Goal: Task Accomplishment & Management: Manage account settings

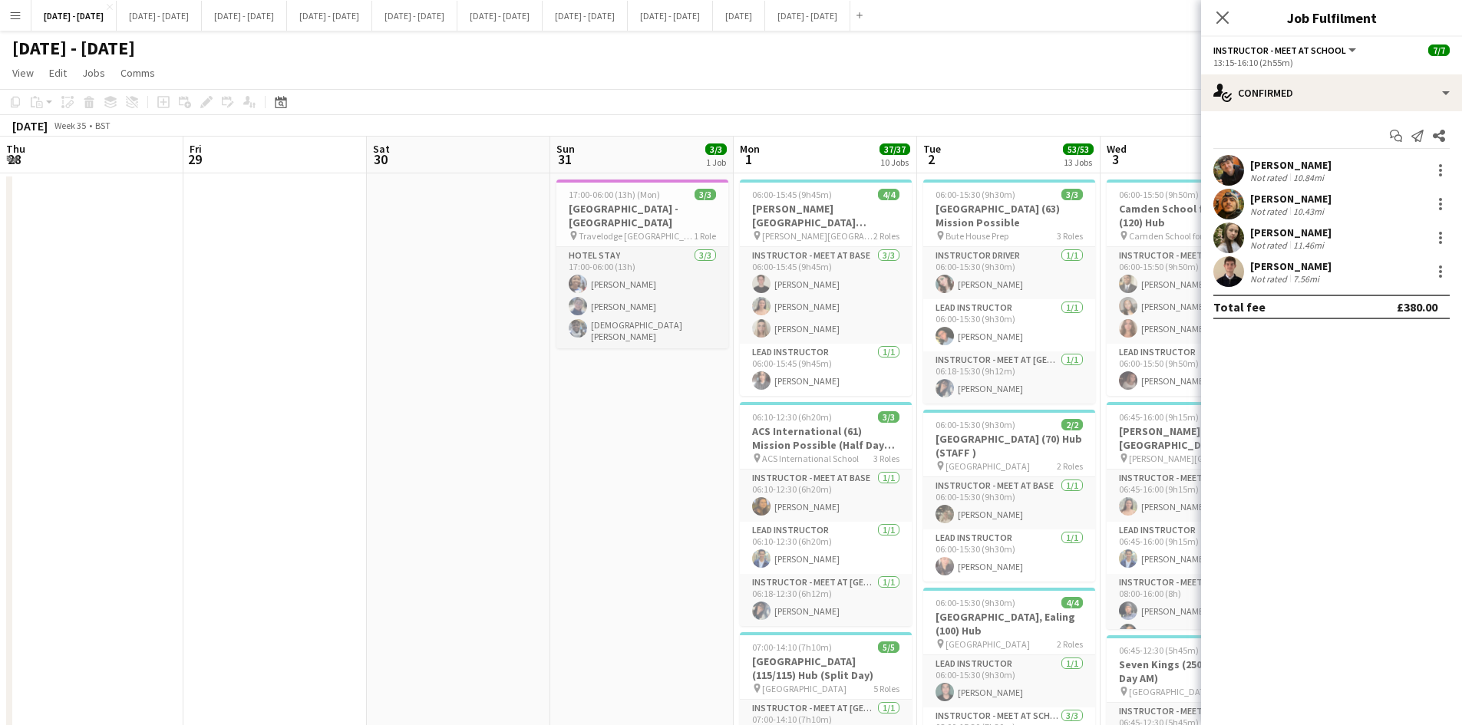
scroll to position [0, 517]
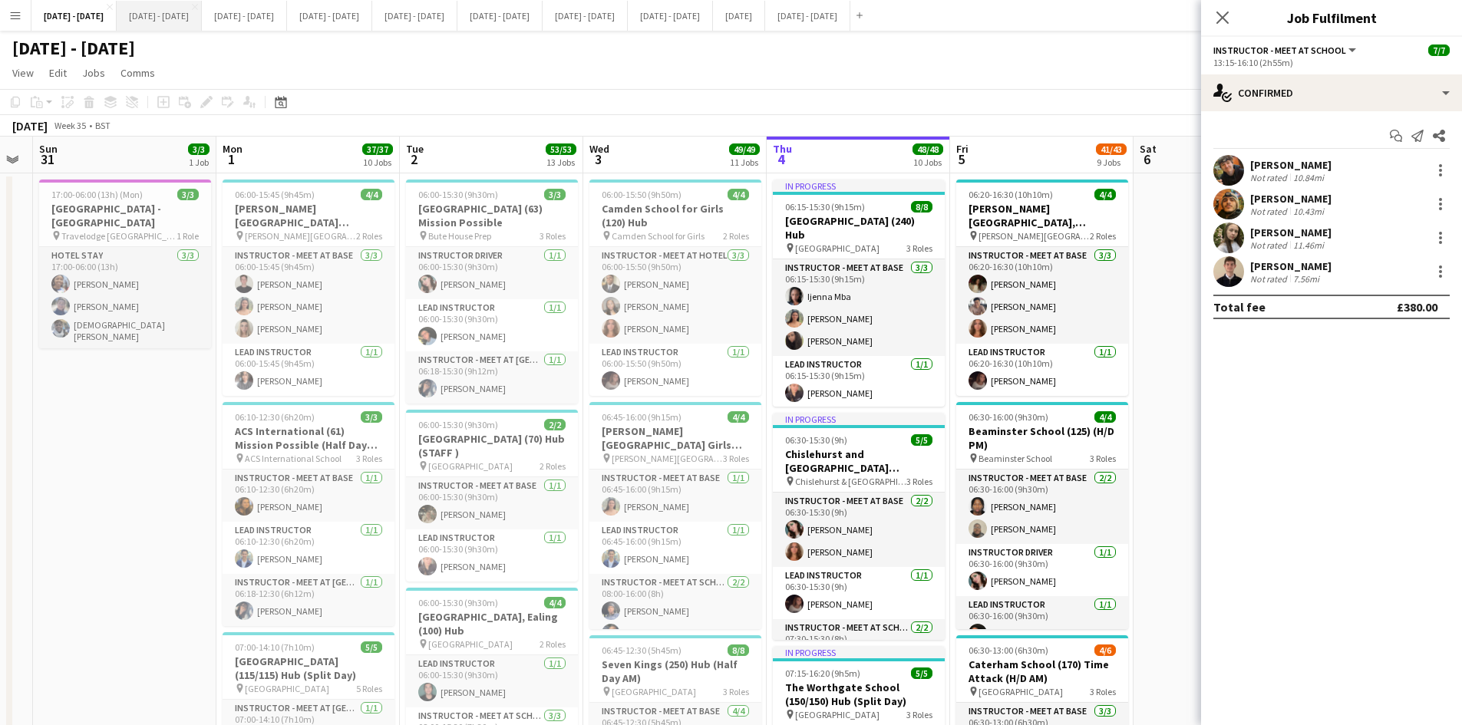
click at [186, 13] on button "[DATE] - [DATE] Close" at bounding box center [159, 16] width 85 height 30
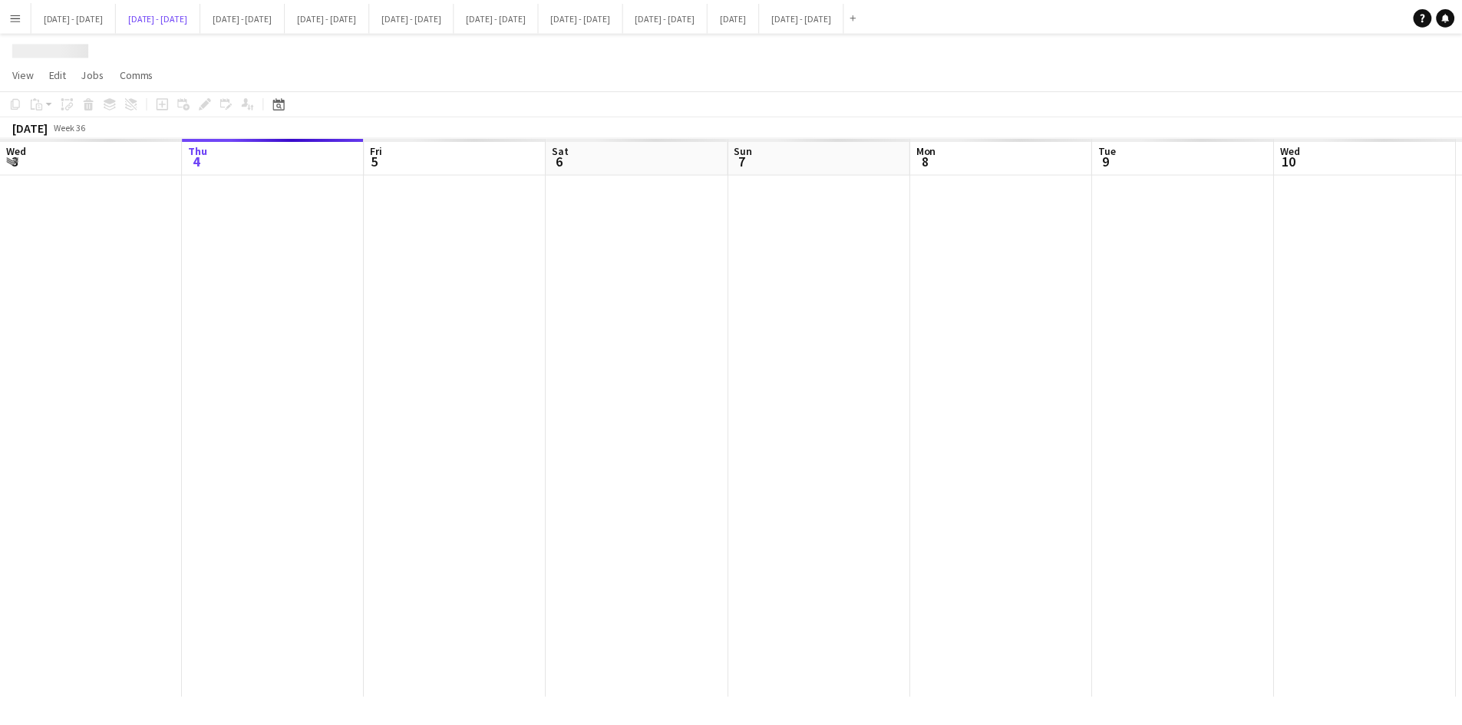
scroll to position [0, 523]
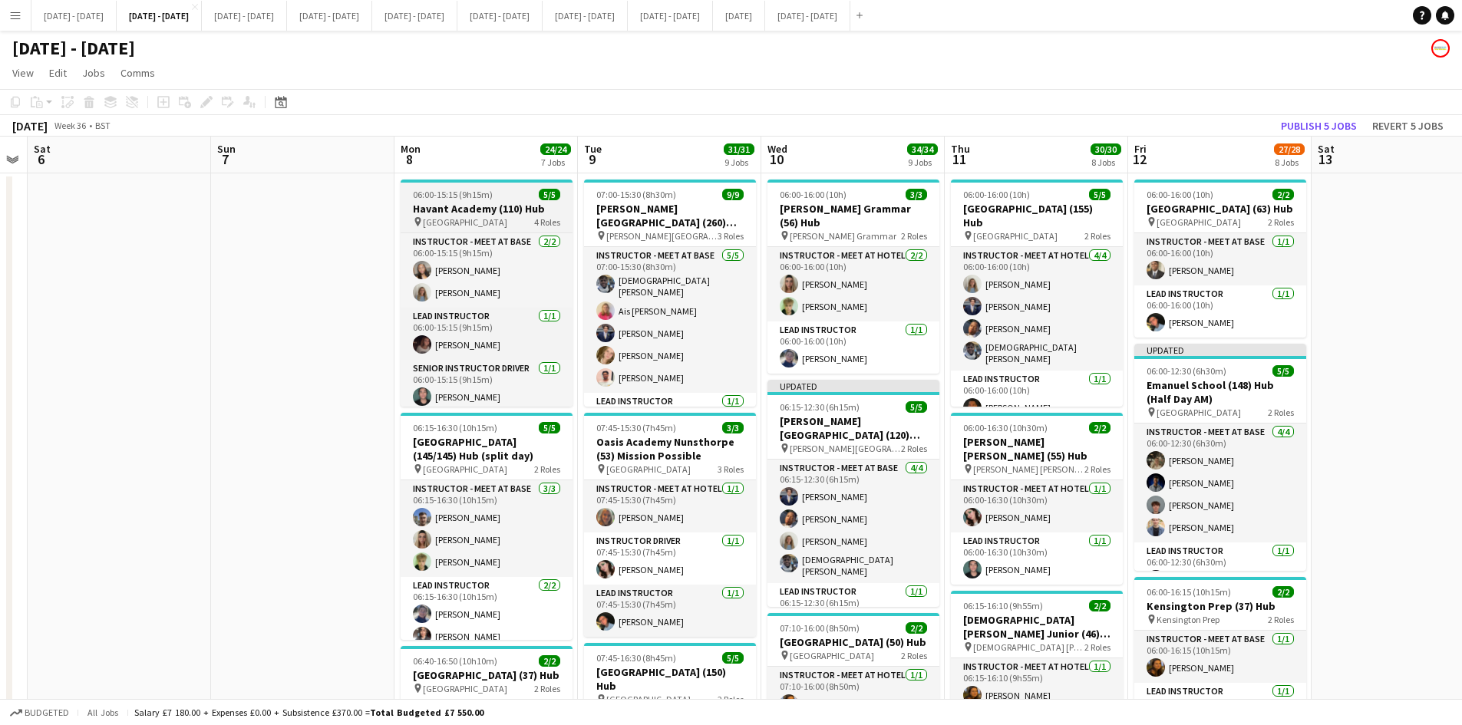
click at [502, 190] on div "06:00-15:15 (9h15m) 5/5" at bounding box center [487, 195] width 172 height 12
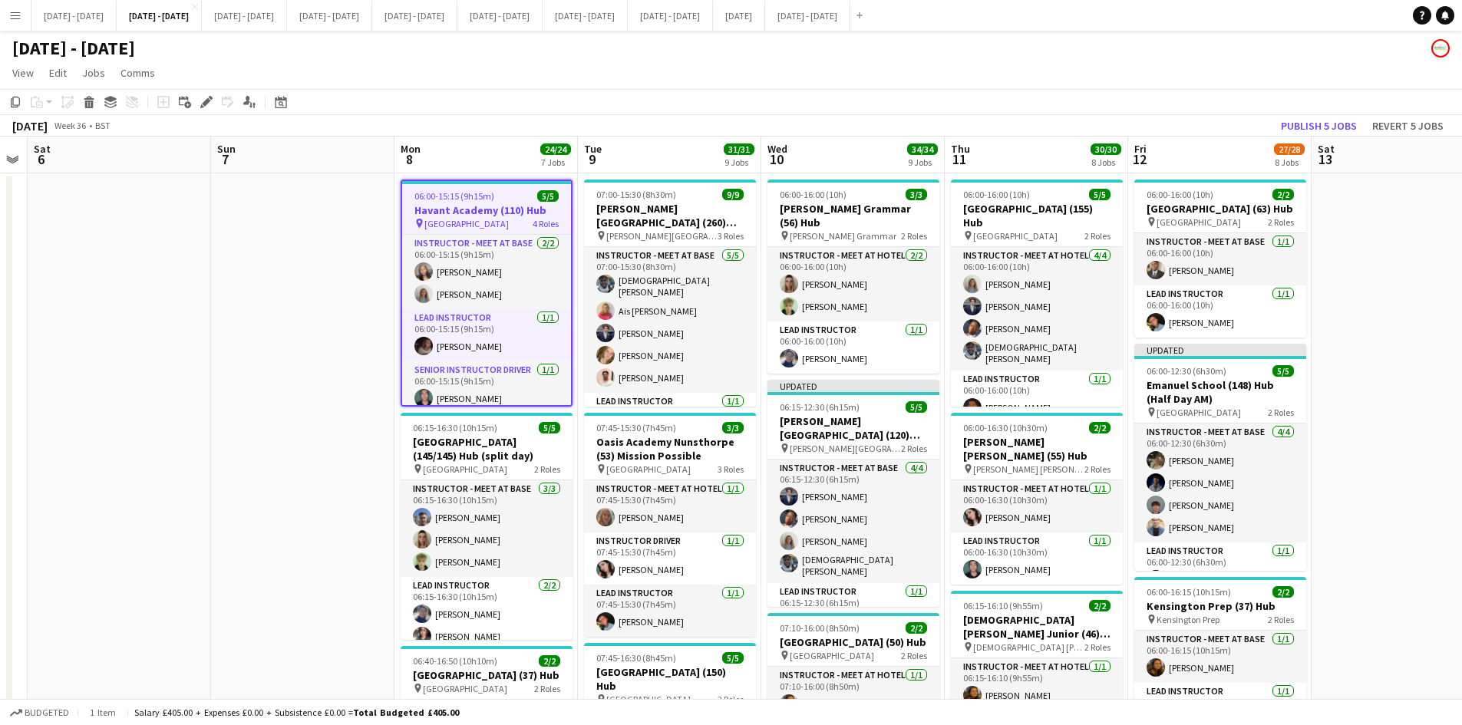
click at [207, 92] on app-toolbar "Copy Paste Paste Ctrl+V Paste with crew Ctrl+Shift+V Paste linked Job [GEOGRAPH…" at bounding box center [731, 102] width 1462 height 26
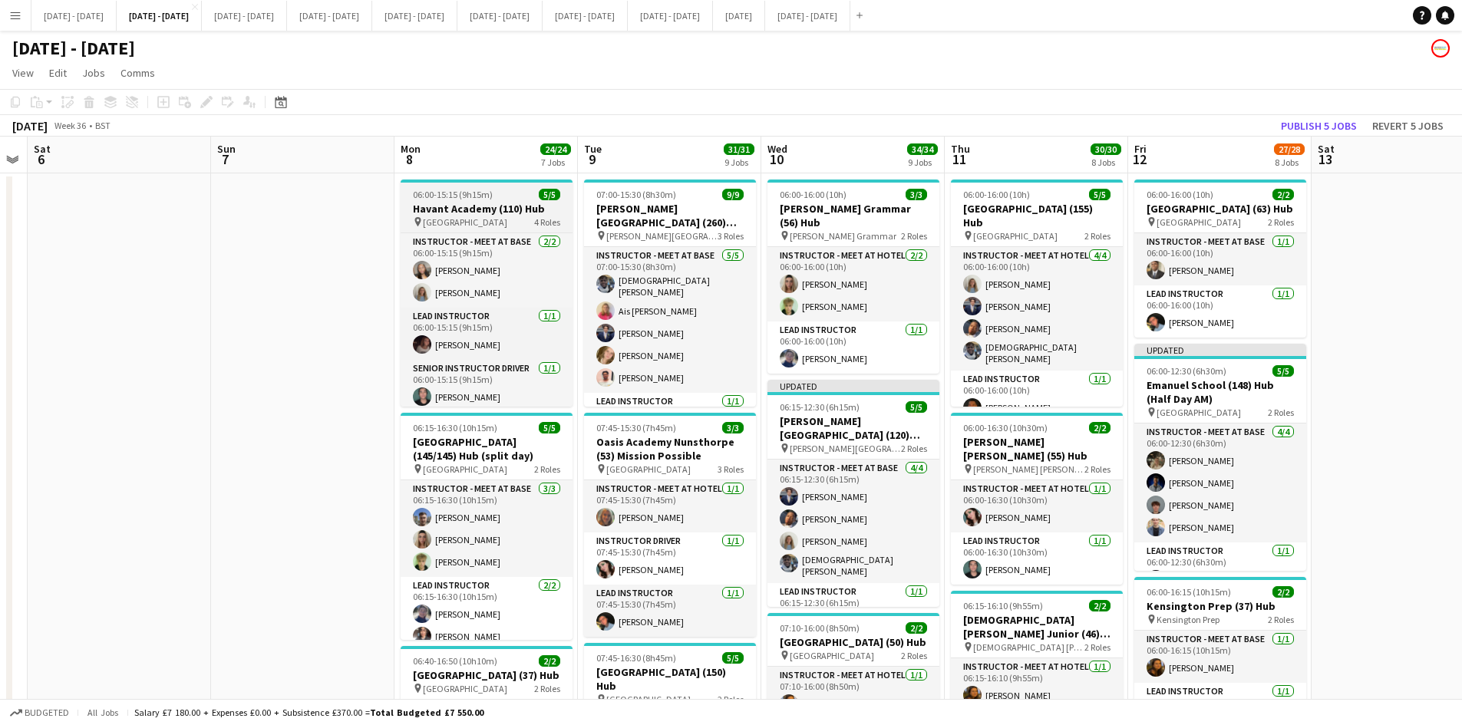
click at [508, 194] on div "06:00-15:15 (9h15m) 5/5" at bounding box center [487, 195] width 172 height 12
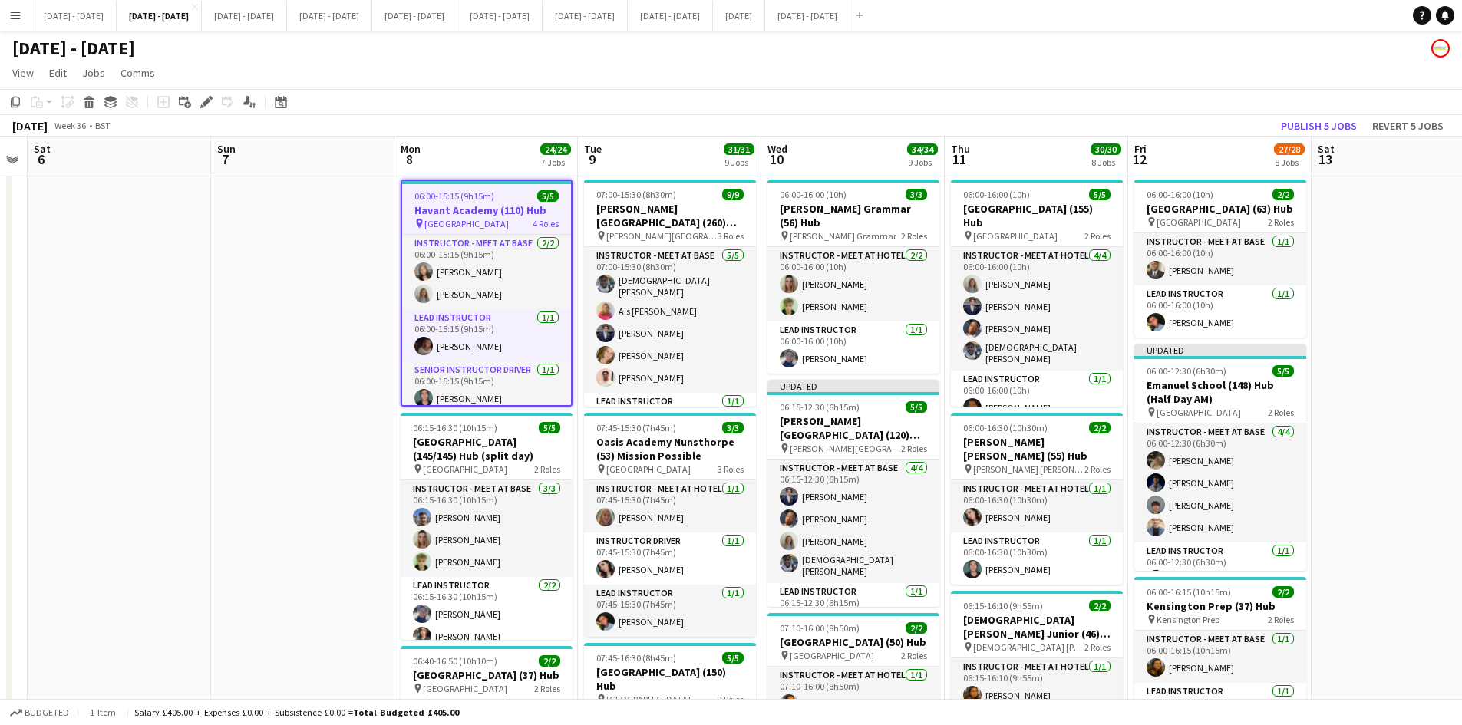
click at [508, 194] on div "06:00-15:15 (9h15m) 5/5" at bounding box center [486, 196] width 169 height 12
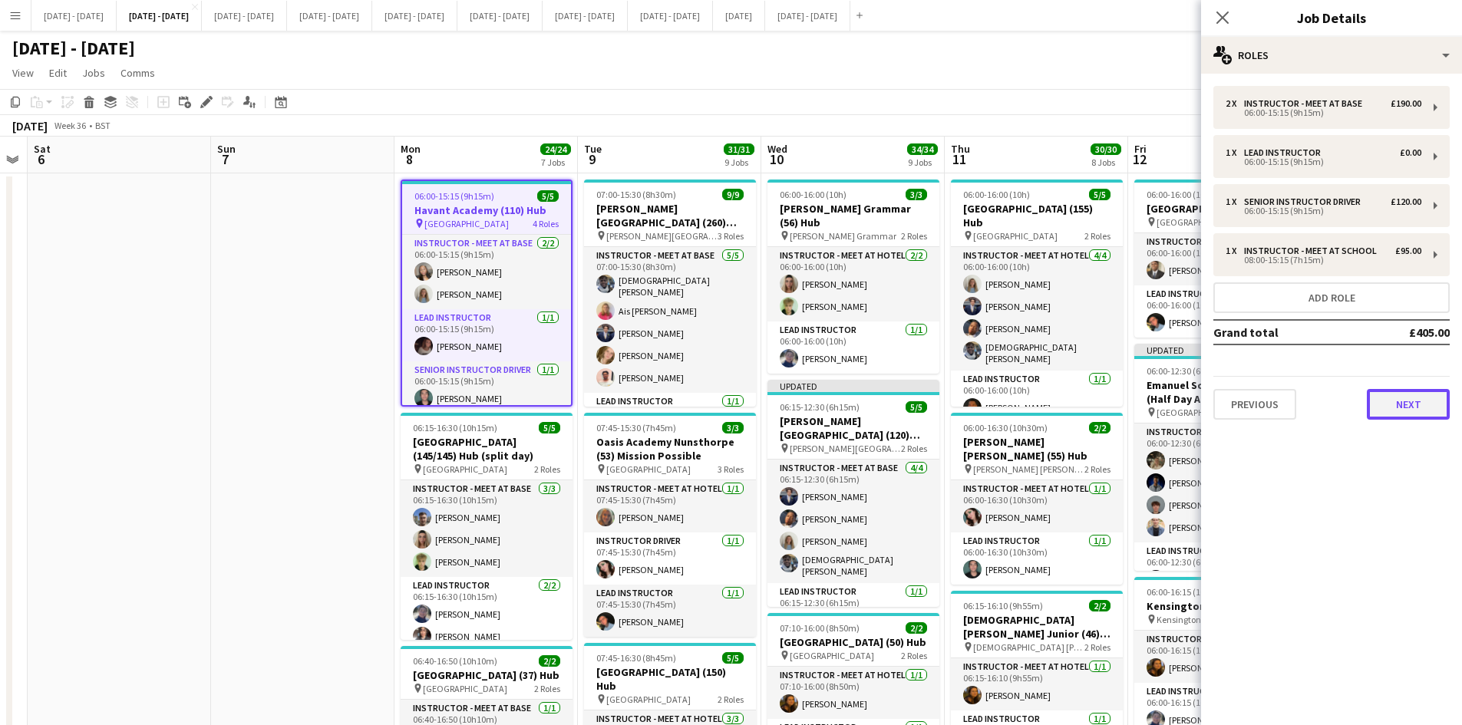
click at [1408, 410] on button "Next" at bounding box center [1408, 404] width 83 height 31
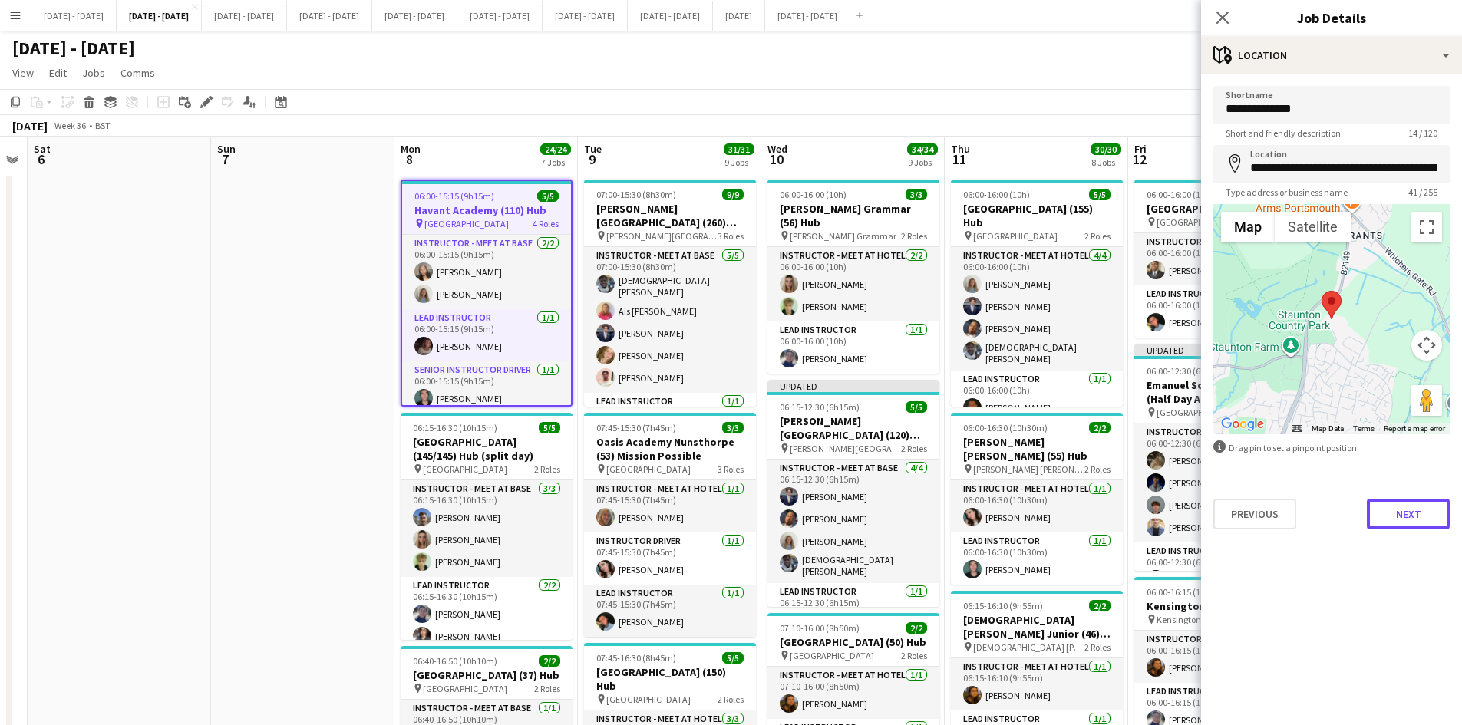
click at [1412, 508] on button "Next" at bounding box center [1408, 514] width 83 height 31
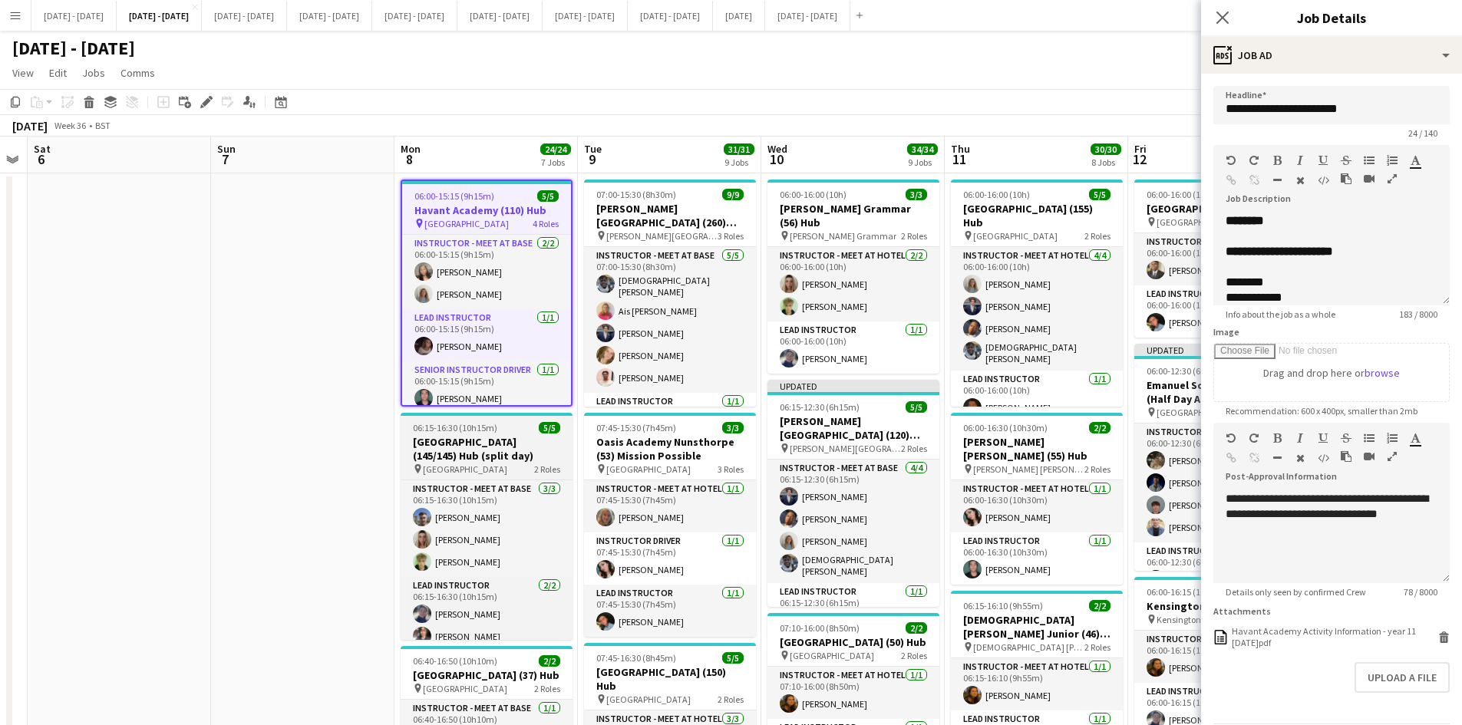
click at [509, 426] on div "06:15-16:30 (10h15m) 5/5" at bounding box center [487, 428] width 172 height 12
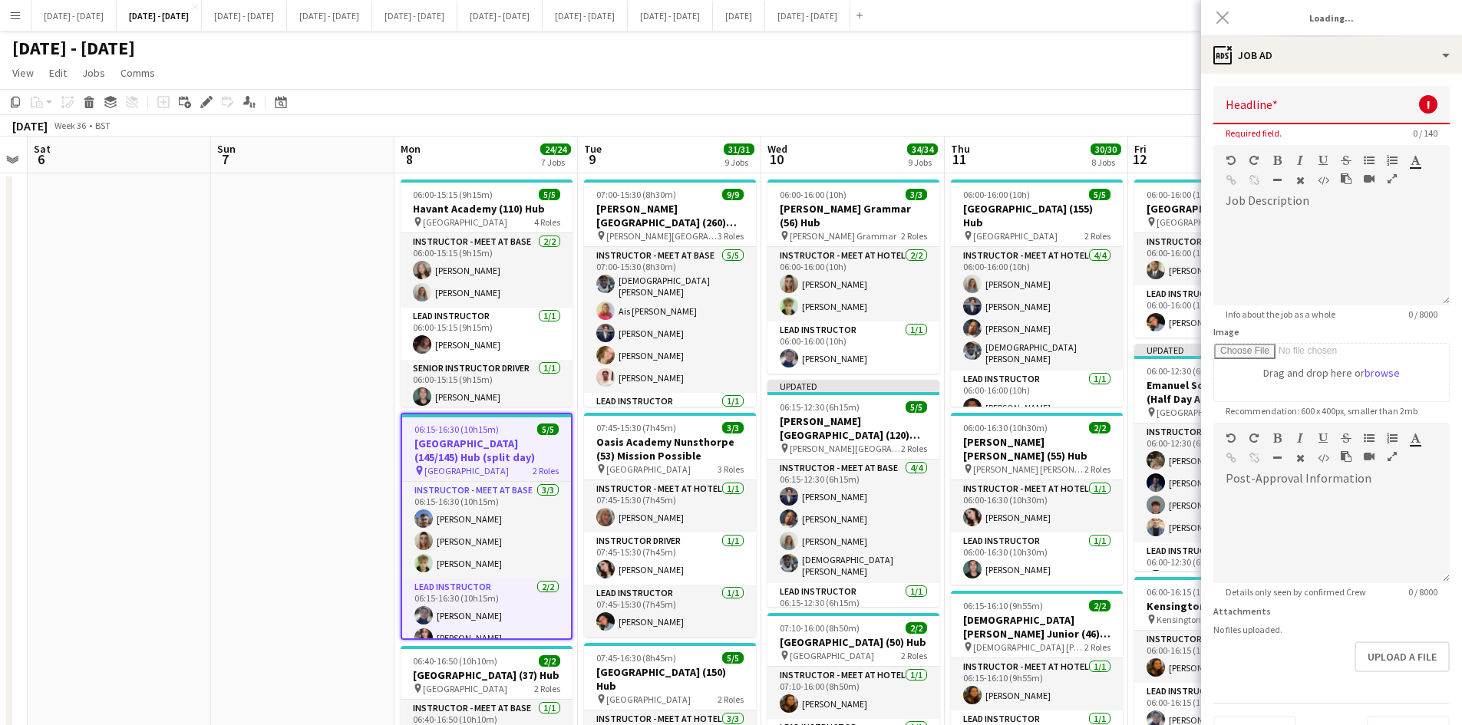
type input "**********"
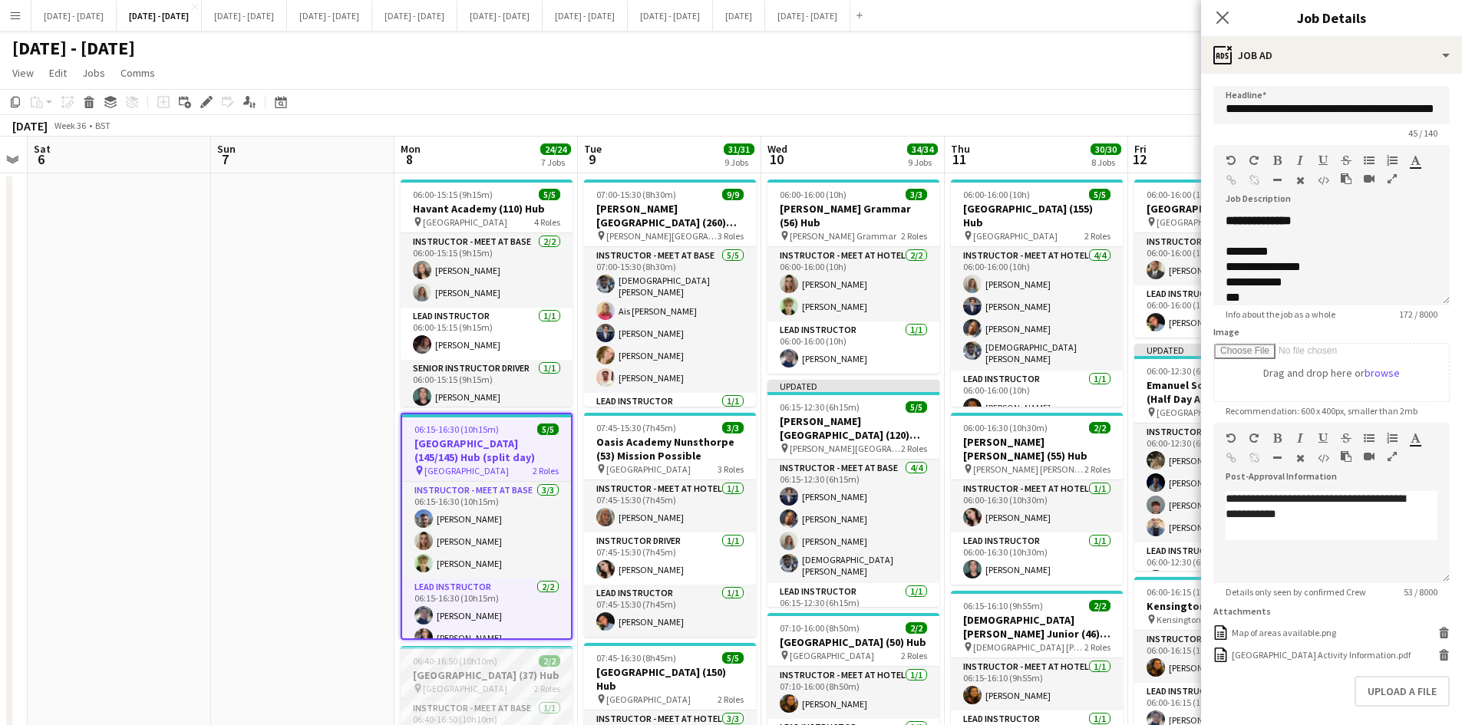
click at [512, 662] on div "06:40-16:50 (10h10m) 2/2" at bounding box center [487, 662] width 172 height 12
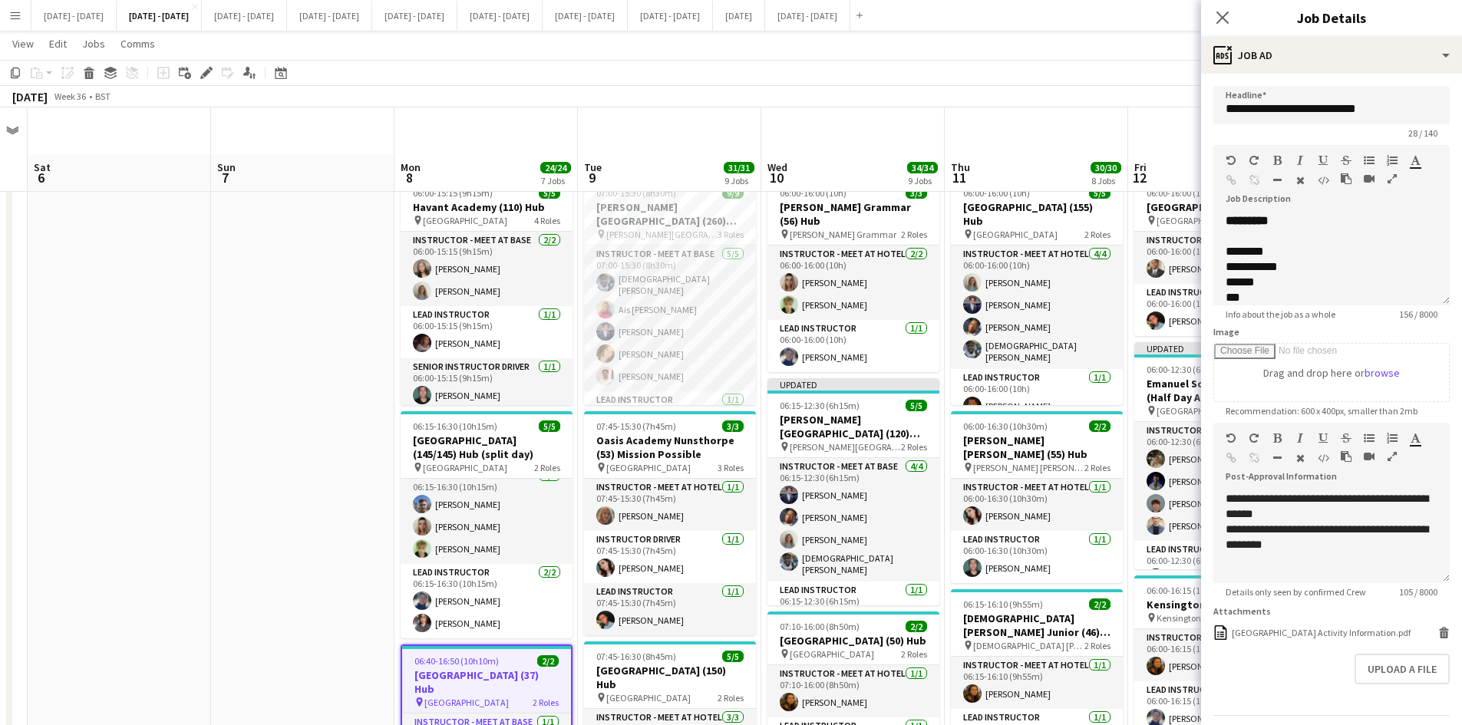
scroll to position [154, 0]
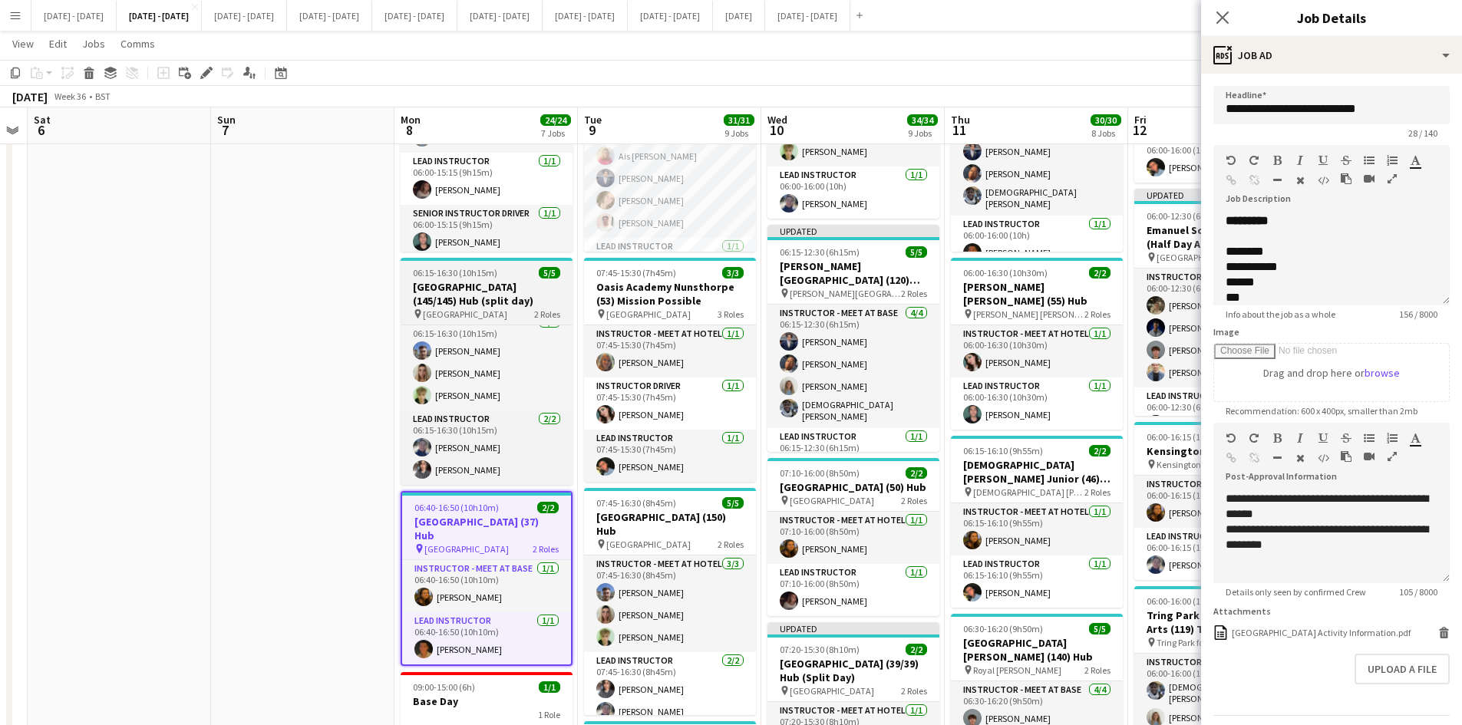
click at [535, 282] on h3 "[GEOGRAPHIC_DATA] (145/145) Hub (split day)" at bounding box center [487, 294] width 172 height 28
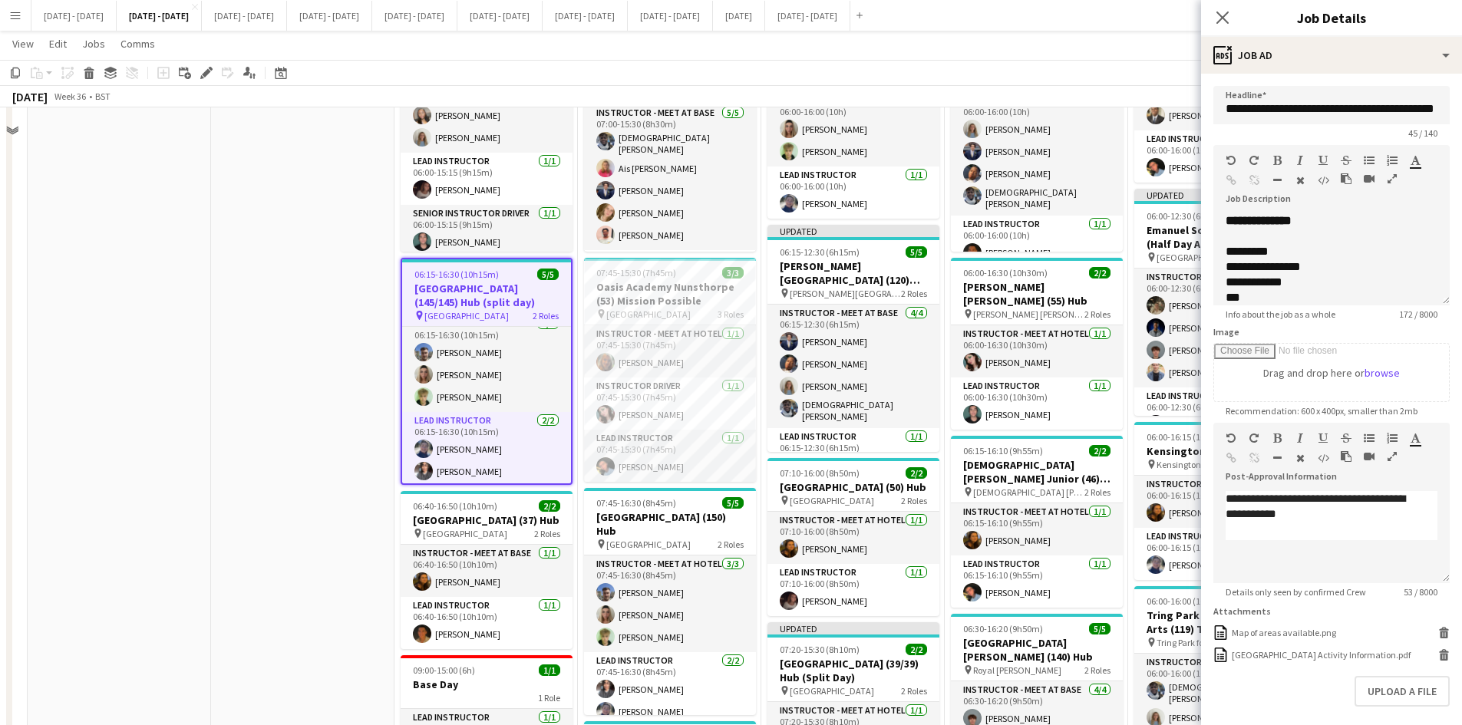
scroll to position [0, 0]
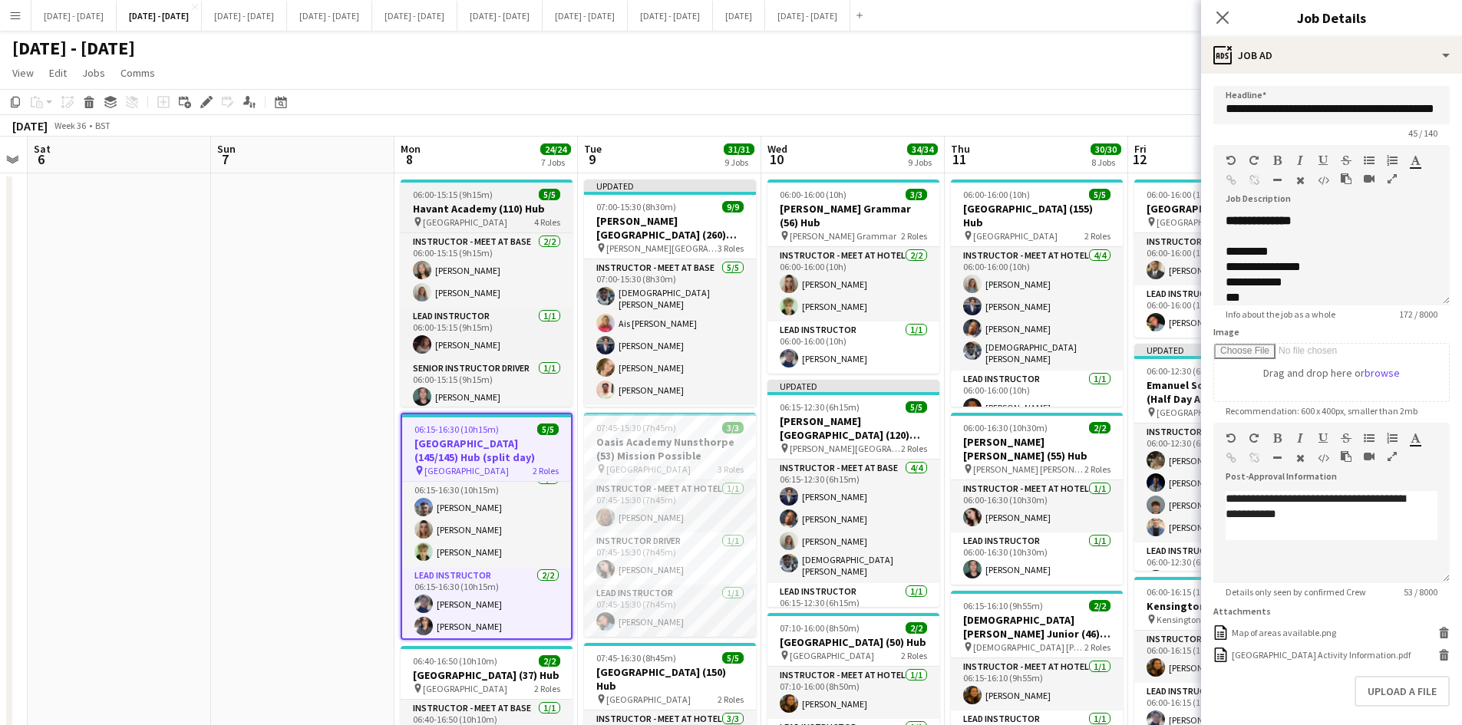
click at [501, 189] on div "06:00-15:15 (9h15m) 5/5" at bounding box center [487, 195] width 172 height 12
type input "**********"
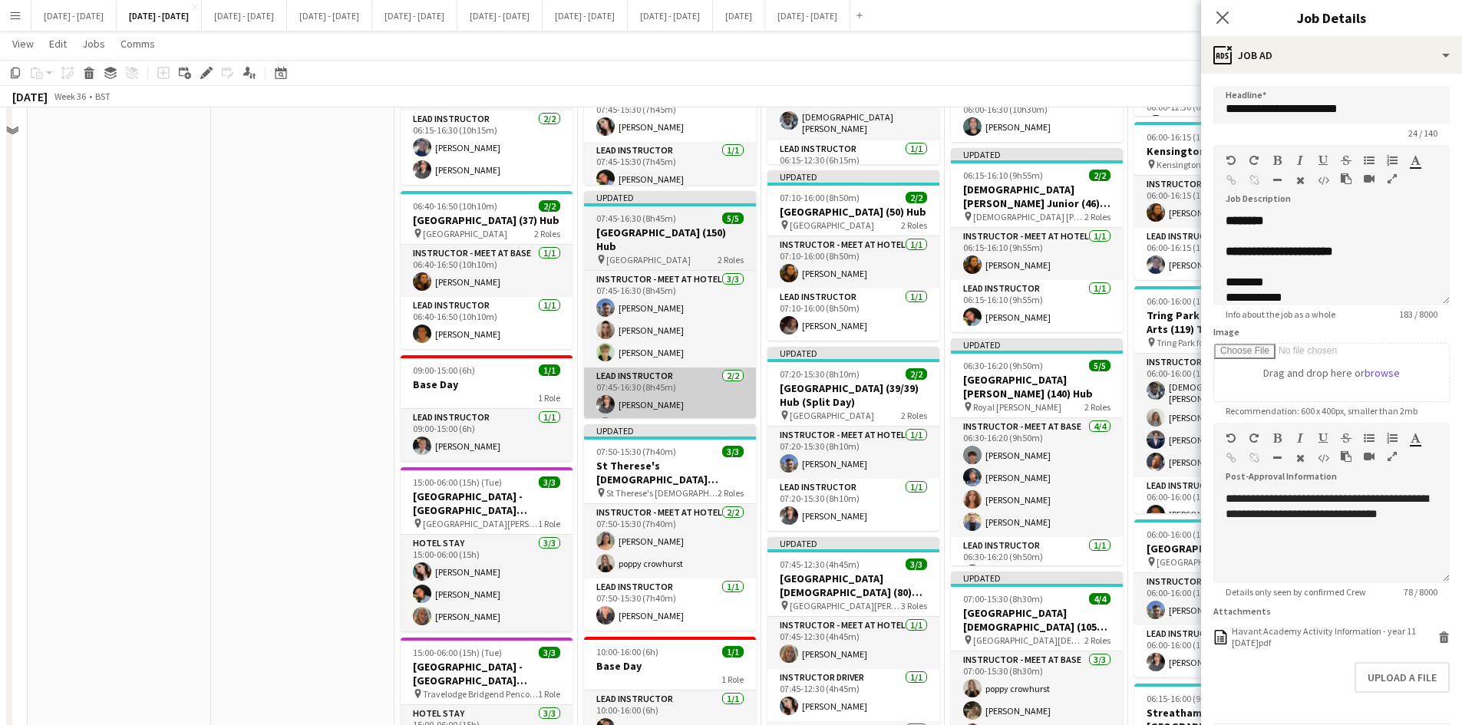
scroll to position [461, 0]
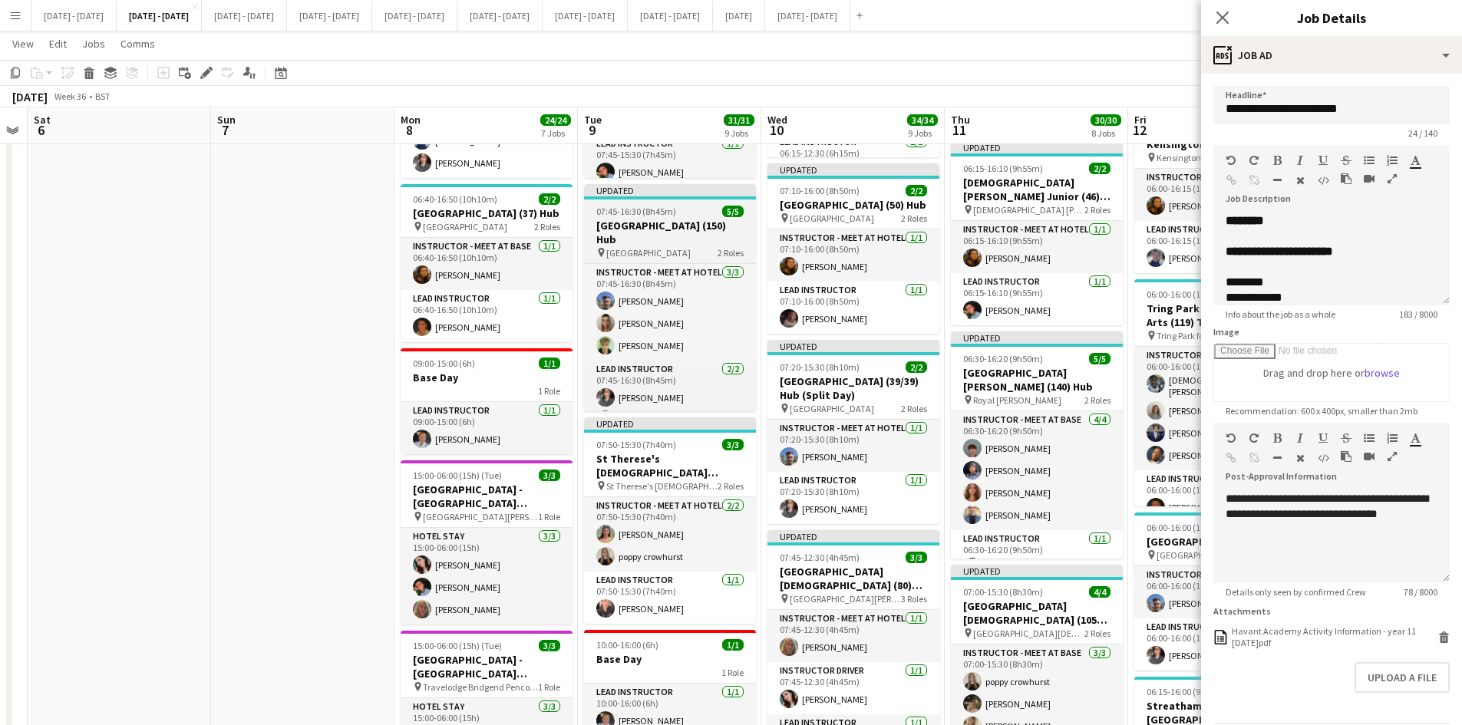
click at [684, 206] on div "07:45-16:30 (8h45m) 5/5" at bounding box center [670, 212] width 172 height 12
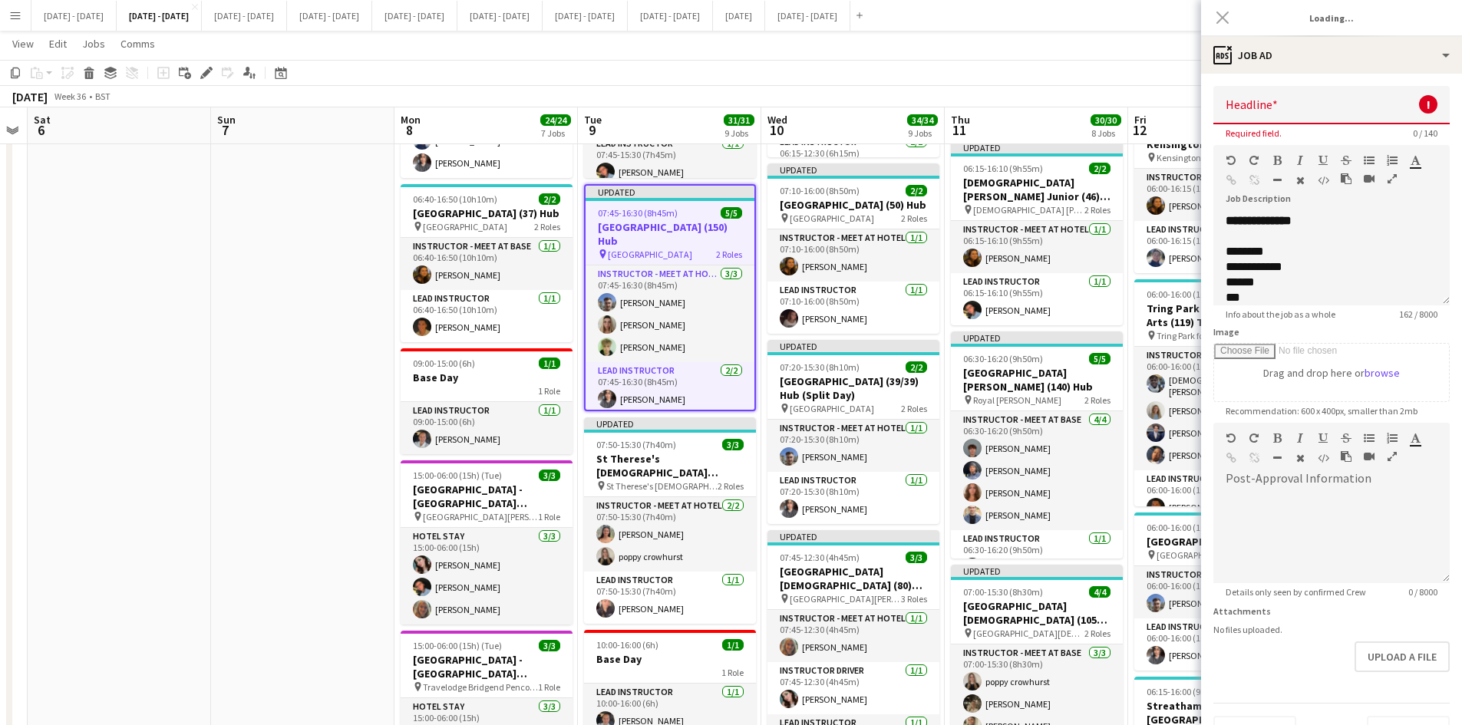
type input "**********"
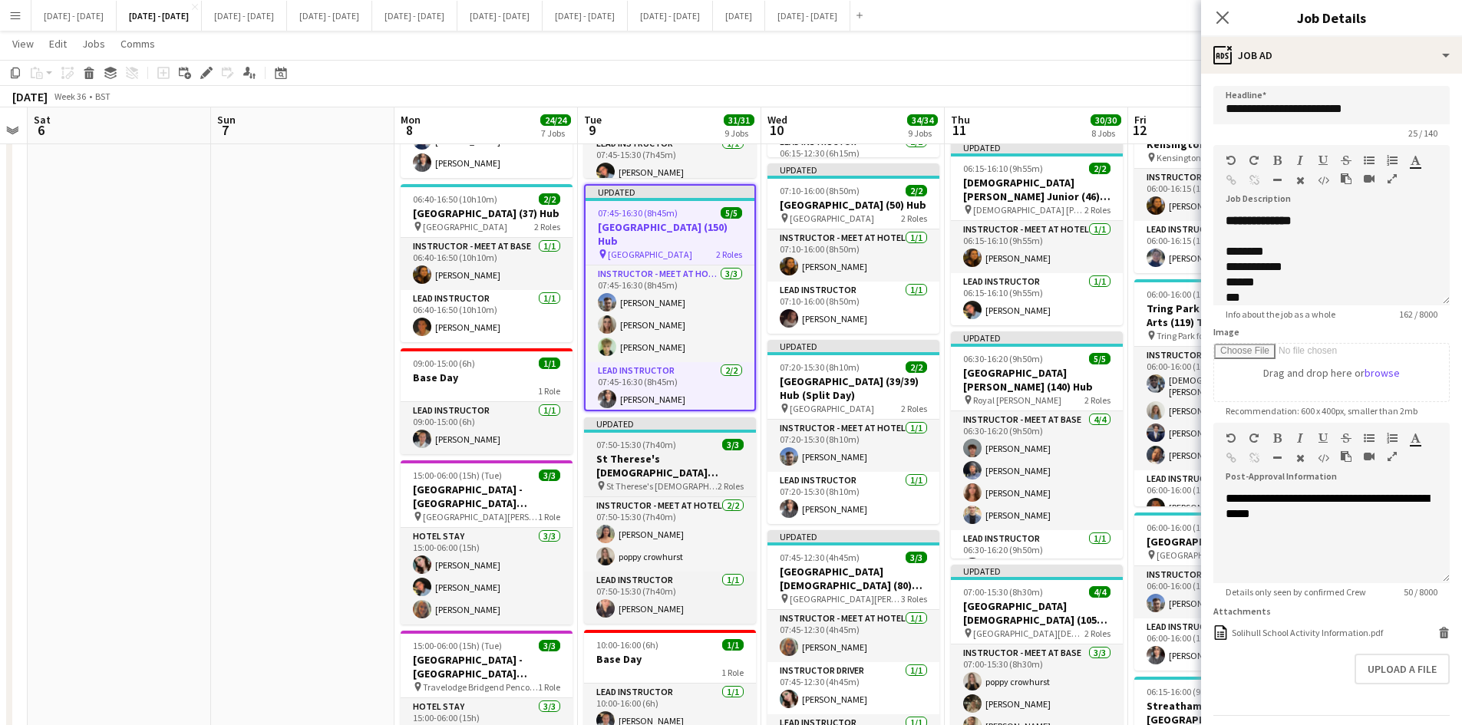
click at [689, 443] on div "07:50-15:30 (7h40m) 3/3" at bounding box center [670, 445] width 172 height 12
type input "**********"
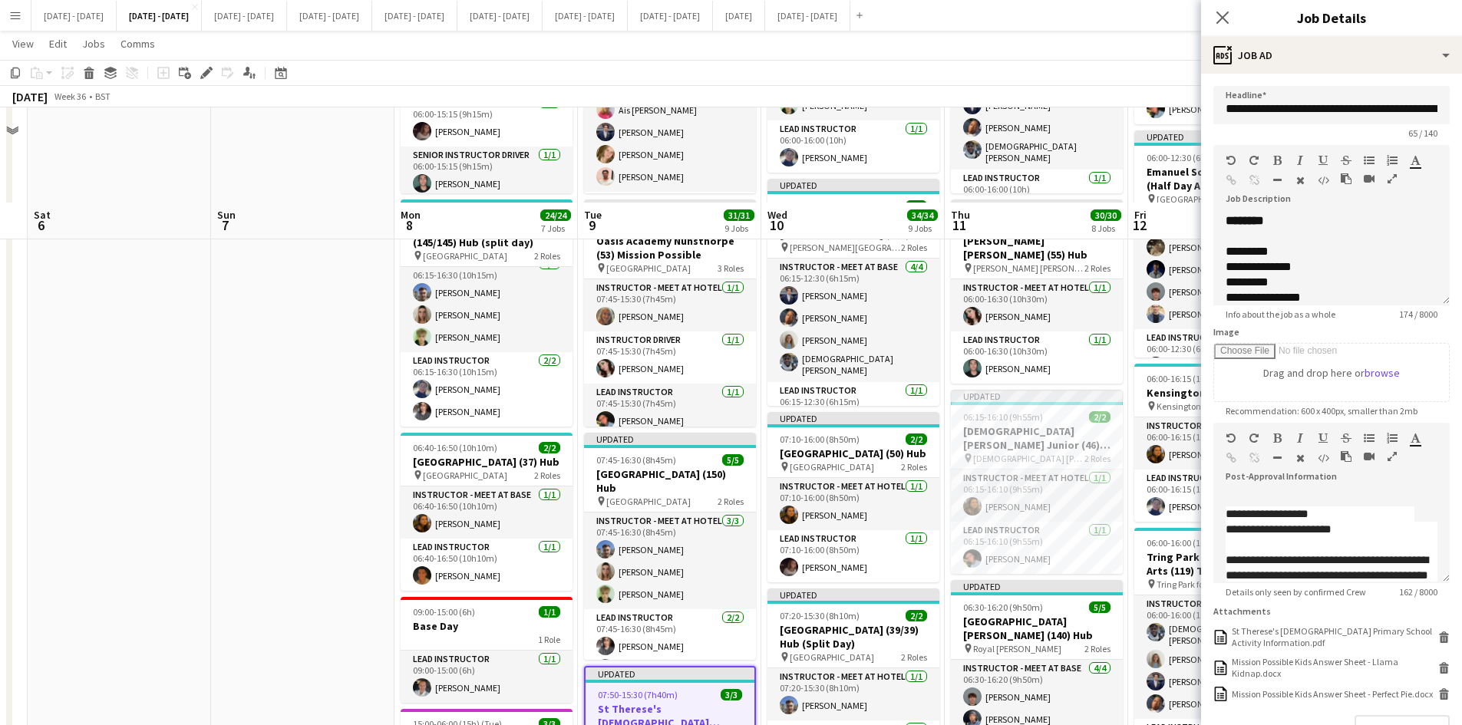
scroll to position [77, 0]
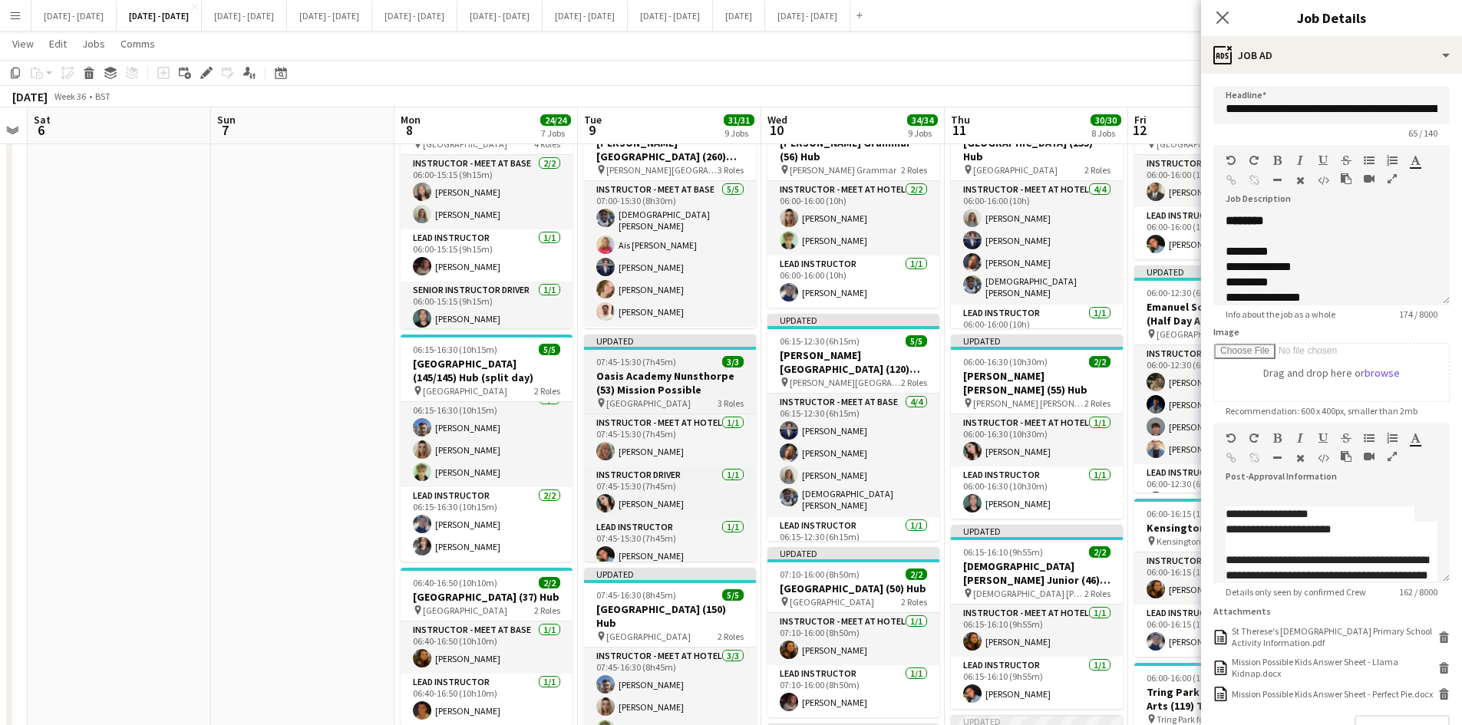
click at [699, 354] on app-job-card "Updated 07:45-15:30 (7h45m) 3/3 Oasis Academy [GEOGRAPHIC_DATA] (53) Mission Po…" at bounding box center [670, 448] width 172 height 227
type input "**********"
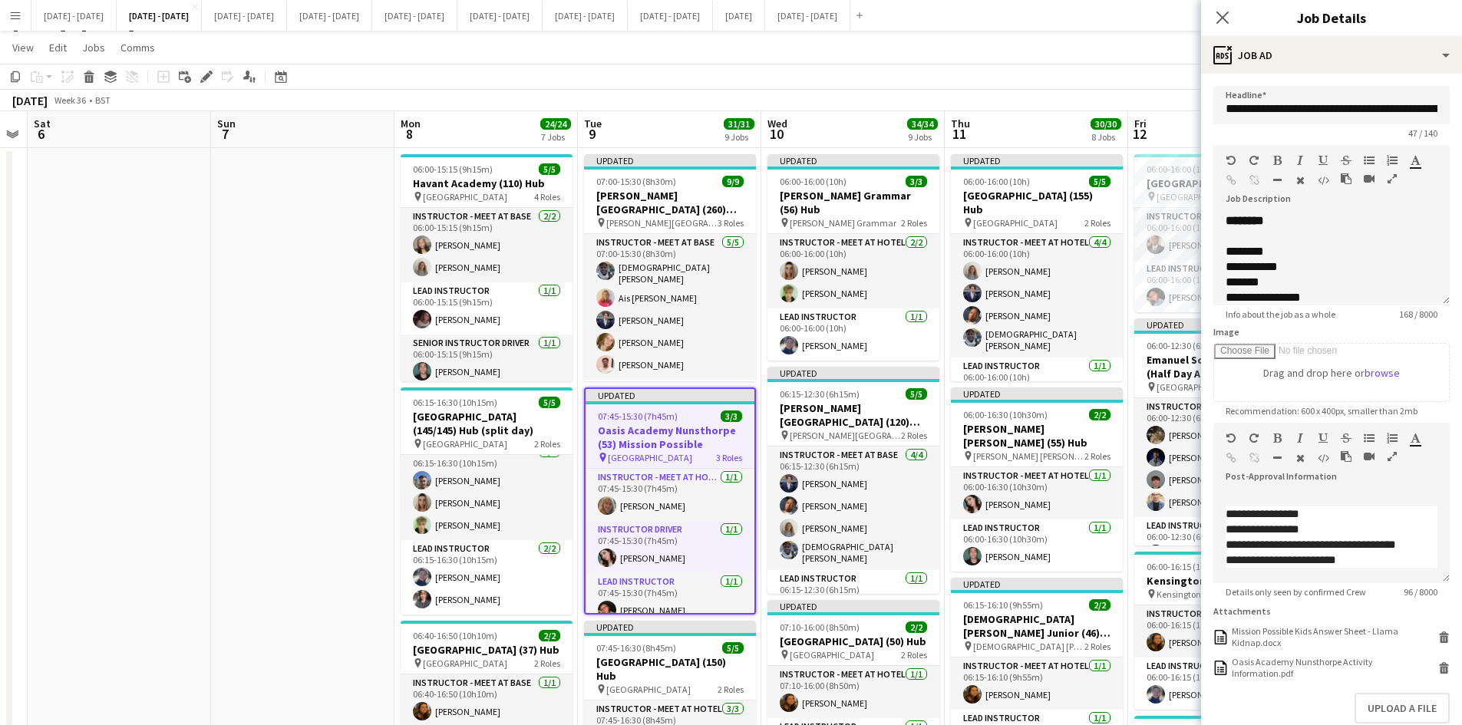
scroll to position [0, 0]
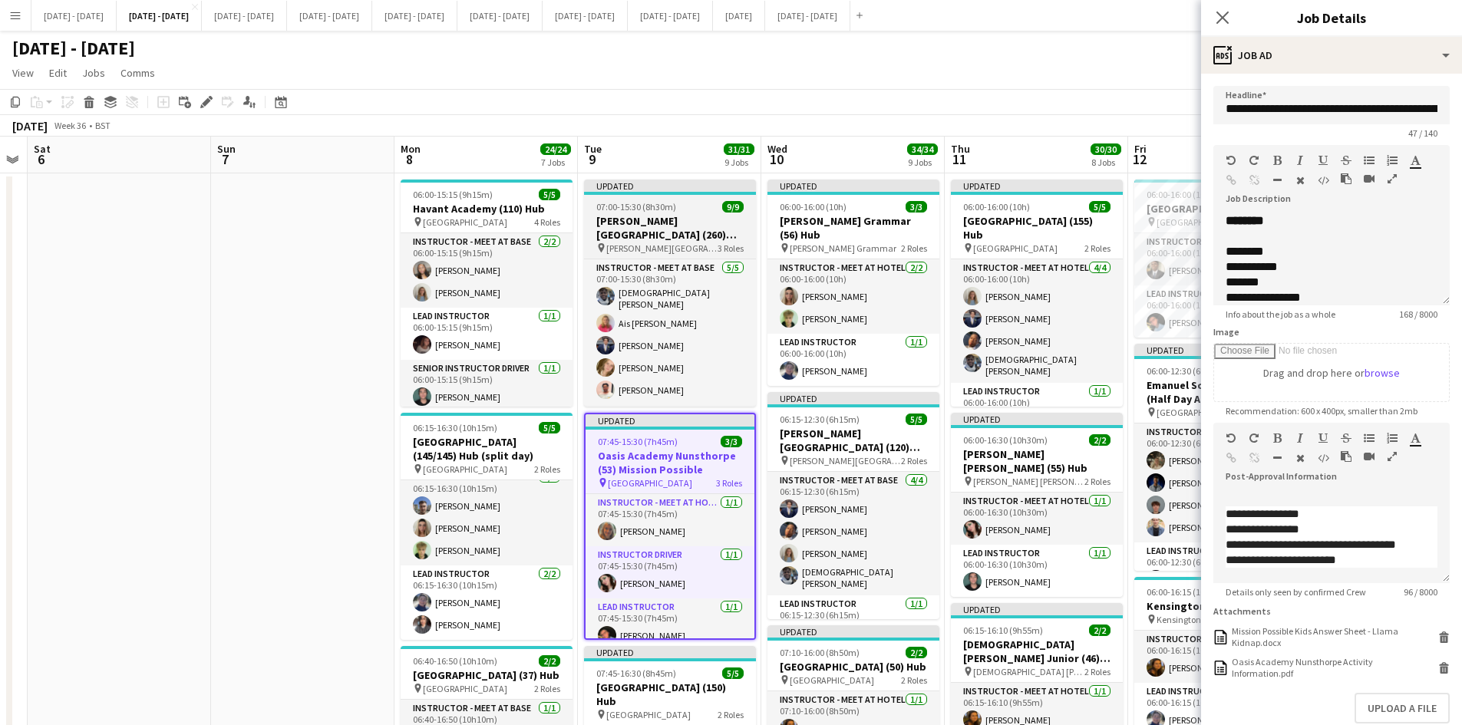
click at [693, 202] on div "07:00-15:30 (8h30m) 9/9" at bounding box center [670, 207] width 172 height 12
type input "**********"
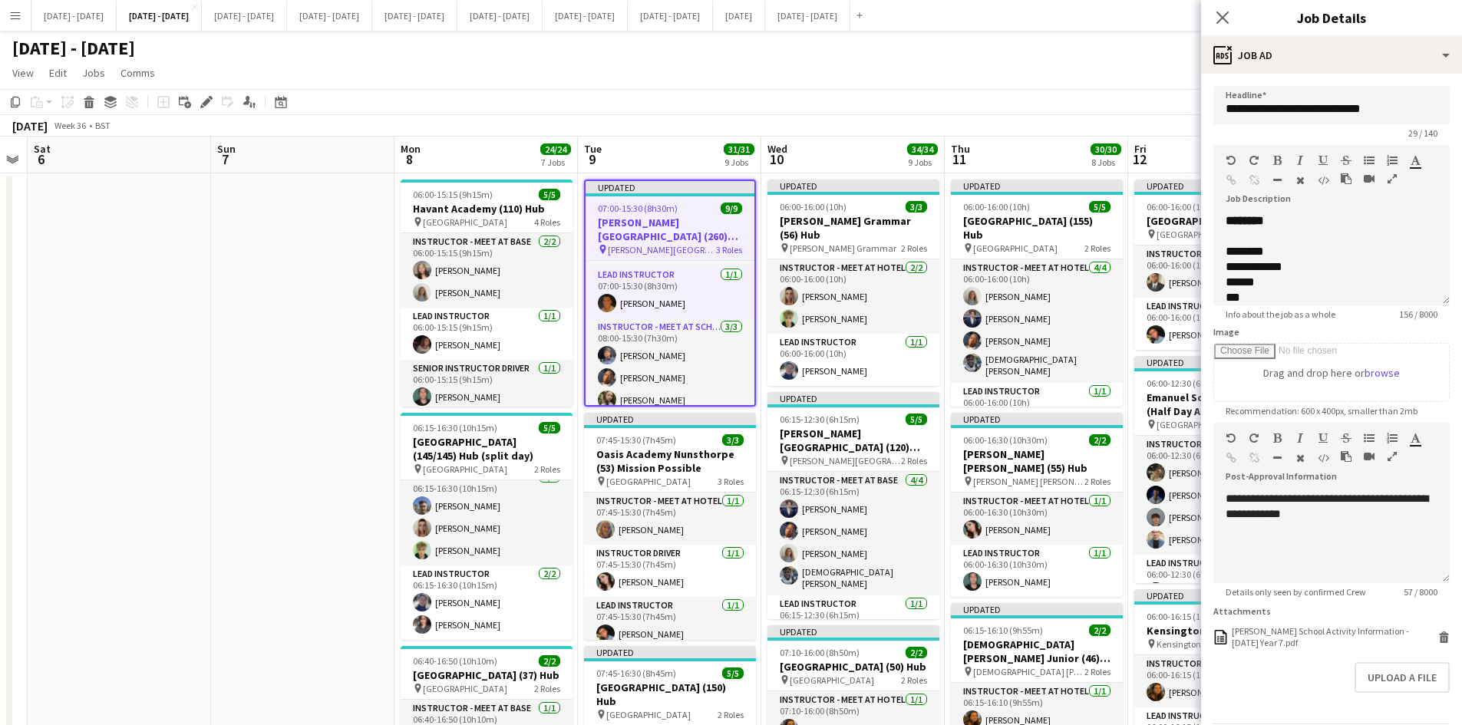
scroll to position [146, 0]
click at [1220, 15] on icon at bounding box center [1222, 17] width 15 height 15
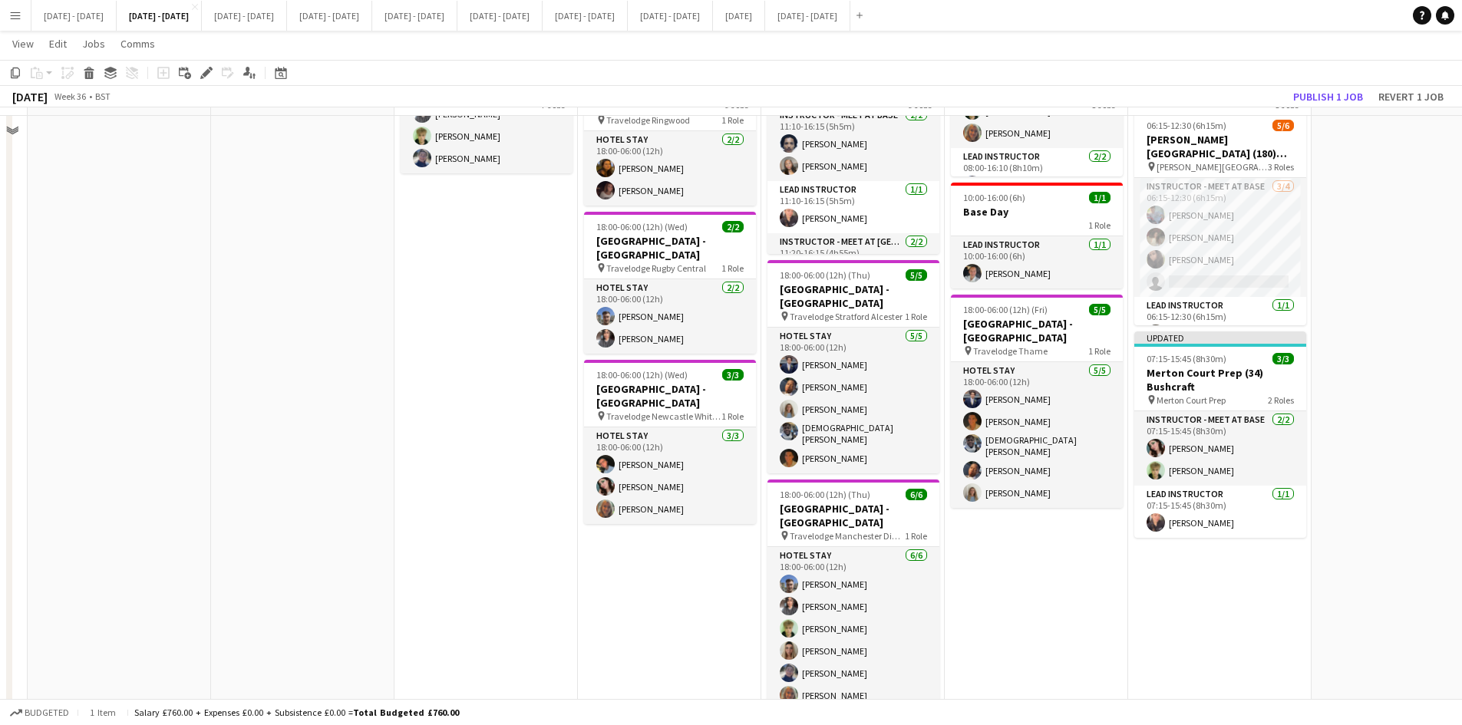
scroll to position [1274, 0]
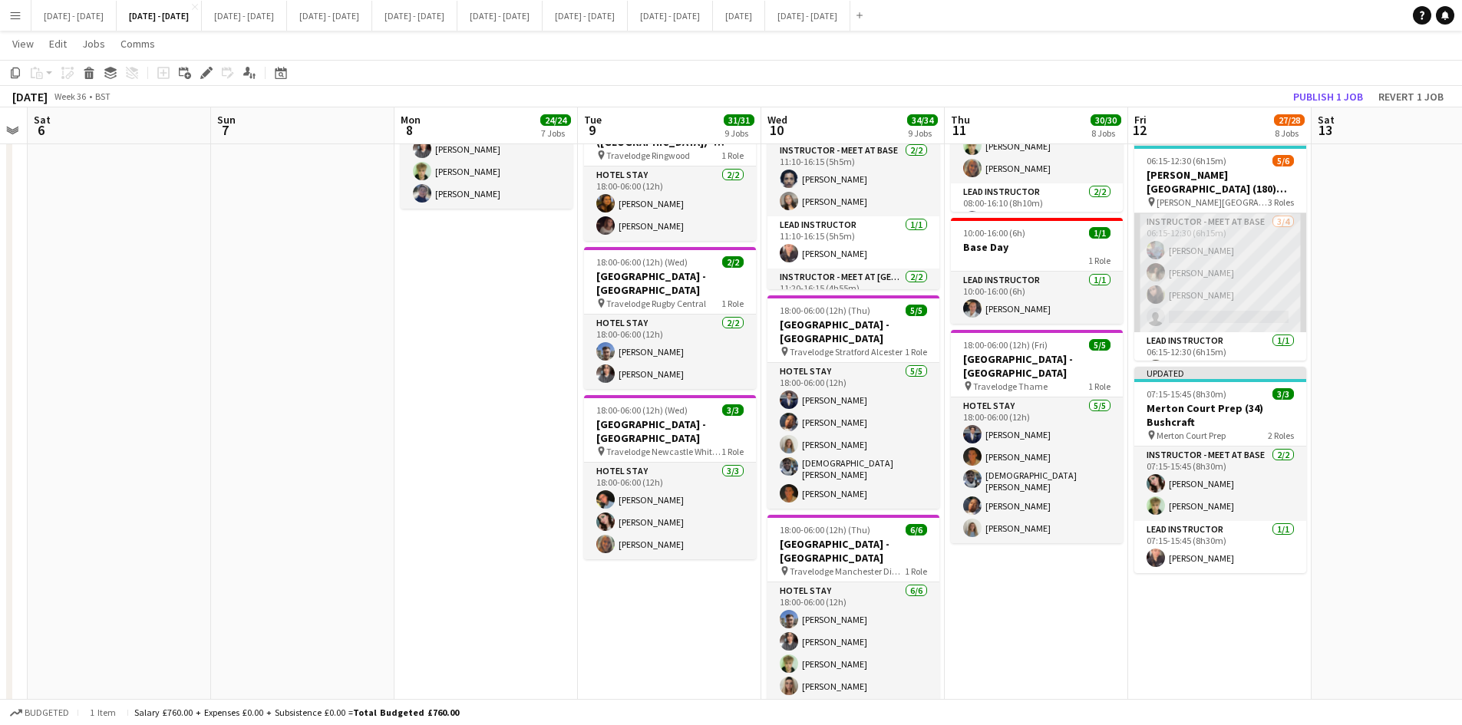
click at [1220, 327] on app-card-role "Instructor - Meet at Base [DATE] 06:15-12:30 (6h15m) [PERSON_NAME] [PERSON_NAME…" at bounding box center [1221, 272] width 172 height 119
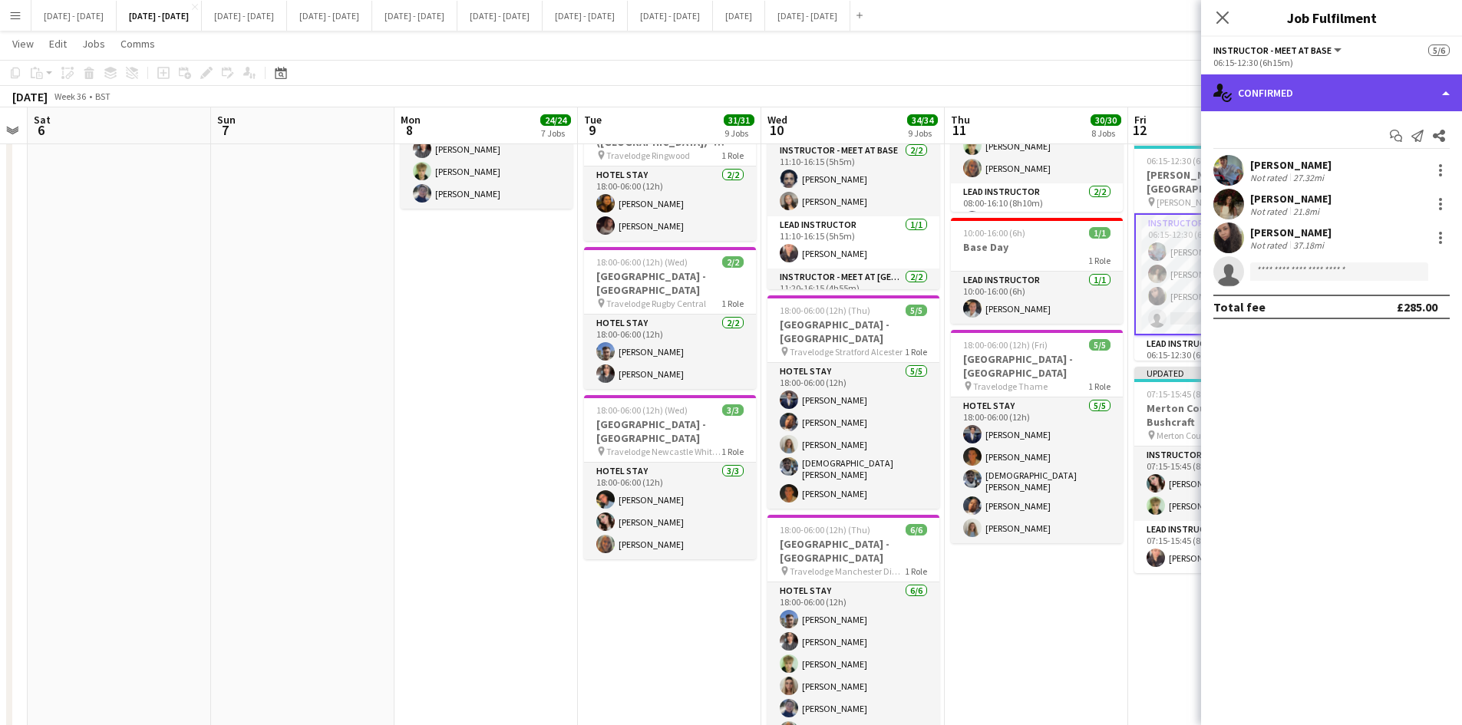
click at [1445, 91] on div "single-neutral-actions-check-2 Confirmed" at bounding box center [1331, 92] width 261 height 37
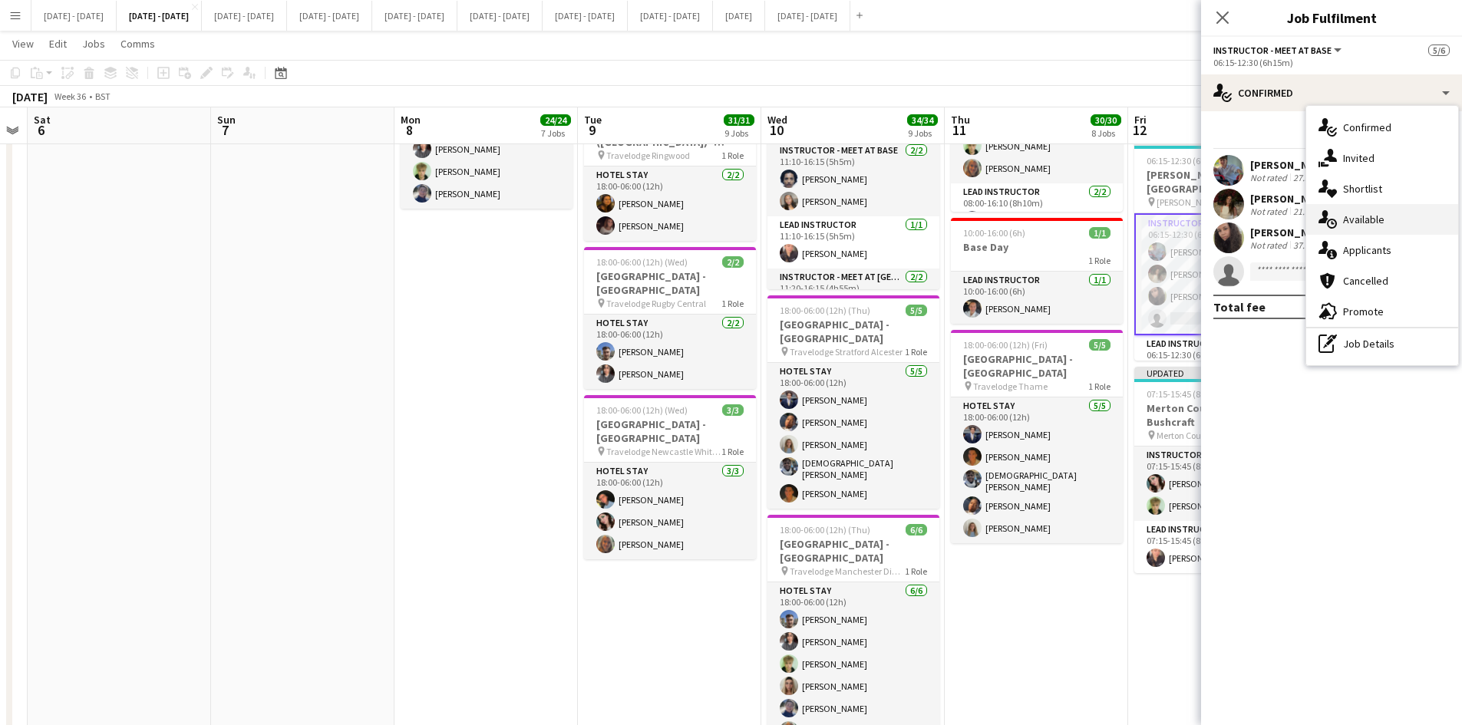
click at [1355, 215] on span "Available" at bounding box center [1363, 220] width 41 height 14
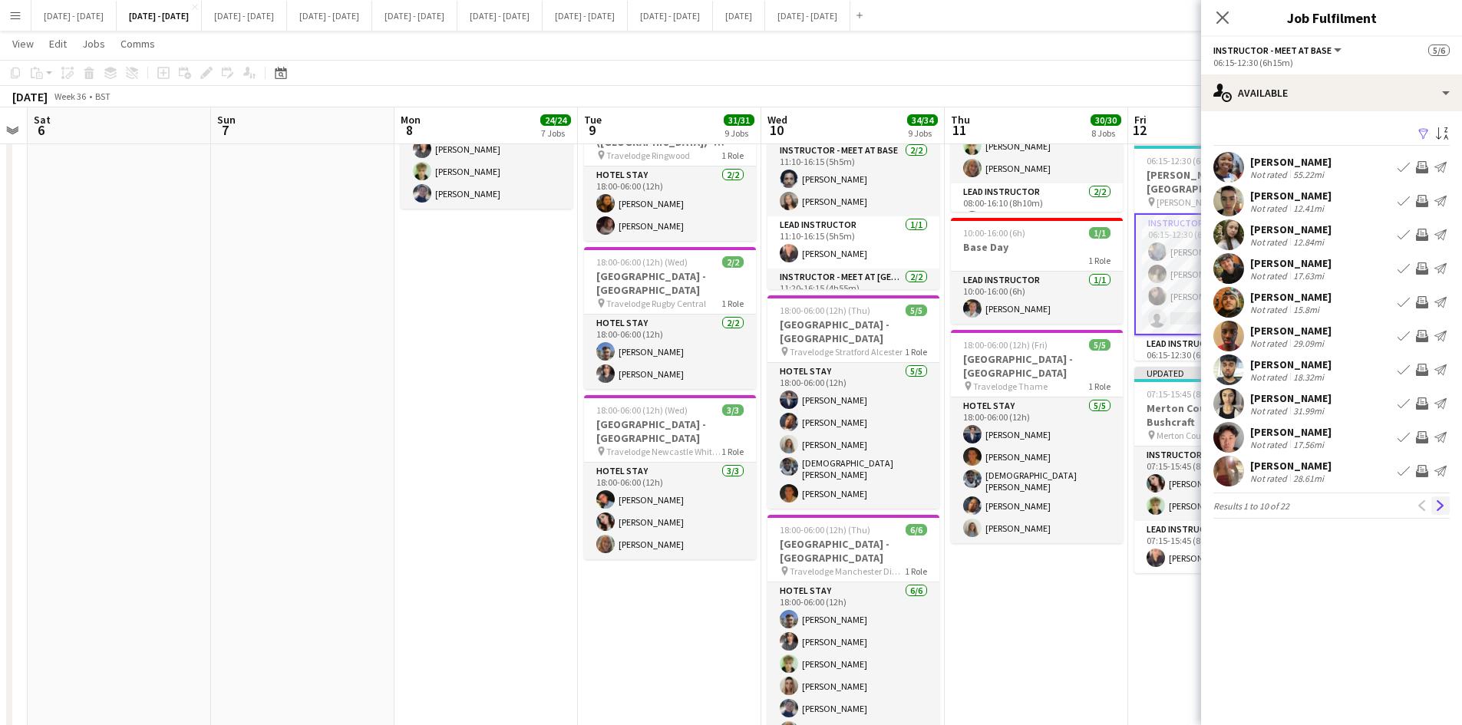
click at [1438, 506] on app-icon "Next" at bounding box center [1441, 506] width 11 height 11
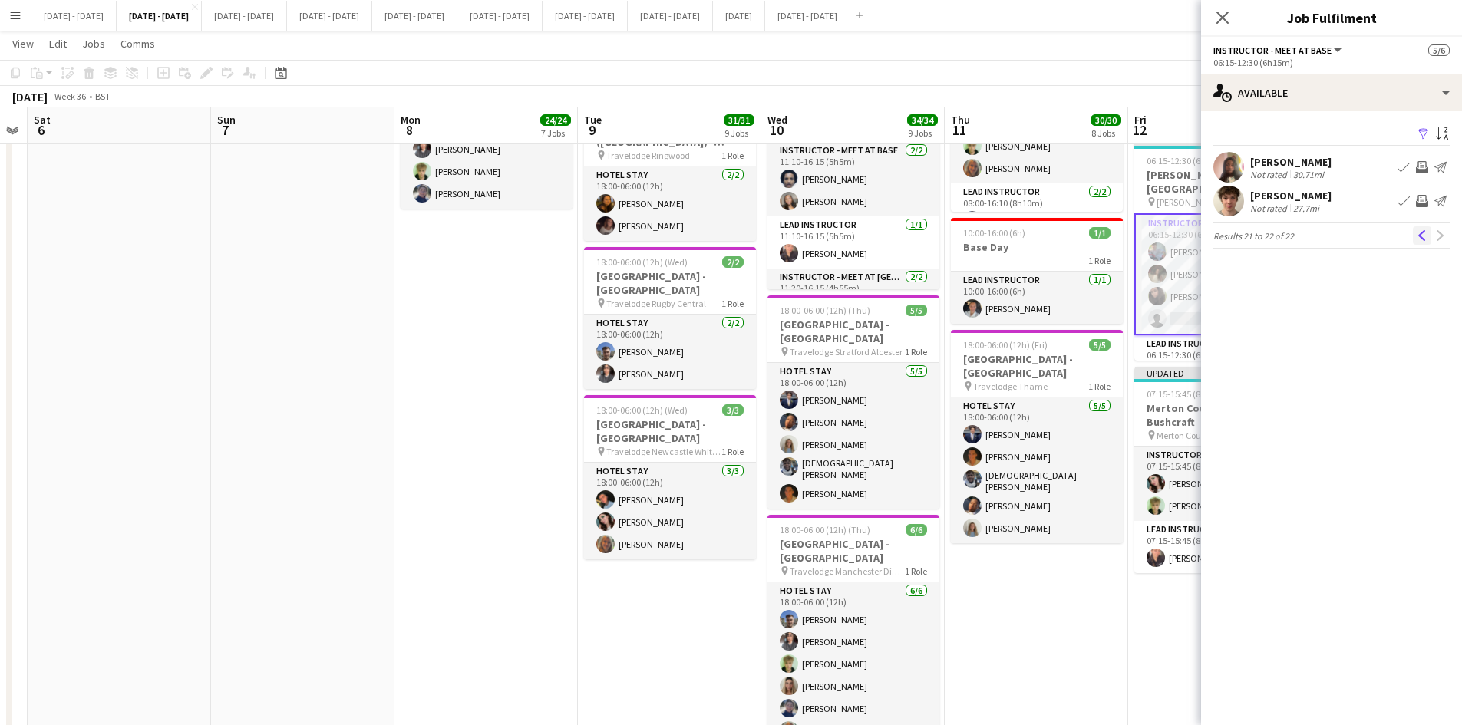
click at [1421, 231] on app-icon "Previous" at bounding box center [1422, 235] width 11 height 11
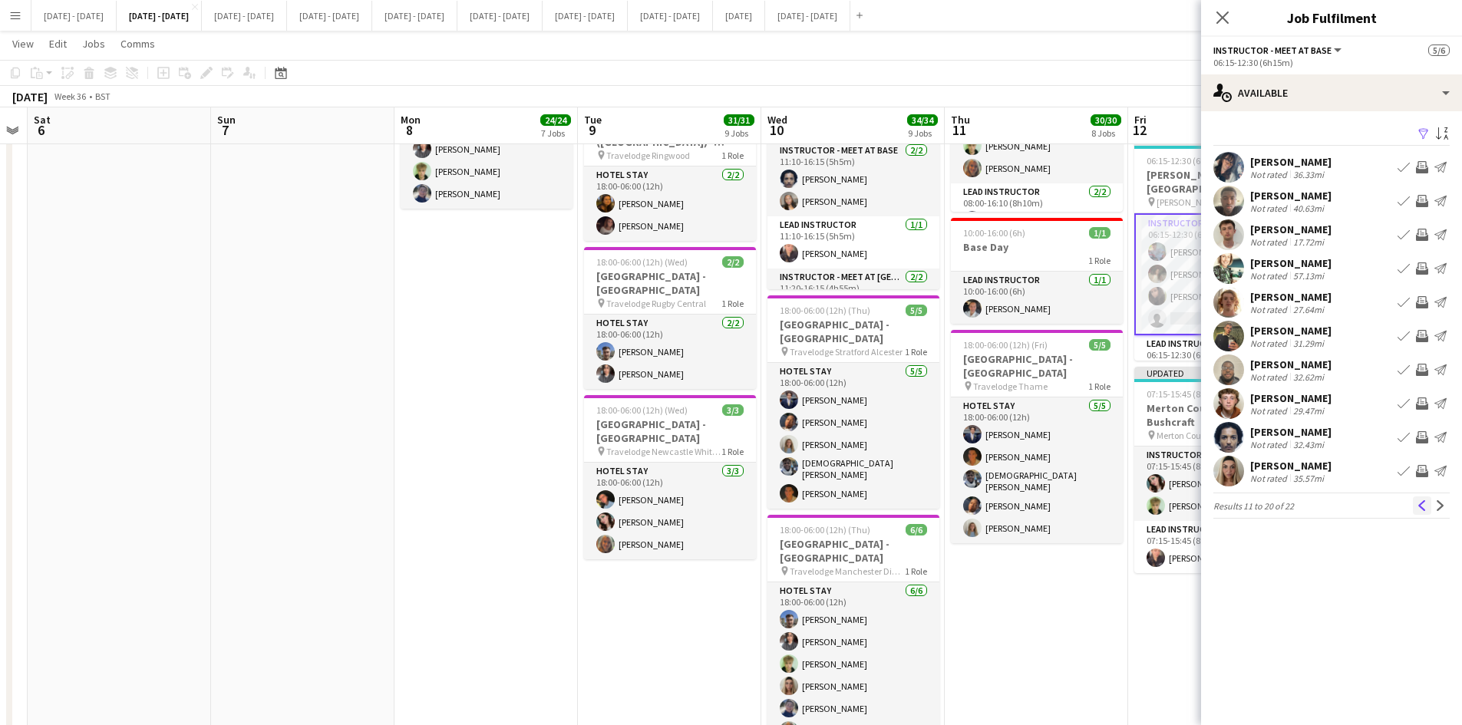
click at [1422, 507] on app-icon "Previous" at bounding box center [1422, 506] width 11 height 11
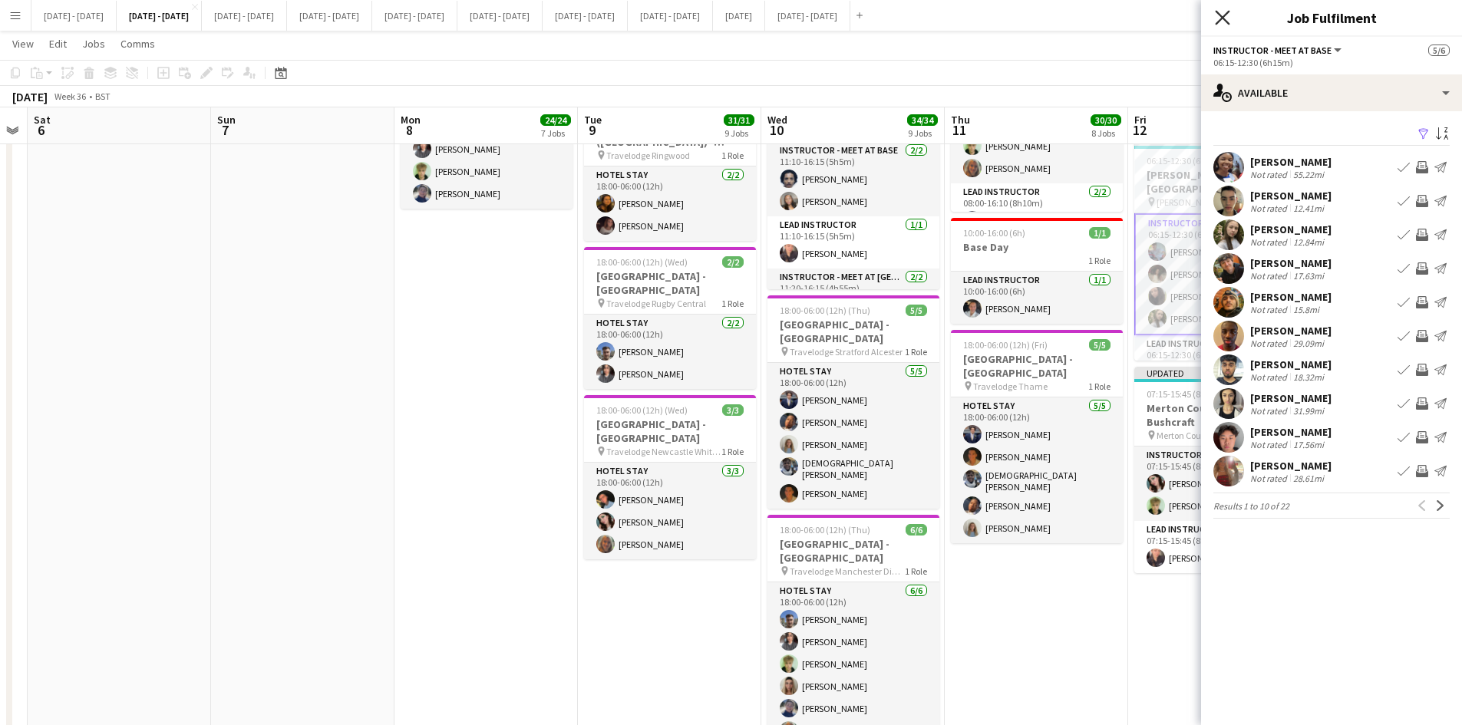
click at [1224, 15] on icon "Close pop-in" at bounding box center [1222, 17] width 15 height 15
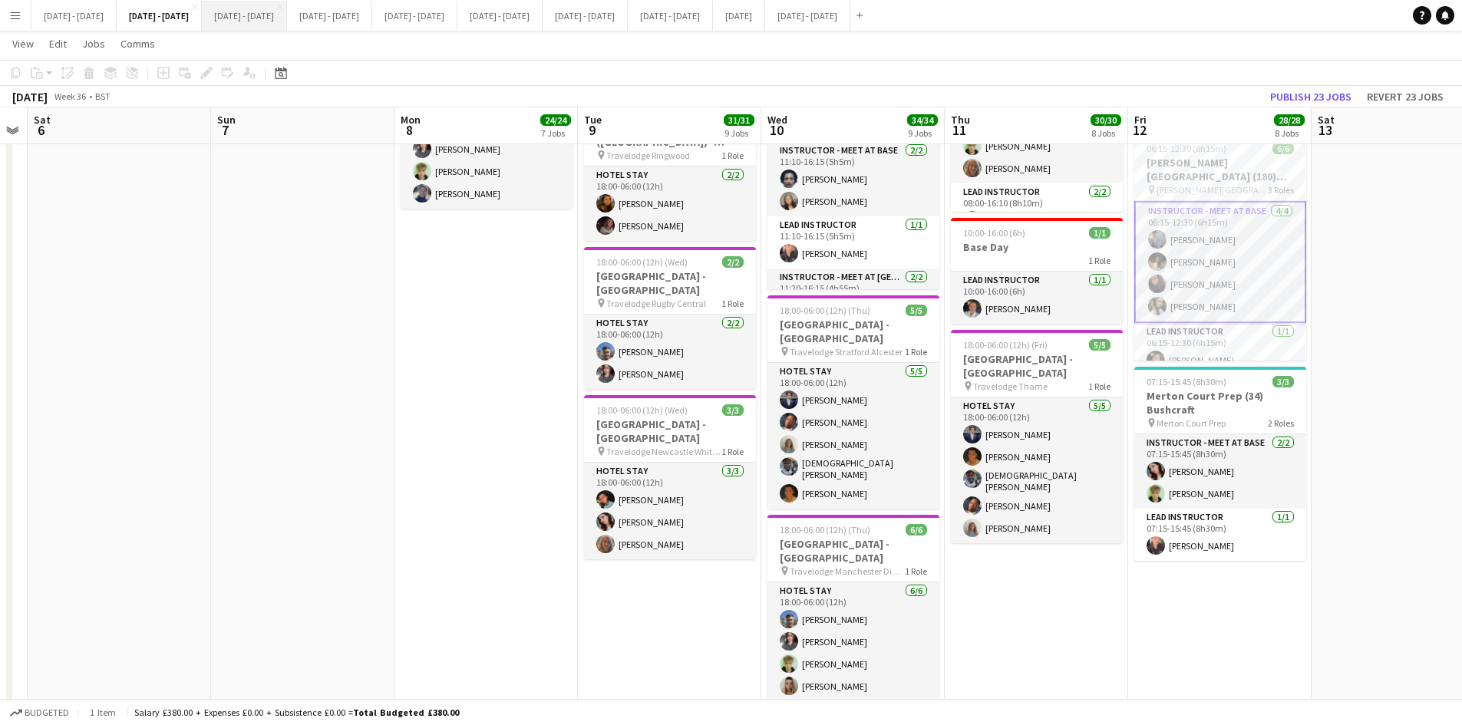
click at [264, 11] on button "[DATE] - [DATE] Close" at bounding box center [244, 16] width 85 height 30
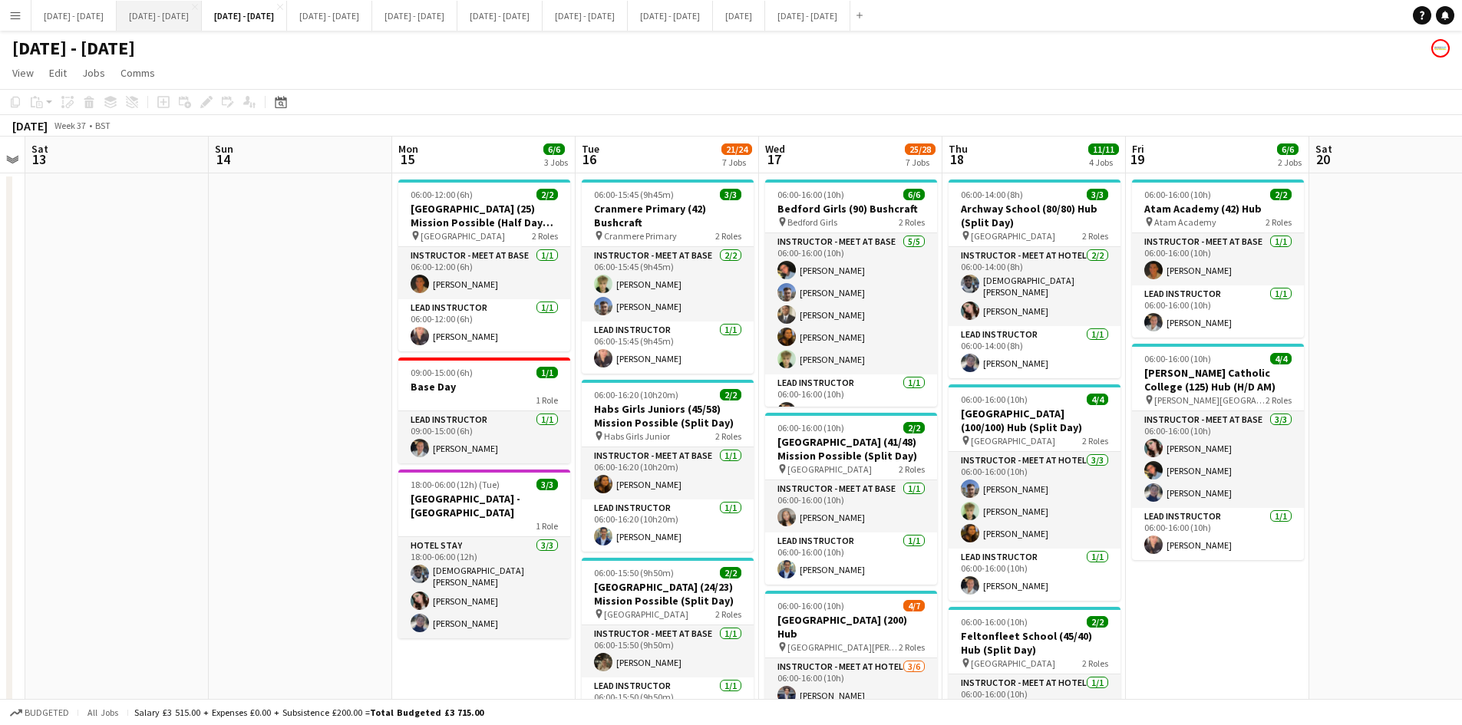
click at [154, 7] on button "[DATE] - [DATE] Close" at bounding box center [159, 16] width 85 height 30
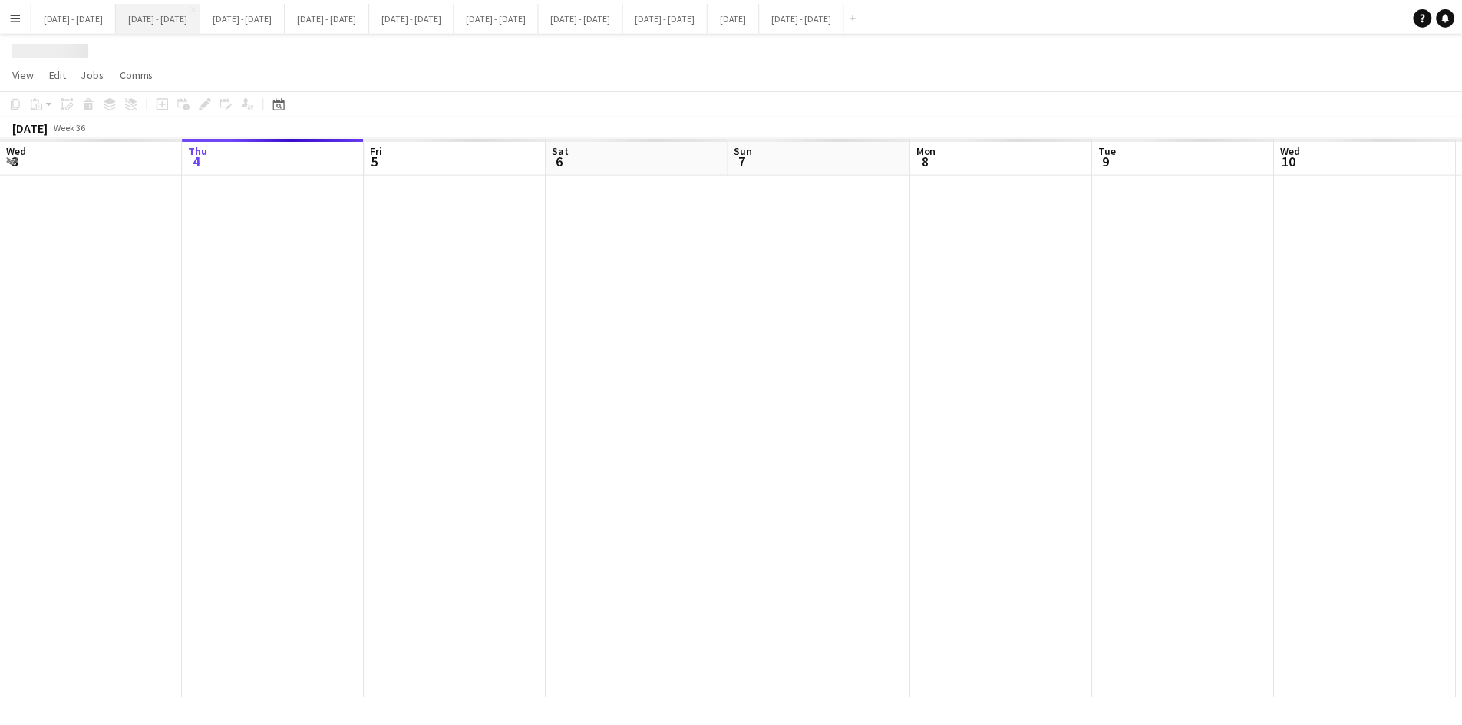
scroll to position [0, 523]
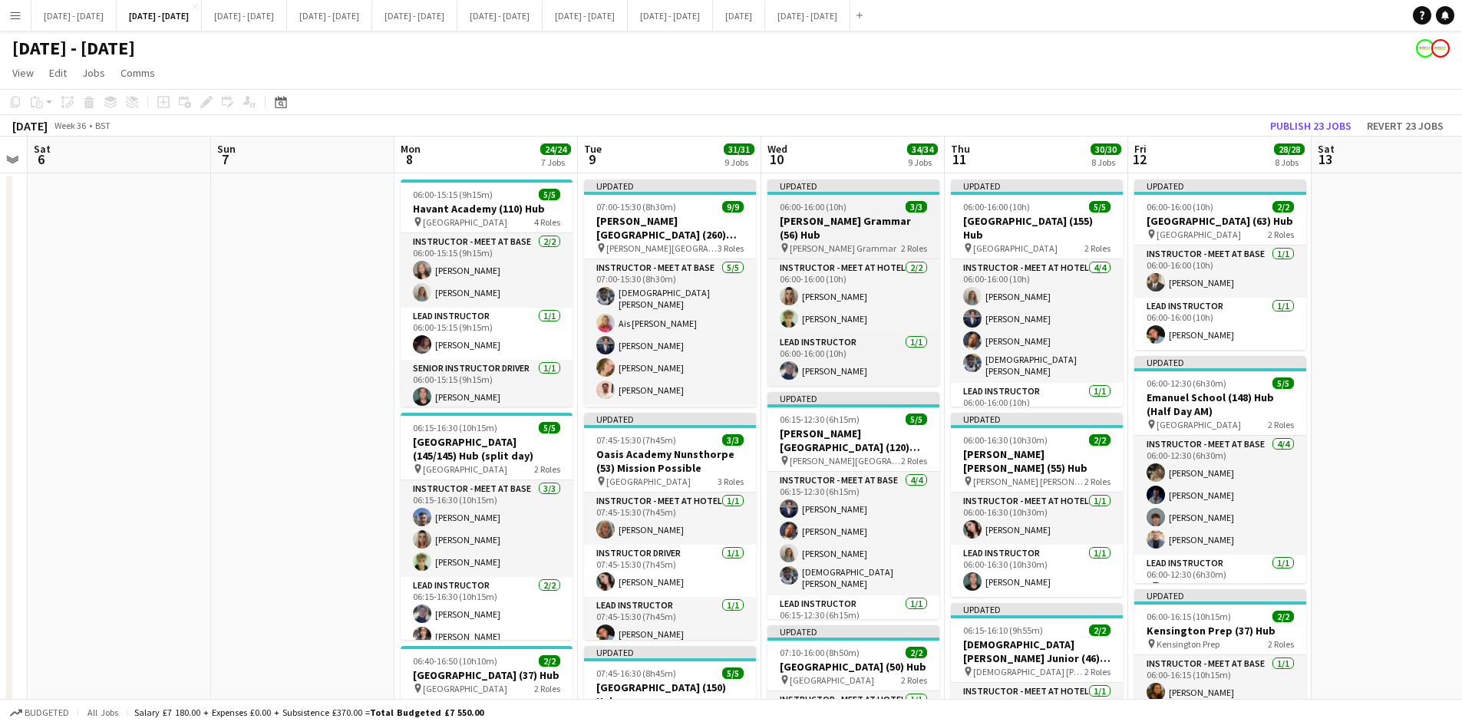
click at [867, 203] on div "06:00-16:00 (10h) 3/3" at bounding box center [854, 207] width 172 height 12
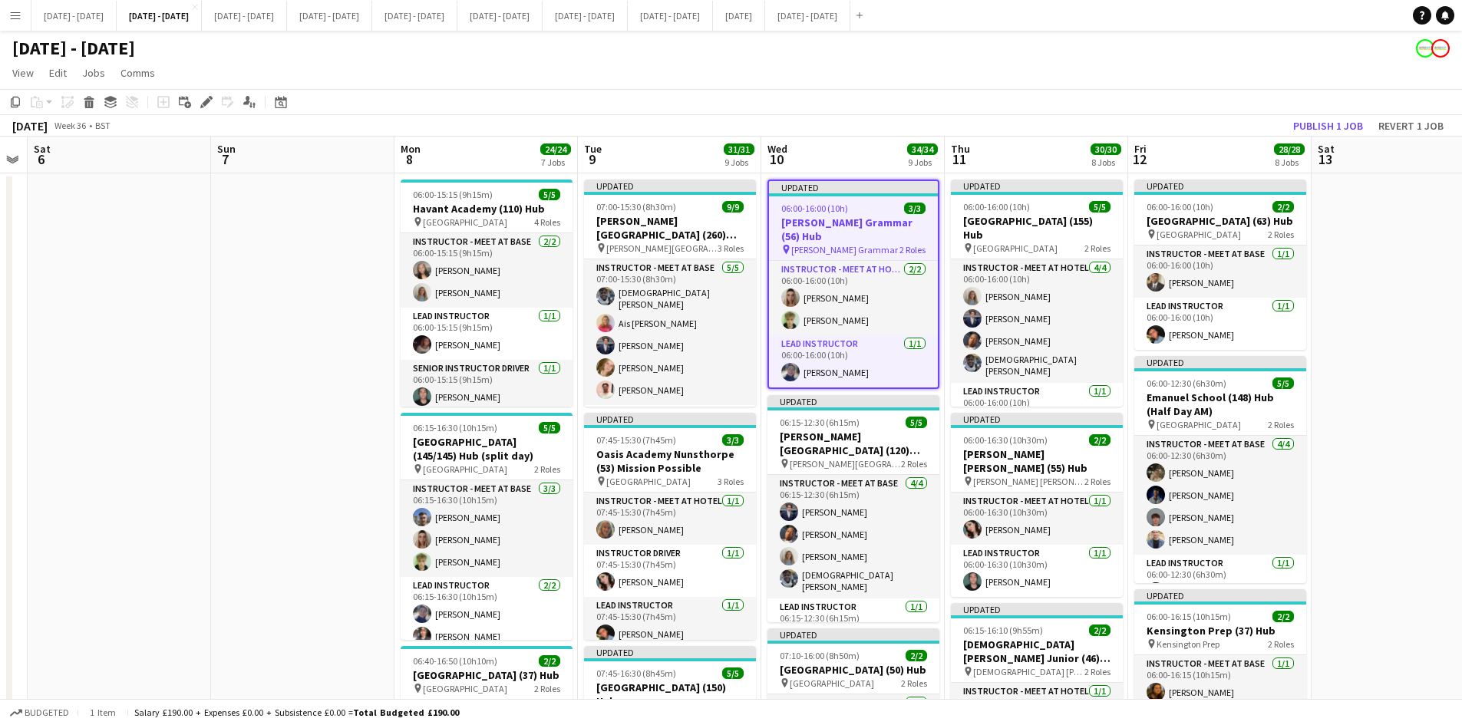
click at [867, 203] on div "06:00-16:00 (10h) 3/3" at bounding box center [853, 209] width 169 height 12
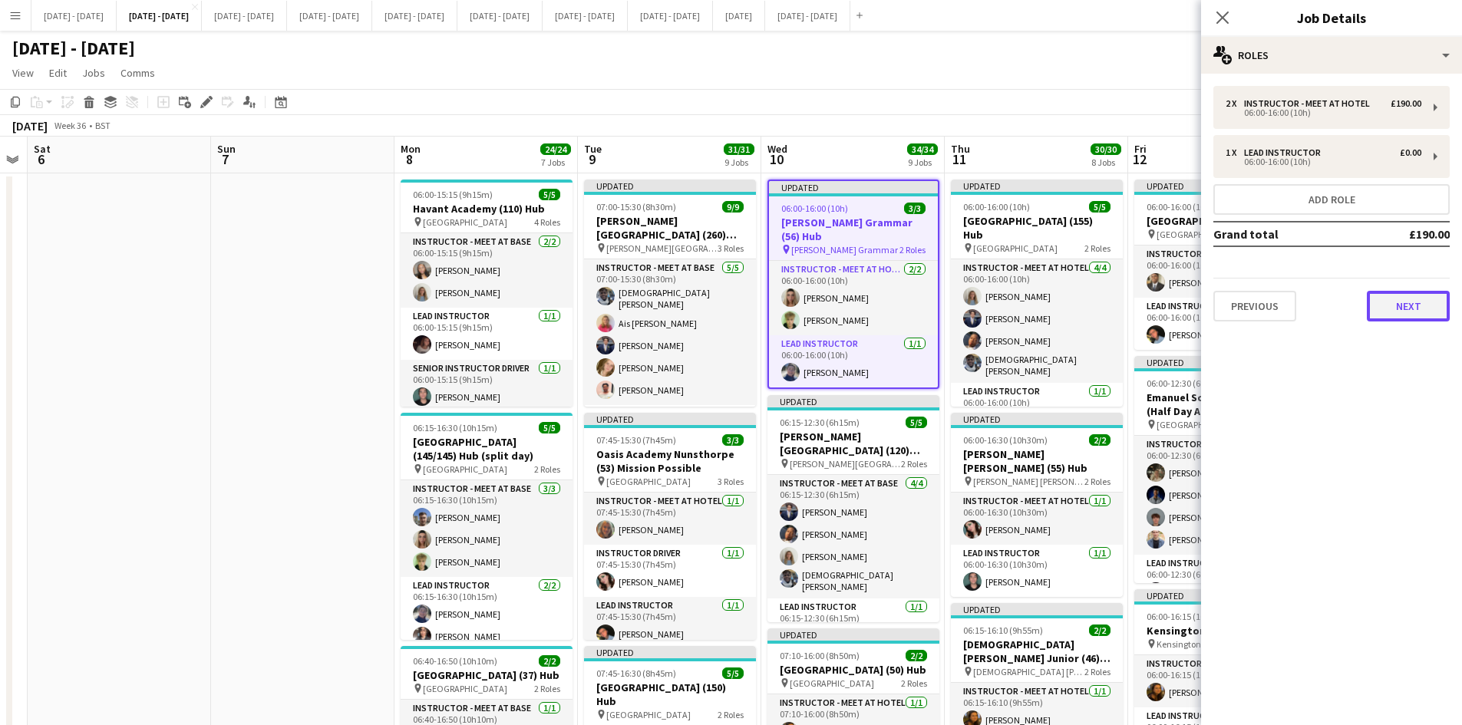
click at [1394, 304] on button "Next" at bounding box center [1408, 306] width 83 height 31
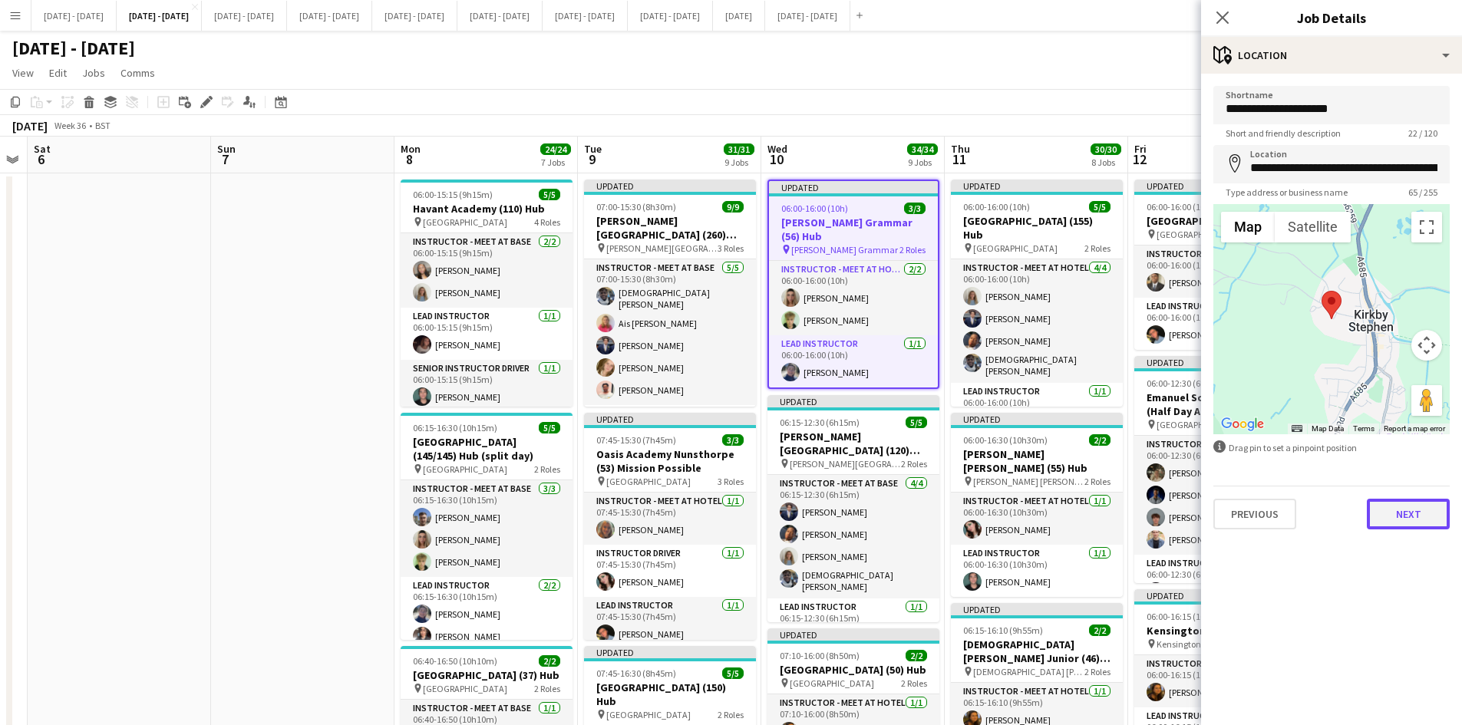
click at [1401, 520] on button "Next" at bounding box center [1408, 514] width 83 height 31
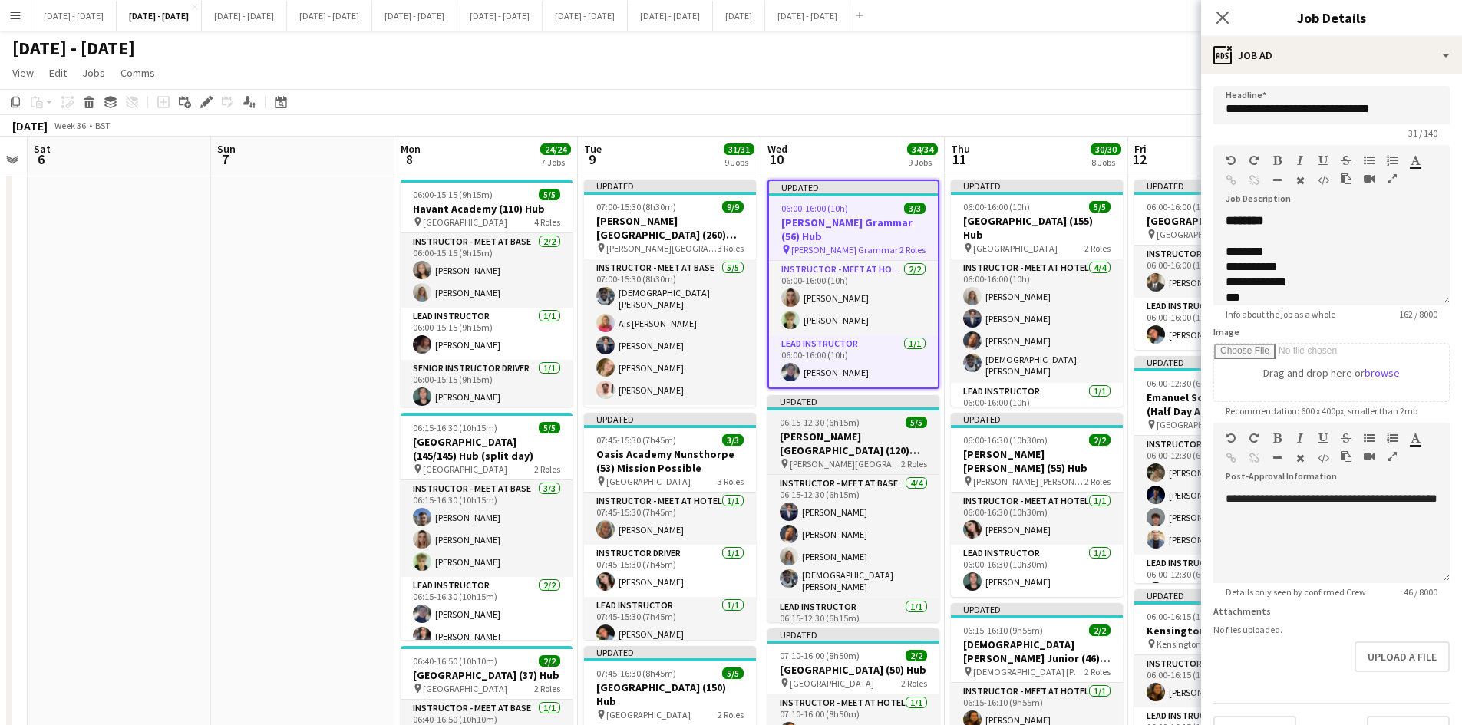
click at [885, 425] on div "06:15-12:30 (6h15m) 5/5" at bounding box center [854, 423] width 172 height 12
type input "**********"
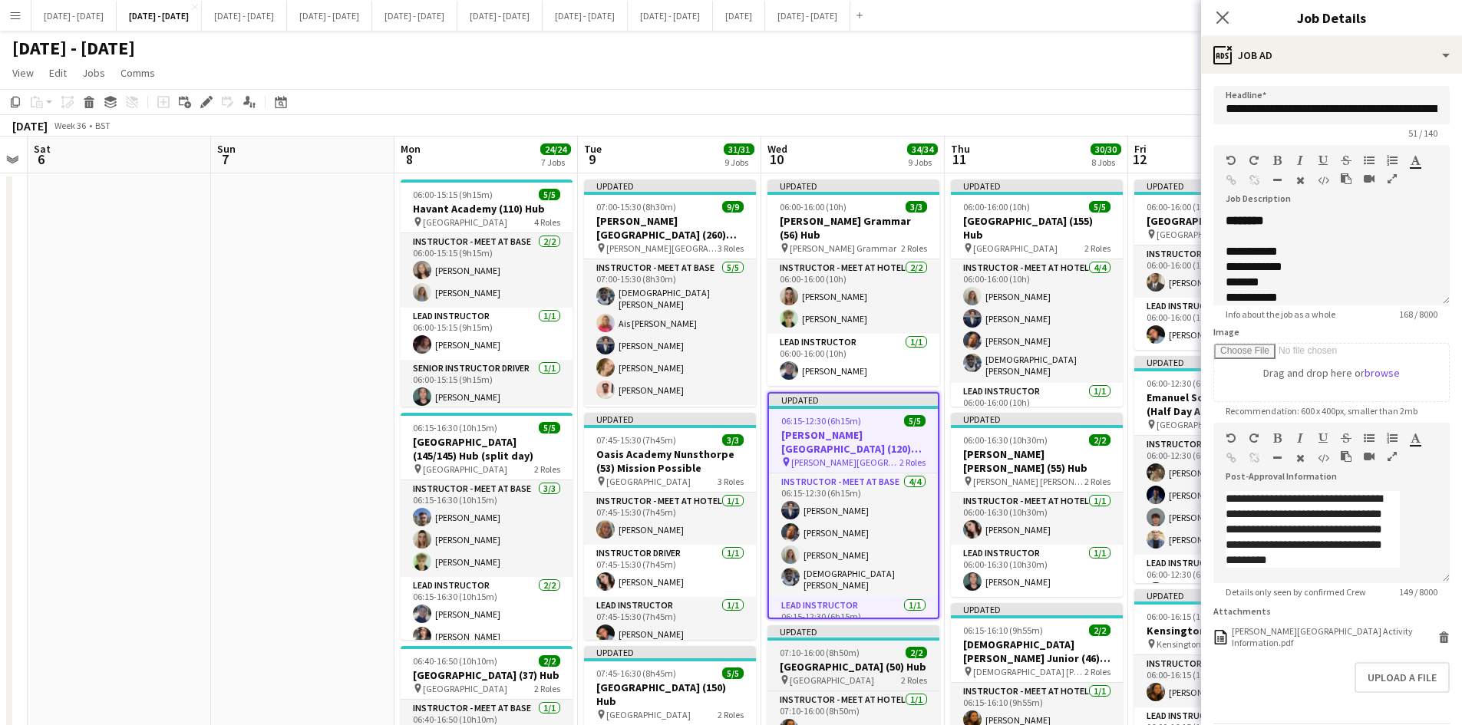
click at [880, 654] on div "07:10-16:00 (8h50m) 2/2" at bounding box center [854, 653] width 172 height 12
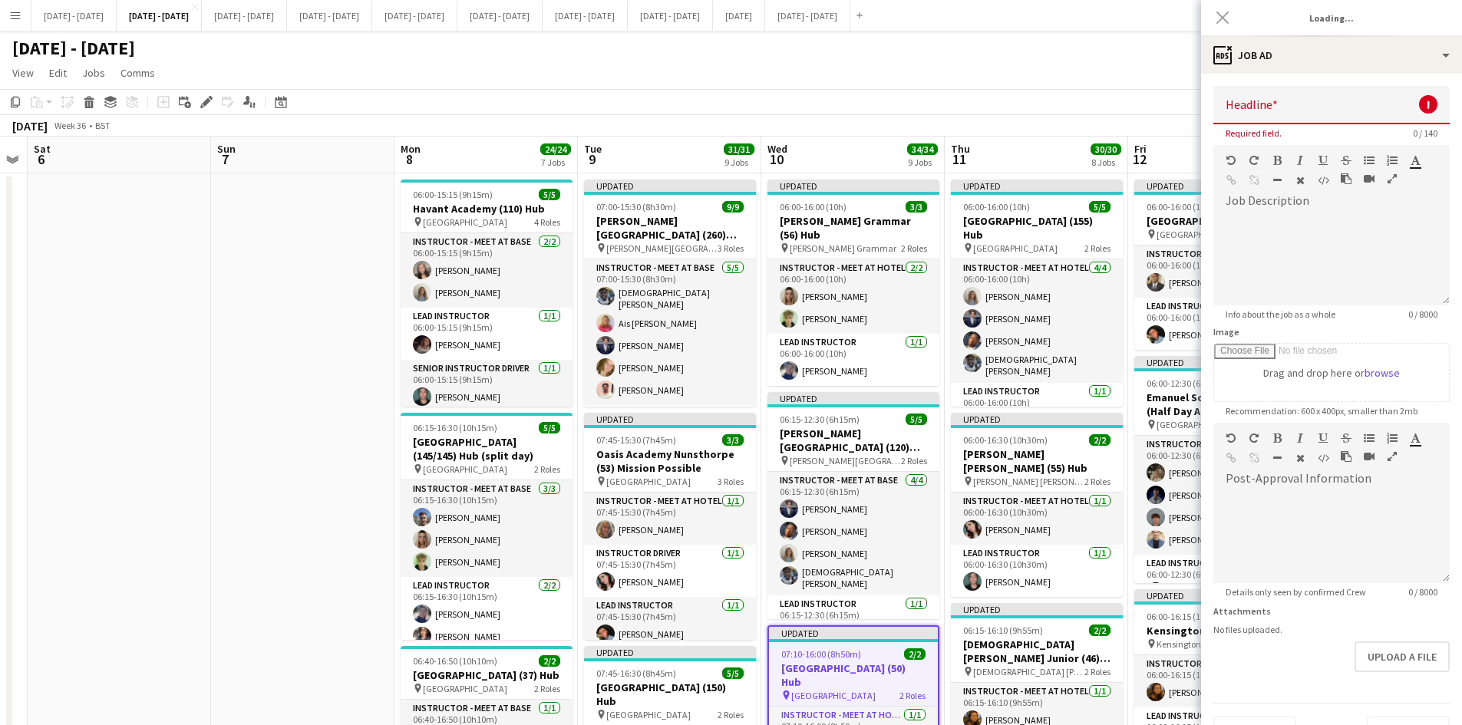
type input "**********"
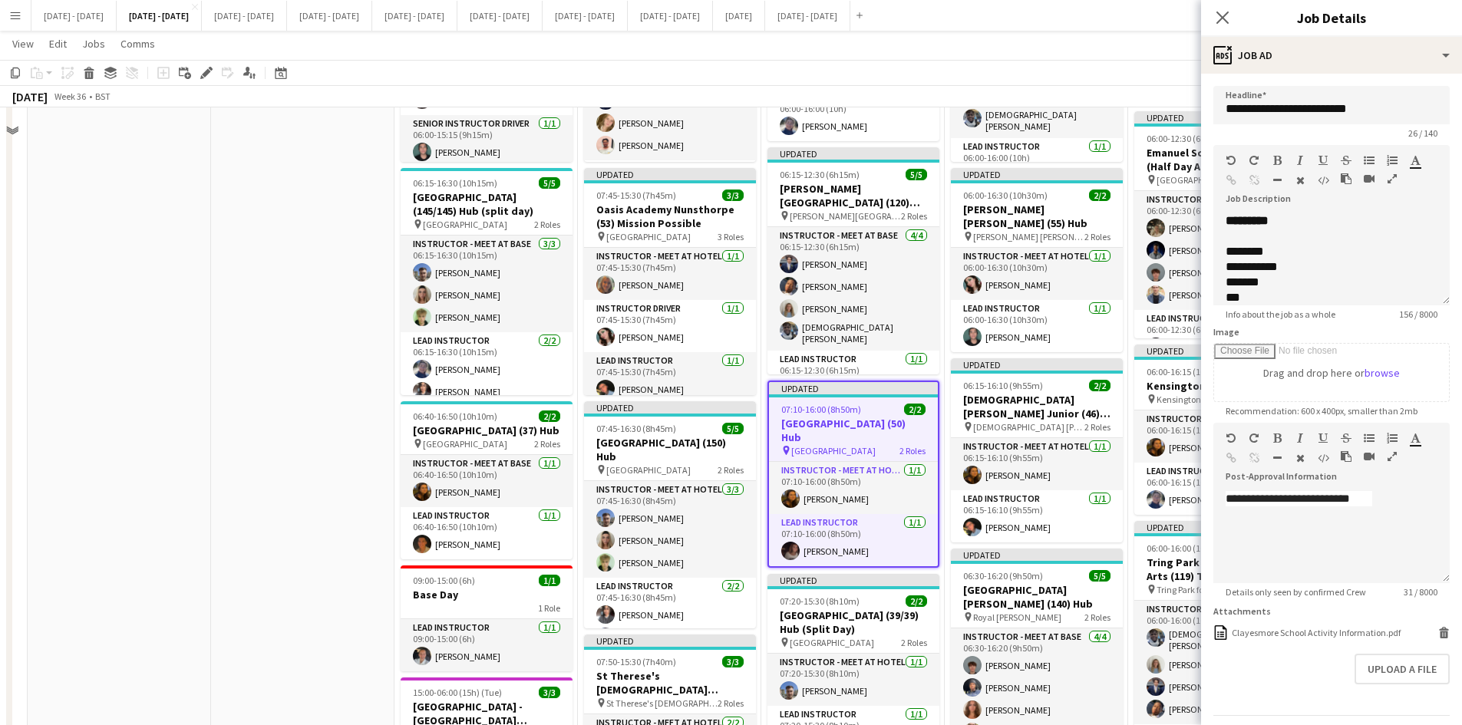
scroll to position [461, 0]
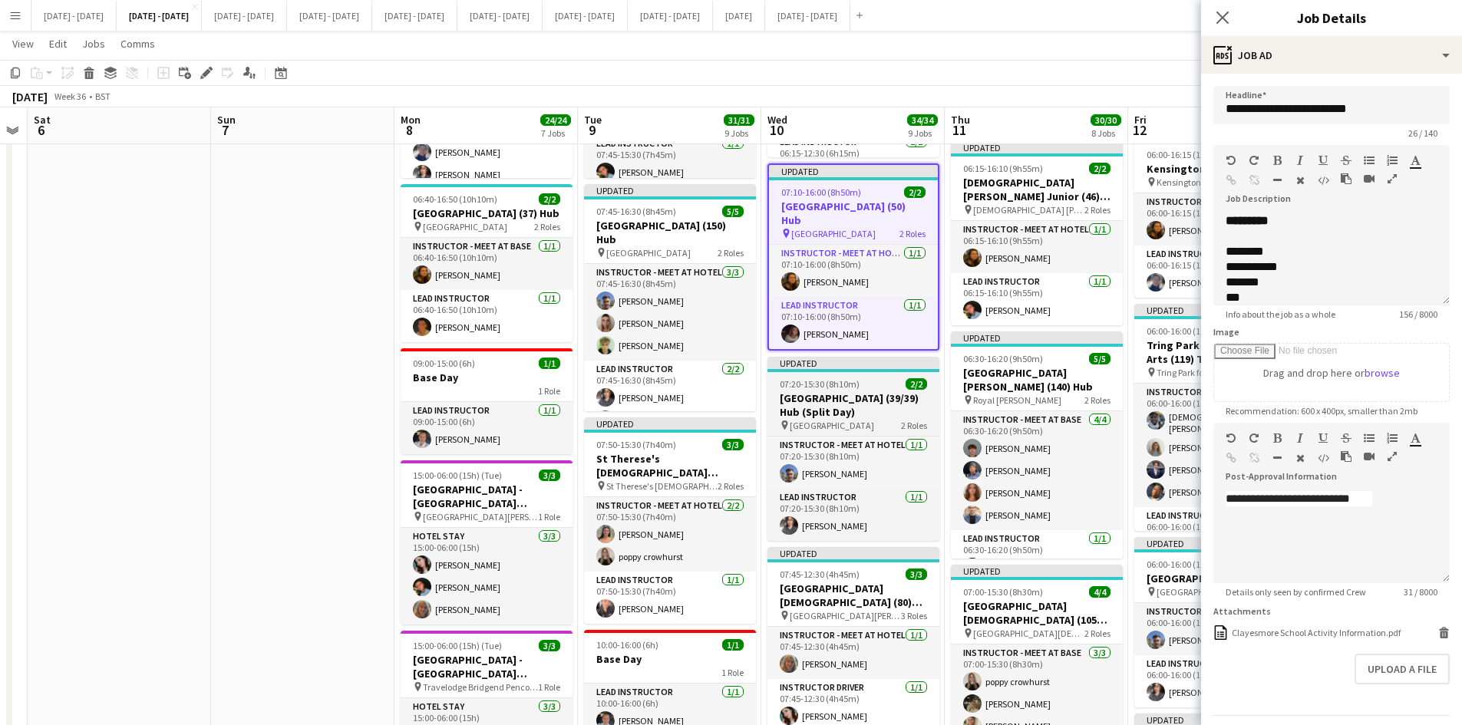
click at [871, 378] on div "07:20-15:30 (8h10m) 2/2" at bounding box center [854, 384] width 172 height 12
type input "**********"
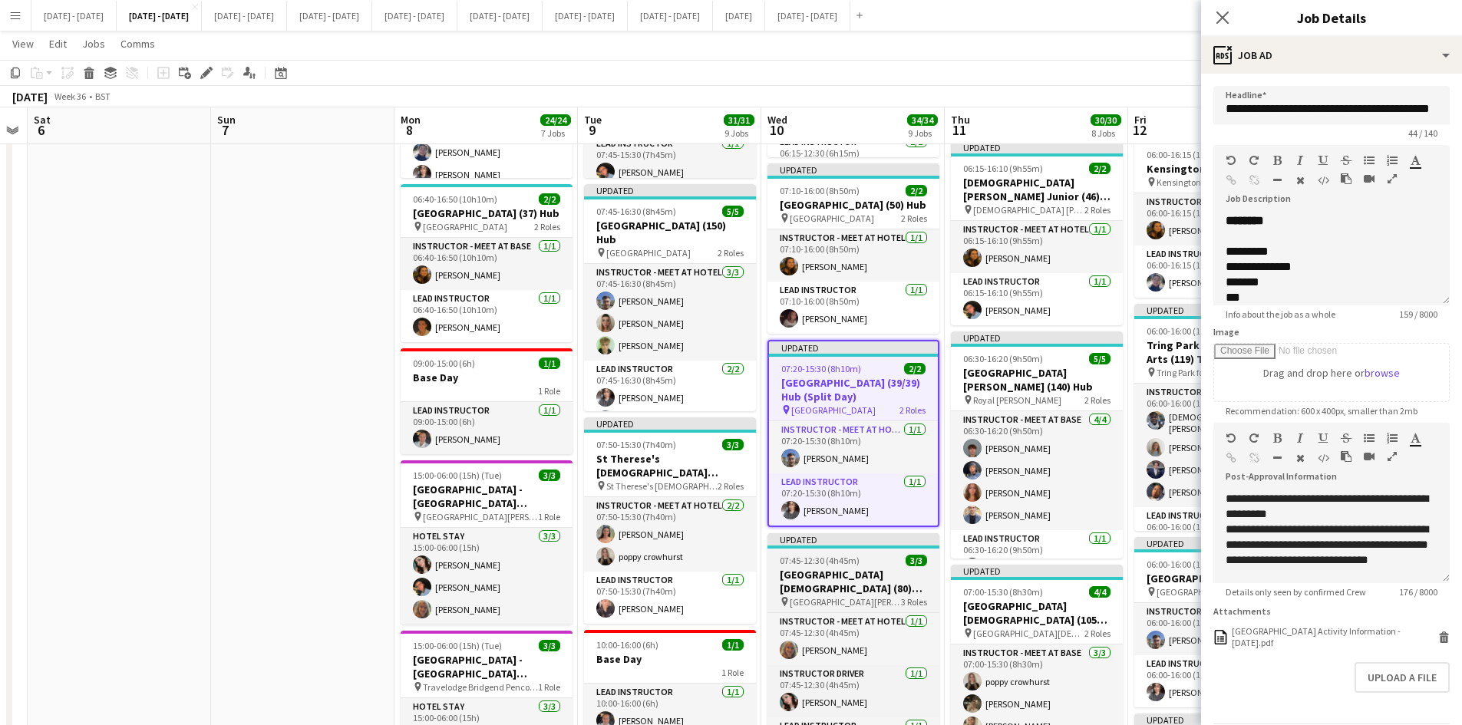
click at [873, 557] on div "07:45-12:30 (4h45m) 3/3" at bounding box center [854, 561] width 172 height 12
type input "**********"
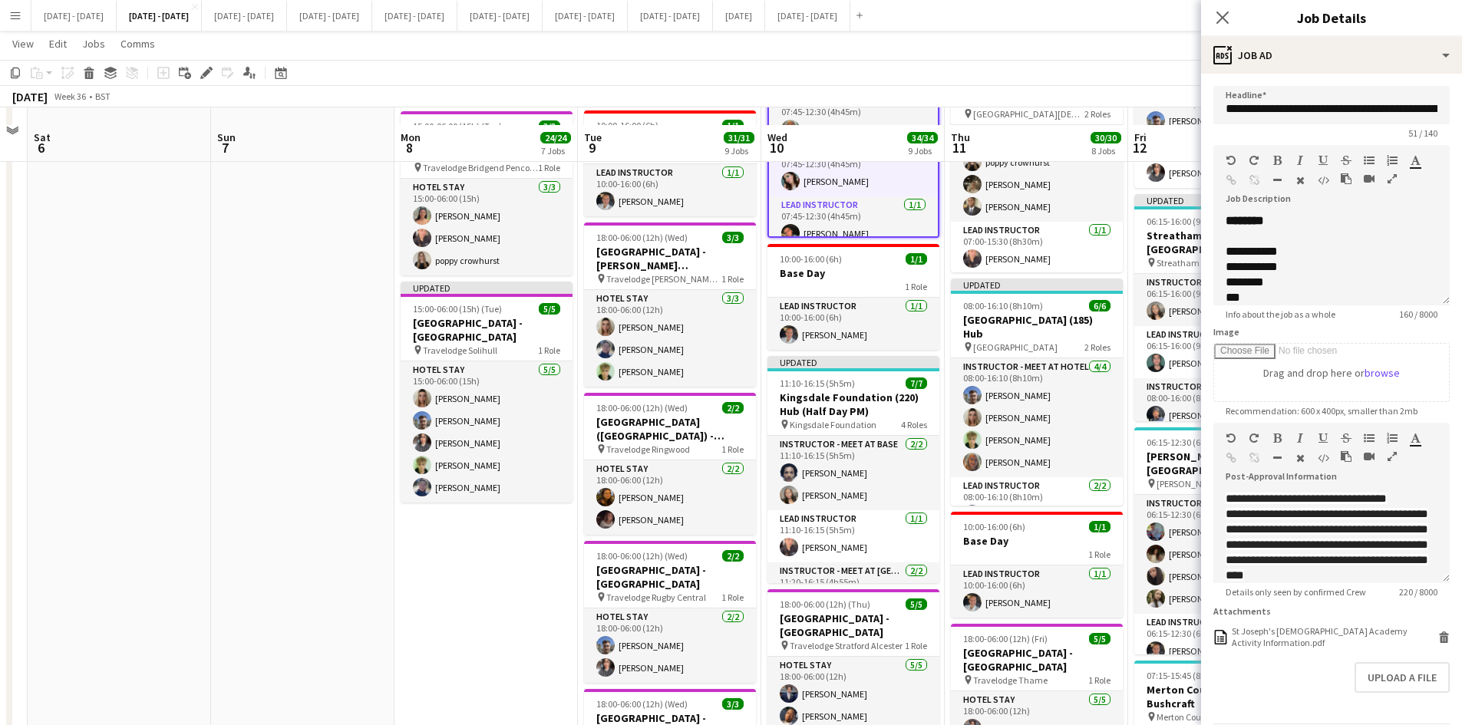
scroll to position [998, 0]
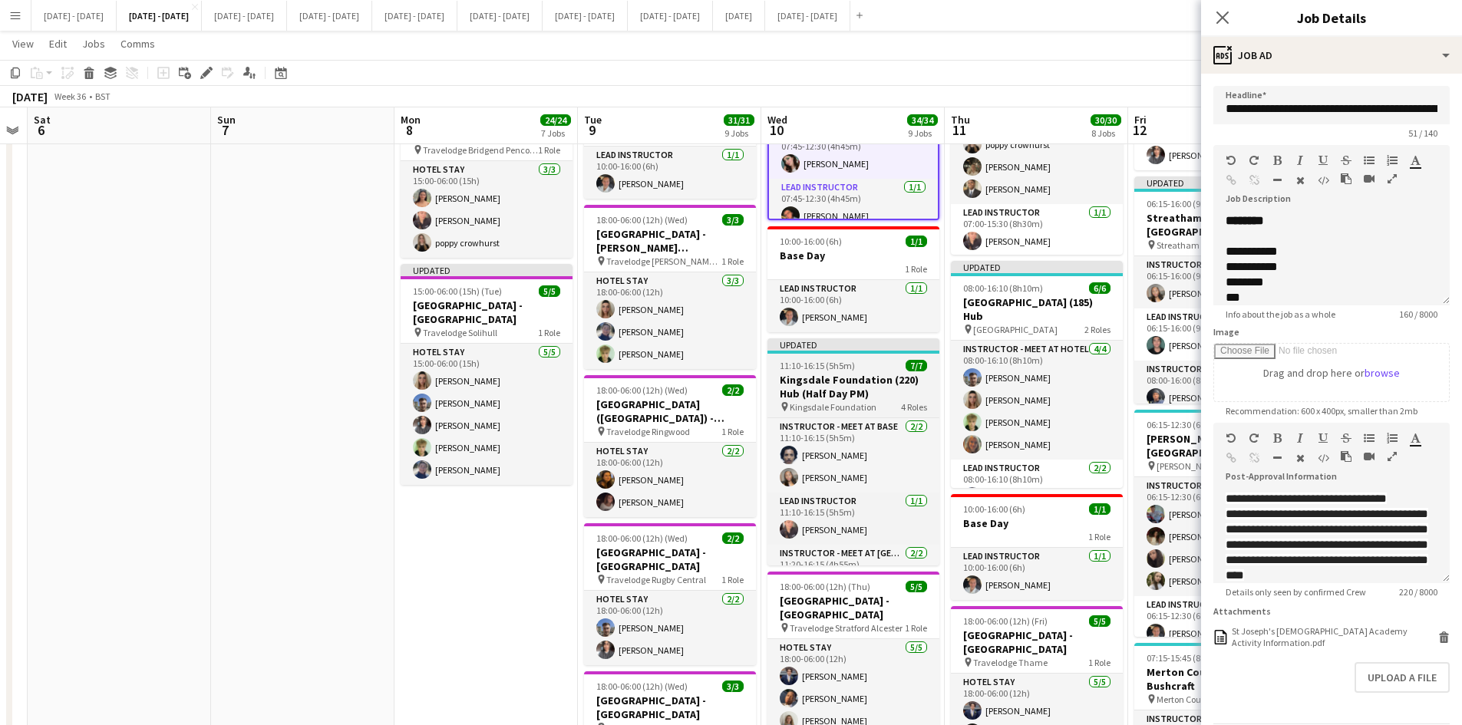
click at [879, 358] on app-job-card "Updated 11:10-16:15 (5h5m) 7/7 Kingsdale Foundation (220) Hub (Half Day PM) pin…" at bounding box center [854, 452] width 172 height 227
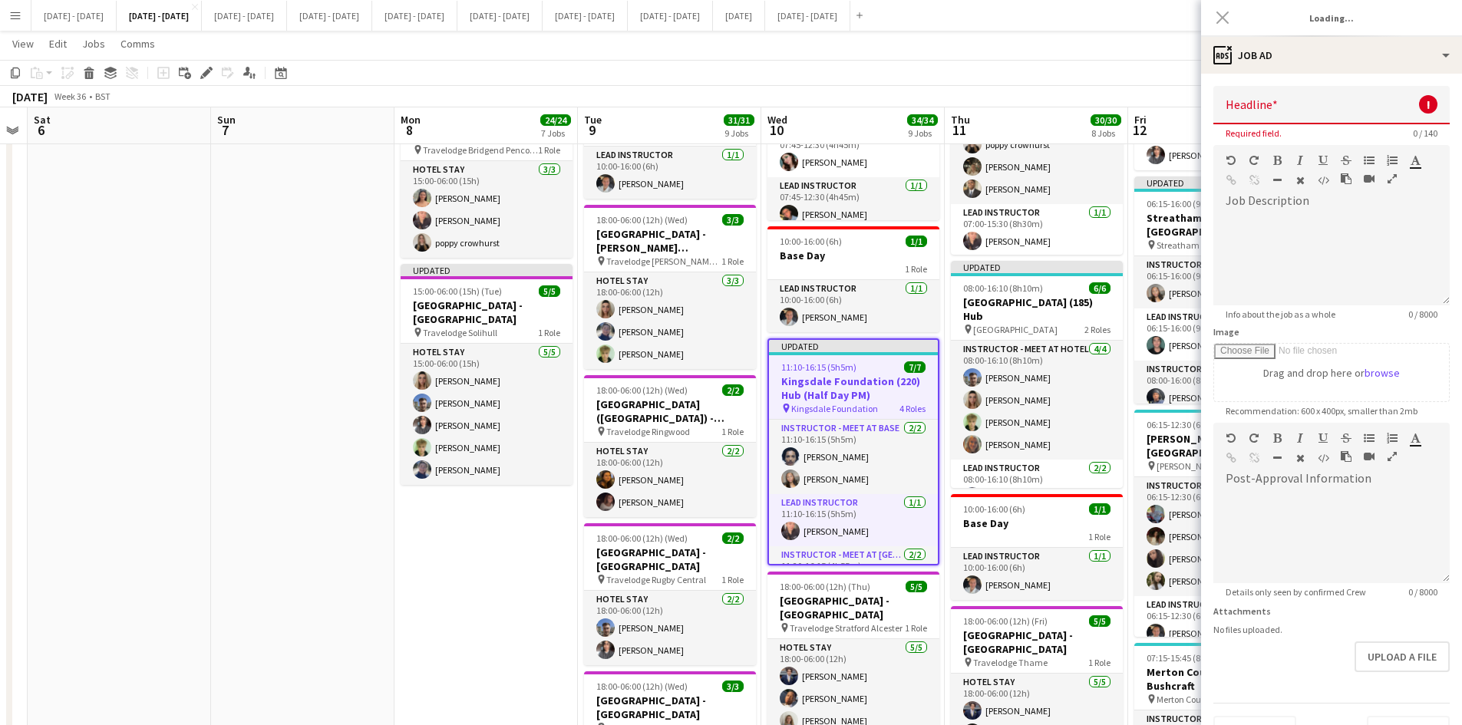
type input "**********"
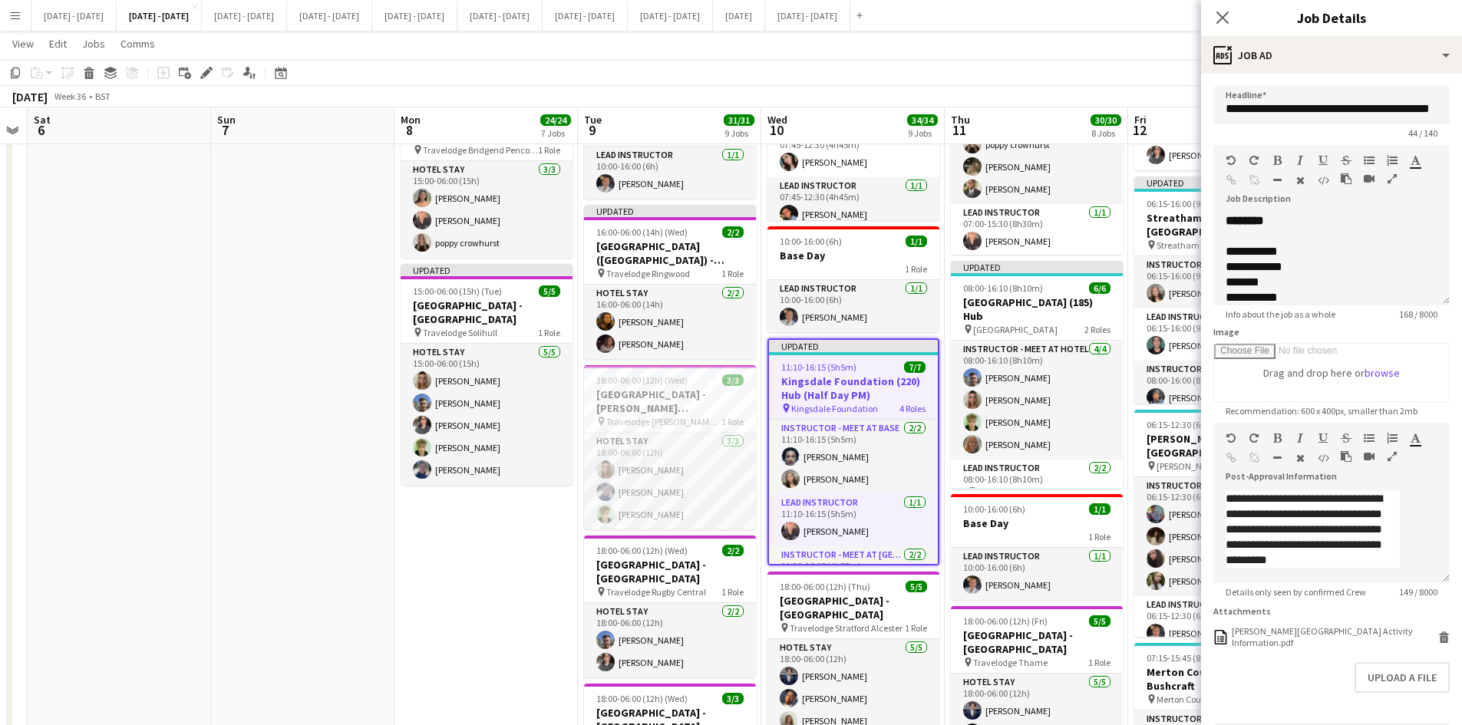
click at [12, 14] on app-icon "Menu" at bounding box center [15, 15] width 12 height 12
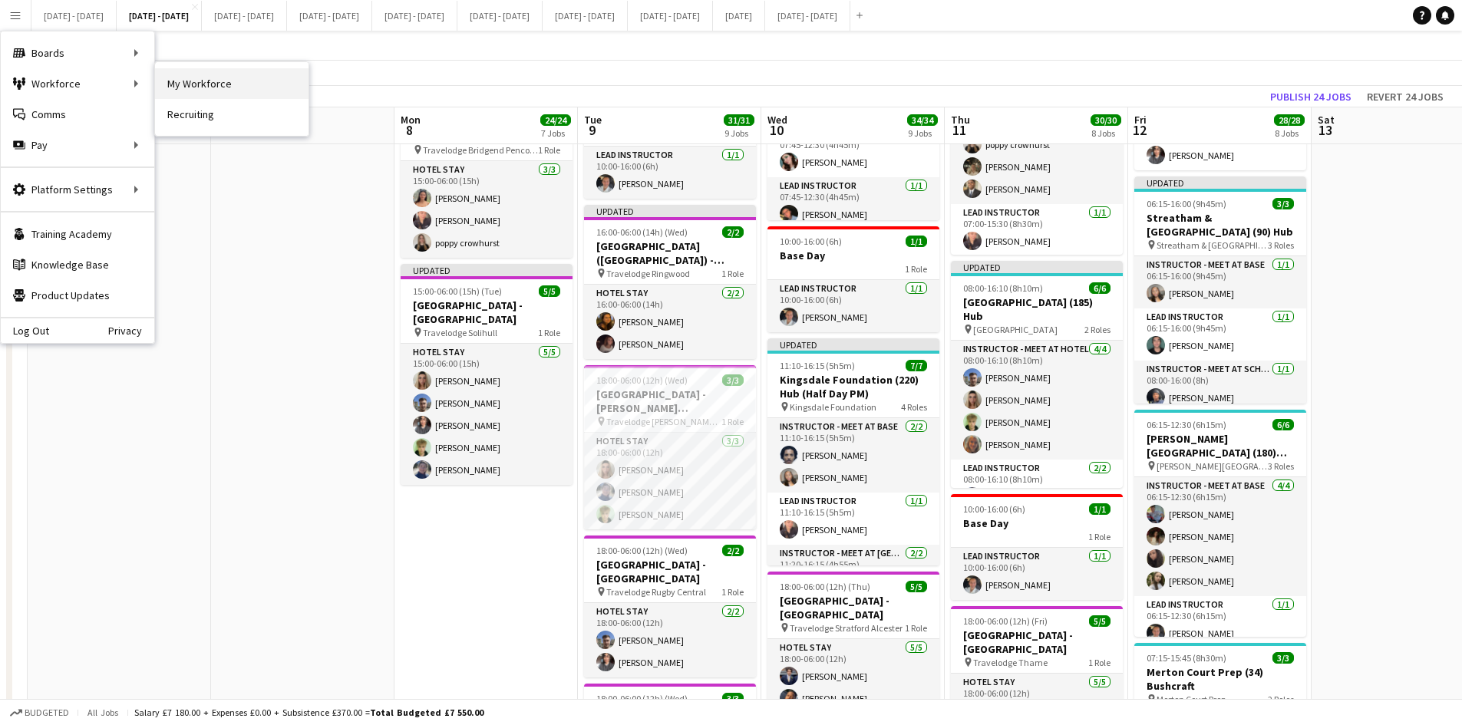
click at [207, 81] on link "My Workforce" at bounding box center [232, 83] width 154 height 31
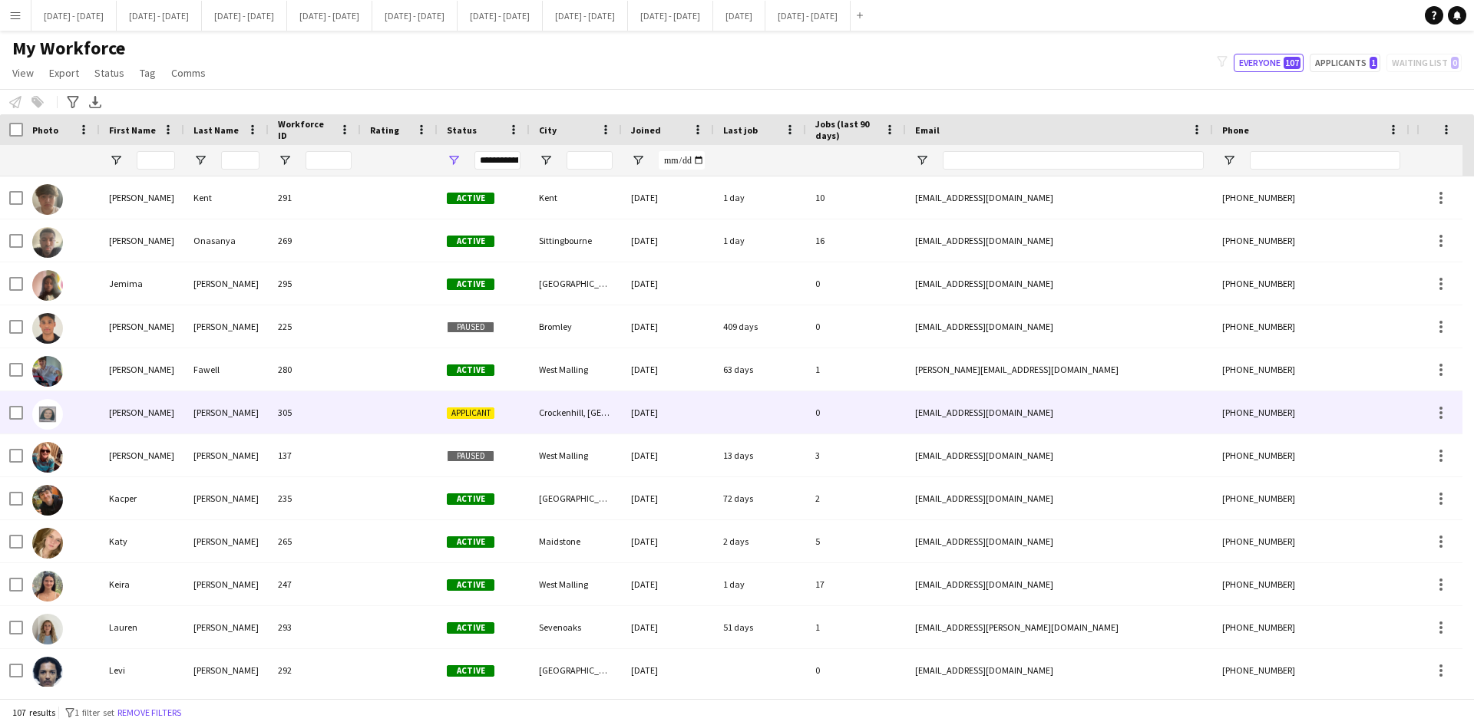
click at [114, 409] on div "[PERSON_NAME]" at bounding box center [142, 413] width 84 height 42
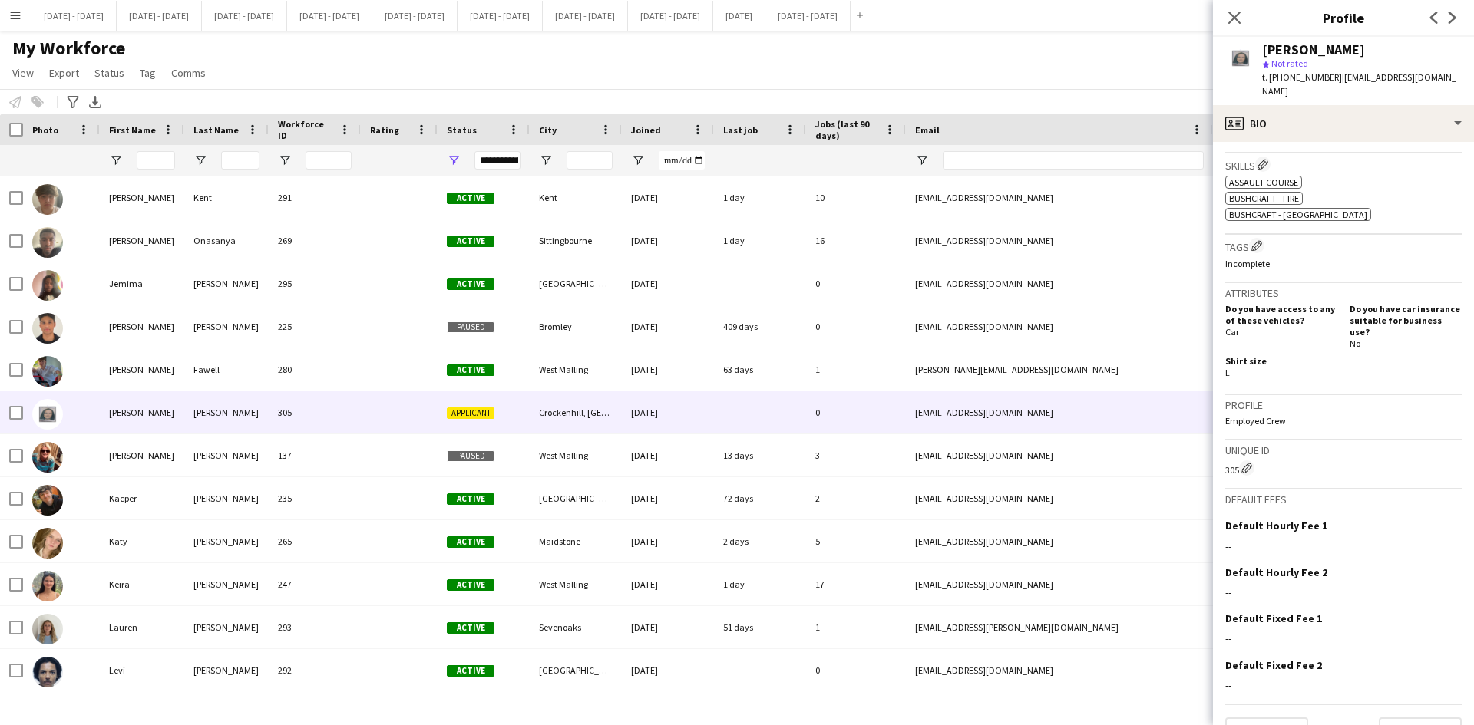
scroll to position [528, 0]
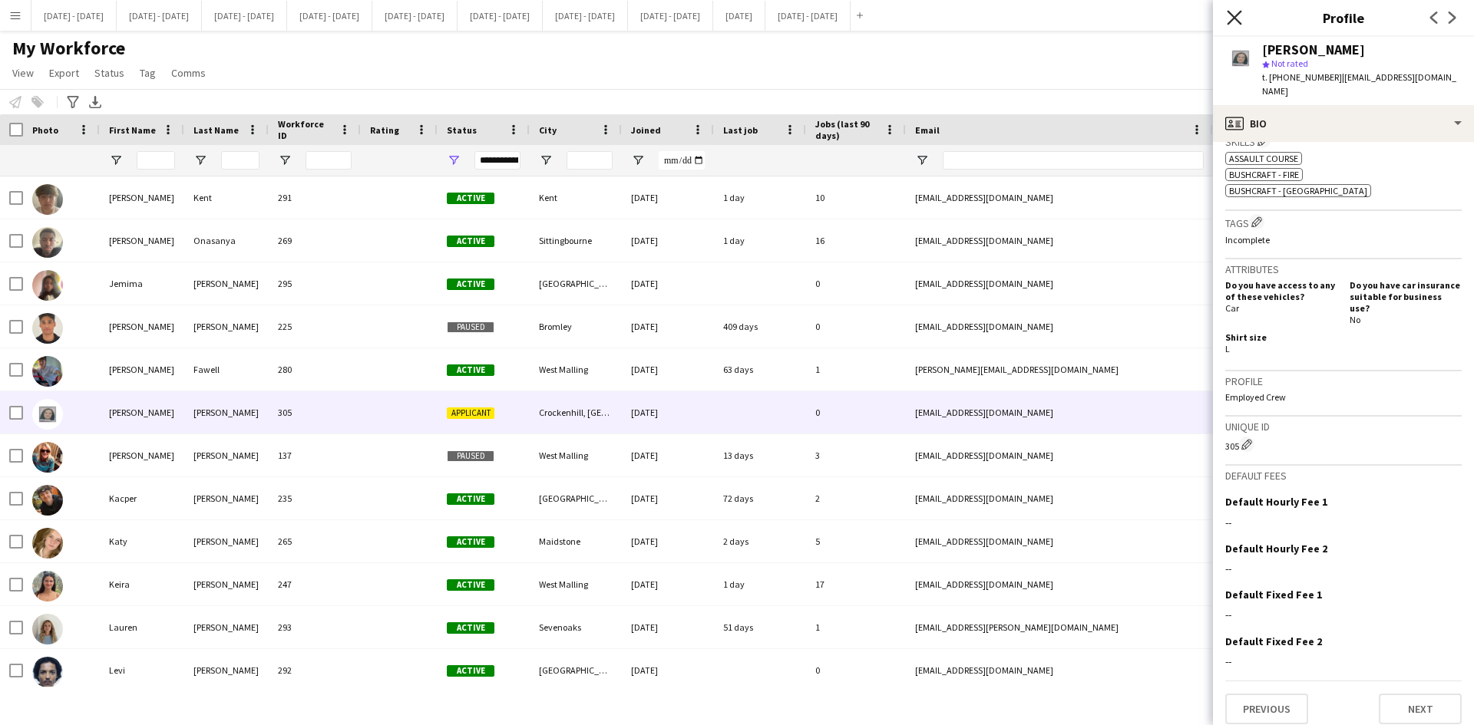
click at [1231, 14] on icon at bounding box center [1234, 17] width 15 height 15
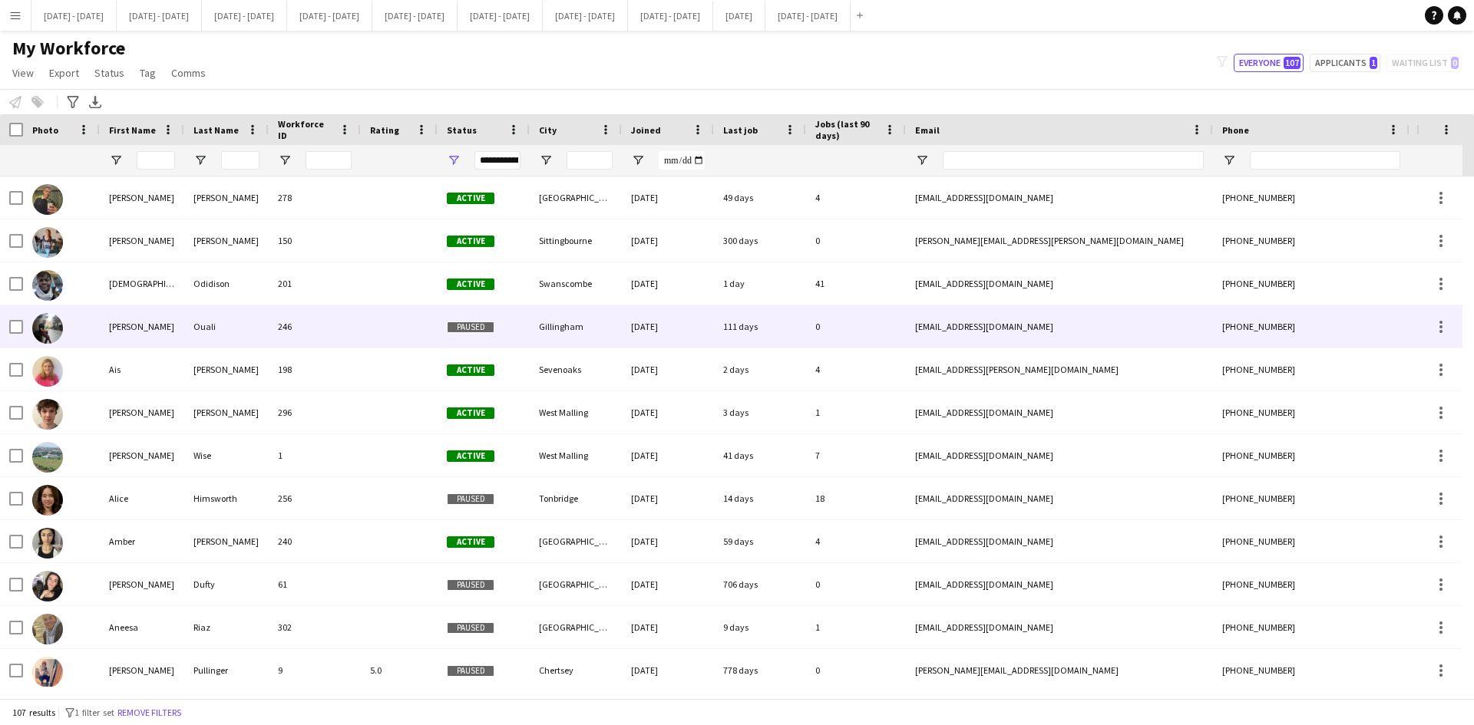
scroll to position [0, 0]
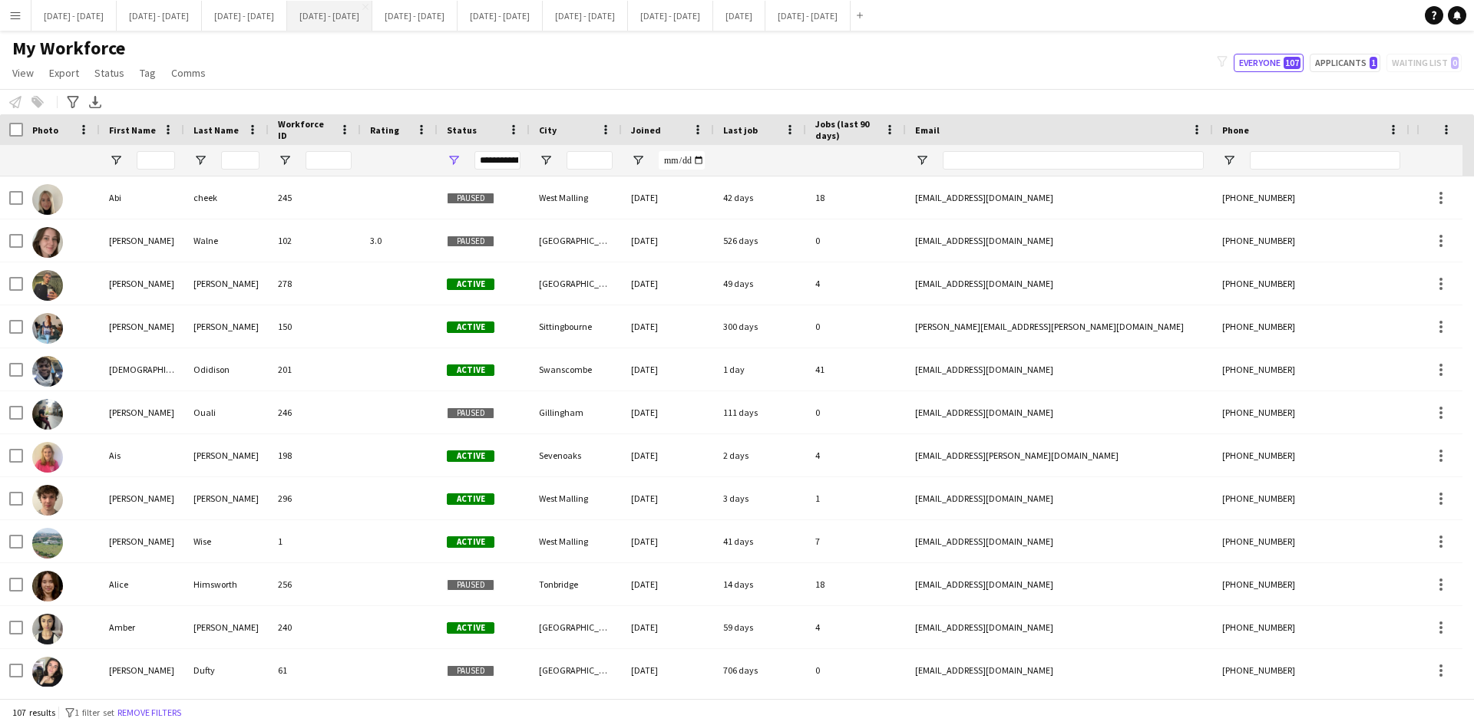
click at [372, 18] on button "[DATE] - [DATE] Close" at bounding box center [329, 16] width 85 height 30
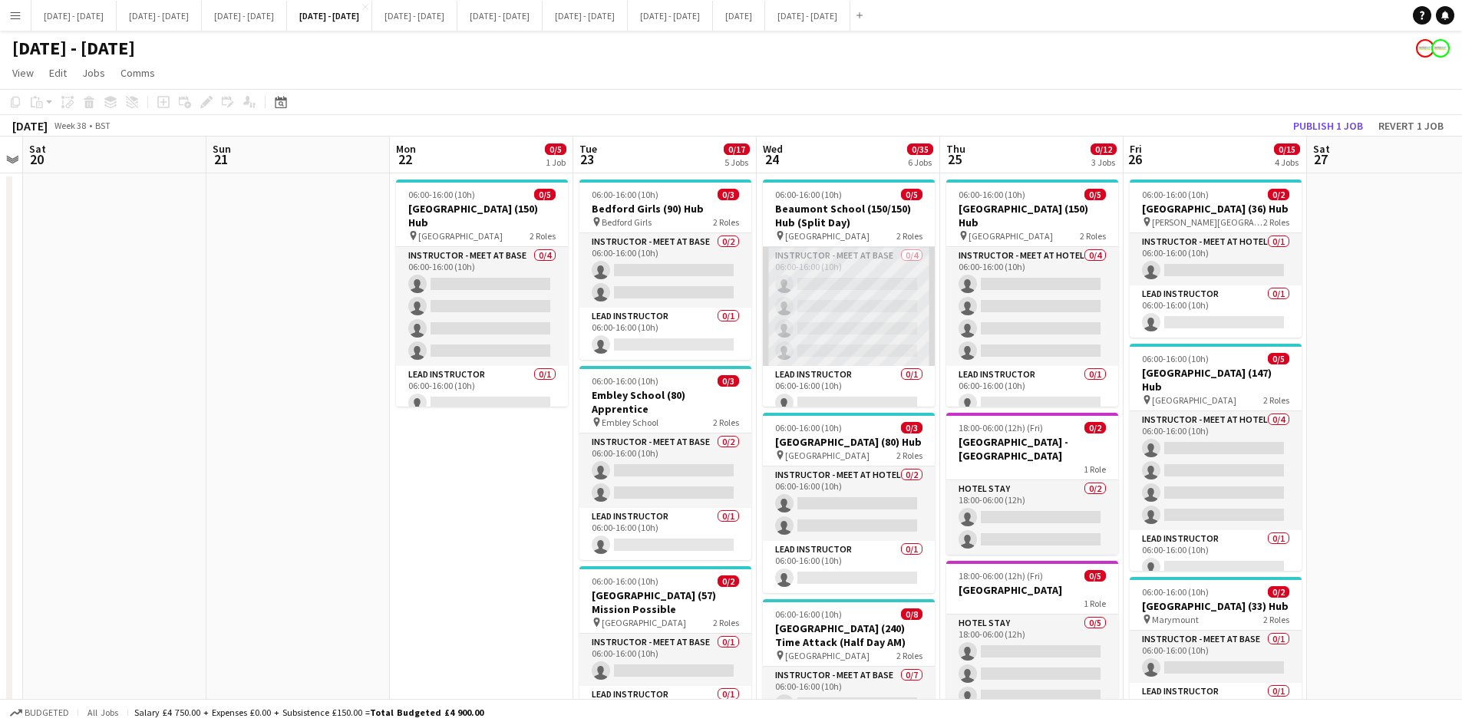
click at [870, 279] on app-card-role "Instructor - Meet at Base 0/4 06:00-16:00 (10h) single-neutral-actions single-n…" at bounding box center [849, 306] width 172 height 119
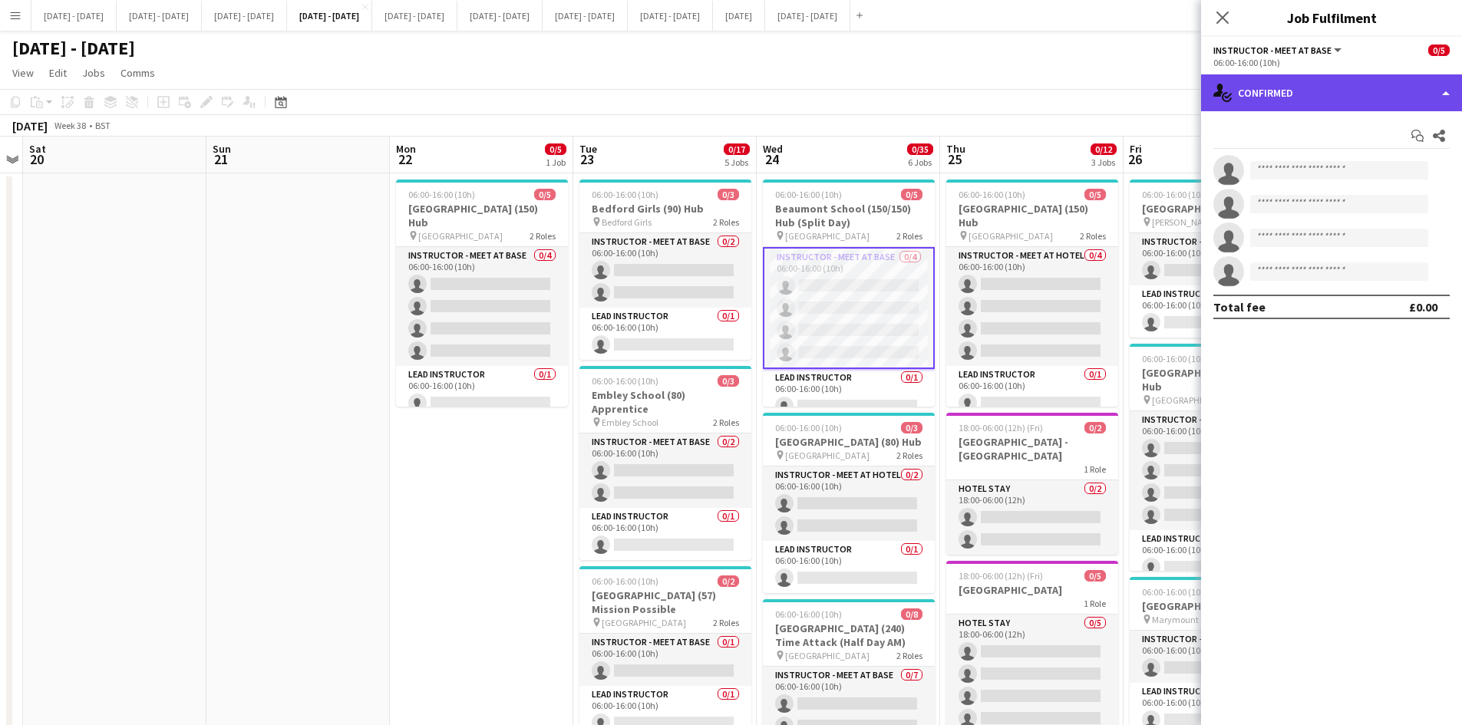
click at [1444, 91] on div "single-neutral-actions-check-2 Confirmed" at bounding box center [1331, 92] width 261 height 37
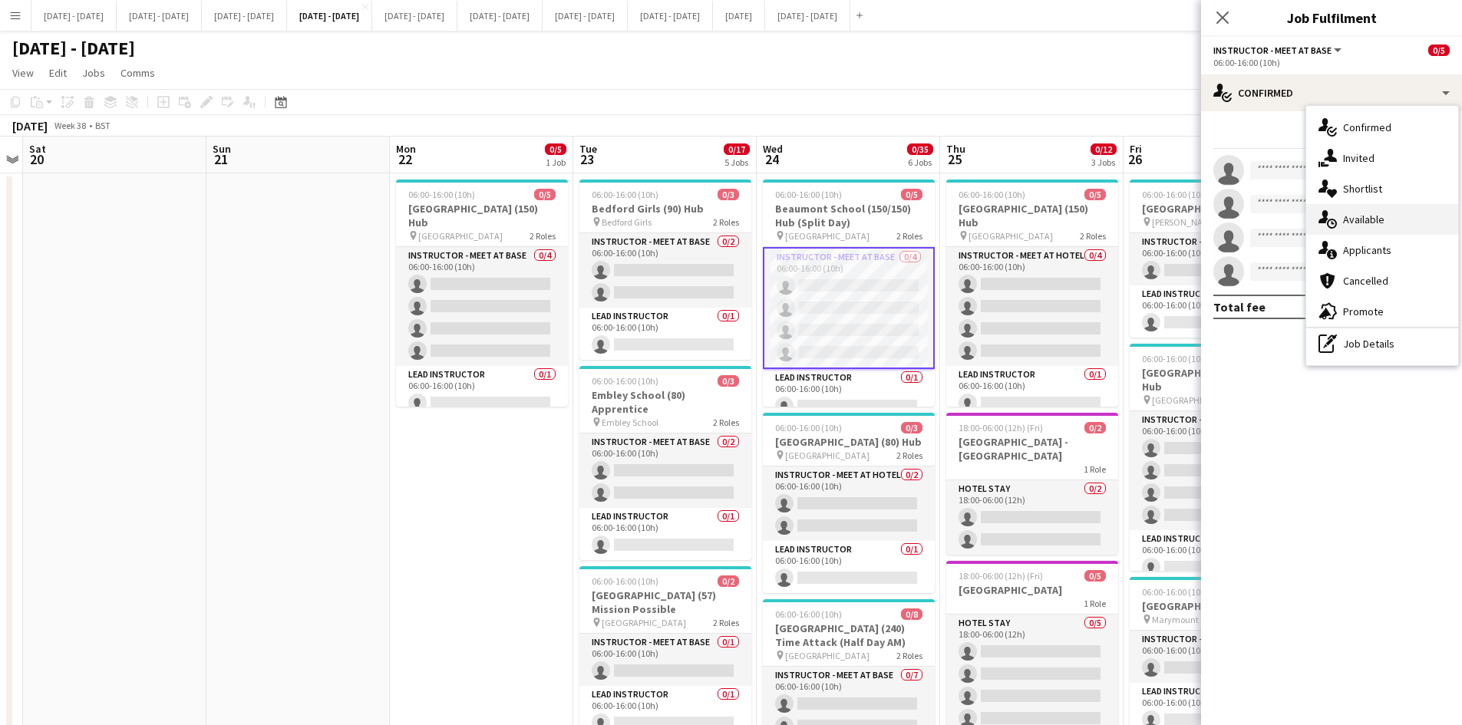
click at [1356, 219] on span "Available" at bounding box center [1363, 220] width 41 height 14
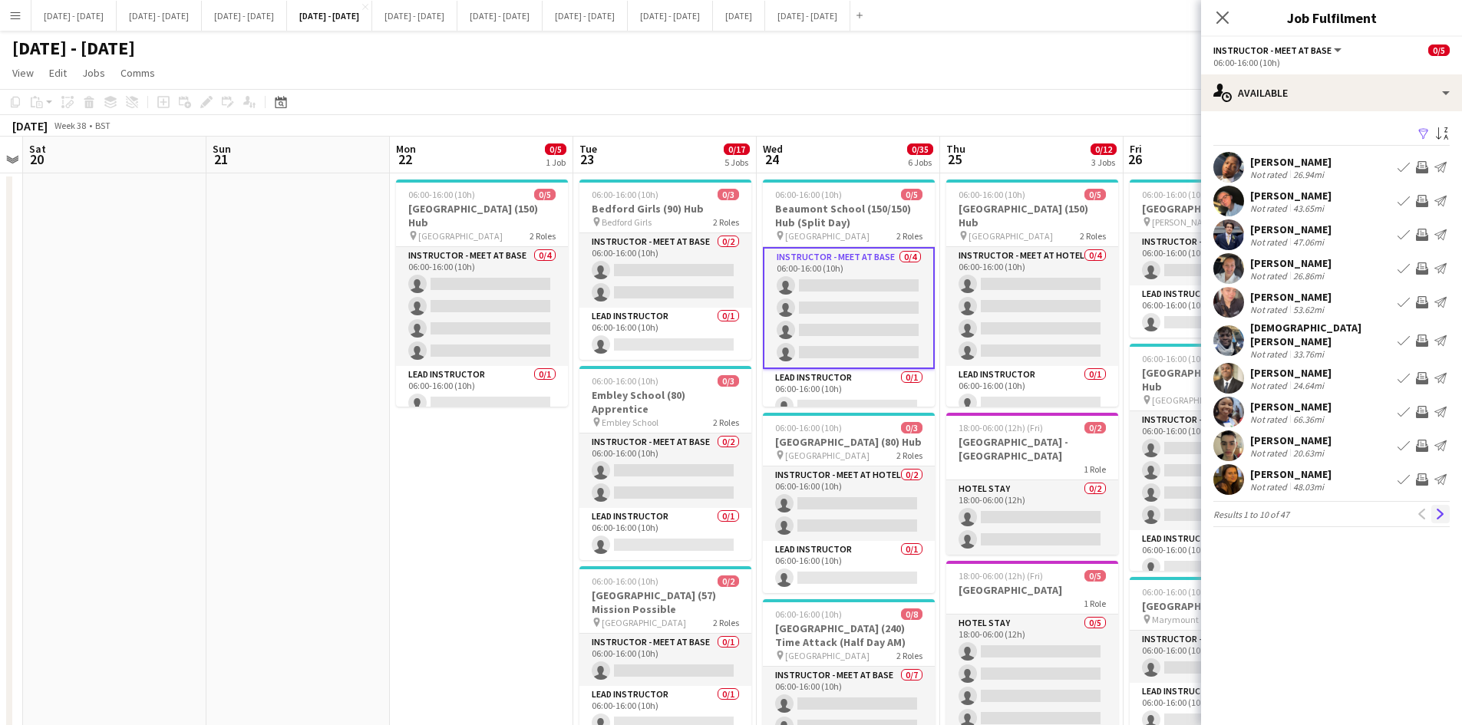
click at [1441, 509] on app-icon "Next" at bounding box center [1441, 514] width 11 height 11
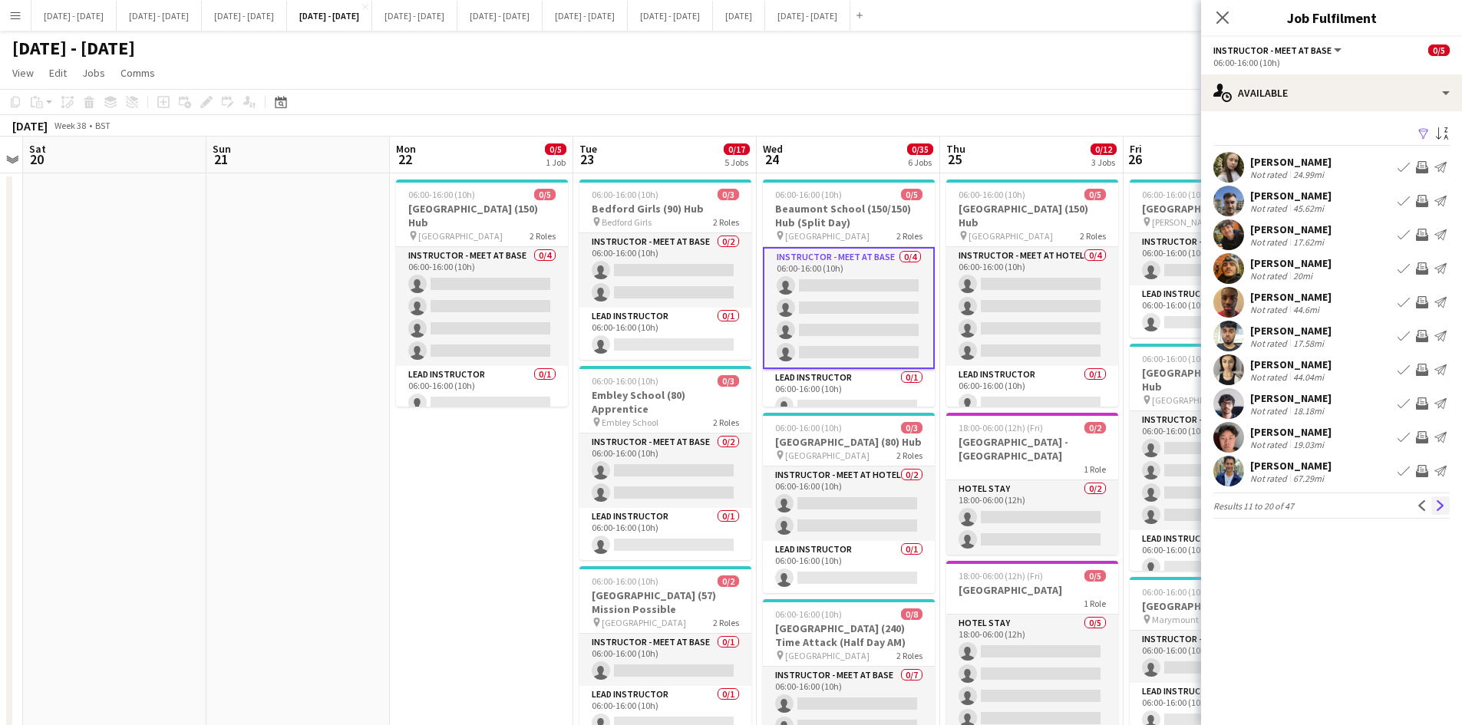
click at [1439, 504] on app-icon "Next" at bounding box center [1441, 506] width 11 height 11
click at [1442, 503] on app-icon "Next" at bounding box center [1441, 506] width 11 height 11
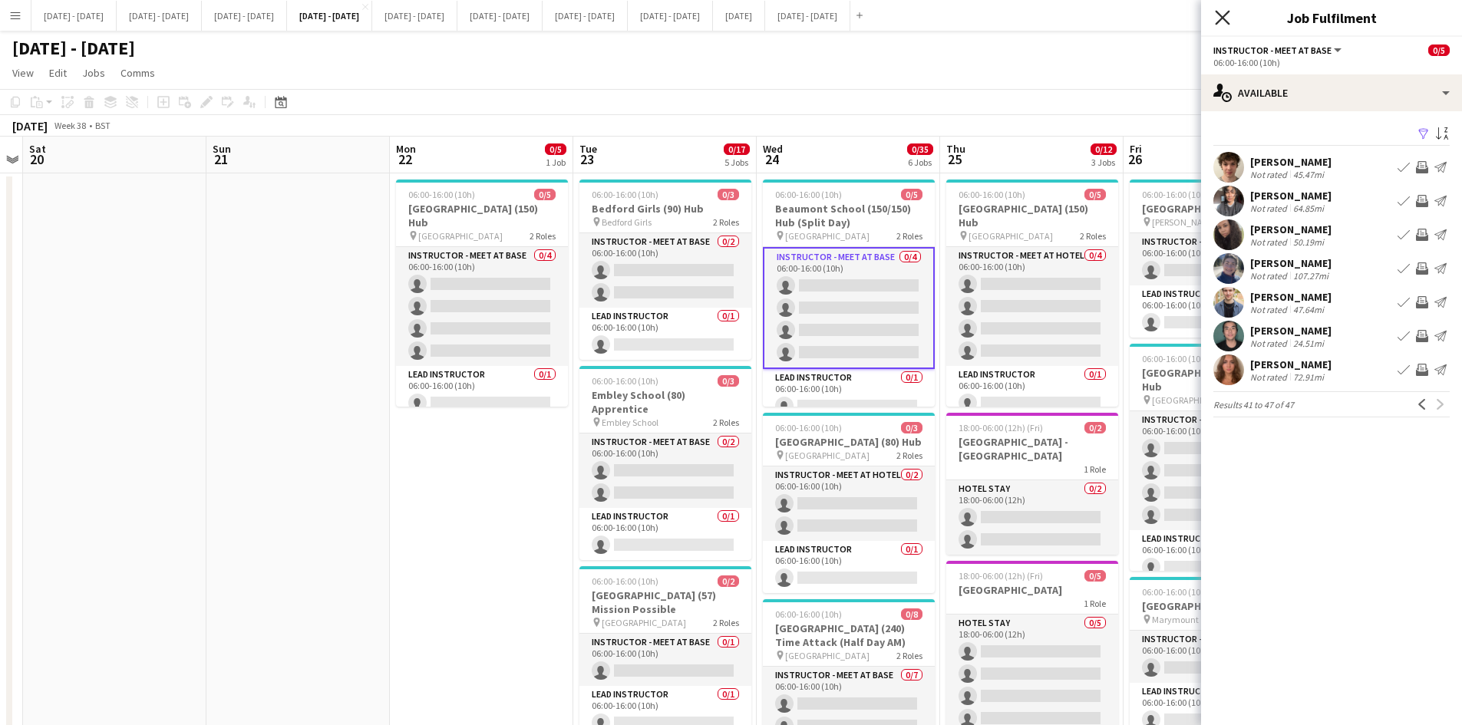
click at [1222, 15] on icon "Close pop-in" at bounding box center [1222, 17] width 15 height 15
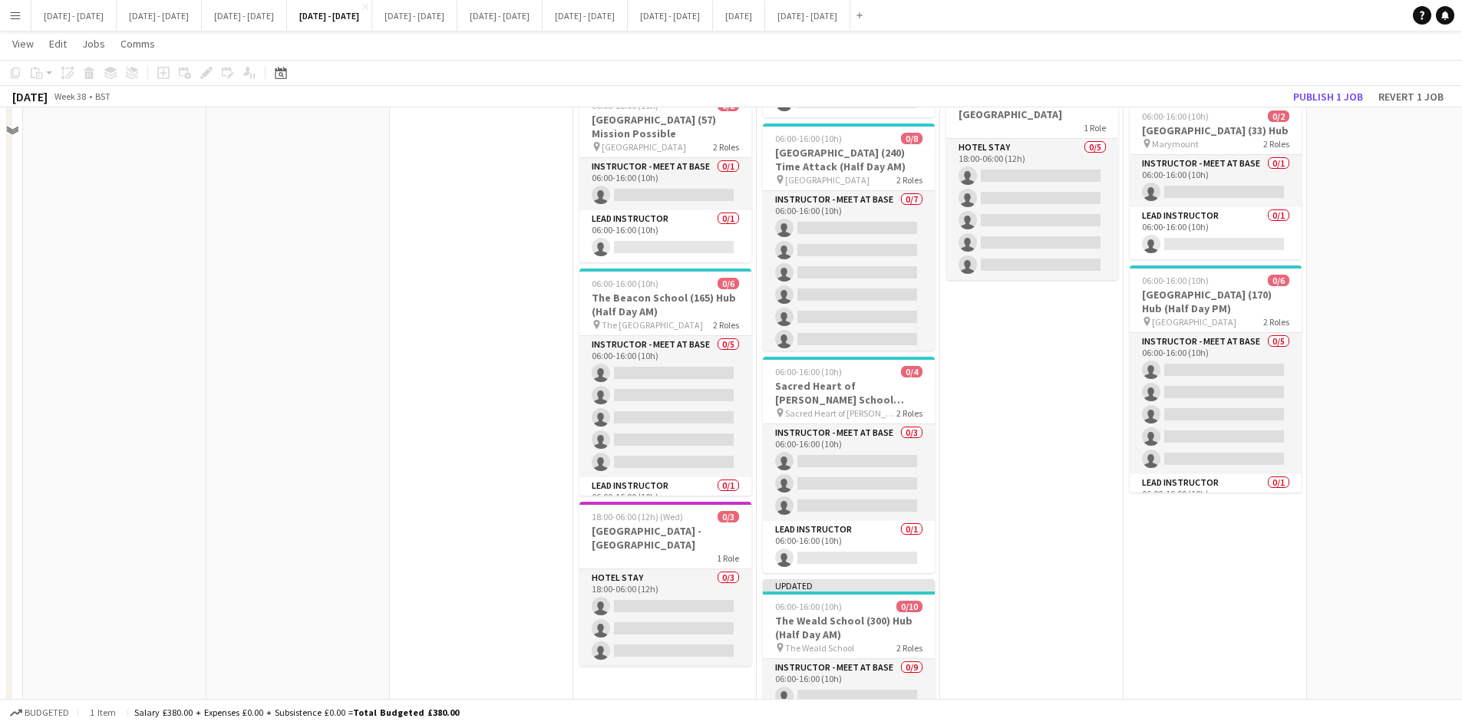
scroll to position [614, 0]
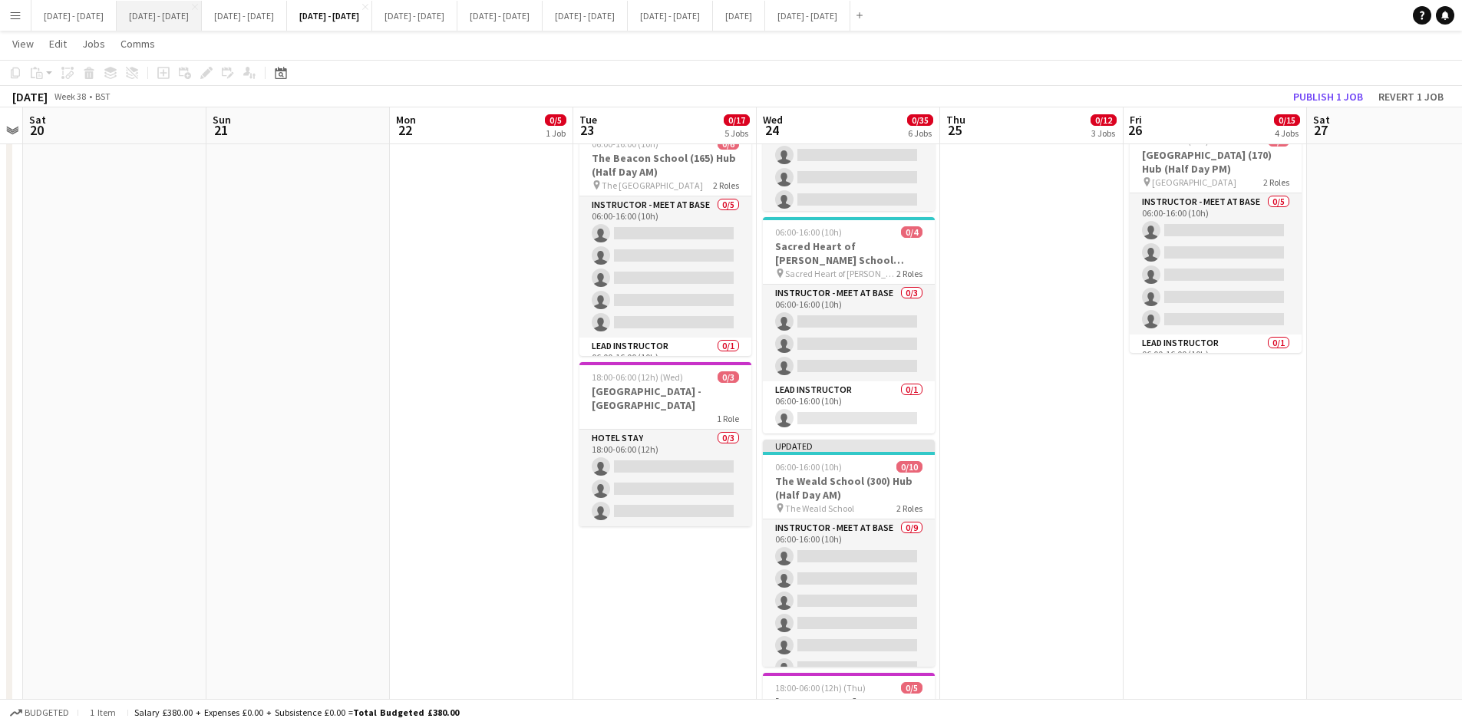
click at [184, 18] on button "[DATE] - [DATE] Close" at bounding box center [159, 16] width 85 height 30
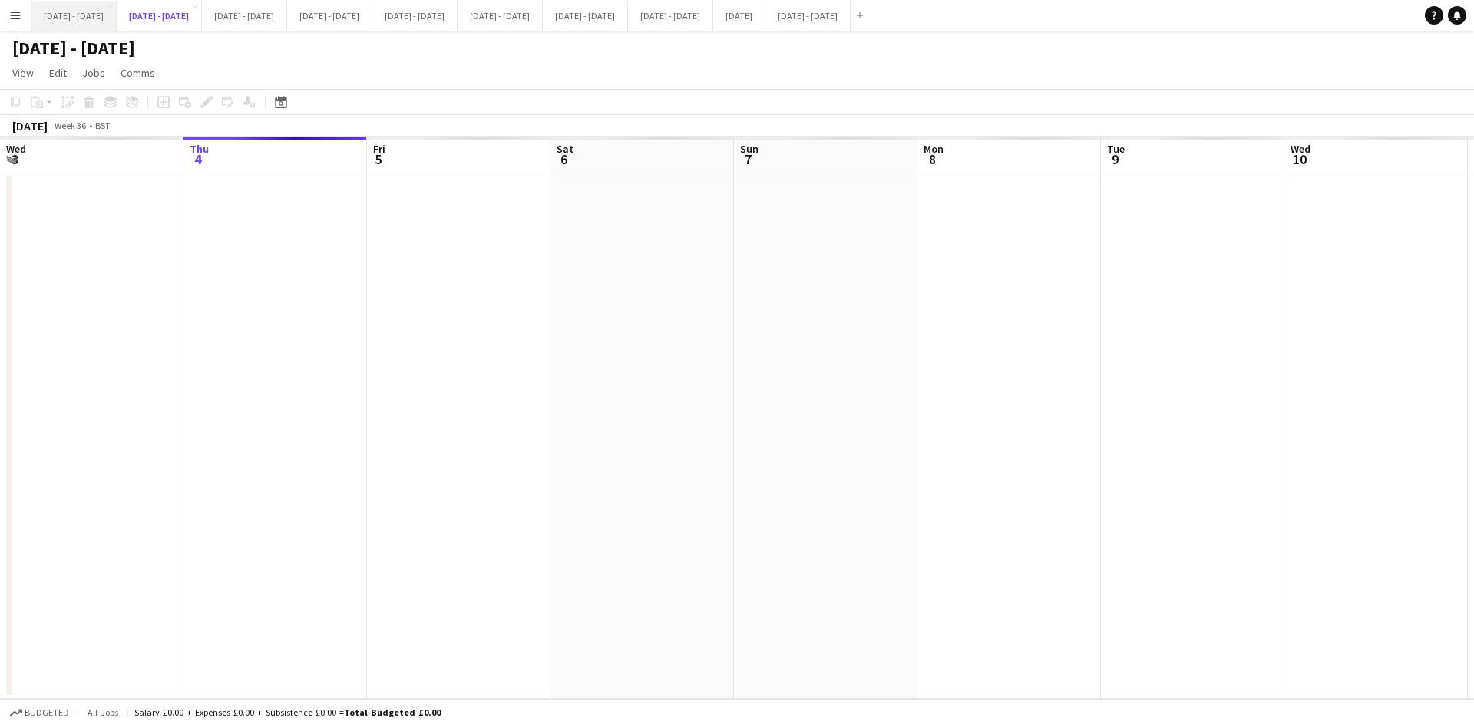
scroll to position [0, 523]
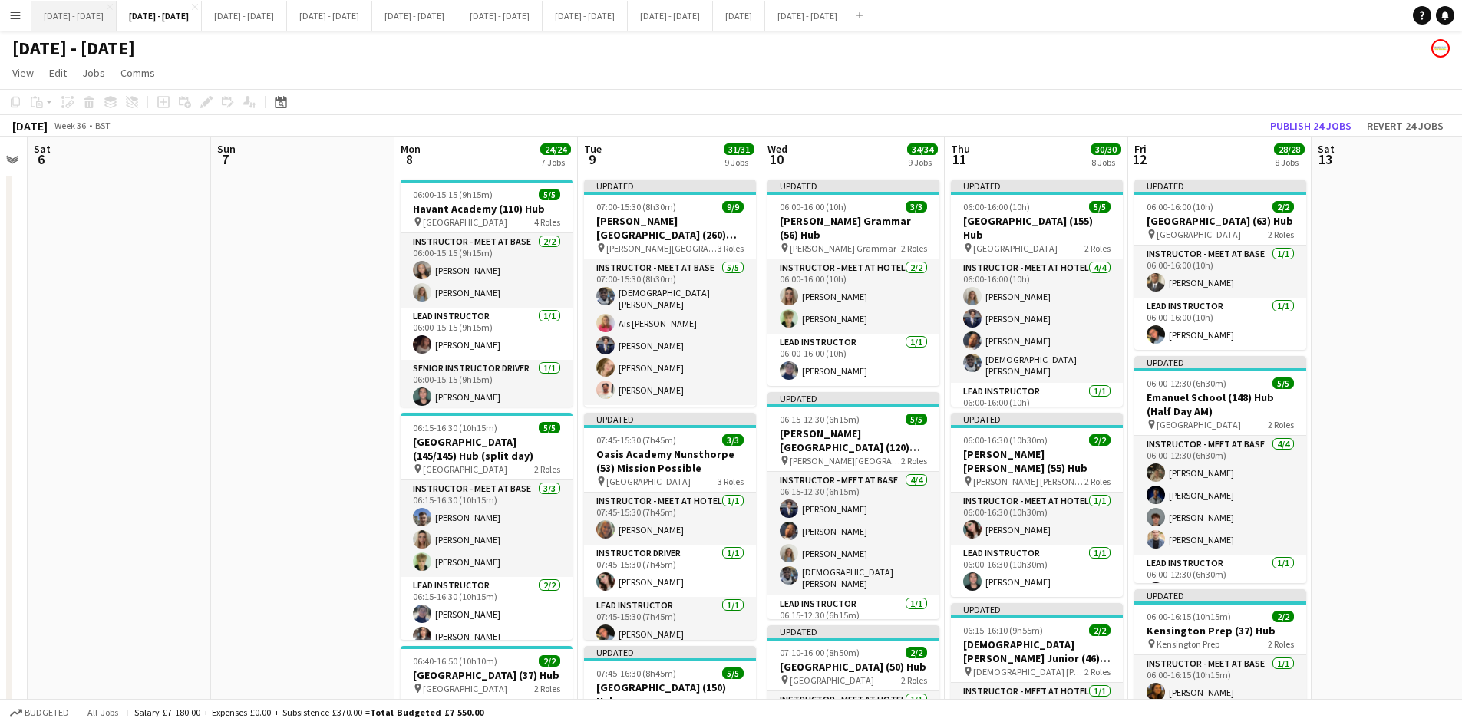
click at [96, 13] on button "[DATE] - [DATE] Close" at bounding box center [73, 16] width 85 height 30
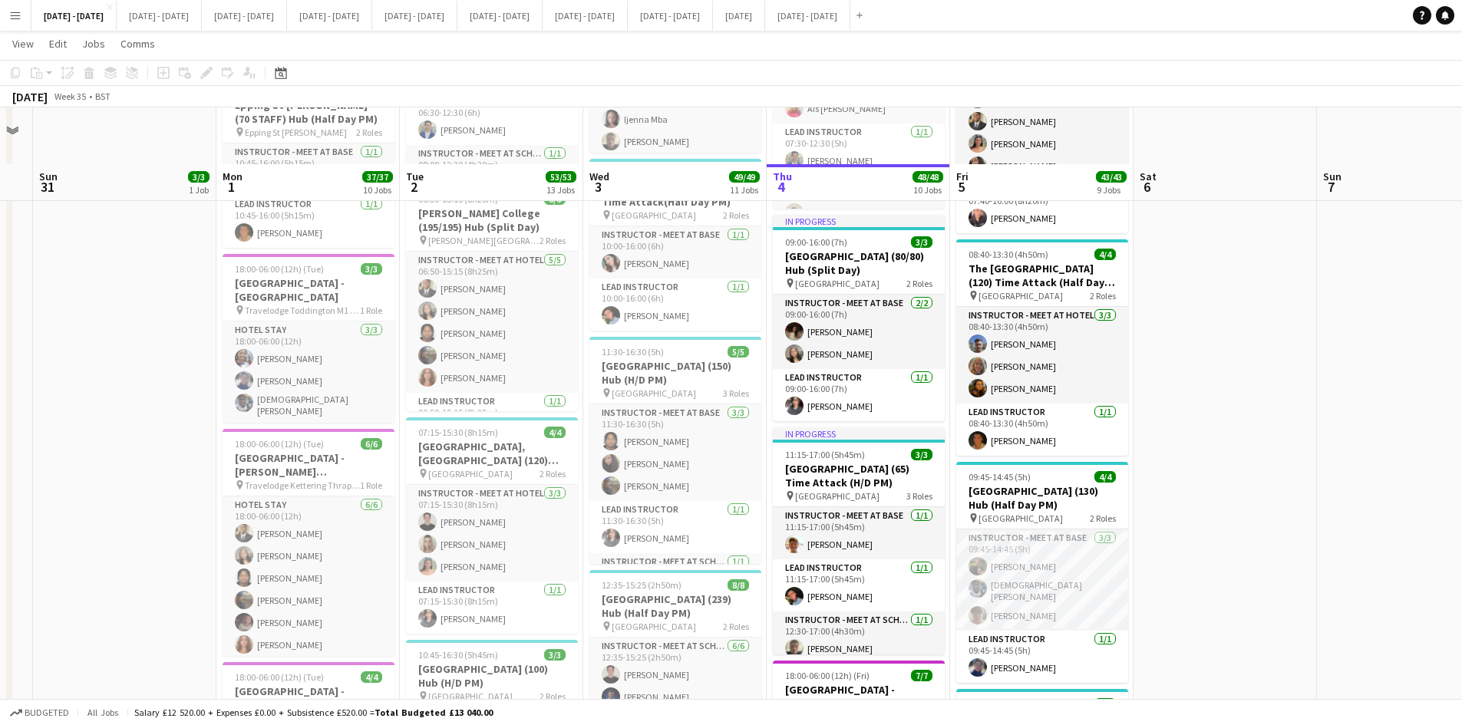
scroll to position [1382, 0]
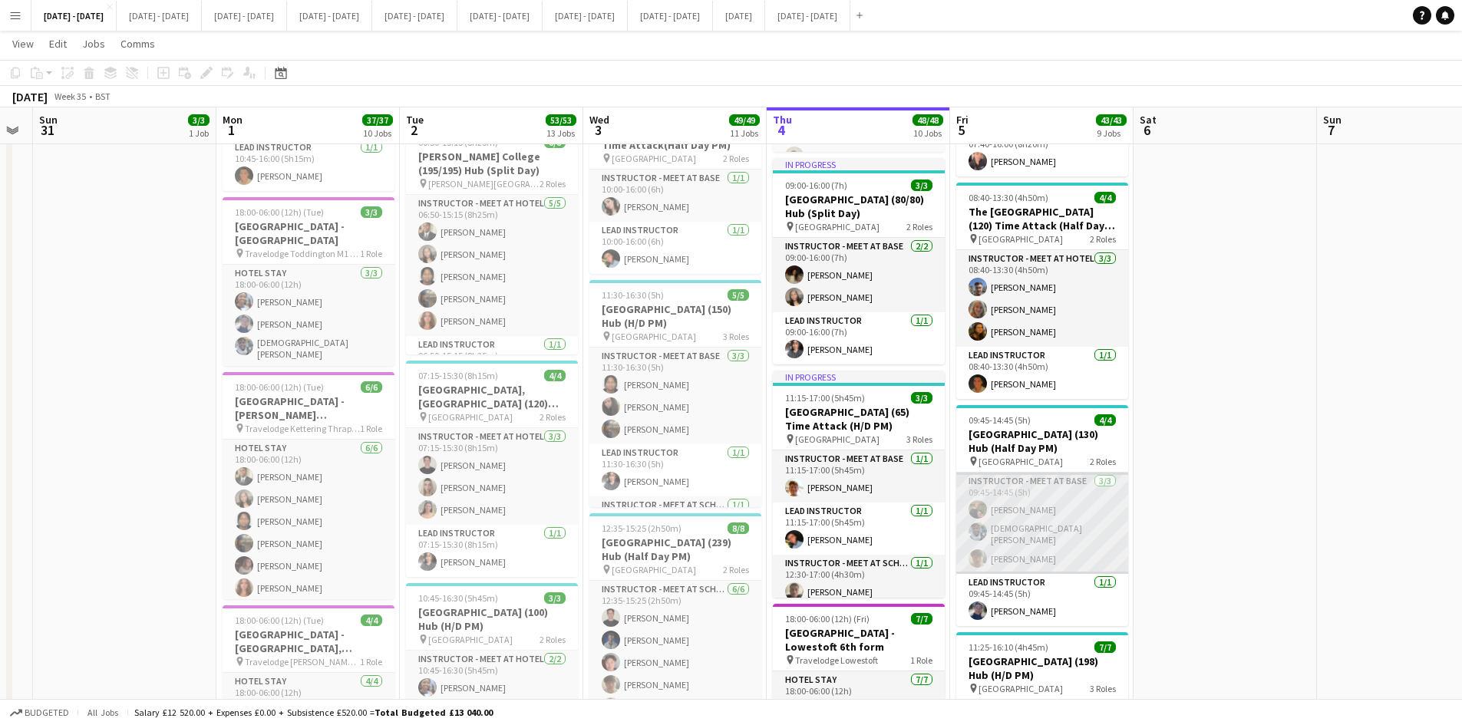
click at [1033, 507] on app-card-role "Instructor - Meet at Base [DATE] 09:45-14:45 (5h) [PERSON_NAME] [PERSON_NAME]" at bounding box center [1043, 523] width 172 height 101
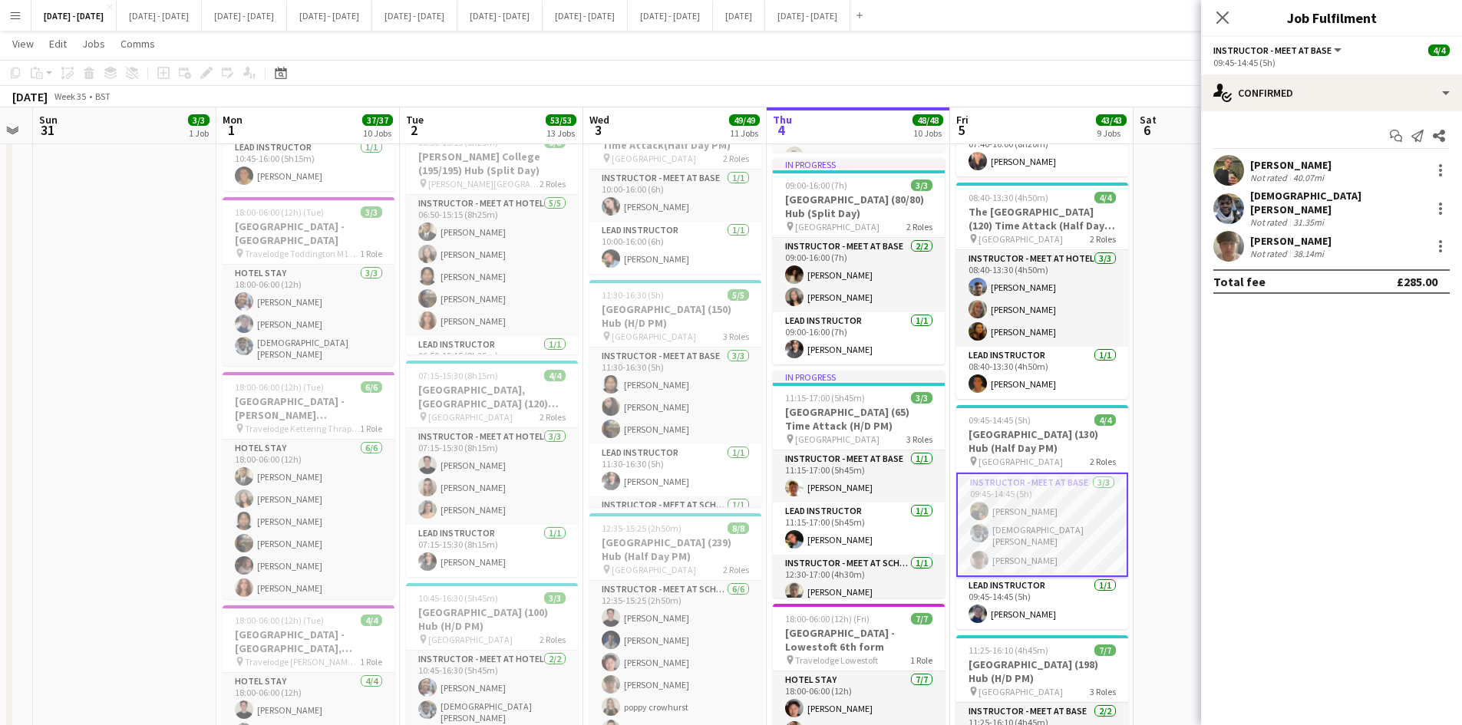
click at [1291, 167] on div "[PERSON_NAME]" at bounding box center [1291, 165] width 81 height 14
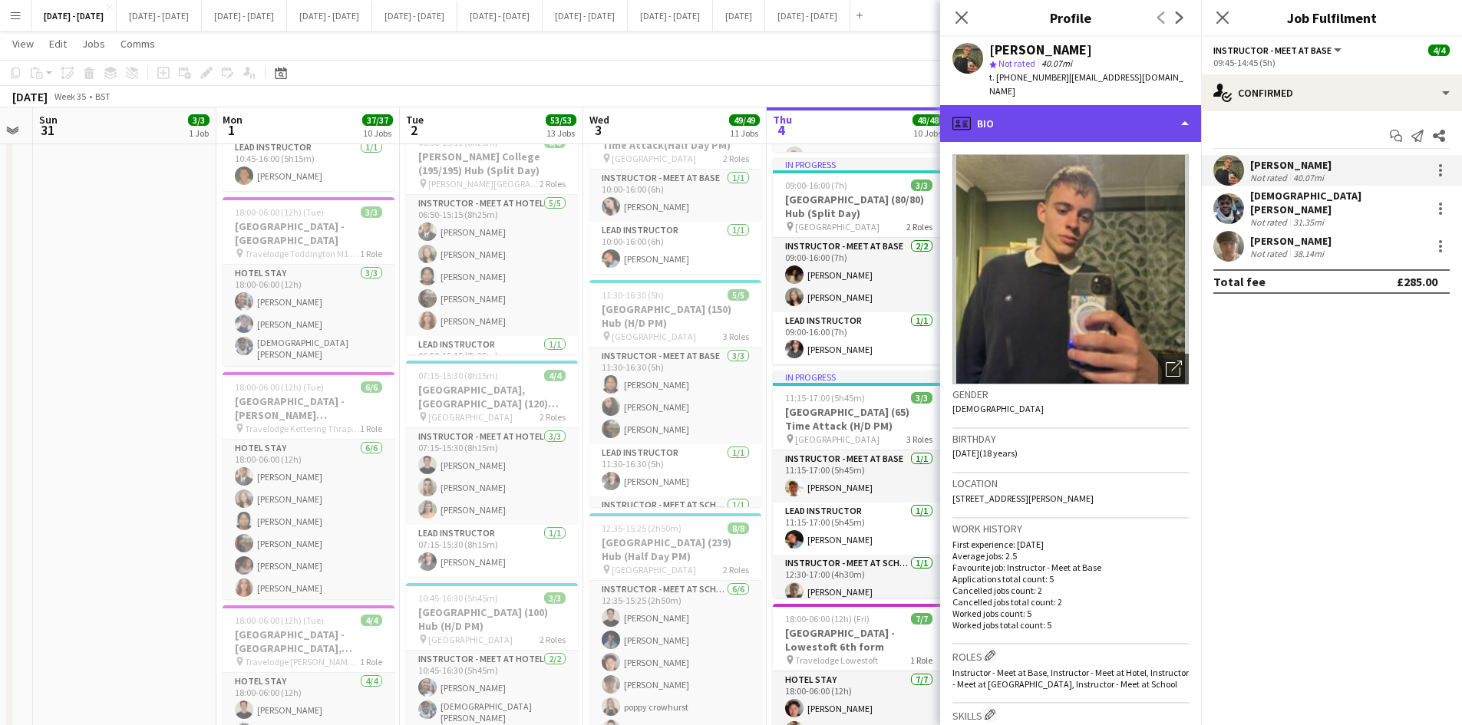
click at [1182, 106] on div "profile Bio" at bounding box center [1070, 123] width 261 height 37
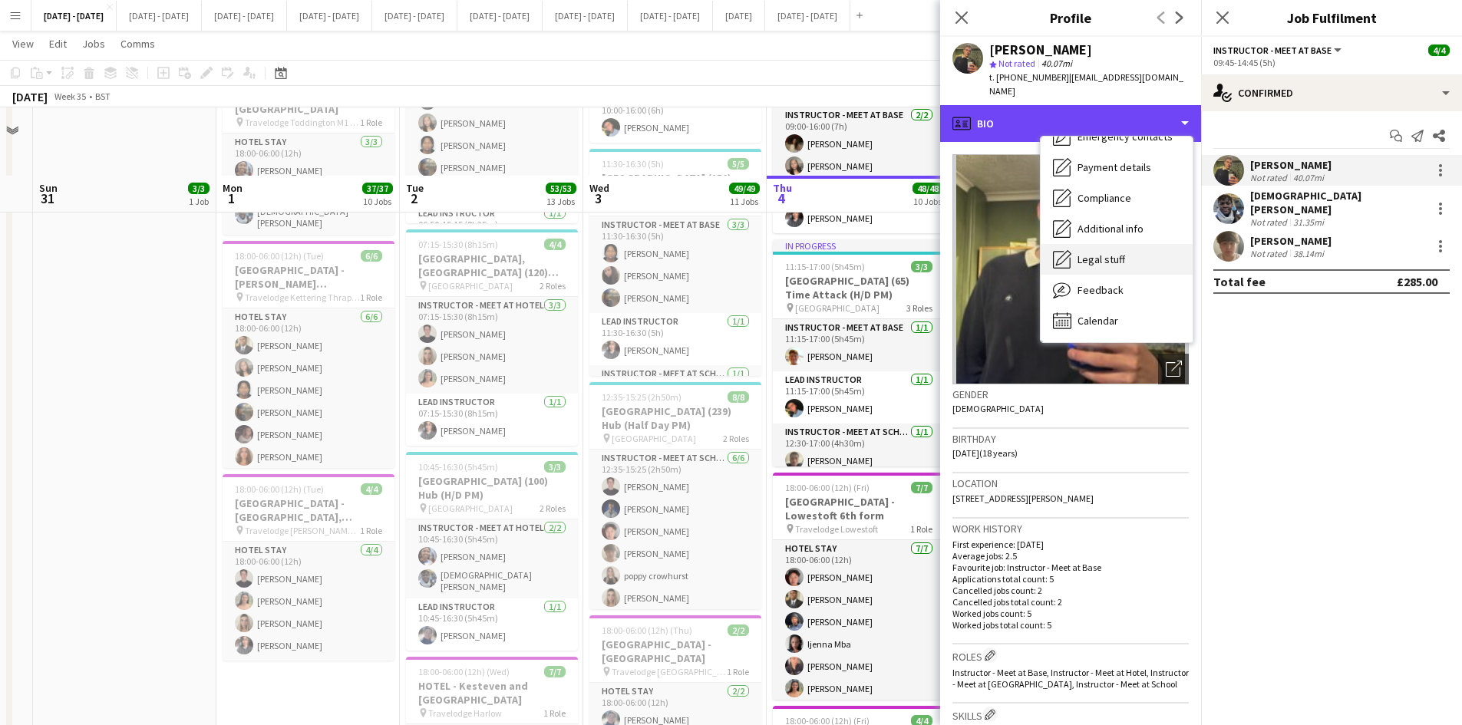
scroll to position [1612, 0]
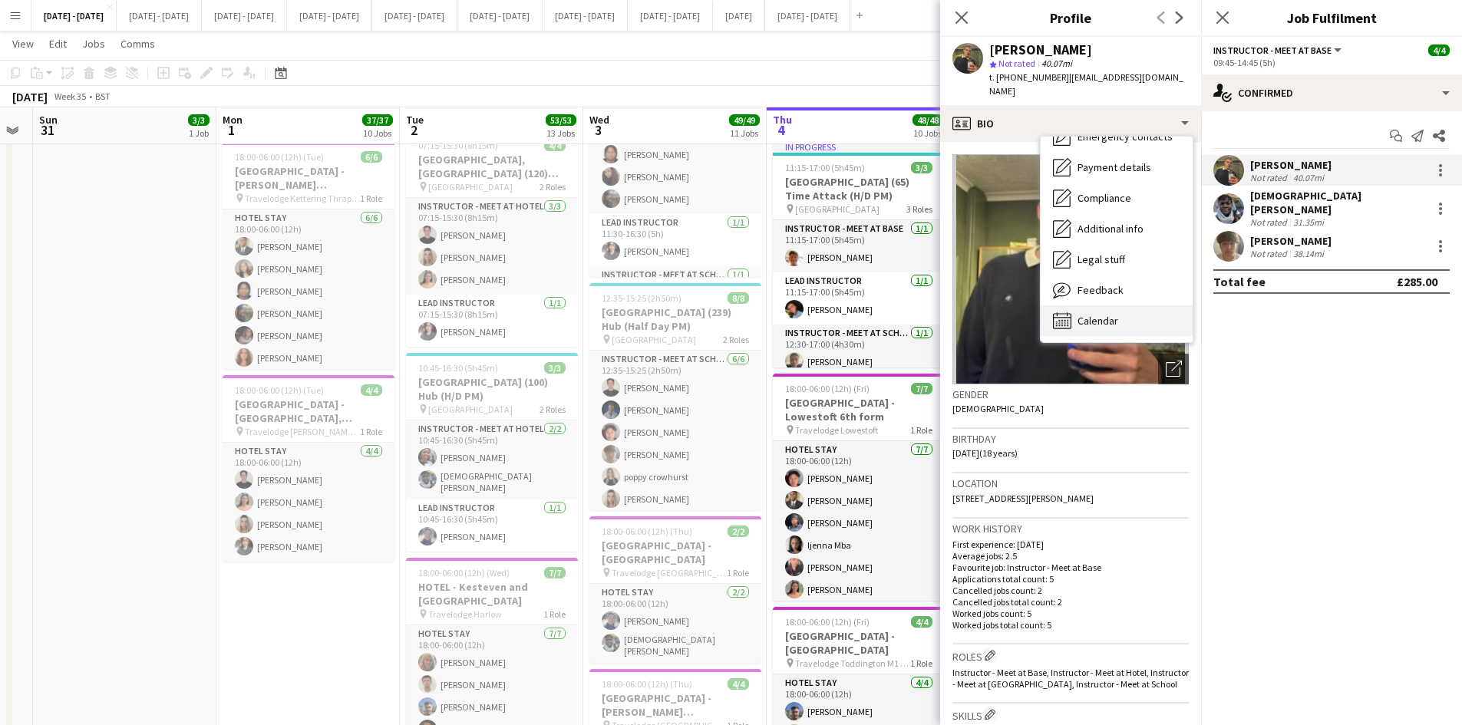
click at [1109, 314] on span "Calendar" at bounding box center [1098, 321] width 41 height 14
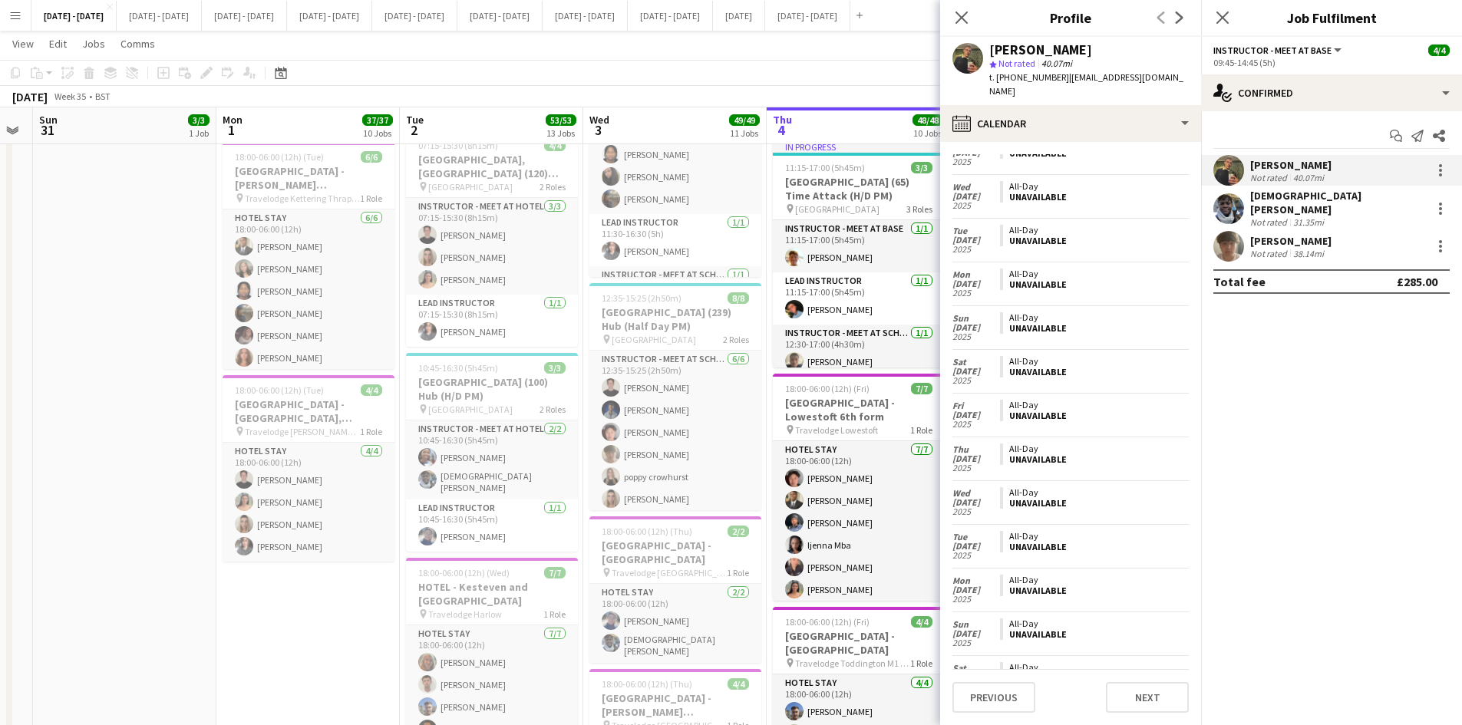
scroll to position [3742, 0]
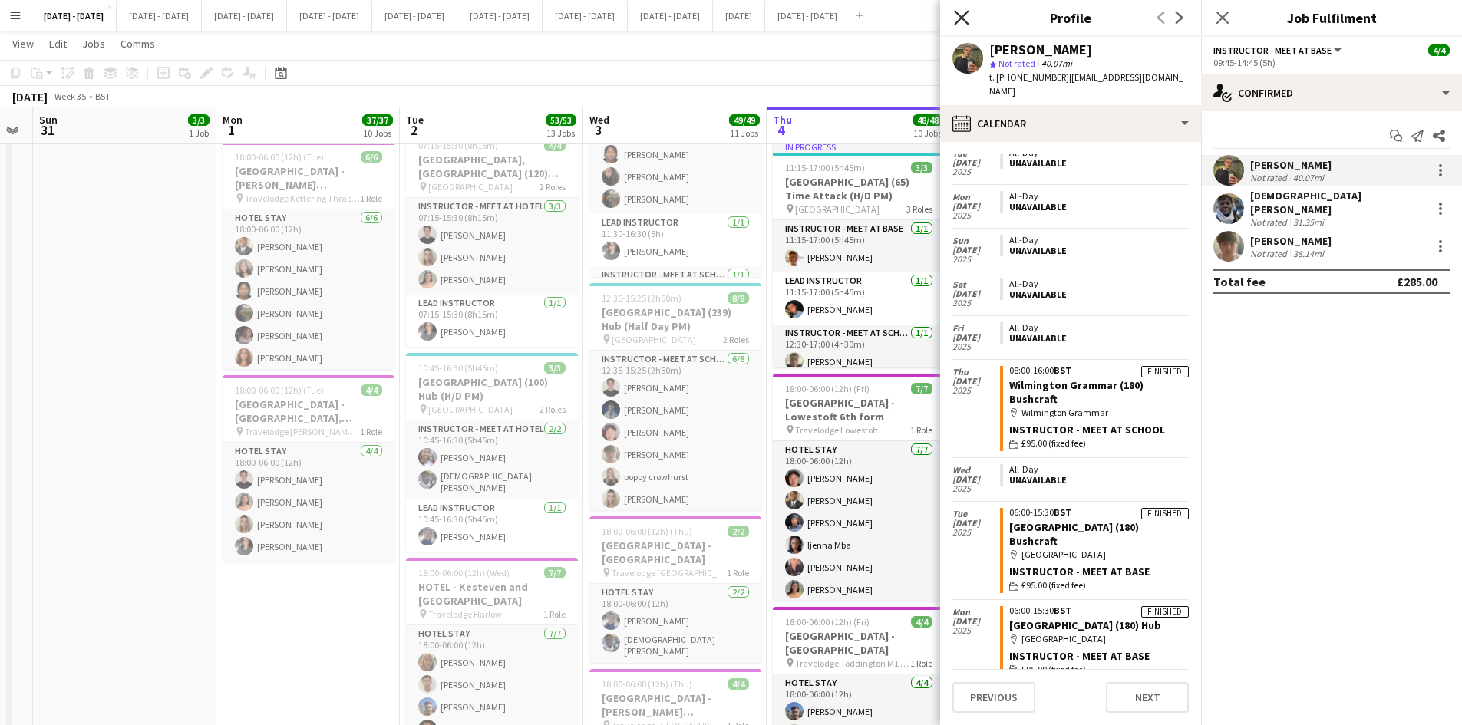
click at [962, 17] on icon at bounding box center [961, 17] width 15 height 15
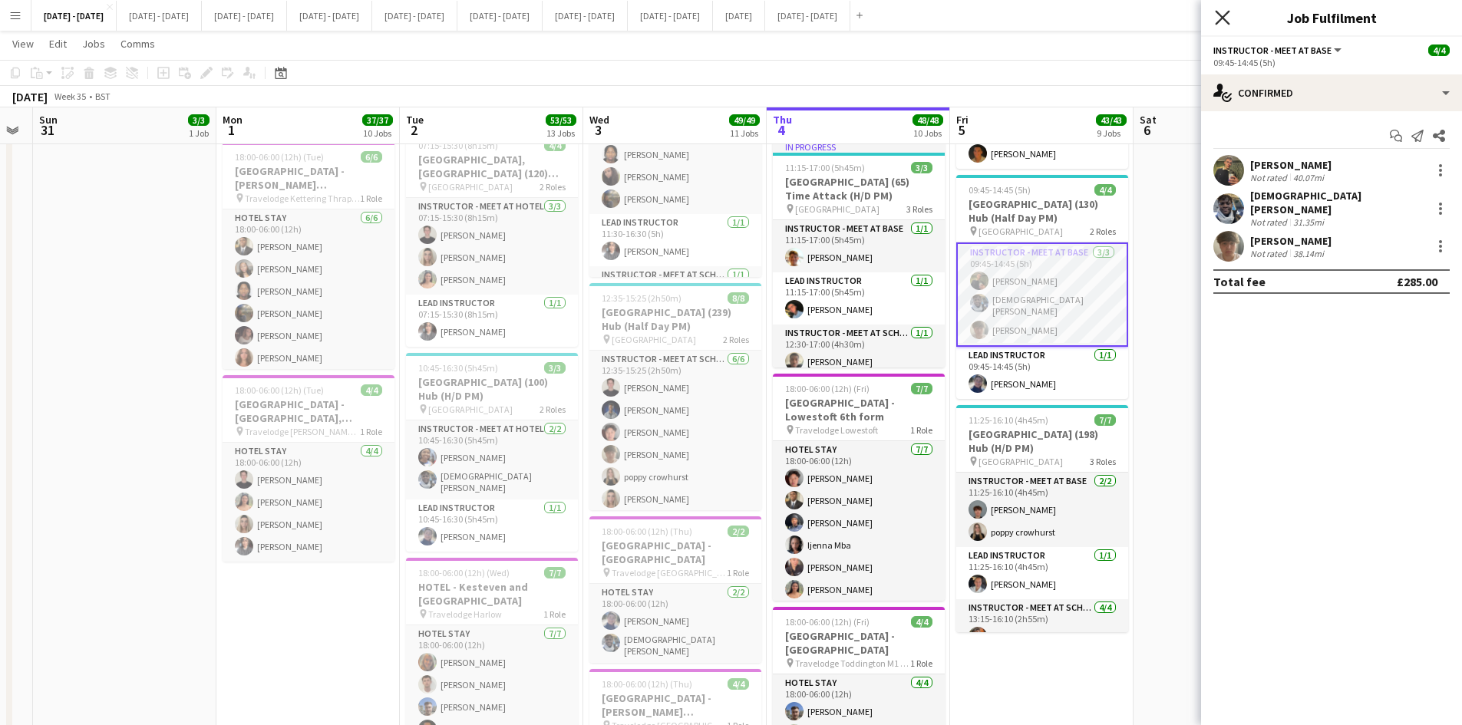
click at [1219, 18] on icon "Close pop-in" at bounding box center [1222, 17] width 15 height 15
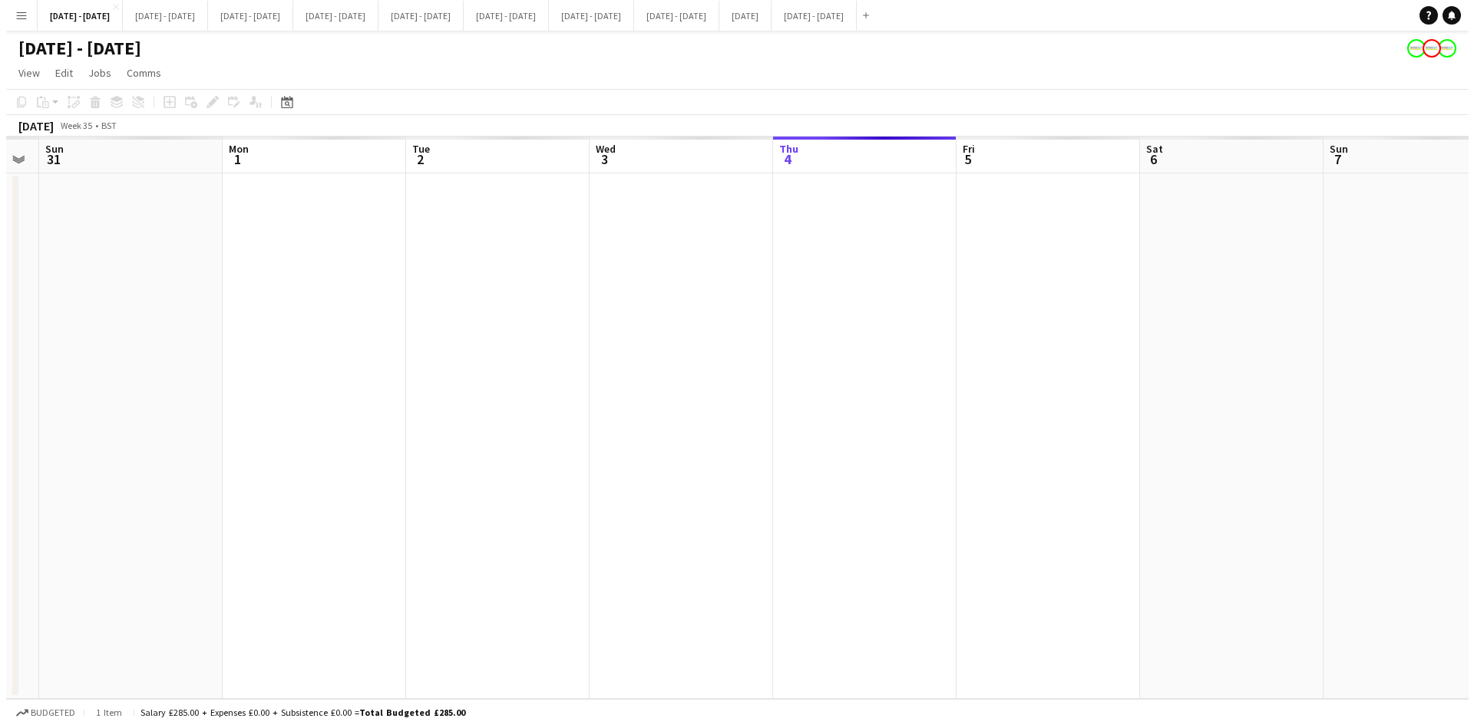
scroll to position [0, 0]
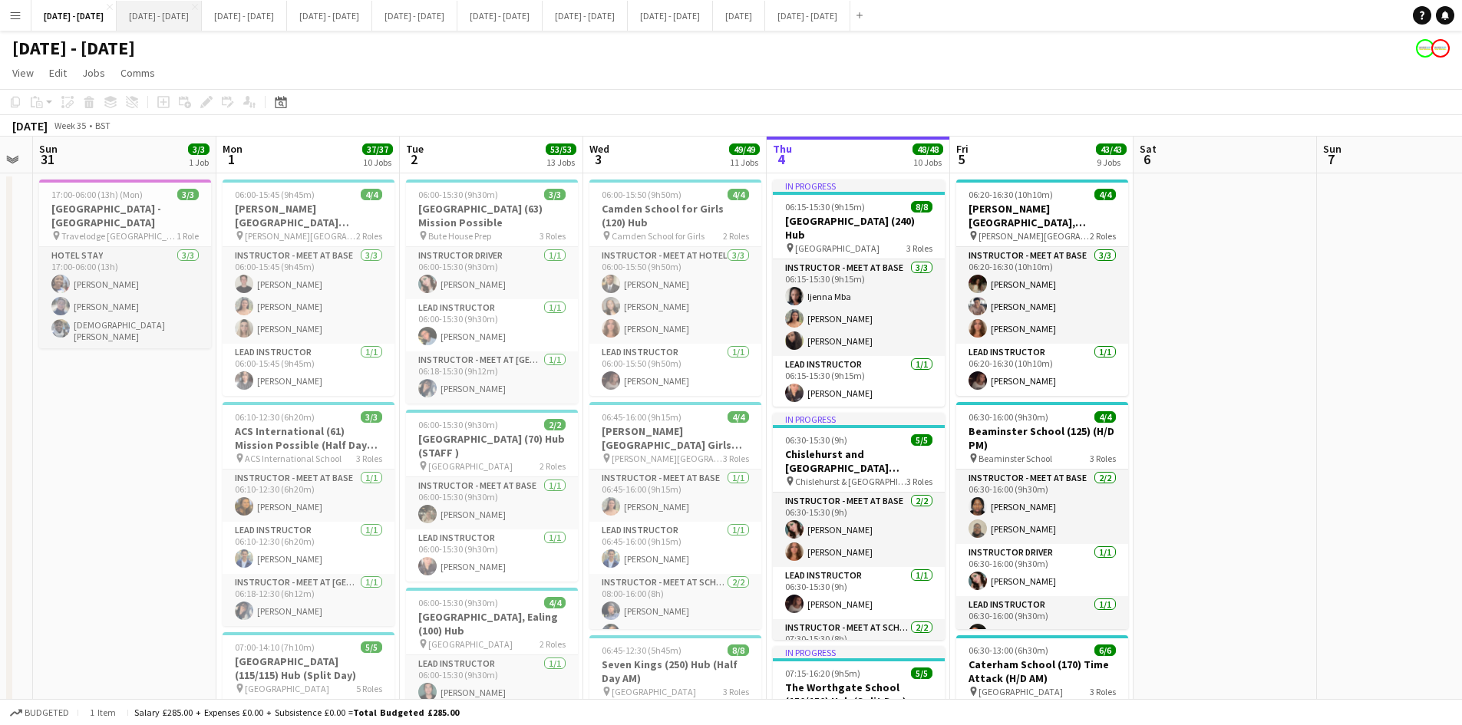
click at [160, 15] on button "[DATE] - [DATE] Close" at bounding box center [159, 16] width 85 height 30
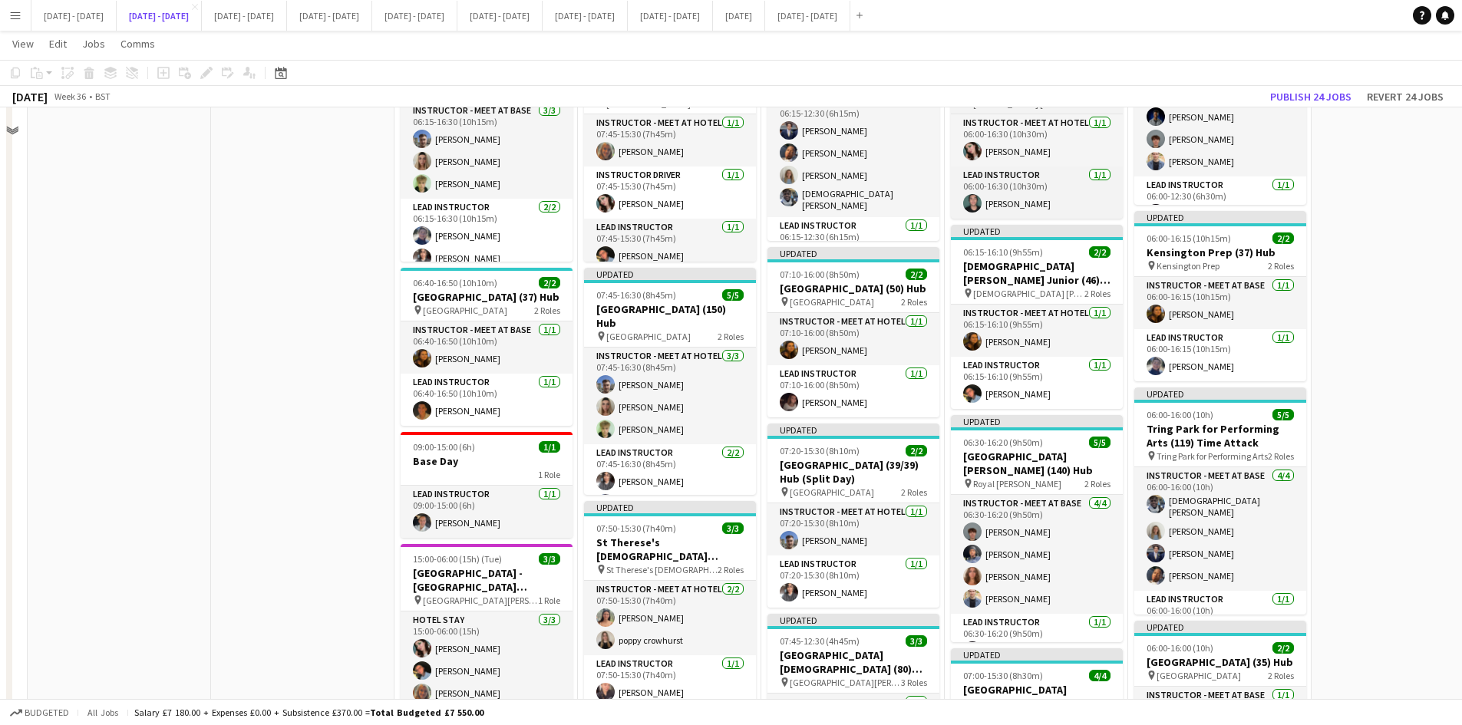
scroll to position [384, 0]
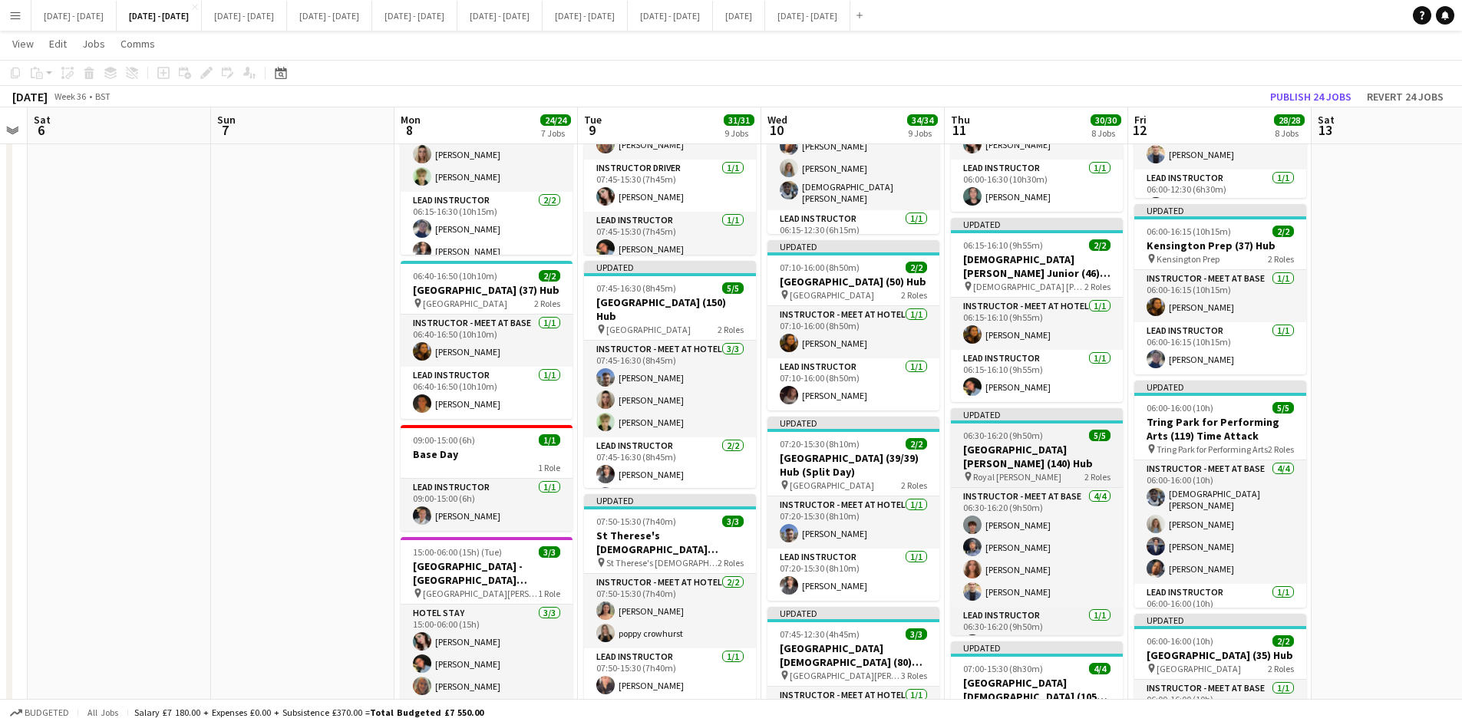
click at [1054, 432] on div "06:30-16:20 (9h50m) 5/5" at bounding box center [1037, 436] width 172 height 12
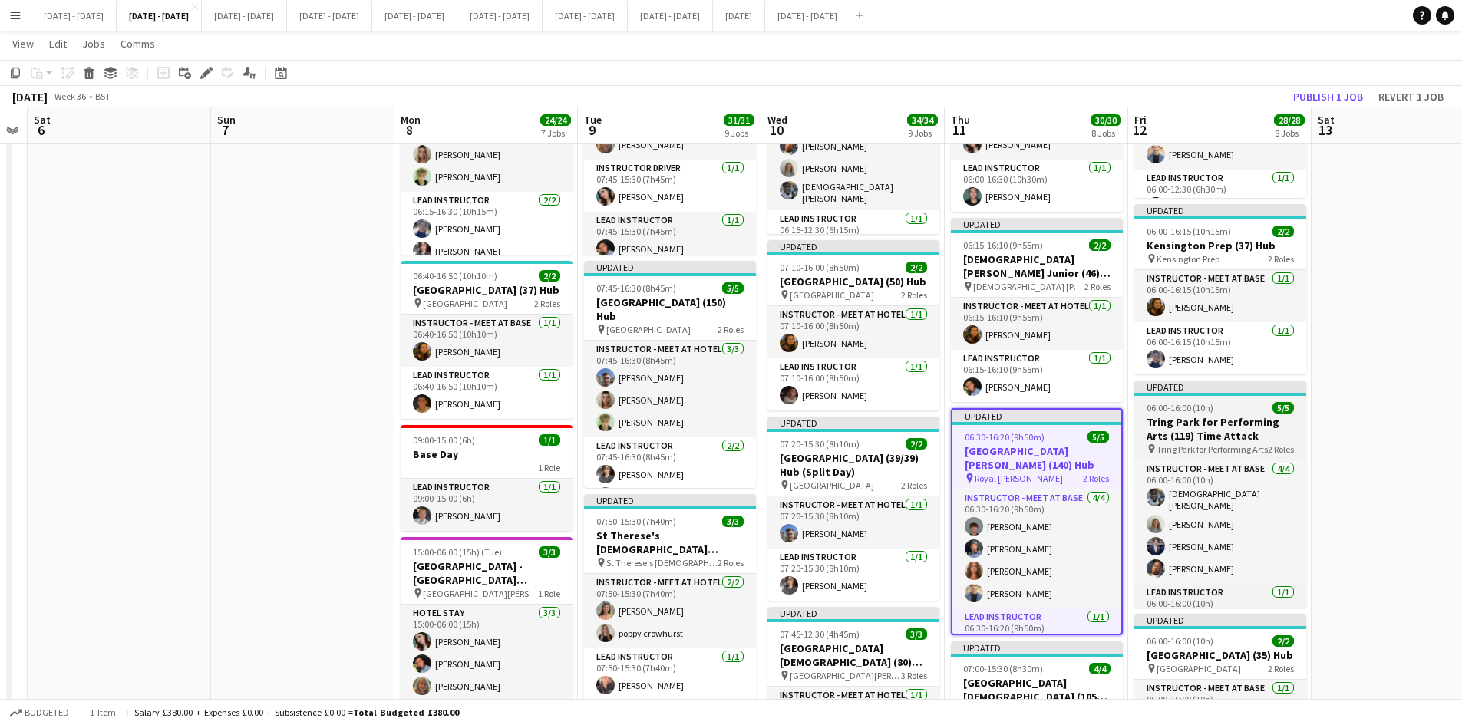
click at [1242, 414] on div "06:00-16:00 (10h) 5/5" at bounding box center [1221, 408] width 172 height 12
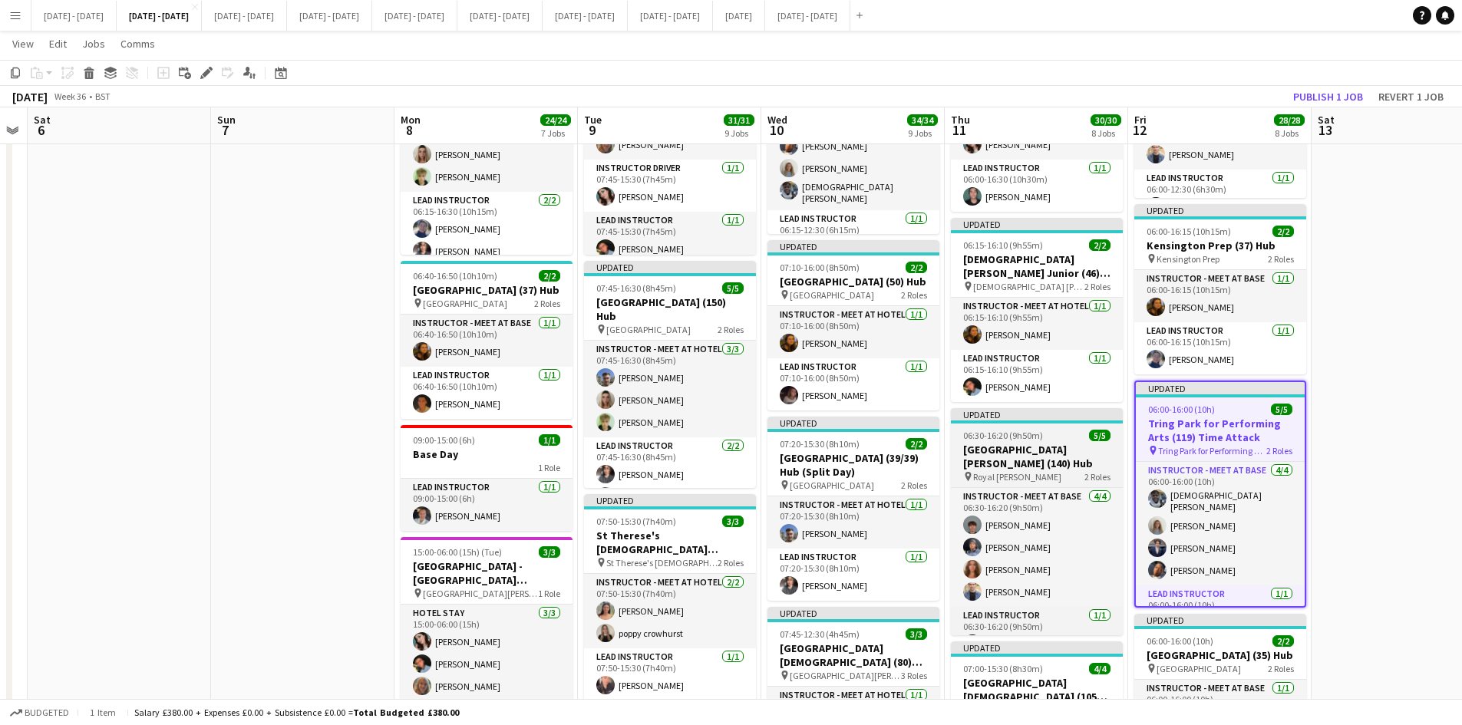
click at [1059, 427] on app-job-card "Updated 06:30-16:20 (9h50m) 5/5 [GEOGRAPHIC_DATA][PERSON_NAME] (140) Hub pin [P…" at bounding box center [1037, 521] width 172 height 227
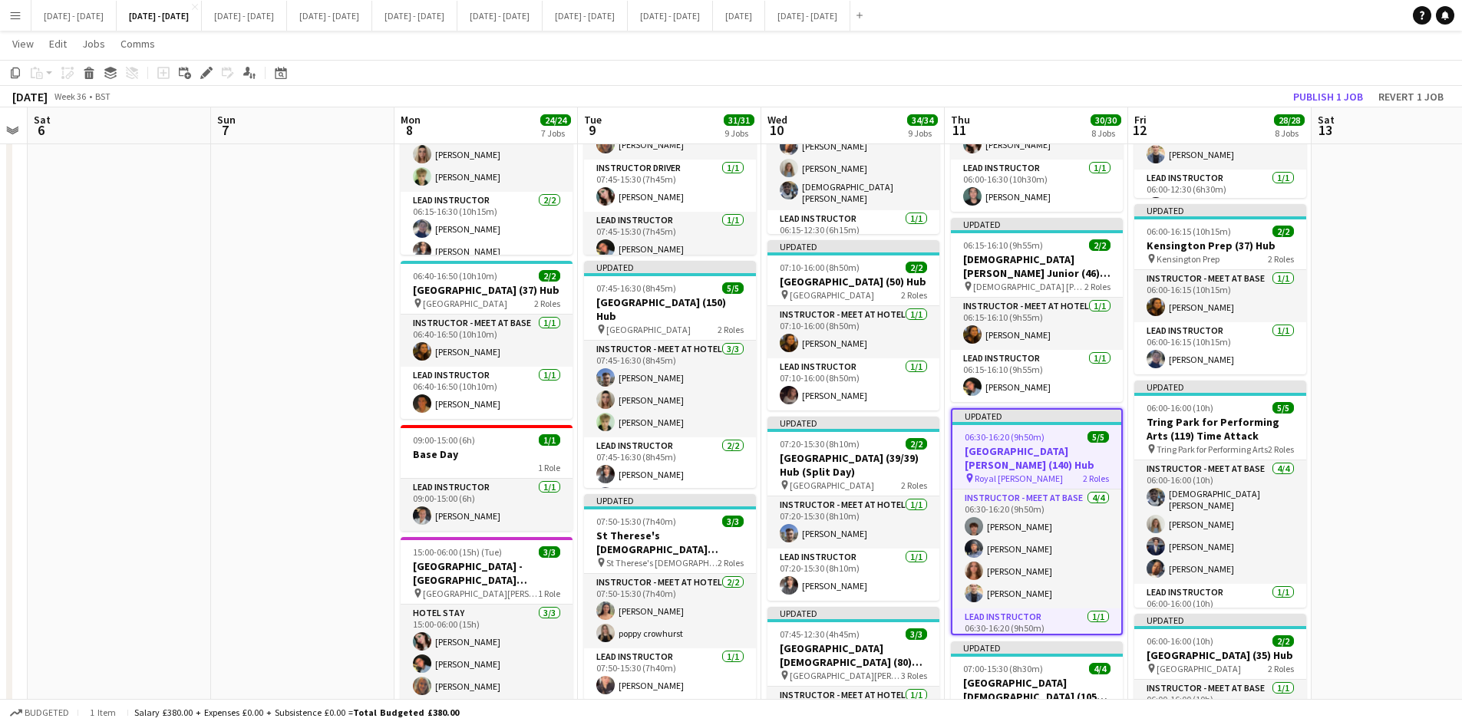
click at [1059, 427] on app-job-card "Updated 06:30-16:20 (9h50m) 5/5 [GEOGRAPHIC_DATA][PERSON_NAME] (140) Hub pin [P…" at bounding box center [1037, 521] width 172 height 227
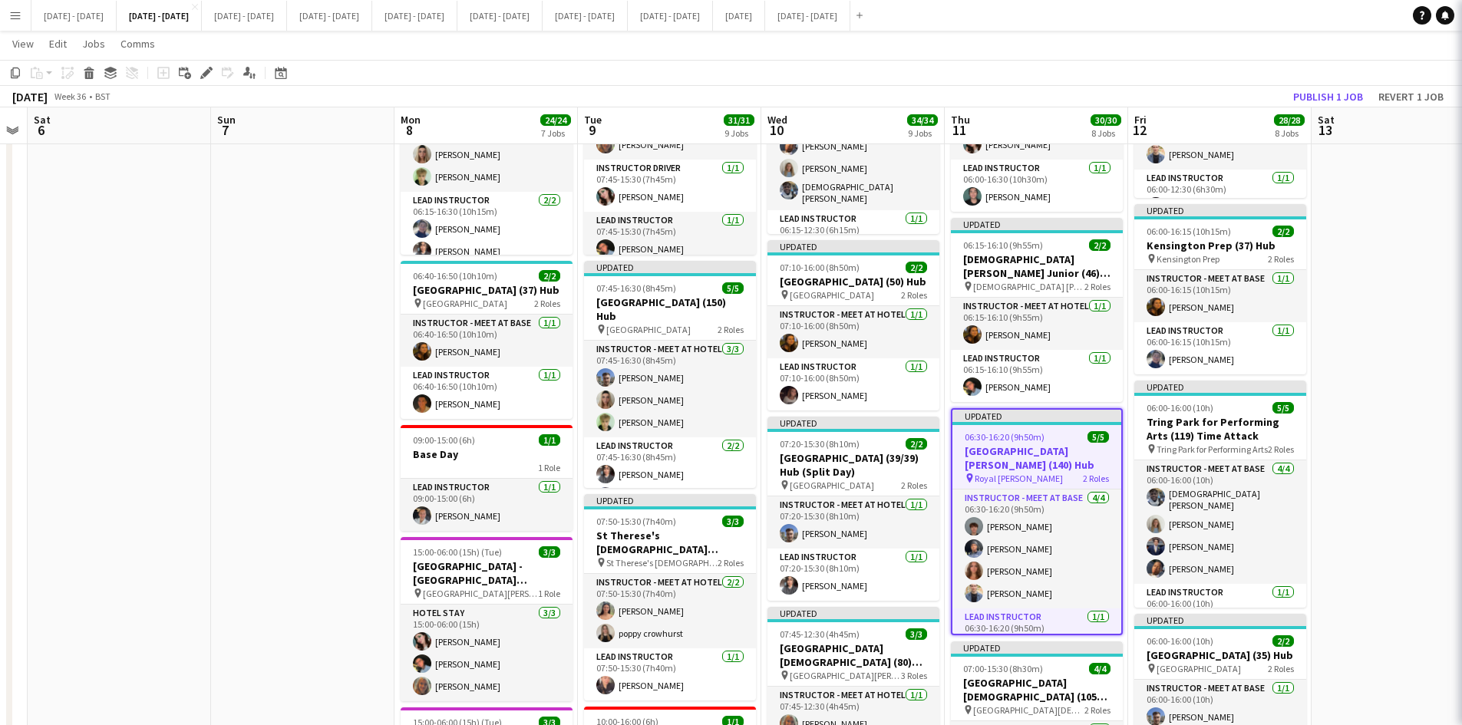
type input "**********"
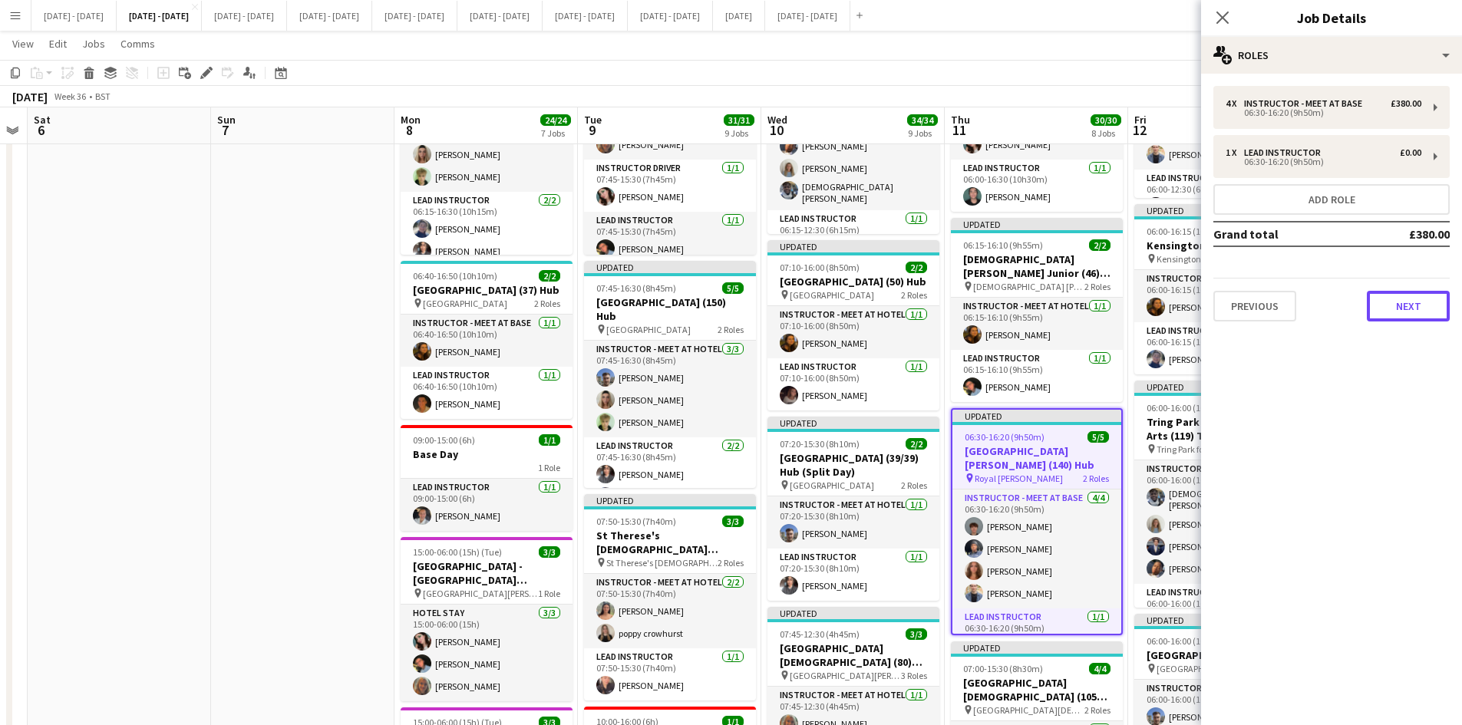
click at [1390, 312] on button "Next" at bounding box center [1408, 306] width 83 height 31
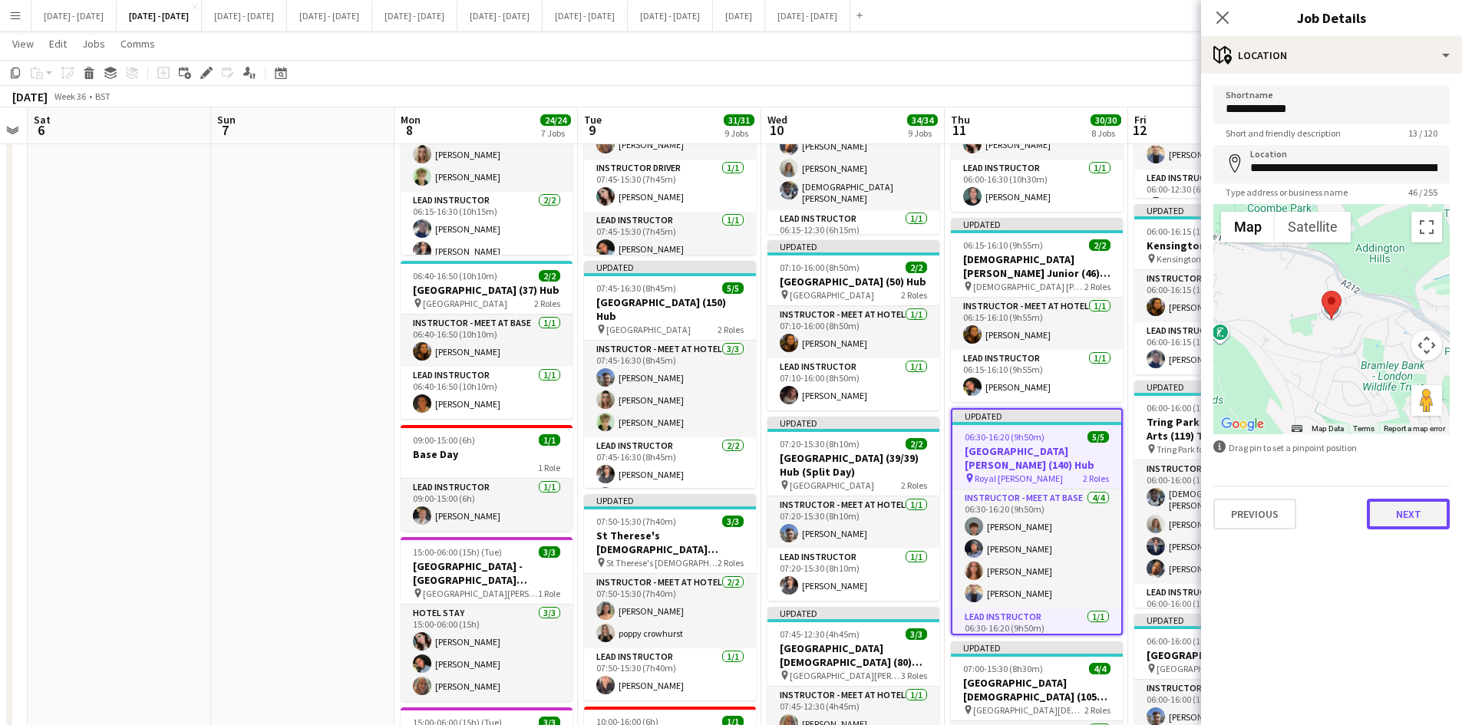
click at [1394, 520] on button "Next" at bounding box center [1408, 514] width 83 height 31
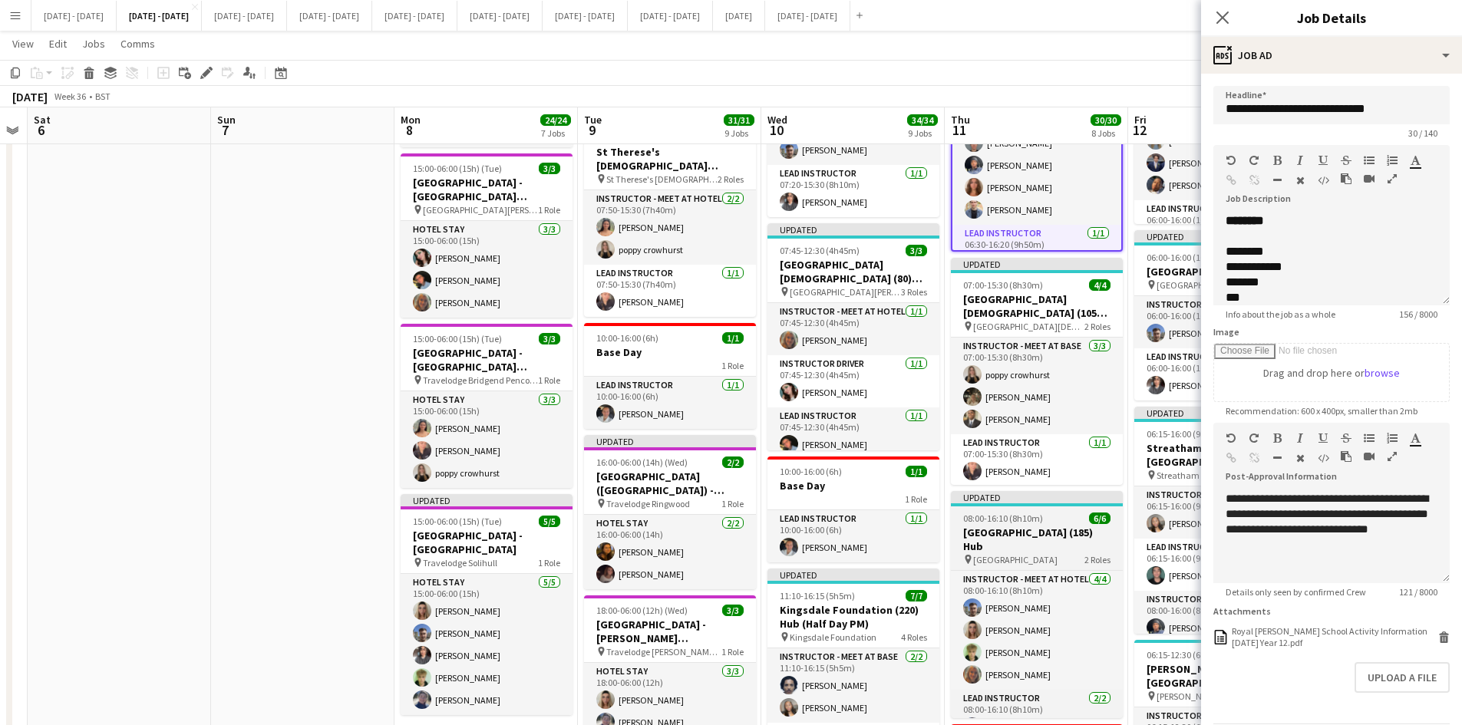
scroll to position [0, 522]
click at [1062, 520] on div "08:00-16:10 (8h10m) 6/6" at bounding box center [1038, 519] width 172 height 12
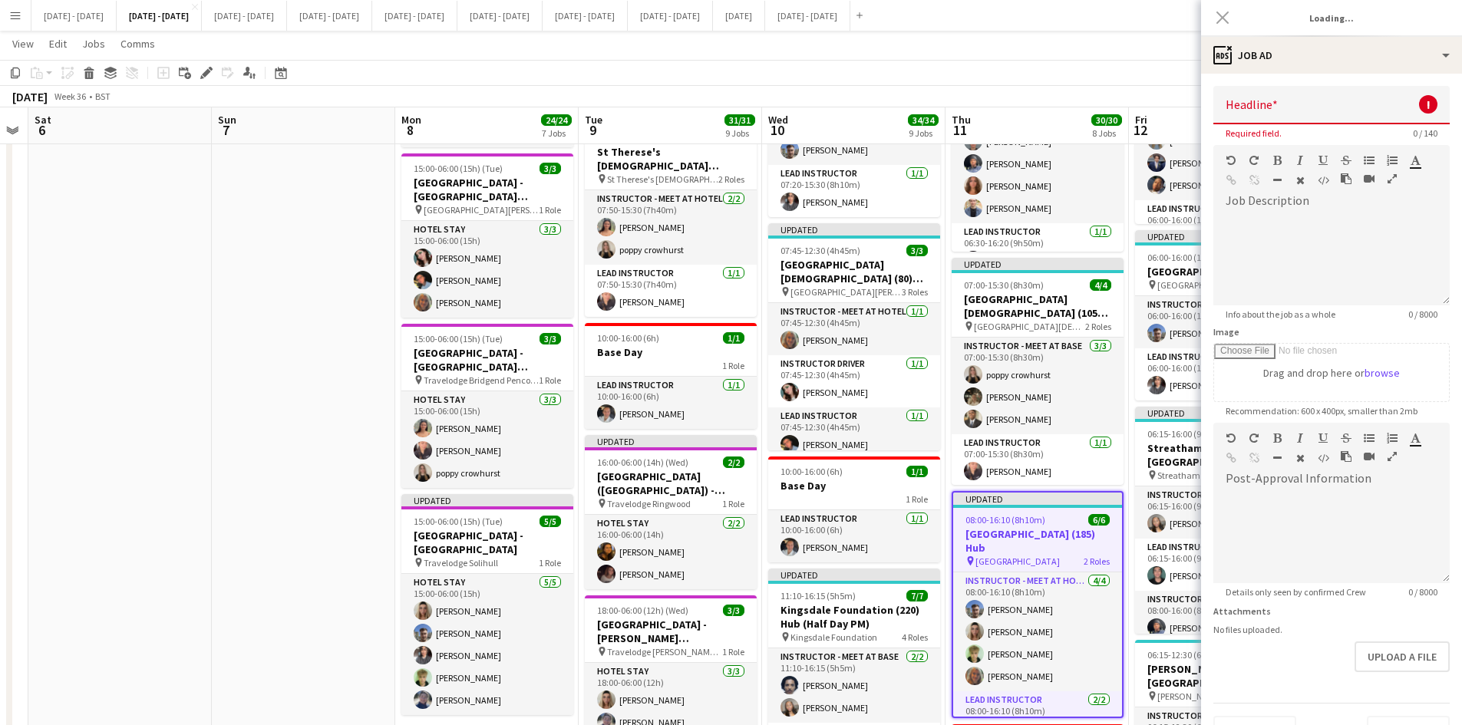
type input "**********"
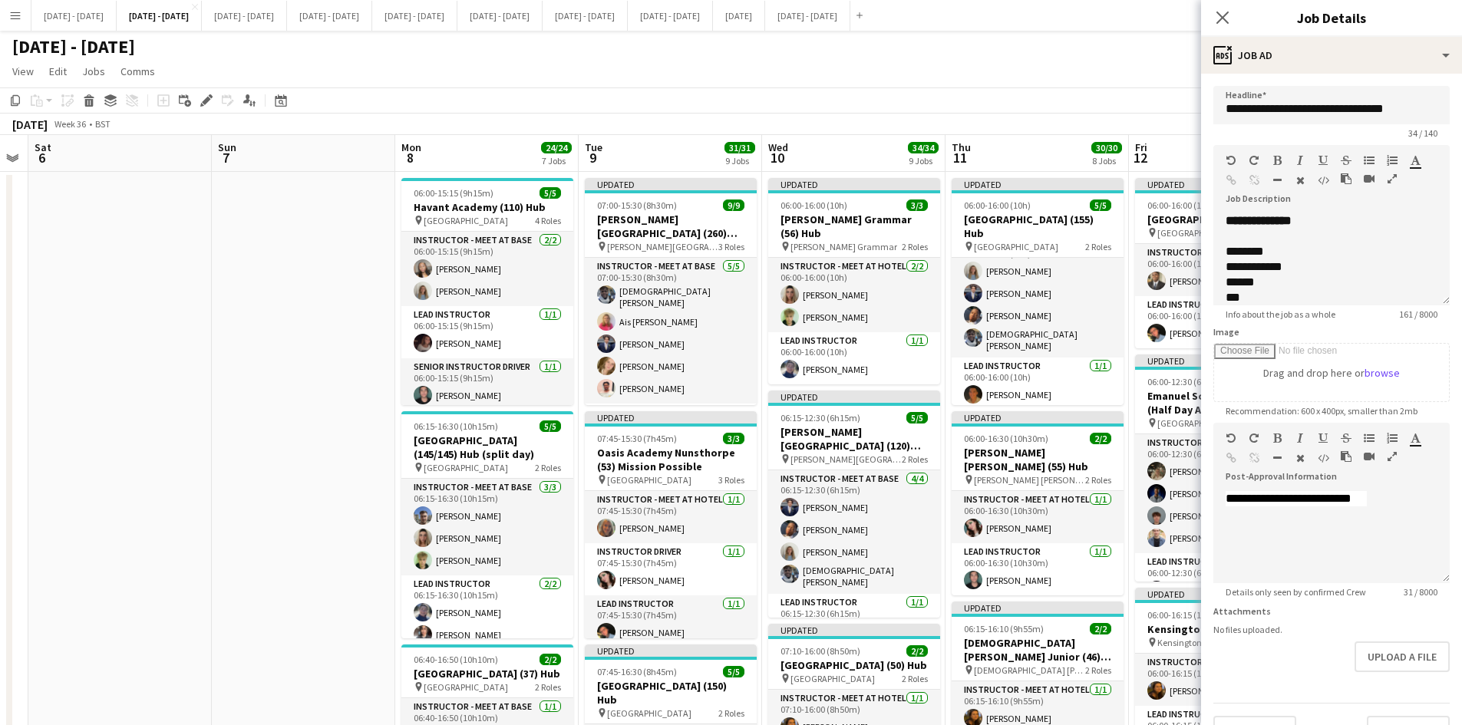
scroll to position [0, 0]
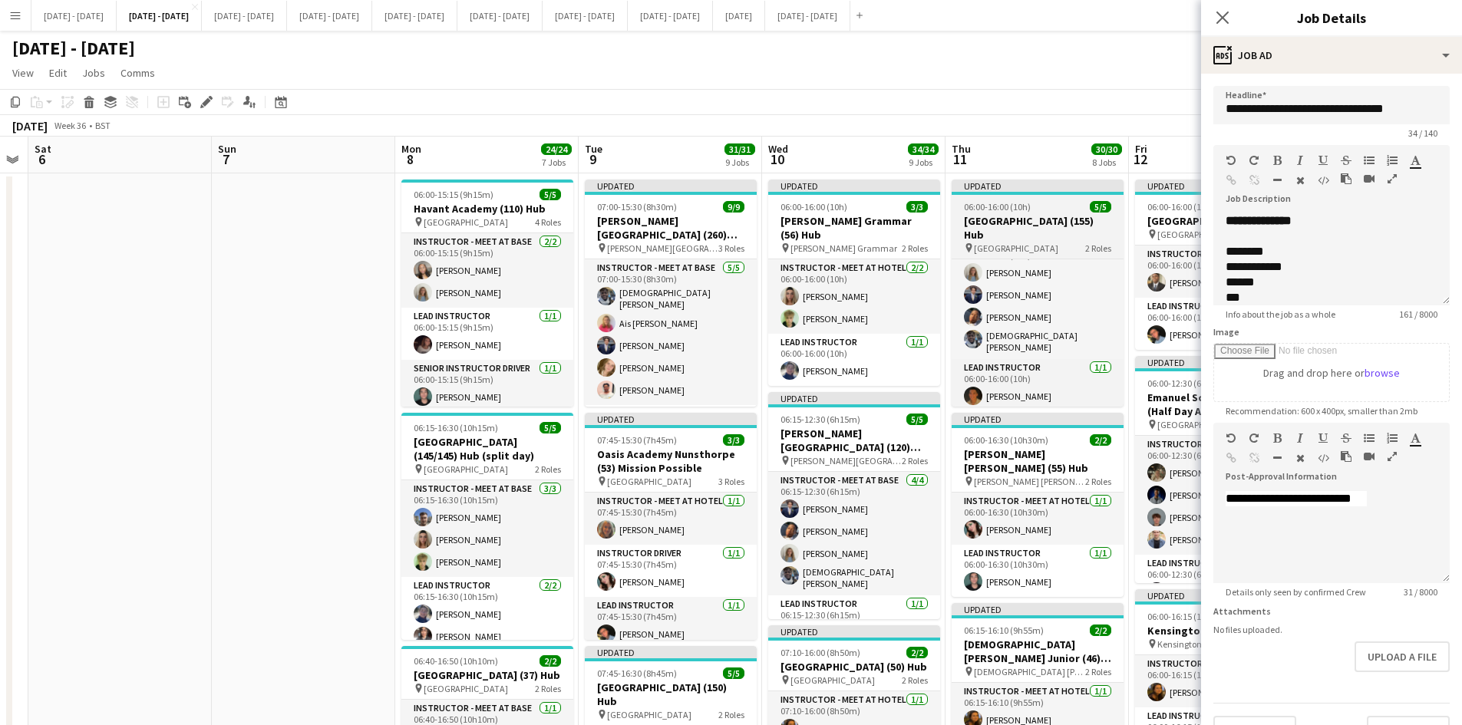
click at [1043, 205] on div "06:00-16:00 (10h) 5/5" at bounding box center [1038, 207] width 172 height 12
type input "**********"
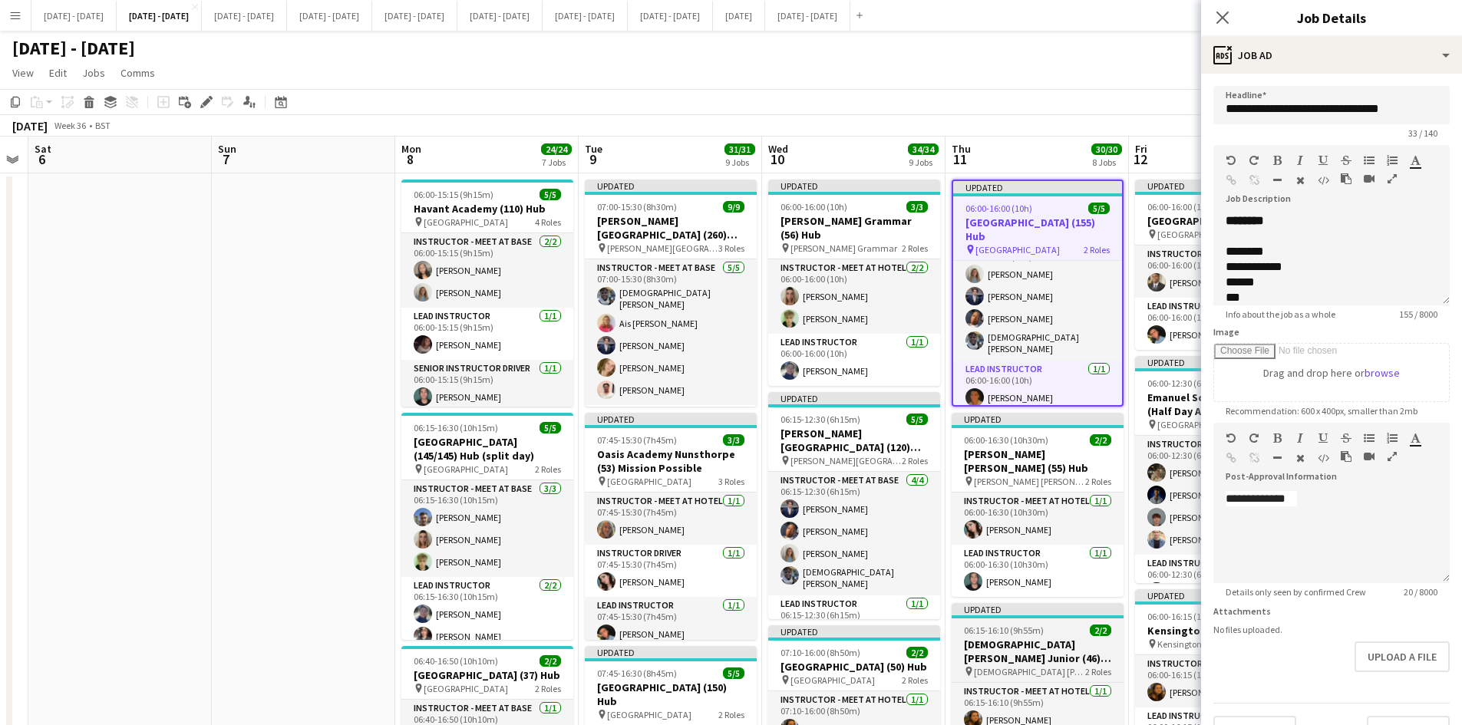
click at [1067, 623] on app-job-card "Updated 06:15-16:10 (9h55m) 2/2 [DEMOGRAPHIC_DATA] [PERSON_NAME] Junior (46) Mi…" at bounding box center [1038, 695] width 172 height 184
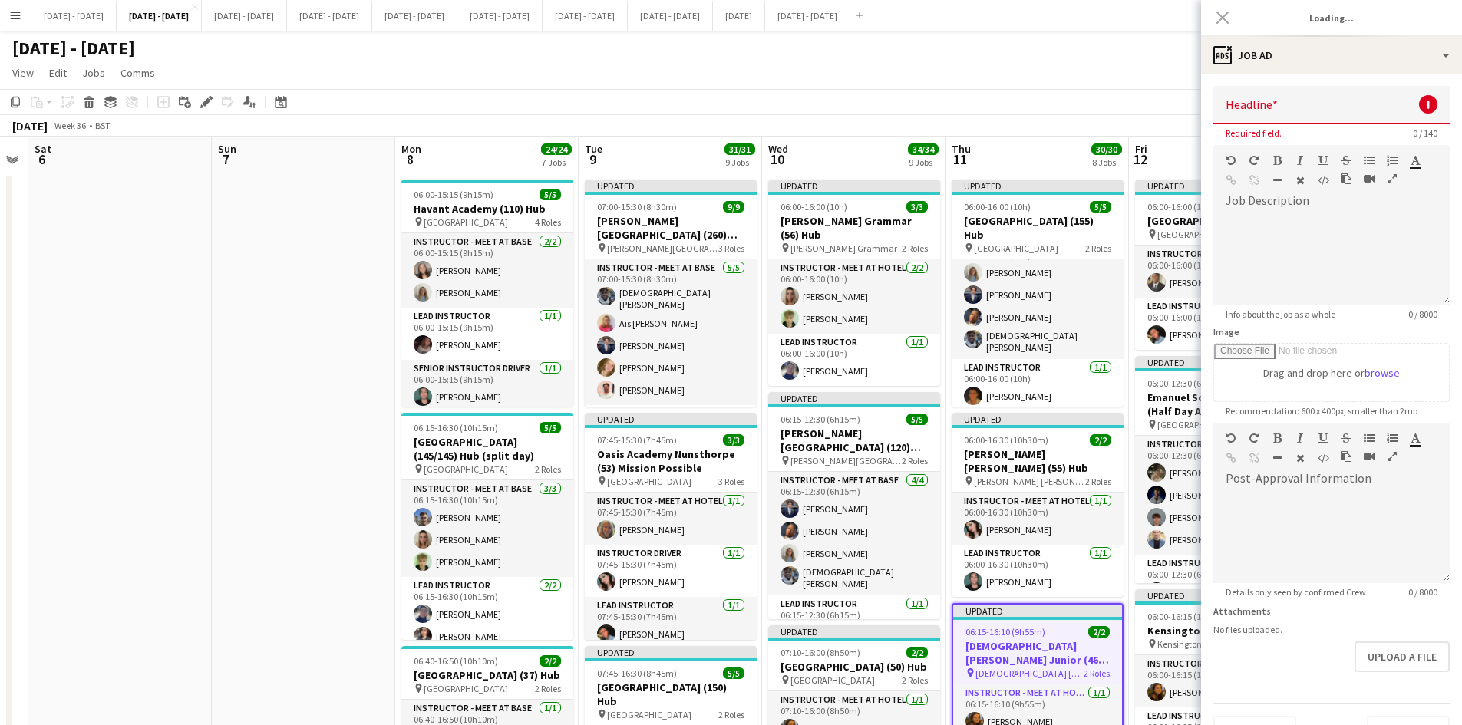
type input "**********"
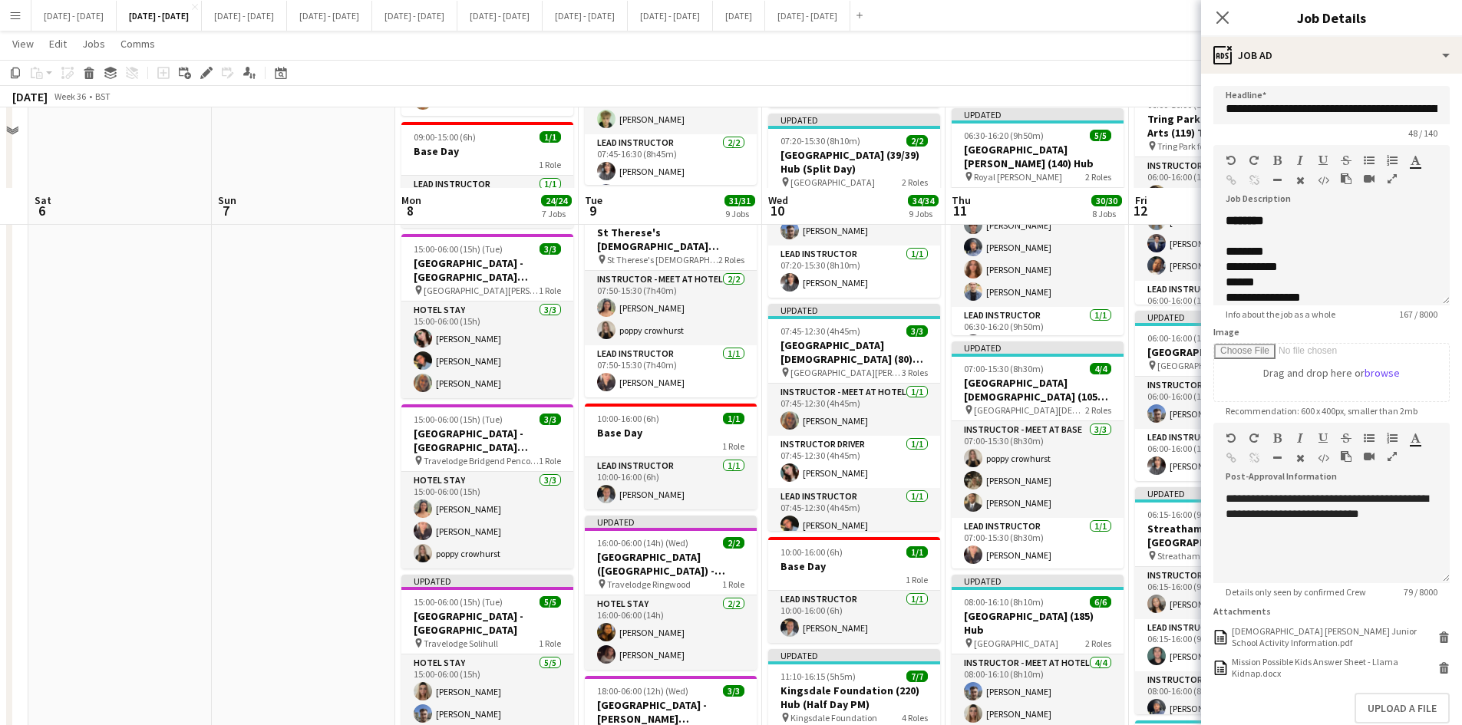
scroll to position [768, 0]
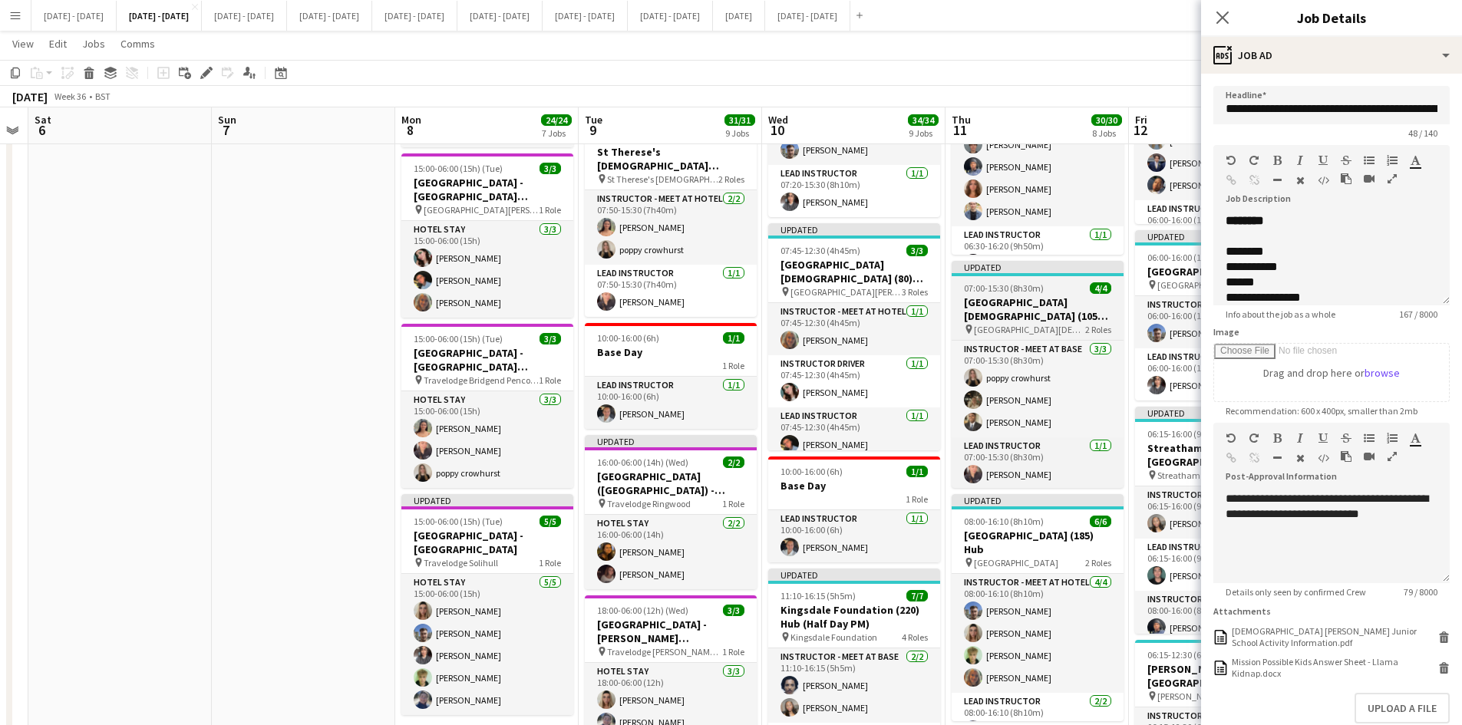
click at [1059, 289] on div "07:00-15:30 (8h30m) 4/4" at bounding box center [1038, 289] width 172 height 12
type input "**********"
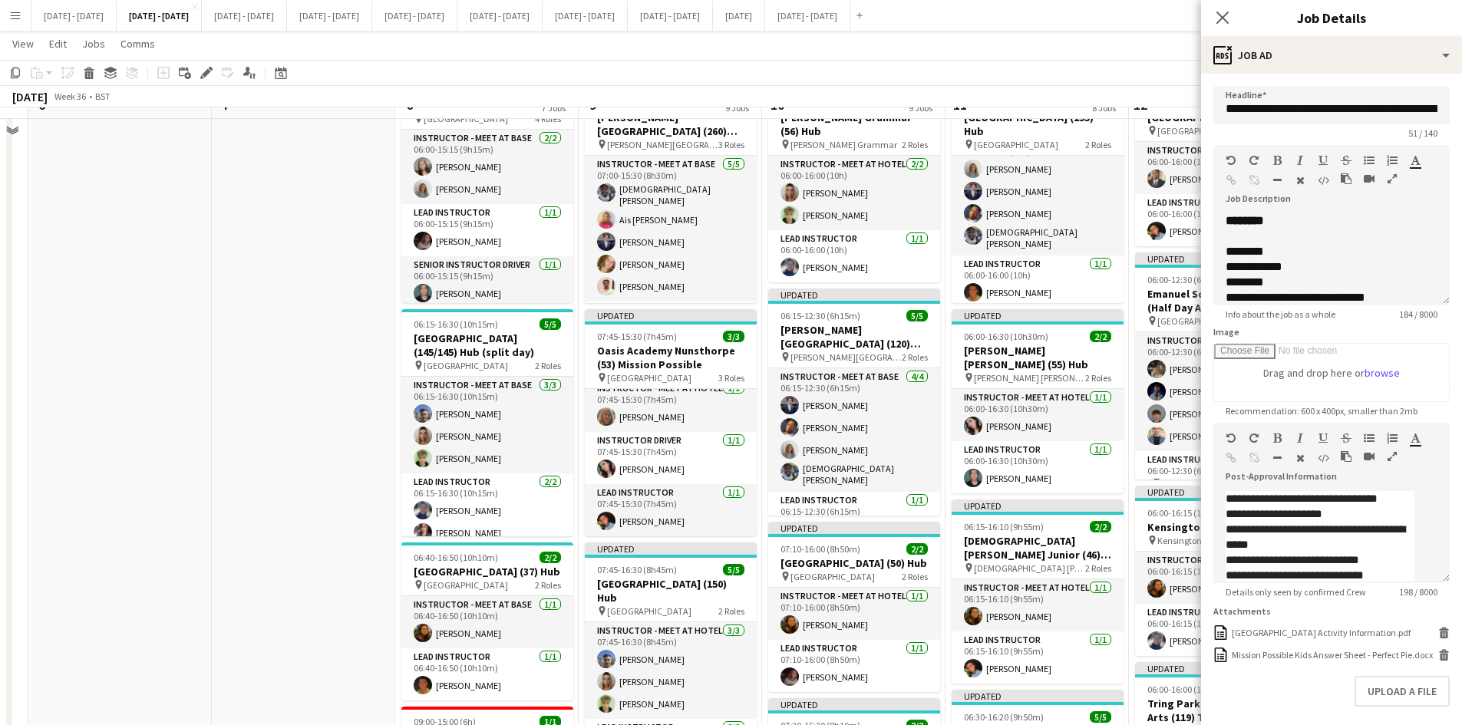
scroll to position [77, 0]
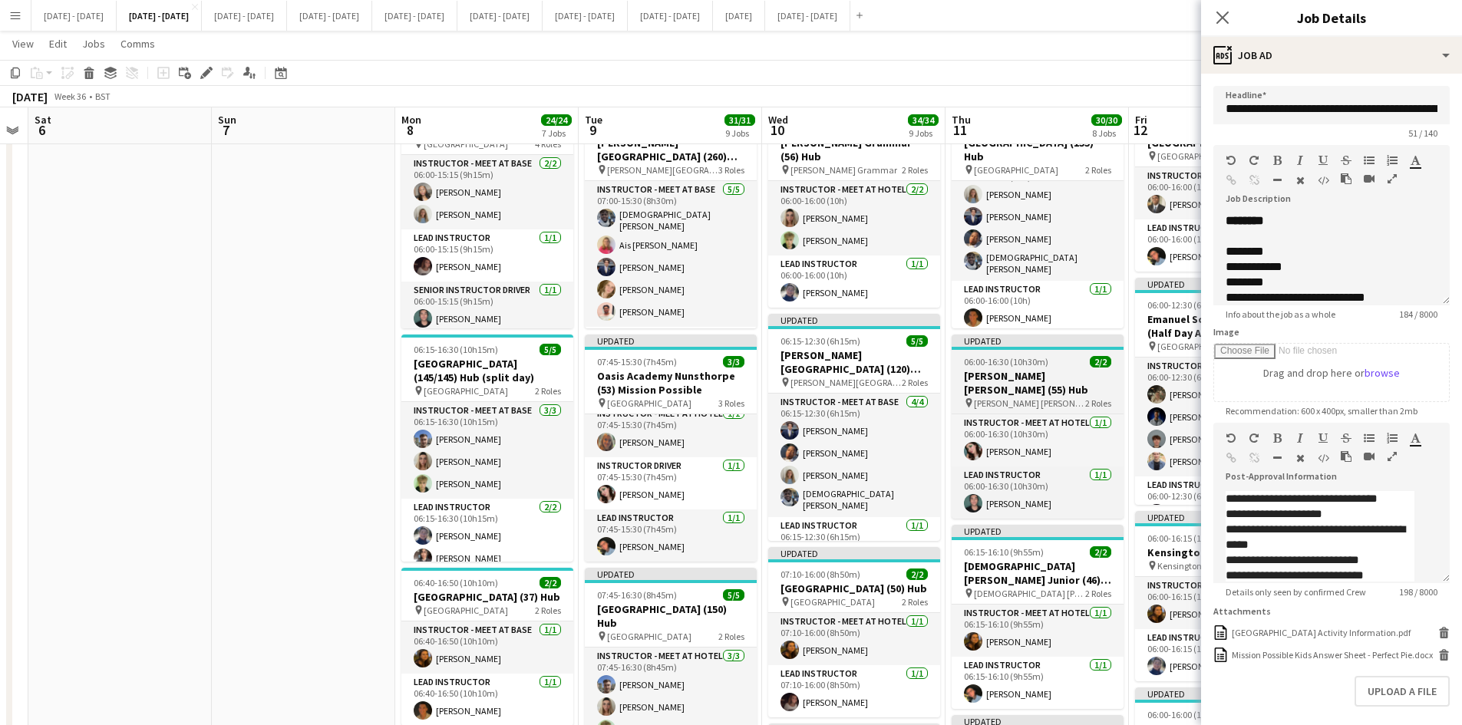
click at [1059, 365] on div "06:00-16:30 (10h30m) 2/2" at bounding box center [1038, 362] width 172 height 12
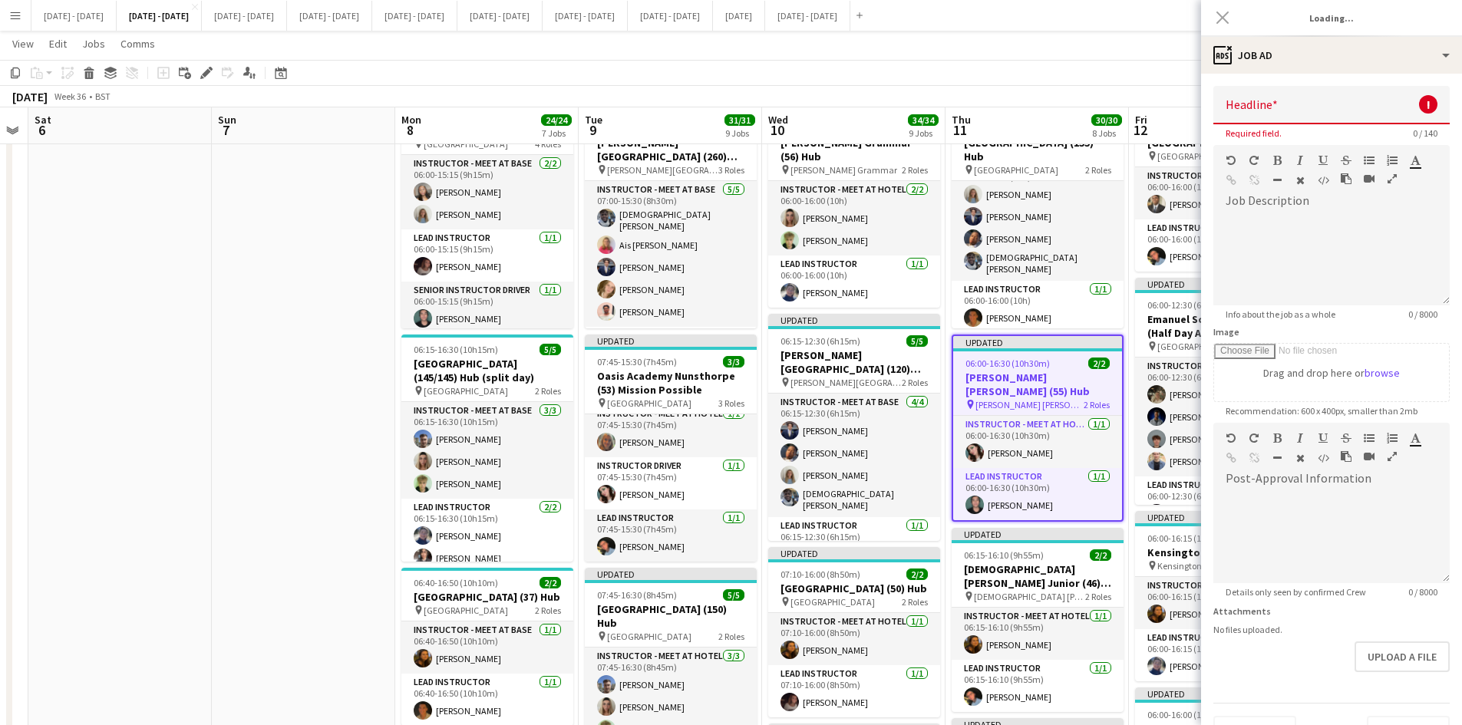
type input "**********"
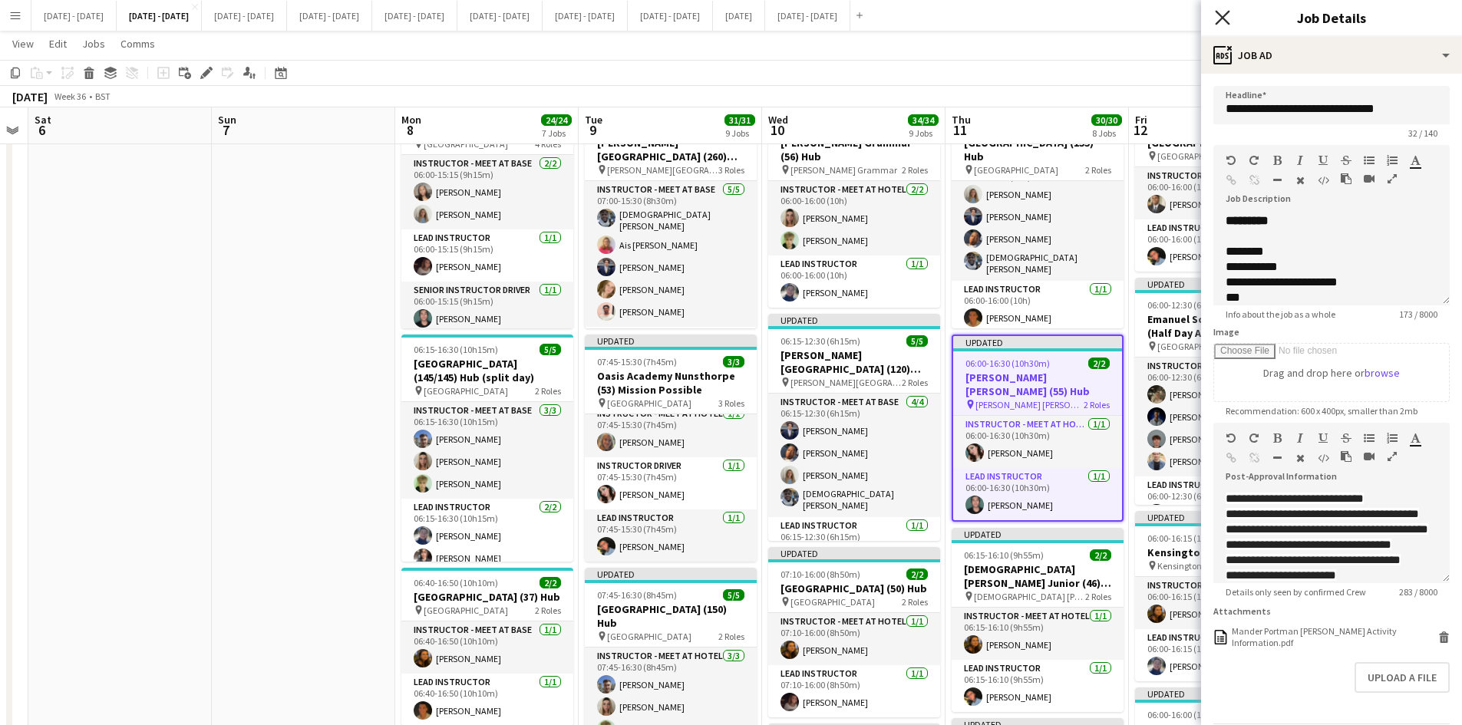
click at [1221, 18] on icon at bounding box center [1222, 17] width 15 height 15
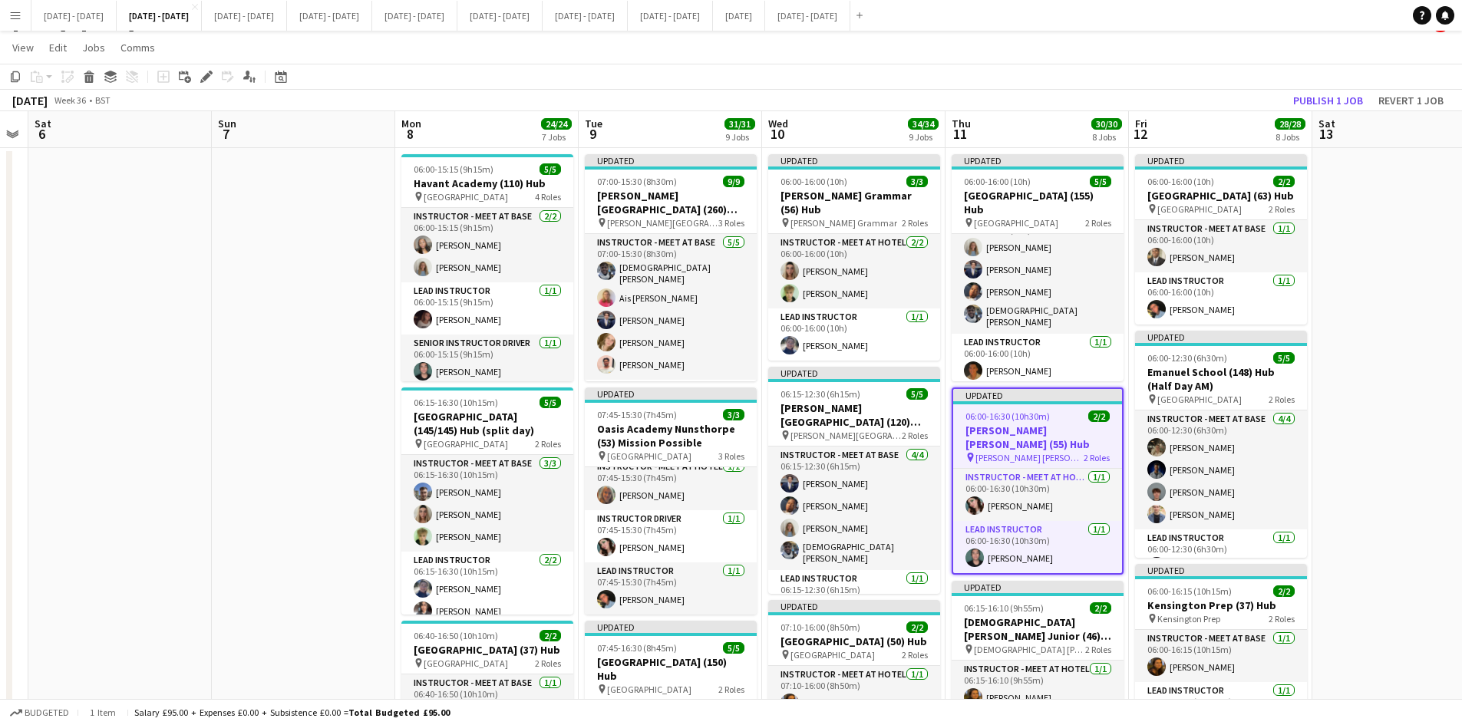
scroll to position [0, 0]
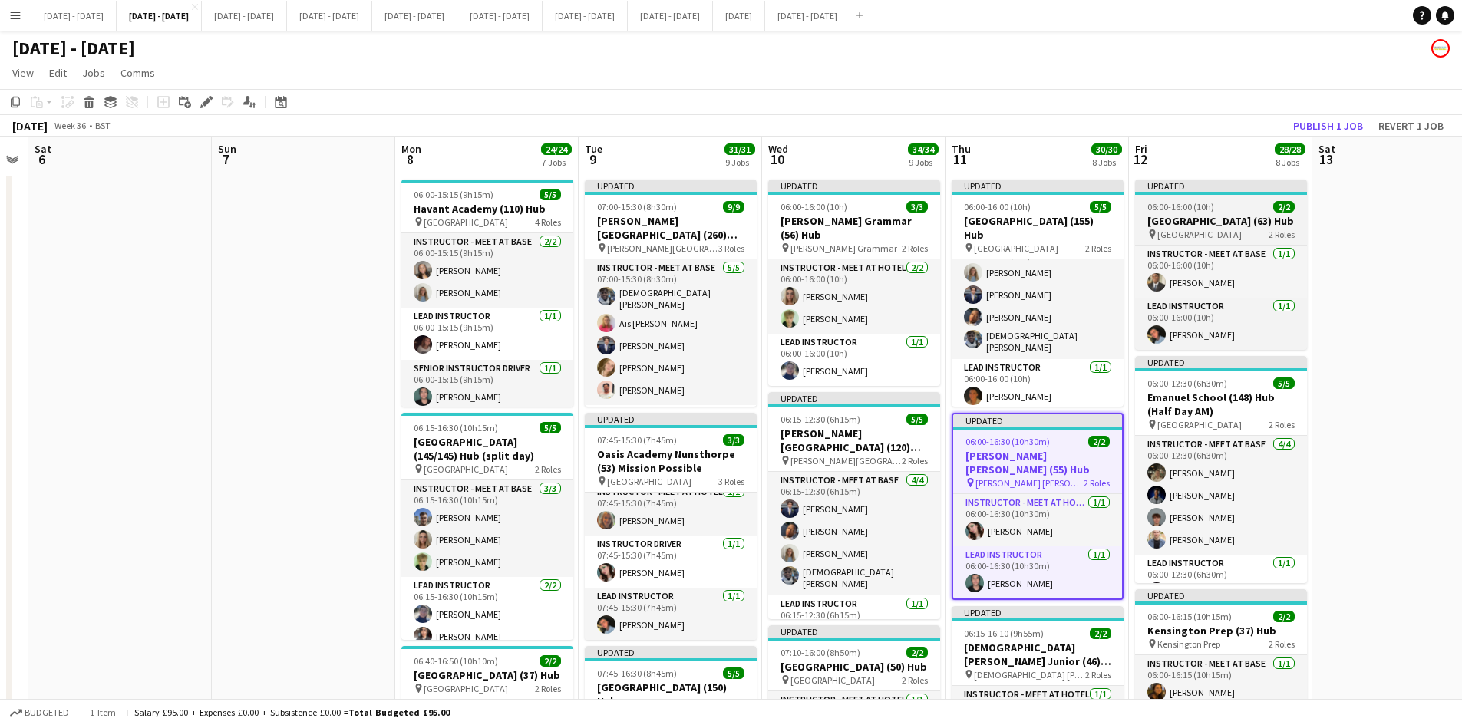
click at [1234, 206] on div "06:00-16:00 (10h) 2/2" at bounding box center [1221, 207] width 172 height 12
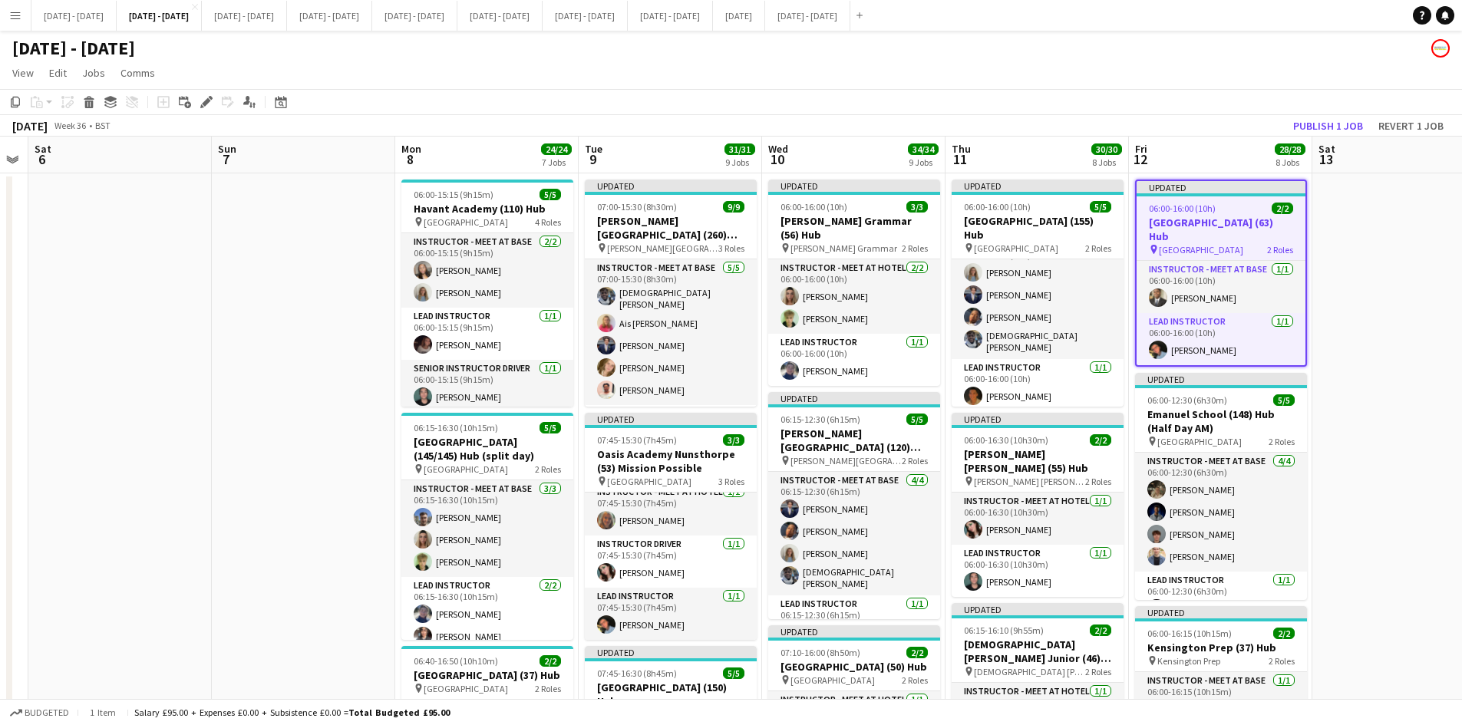
click at [1234, 206] on div "06:00-16:00 (10h) 2/2" at bounding box center [1221, 209] width 169 height 12
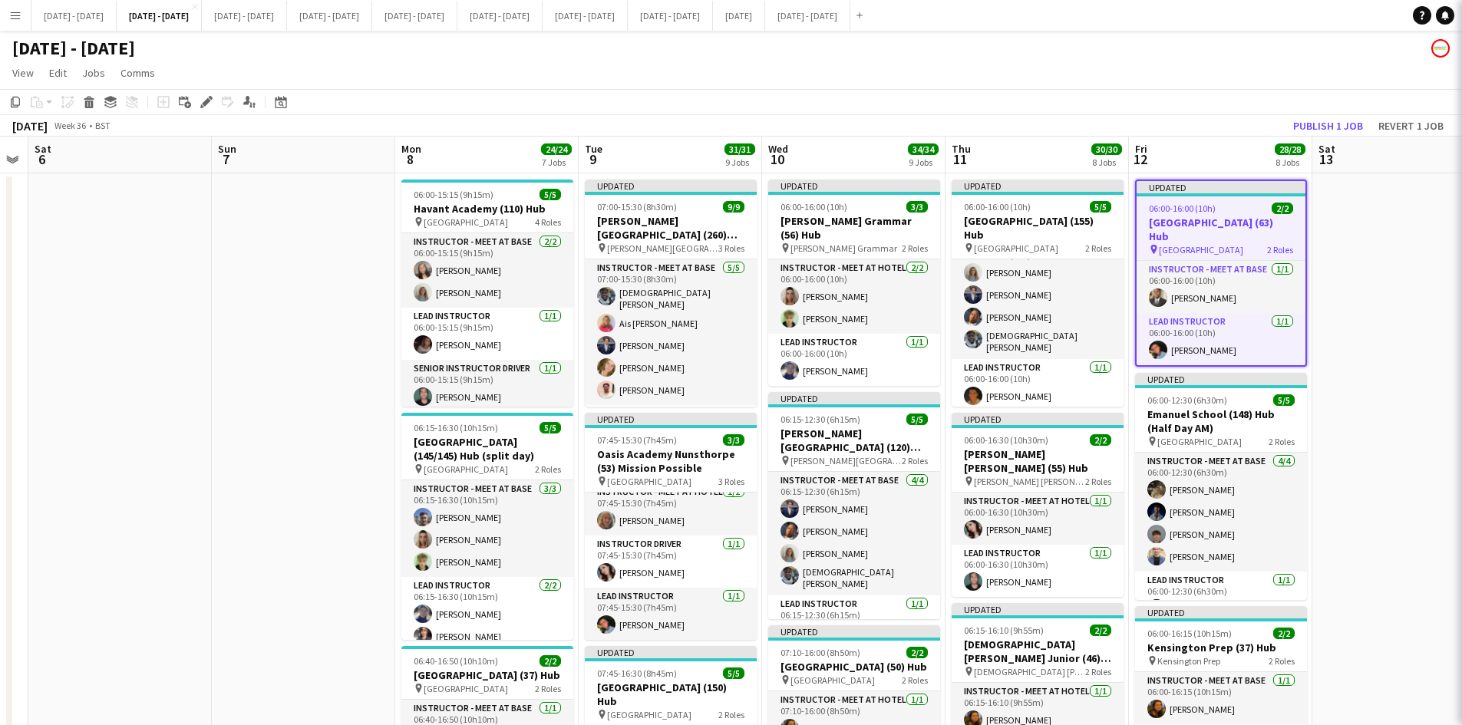
type input "**********"
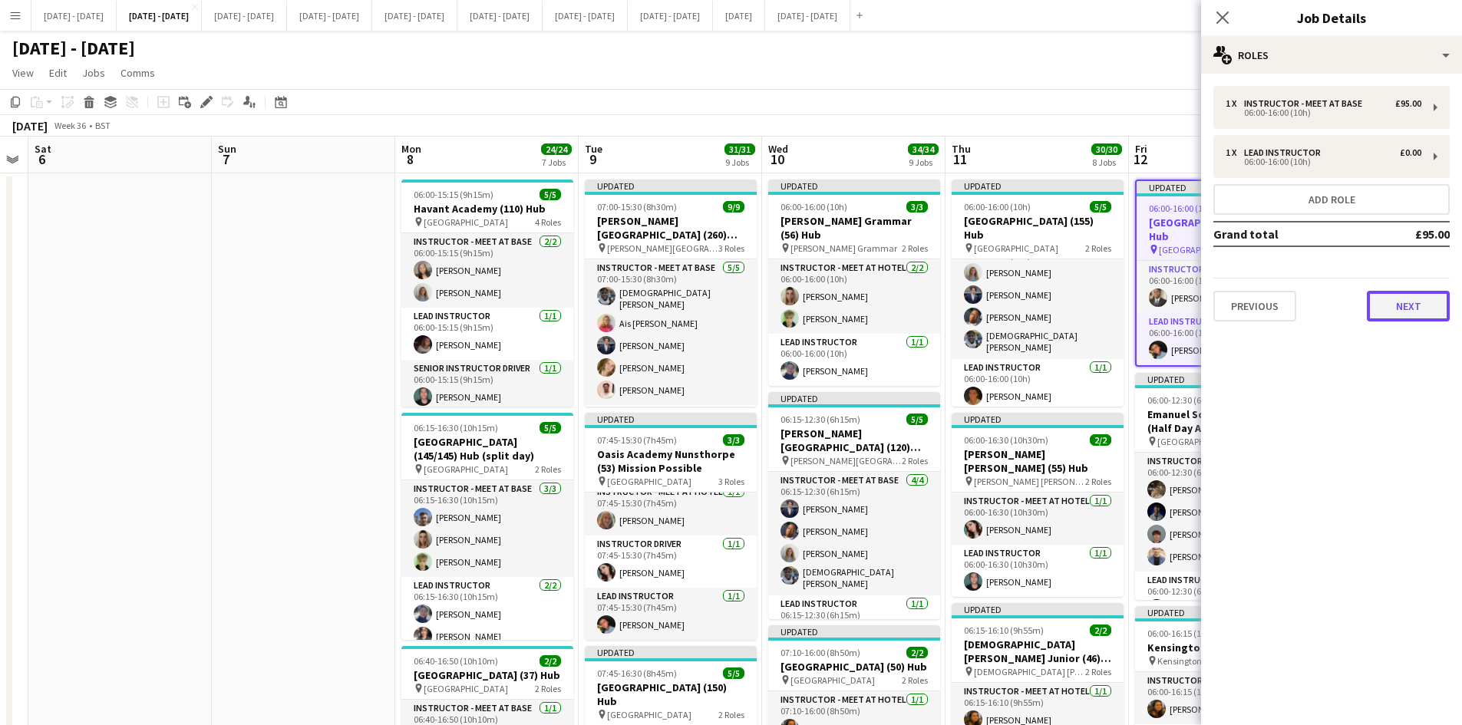
click at [1390, 304] on button "Next" at bounding box center [1408, 306] width 83 height 31
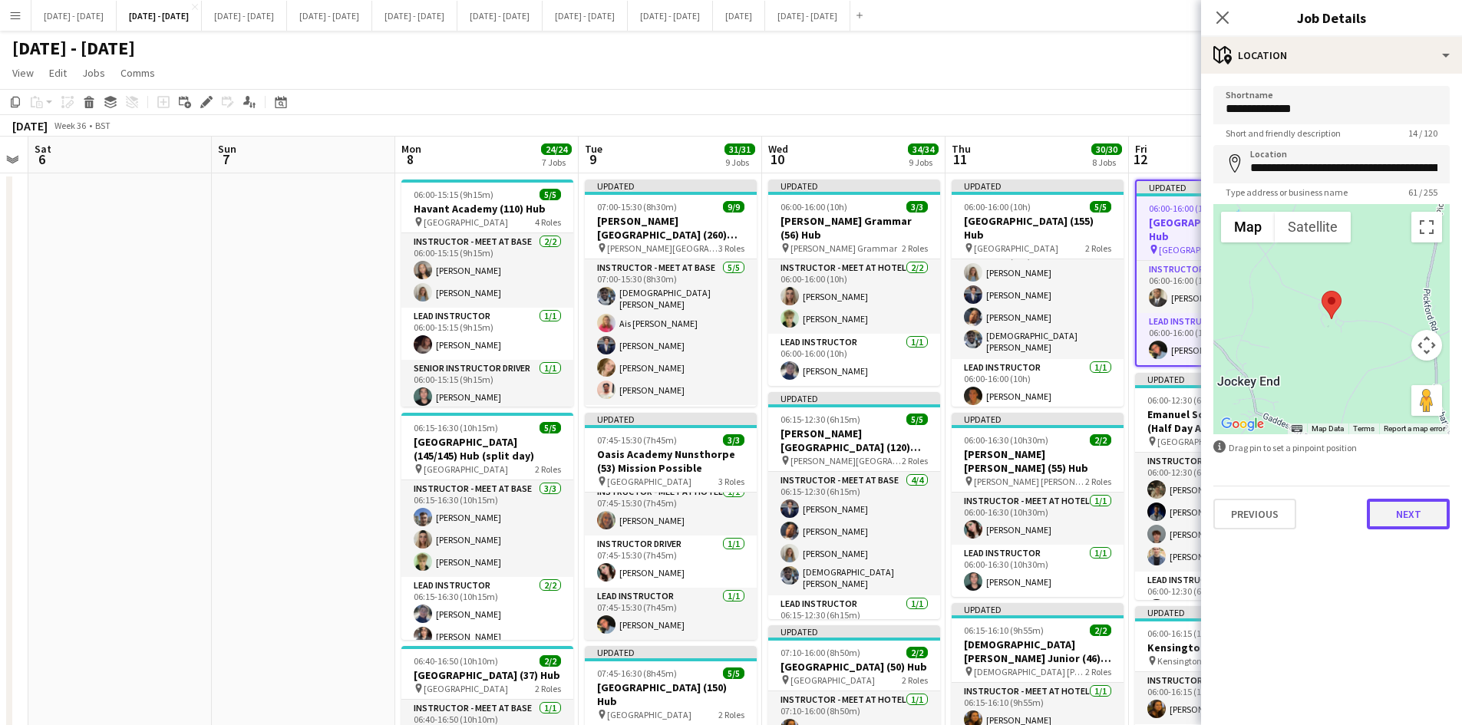
click at [1404, 522] on button "Next" at bounding box center [1408, 514] width 83 height 31
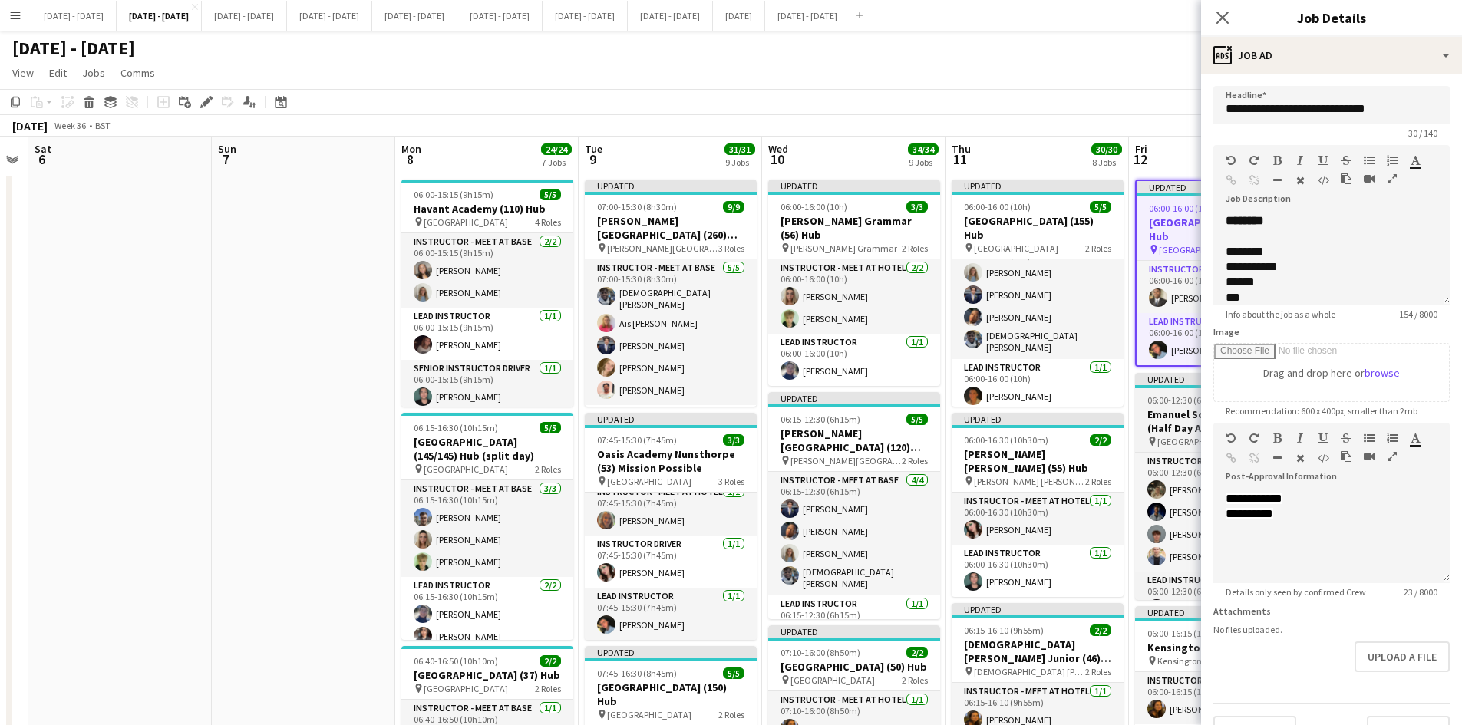
click at [1191, 379] on div "Updated" at bounding box center [1221, 379] width 172 height 12
type input "**********"
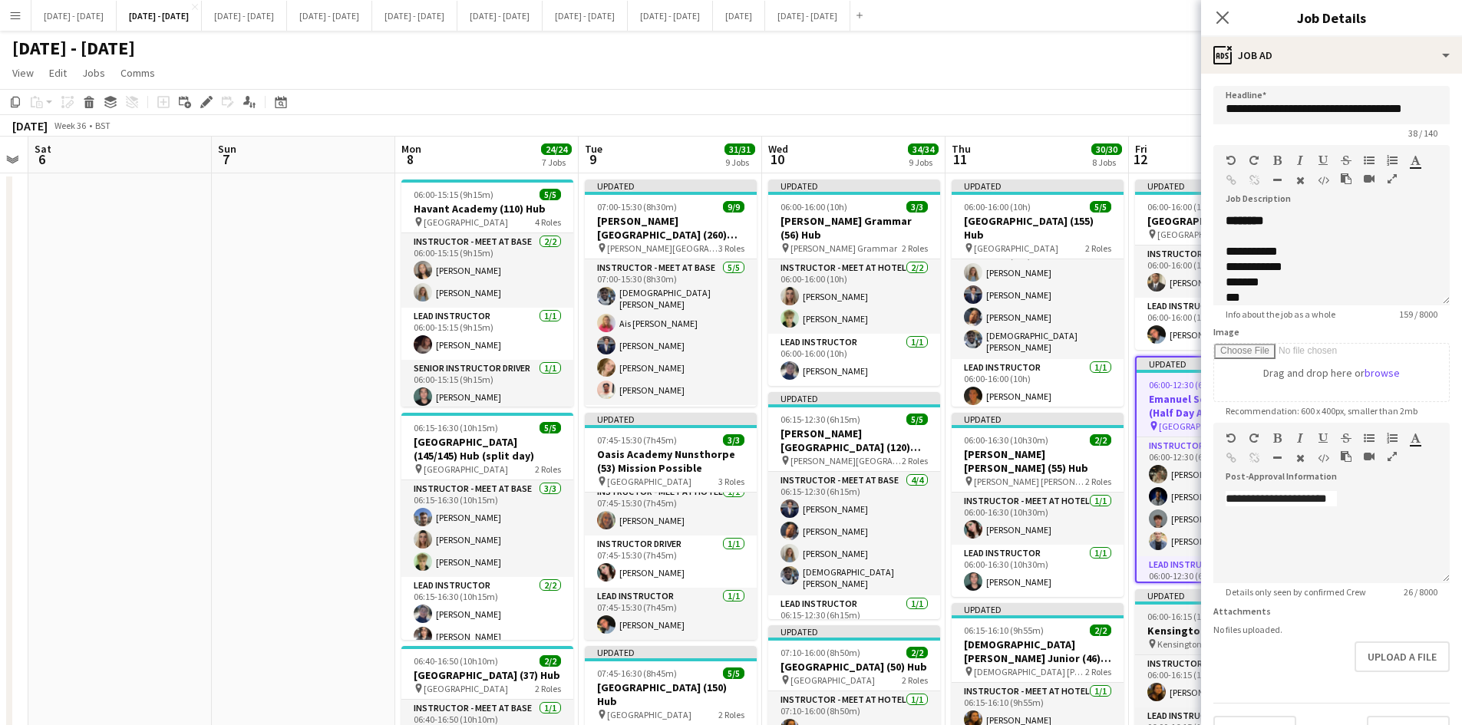
click at [1192, 605] on div at bounding box center [1221, 603] width 172 height 3
type input "**********"
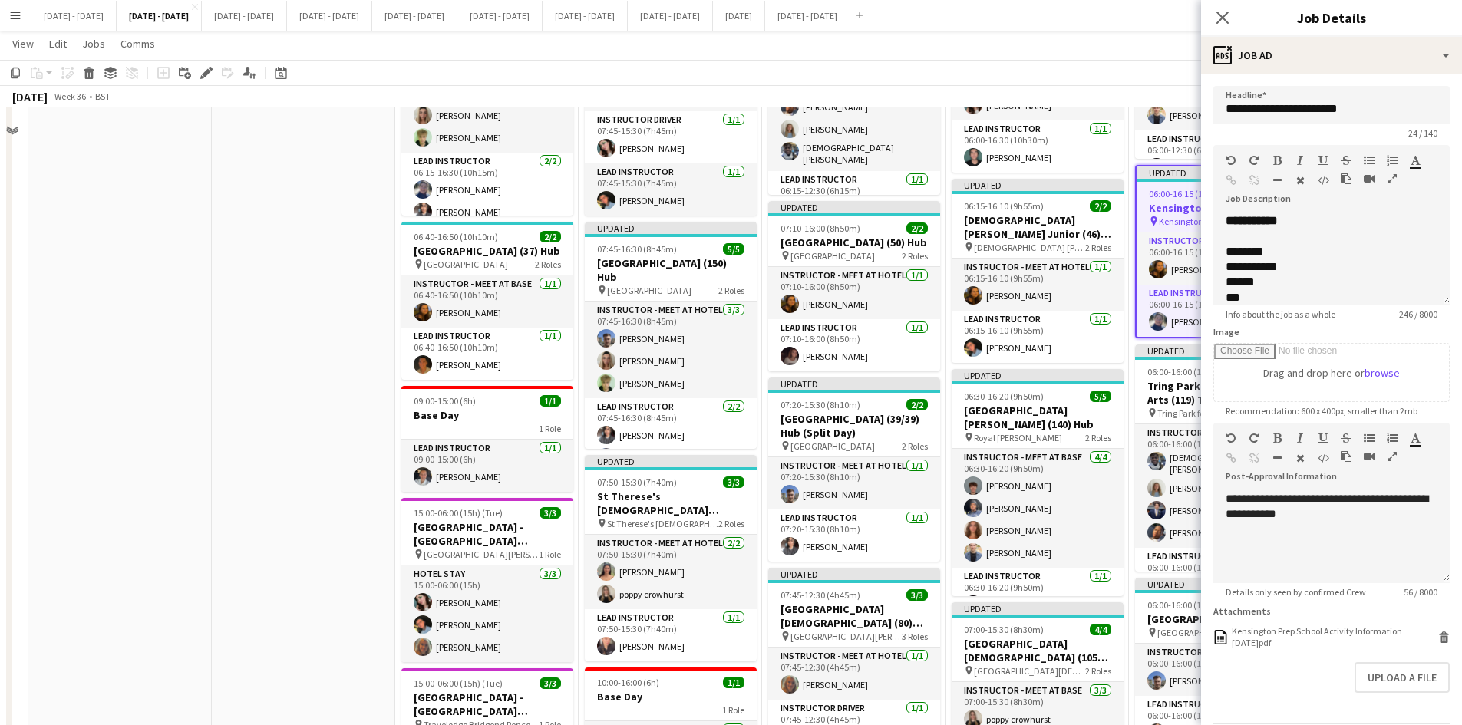
scroll to position [461, 0]
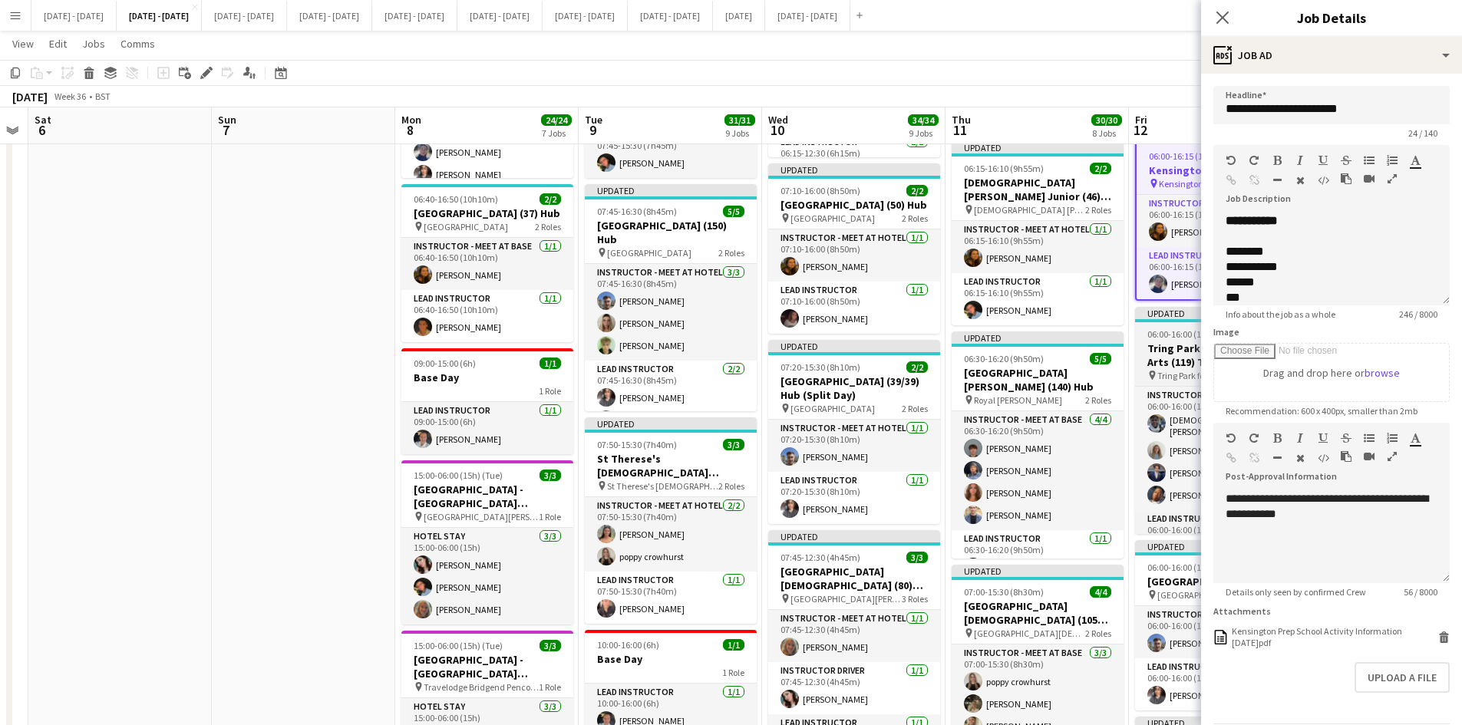
click at [1191, 319] on div "Updated" at bounding box center [1221, 313] width 172 height 12
type input "**********"
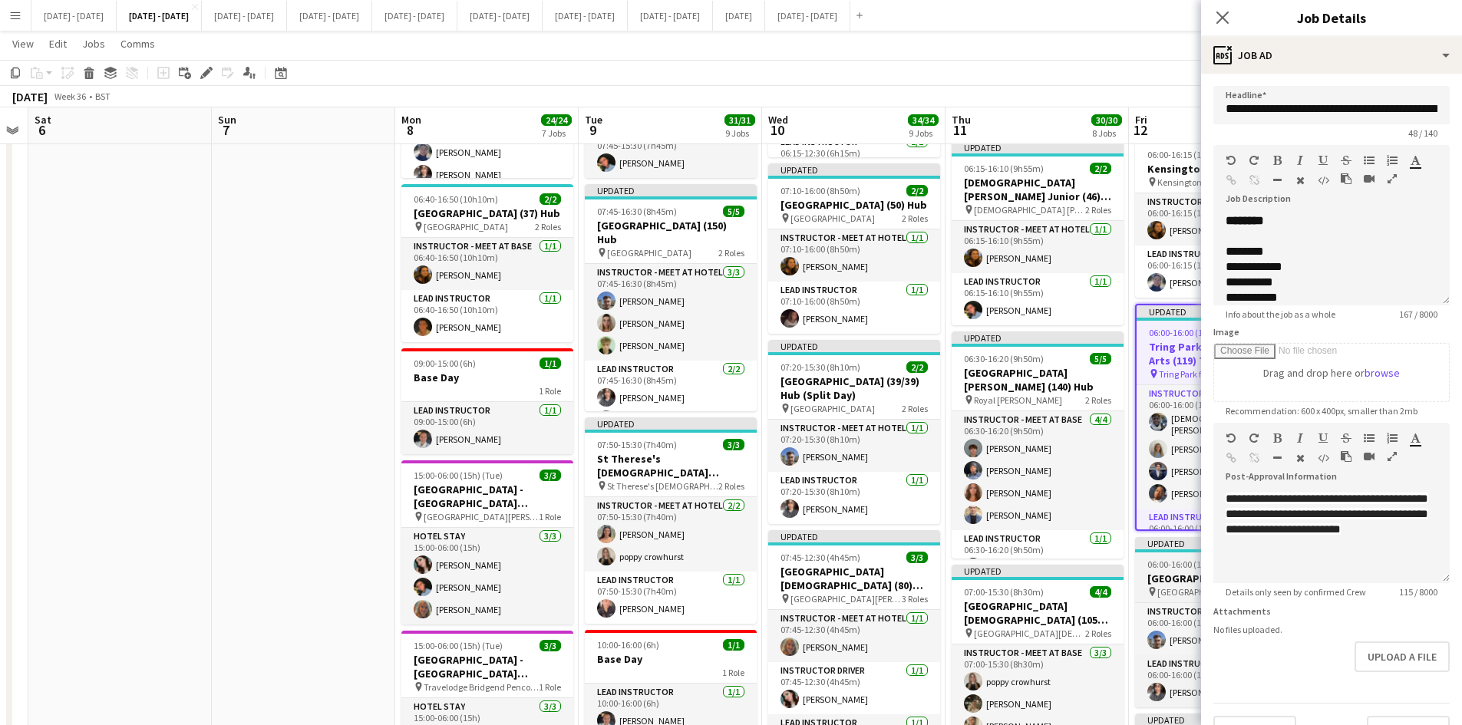
click at [1187, 550] on div "Updated" at bounding box center [1221, 543] width 172 height 12
type input "**********"
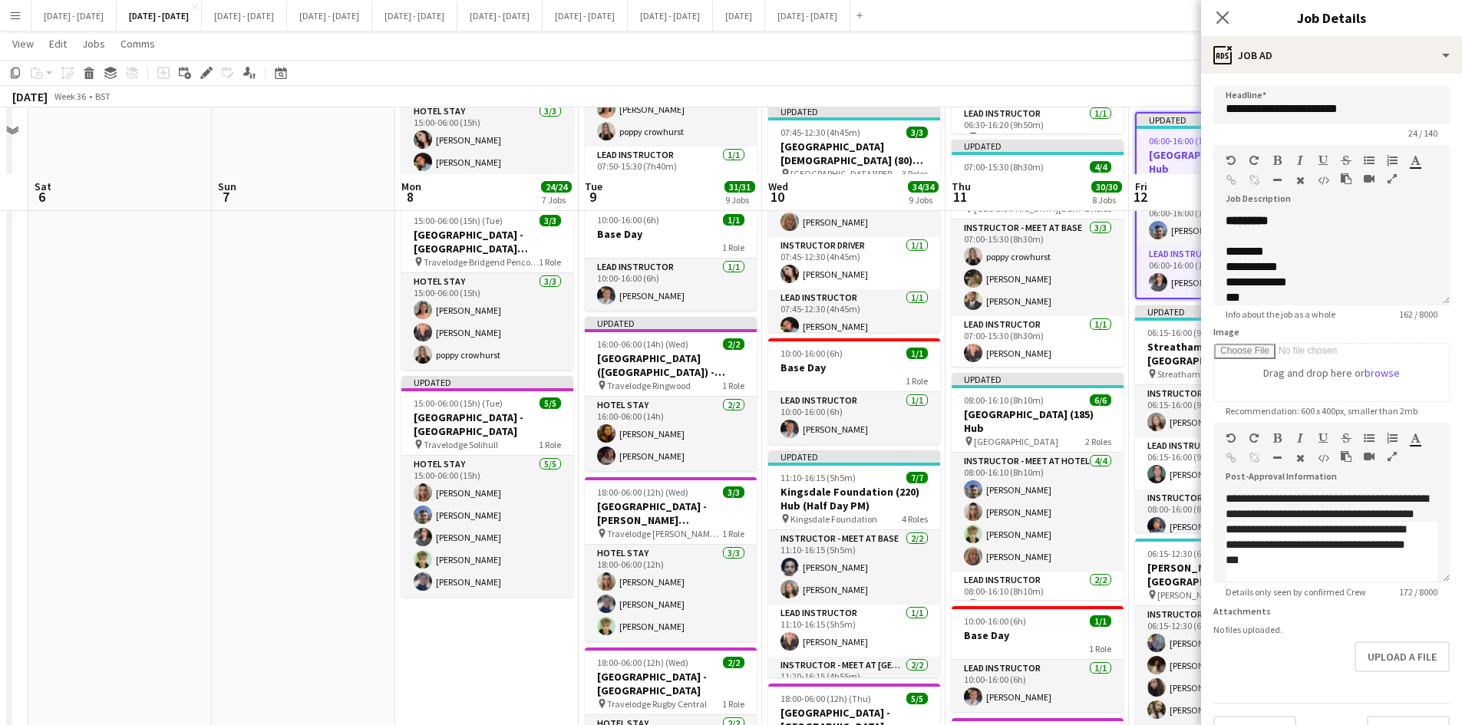
scroll to position [998, 0]
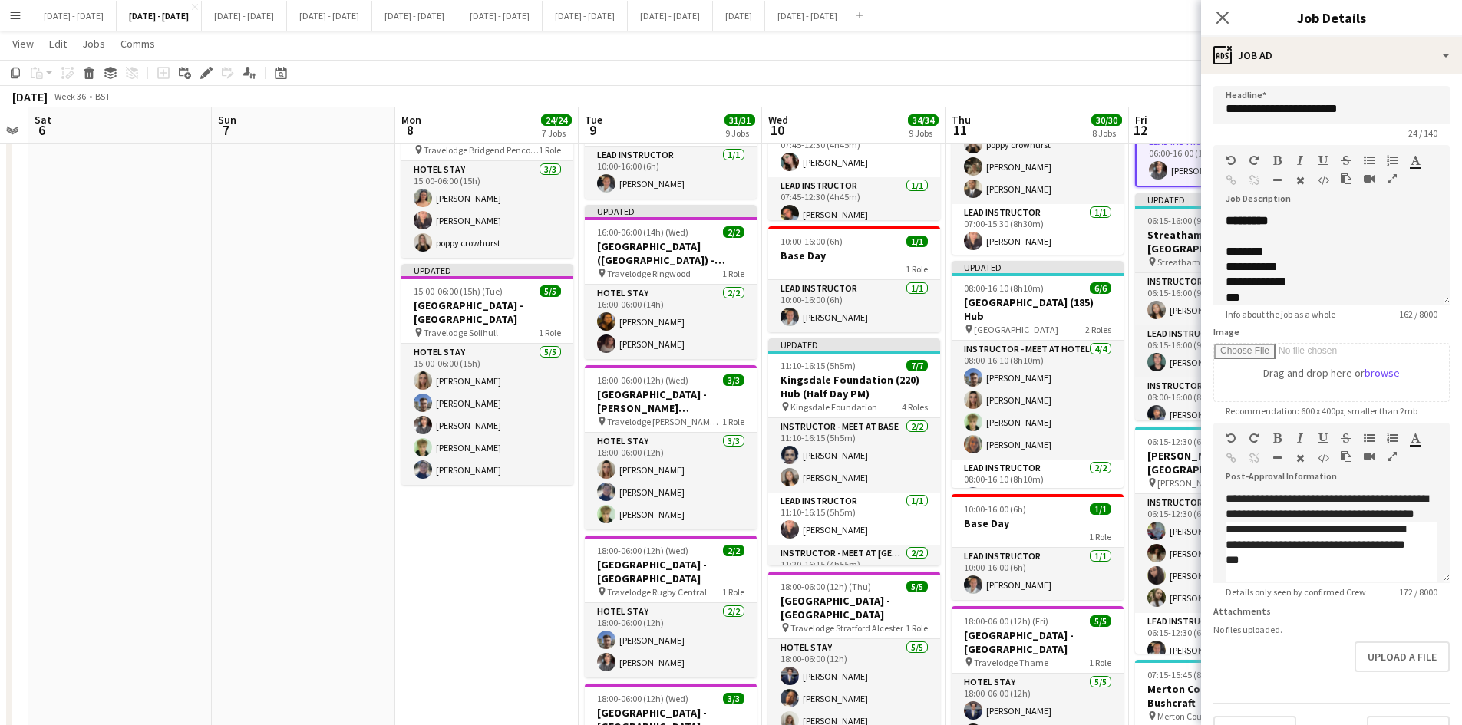
click at [1190, 206] on div at bounding box center [1221, 207] width 172 height 3
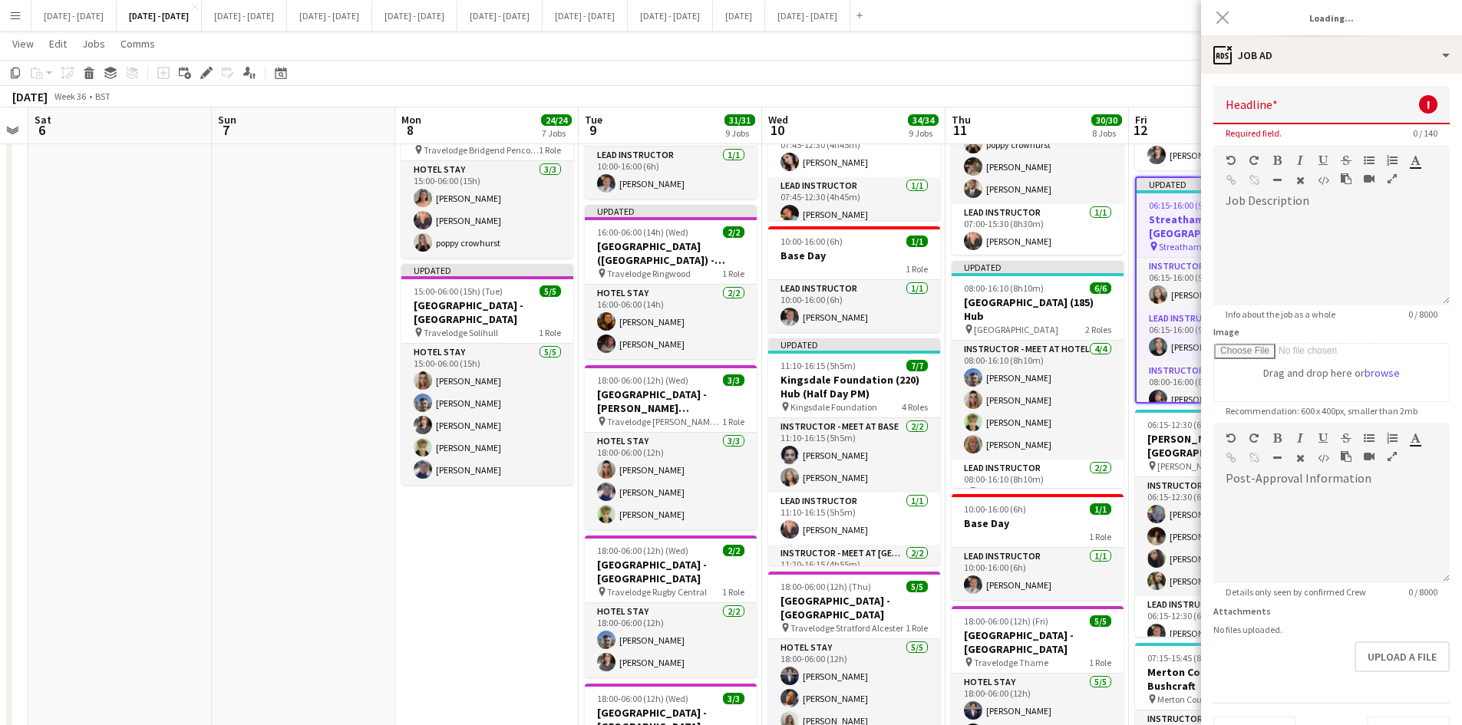
type input "**********"
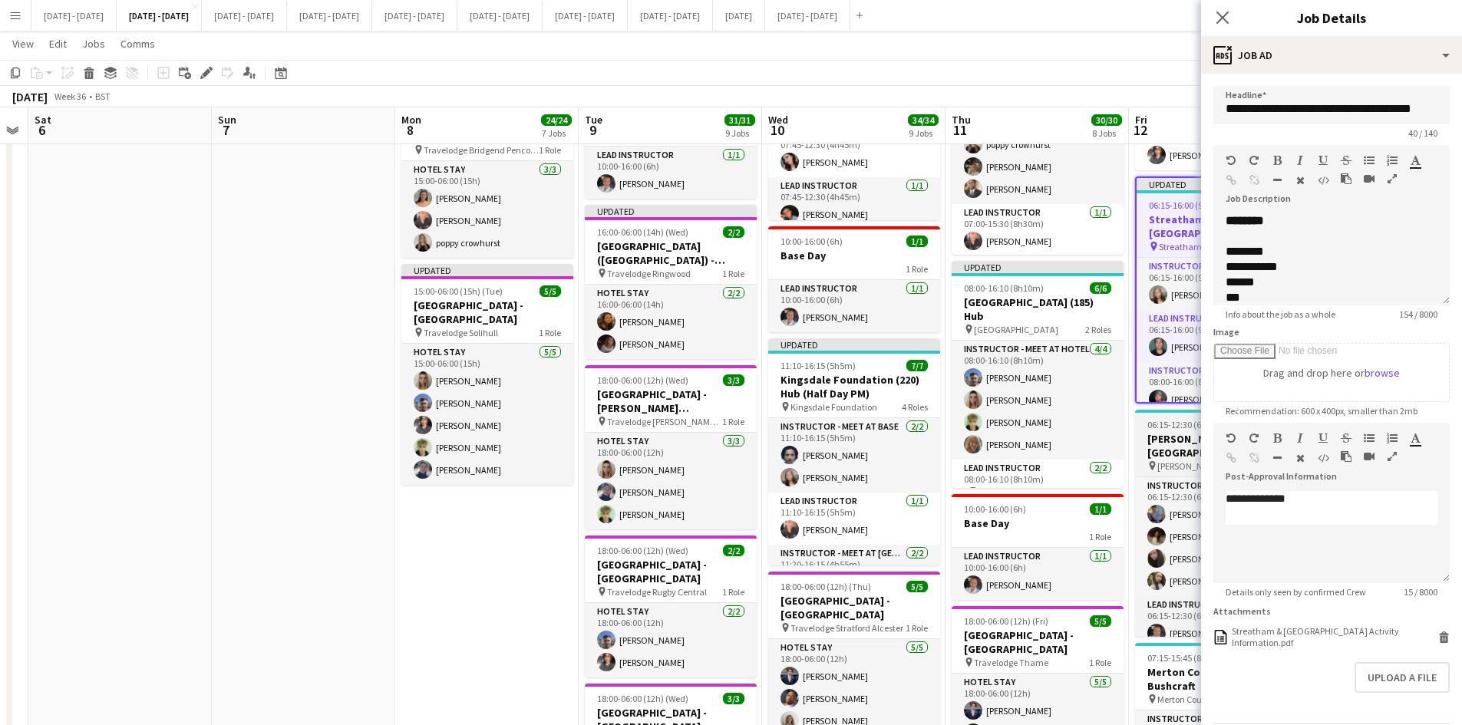
click at [1181, 431] on span "06:15-12:30 (6h15m)" at bounding box center [1188, 425] width 80 height 12
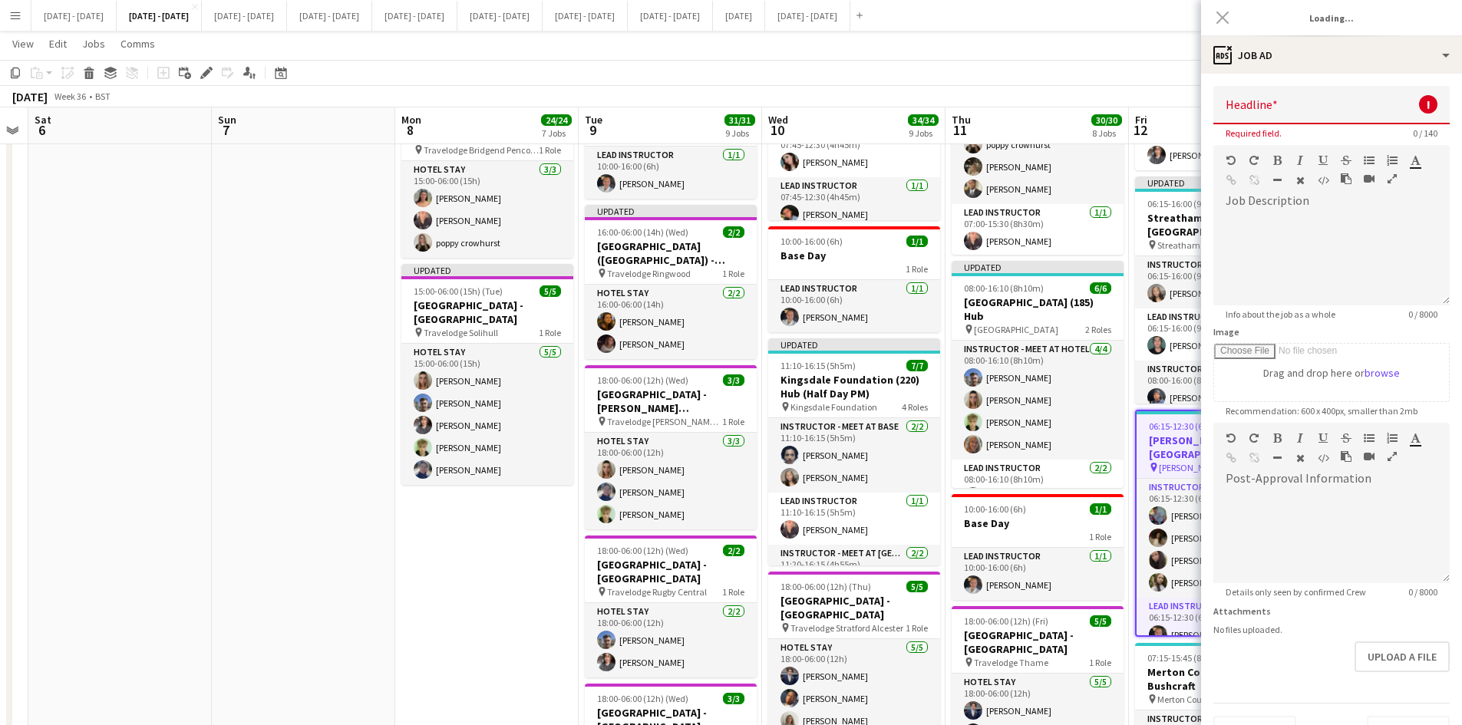
type input "**********"
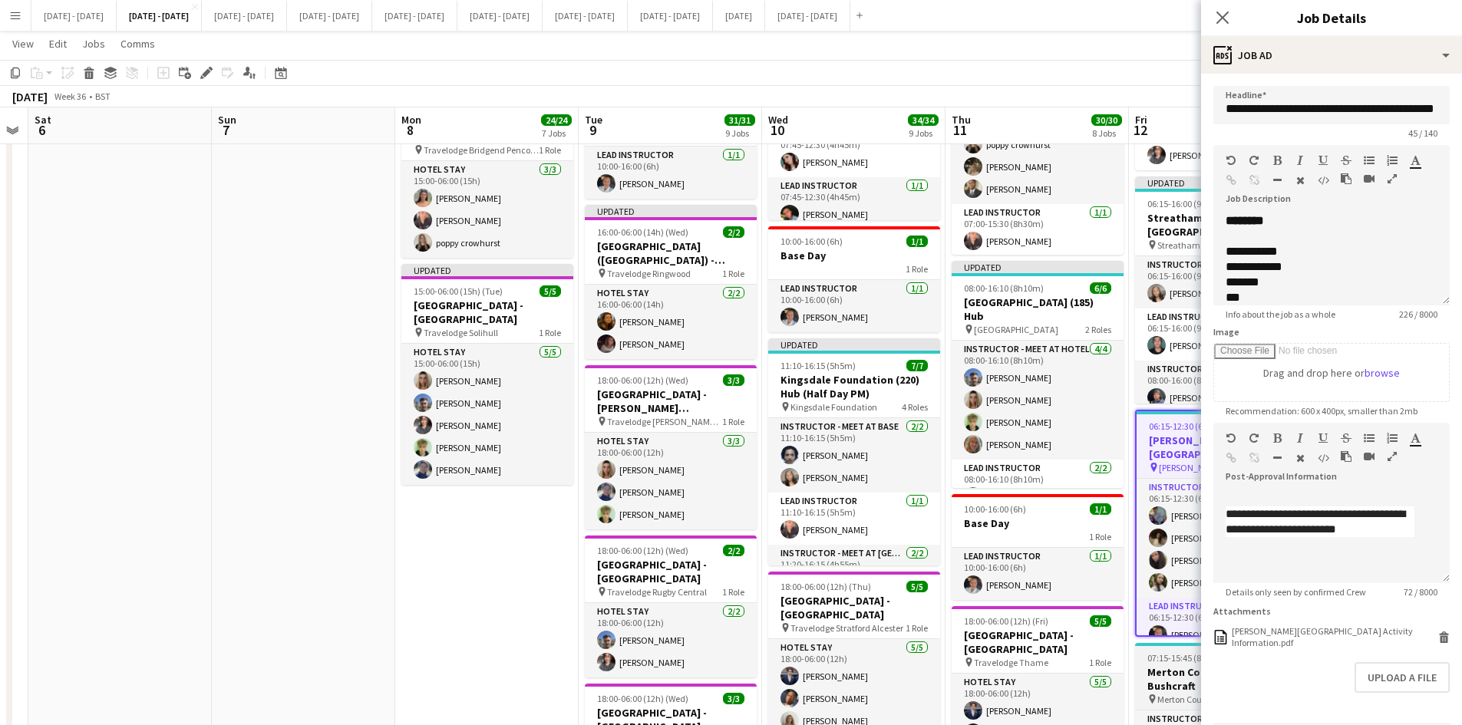
click at [1181, 664] on span "07:15-15:45 (8h30m)" at bounding box center [1188, 659] width 80 height 12
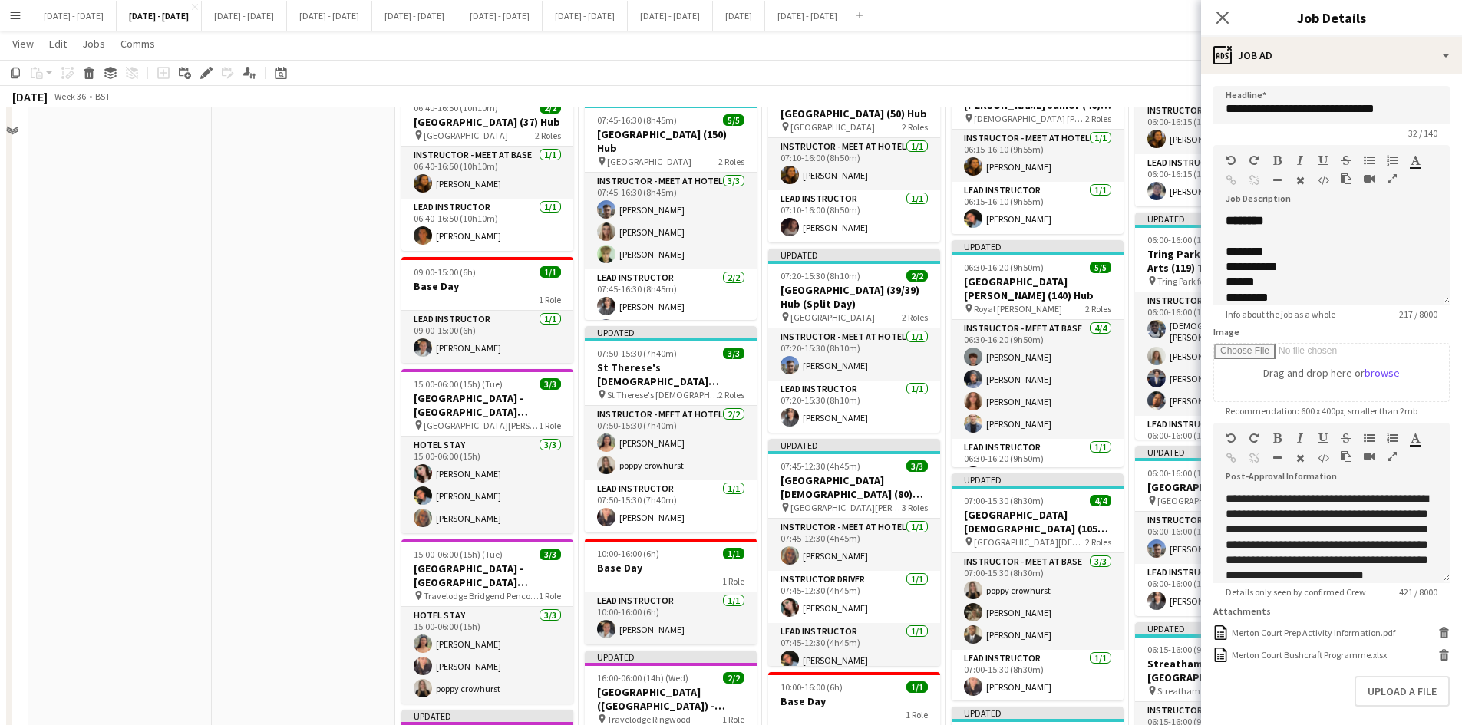
scroll to position [461, 0]
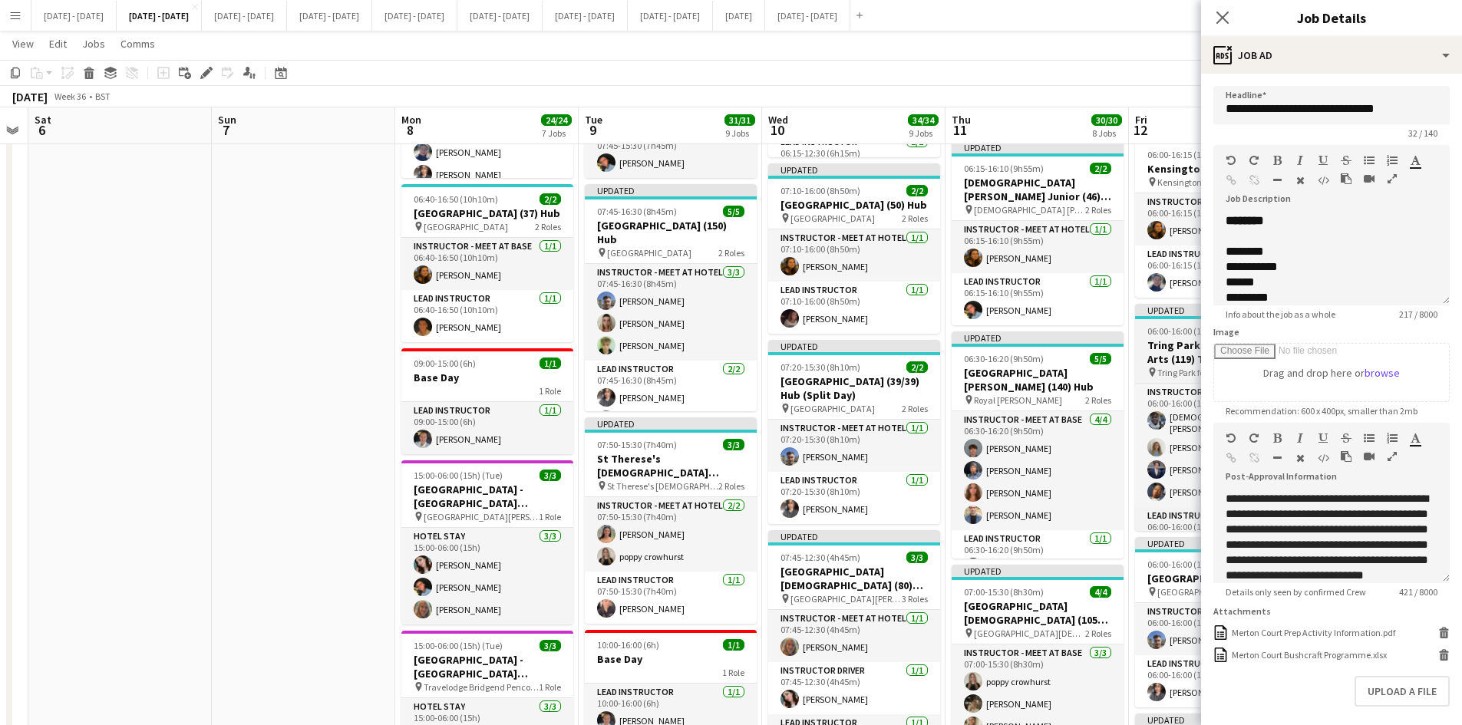
click at [1185, 339] on app-job-card "Updated 06:00-16:00 (10h) 5/5 Tring Park for Performing Arts (119) Time Attack …" at bounding box center [1221, 417] width 172 height 227
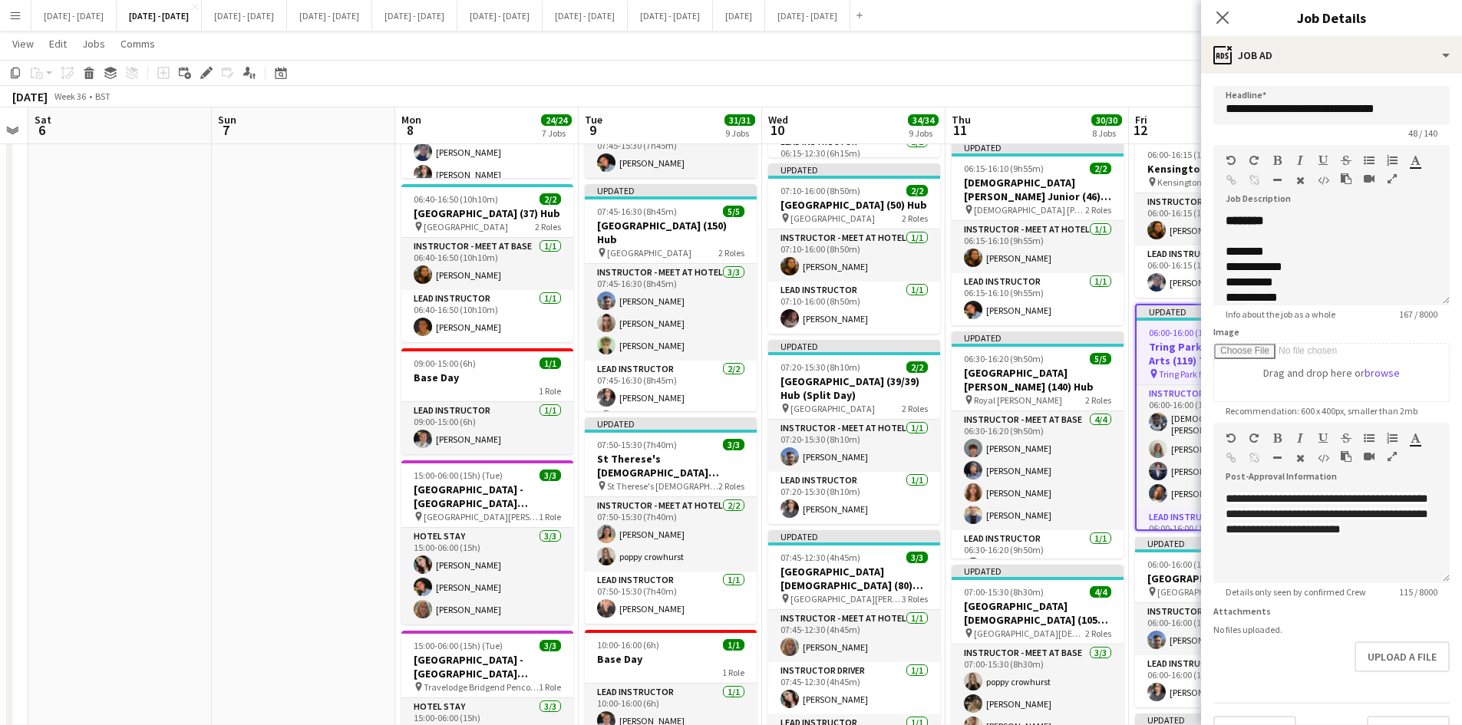
type input "**********"
click at [1282, 230] on div at bounding box center [1332, 236] width 212 height 15
click at [1264, 220] on b "********" at bounding box center [1245, 221] width 38 height 12
click at [1219, 8] on app-icon "Close pop-in" at bounding box center [1223, 18] width 22 height 22
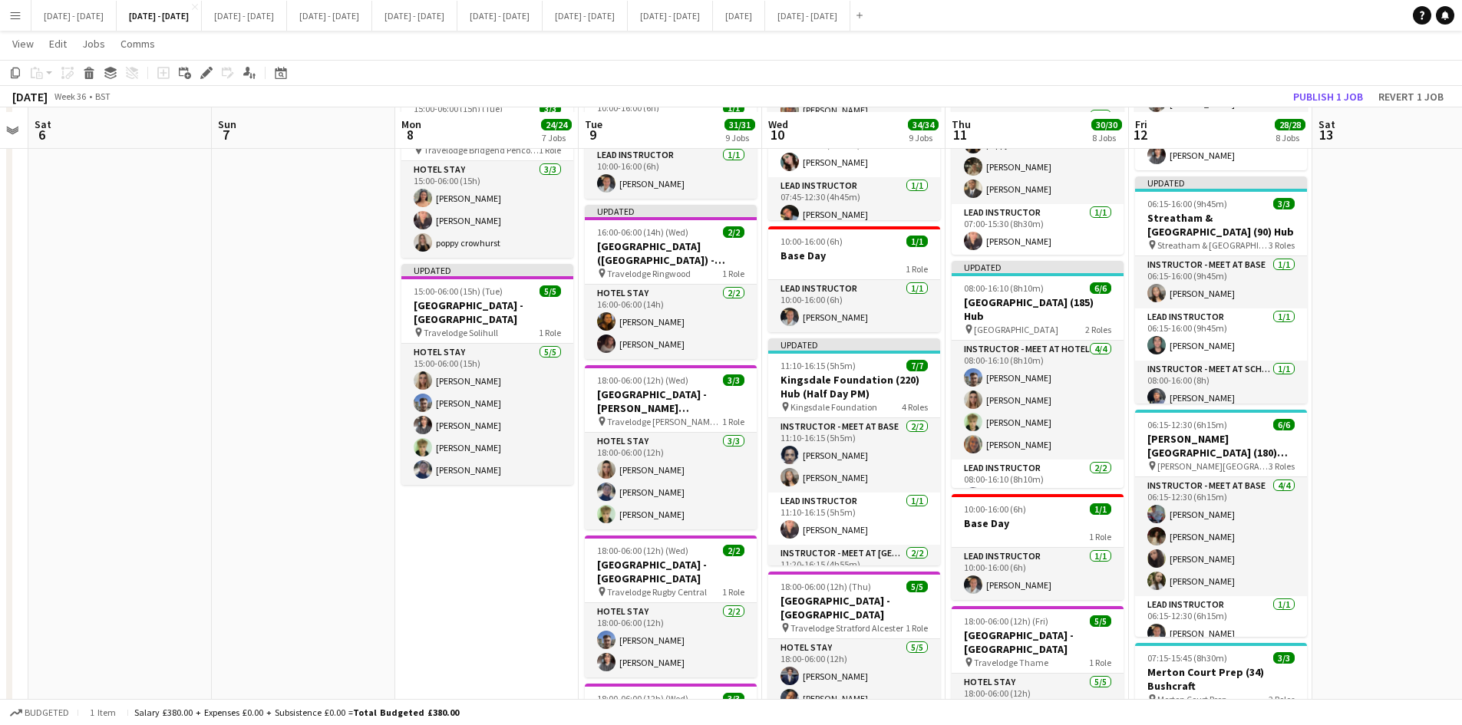
scroll to position [1382, 0]
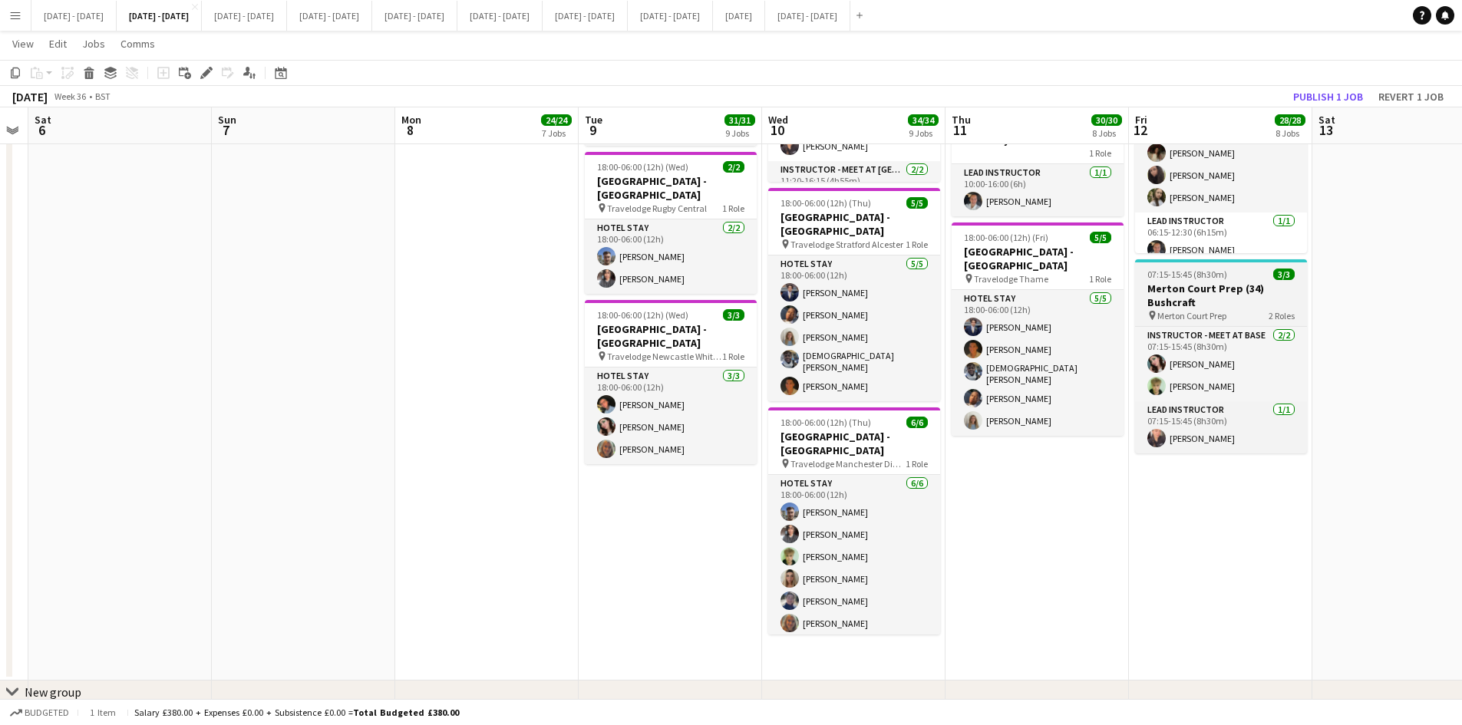
click at [1244, 280] on div "07:15-15:45 (8h30m) 3/3" at bounding box center [1221, 275] width 172 height 12
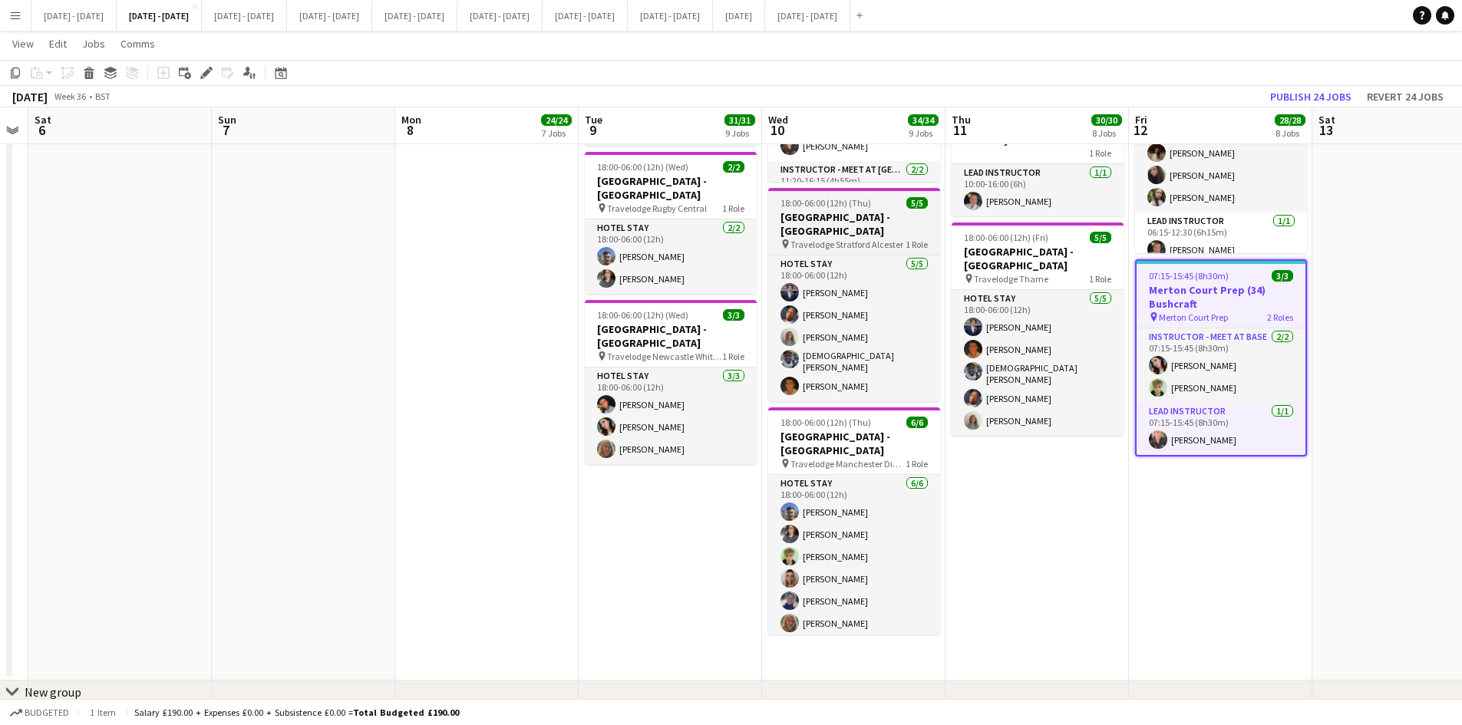
click at [883, 198] on div "18:00-06:00 (12h) (Thu) 5/5" at bounding box center [854, 203] width 172 height 12
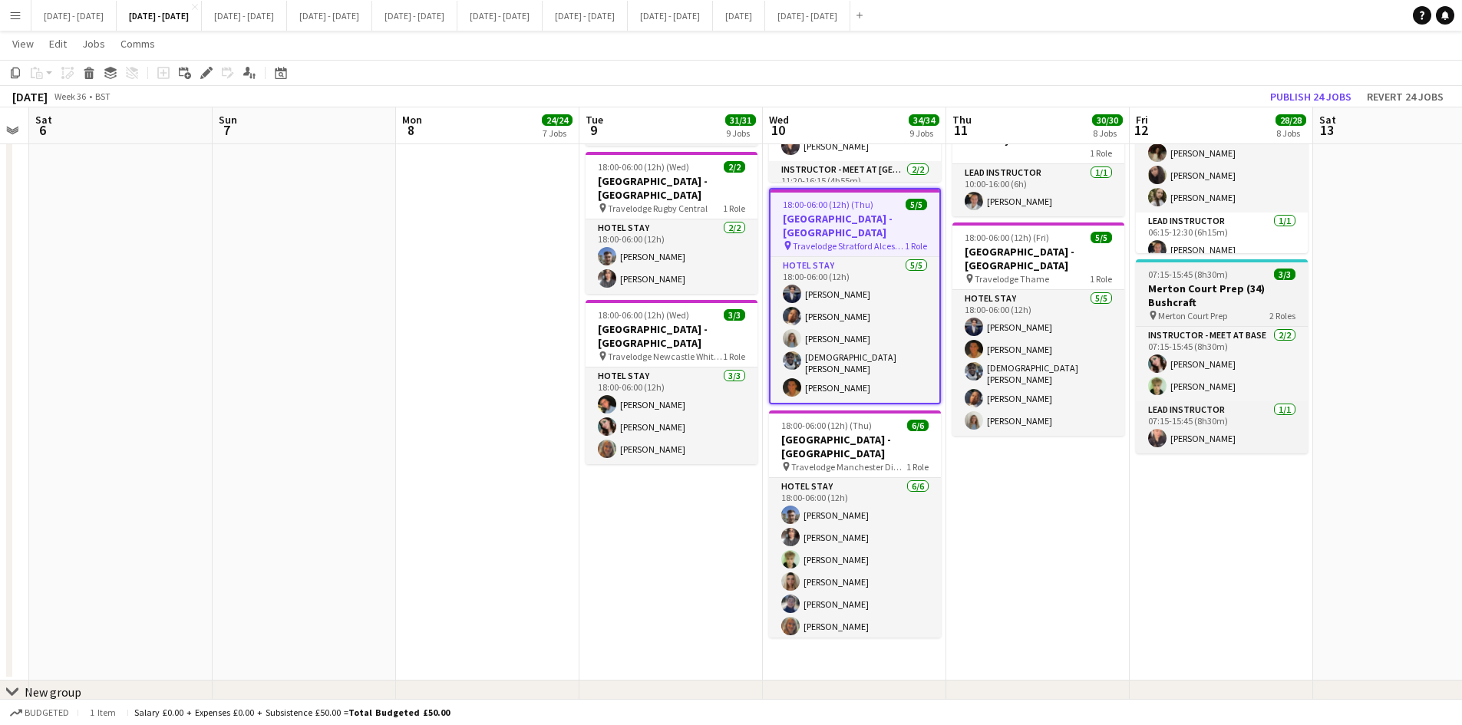
click at [1242, 280] on div "07:15-15:45 (8h30m) 3/3" at bounding box center [1222, 275] width 172 height 12
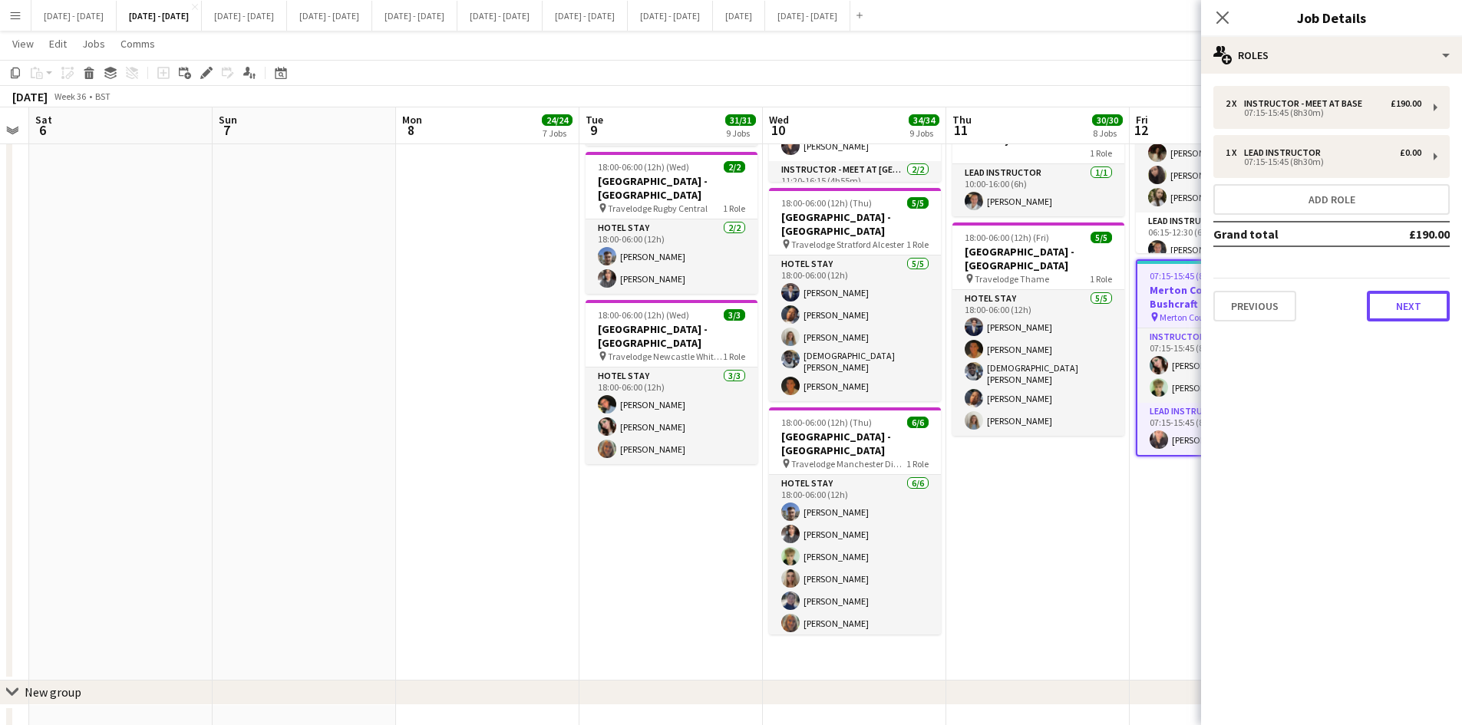
click at [1382, 319] on button "Next" at bounding box center [1408, 306] width 83 height 31
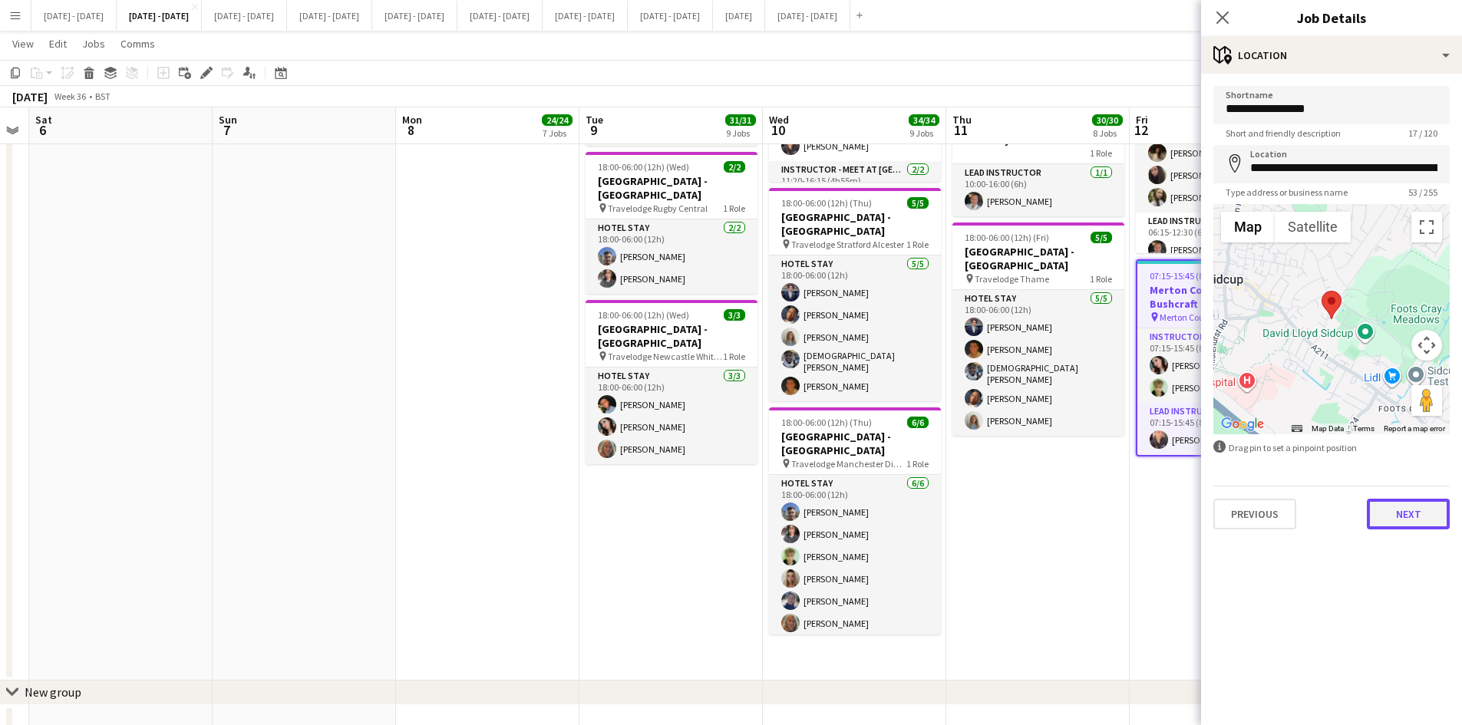
click at [1391, 520] on button "Next" at bounding box center [1408, 514] width 83 height 31
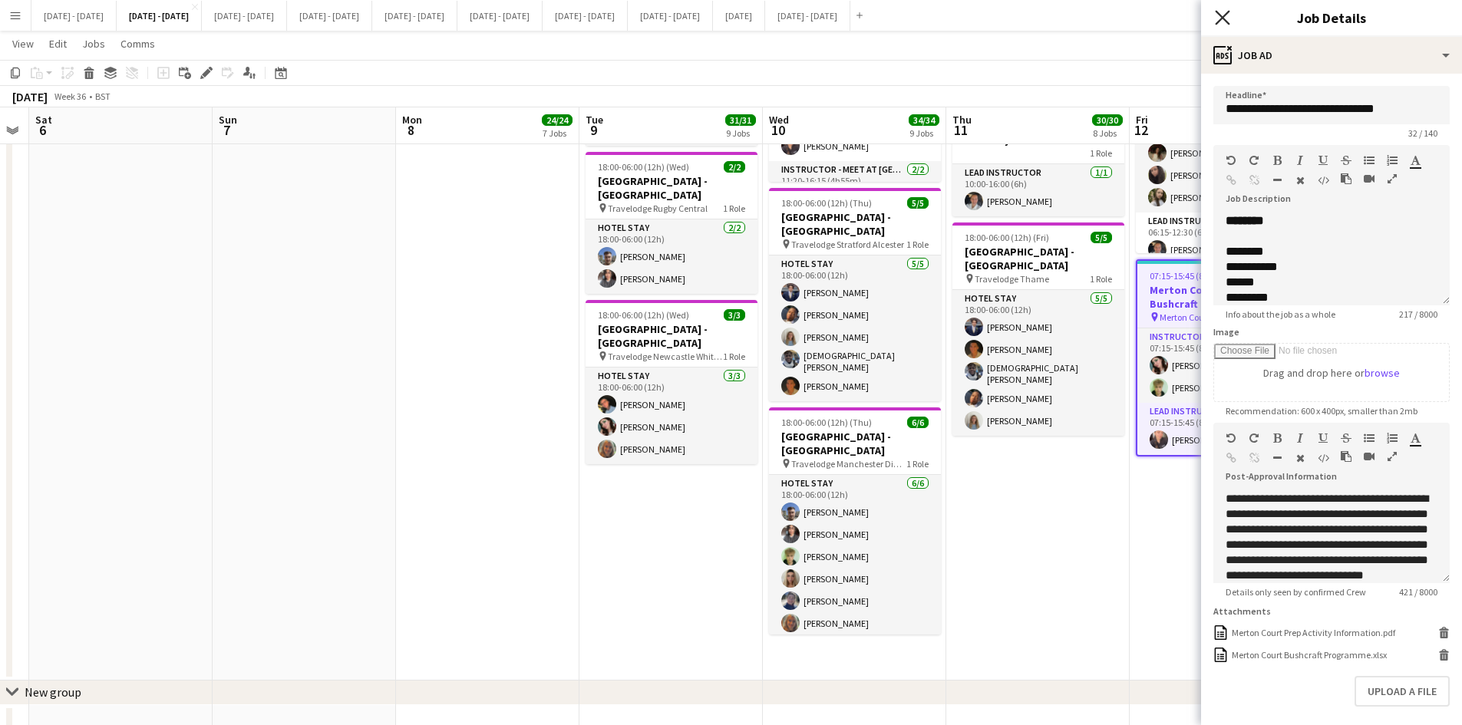
click at [1225, 12] on icon "Close pop-in" at bounding box center [1222, 17] width 15 height 15
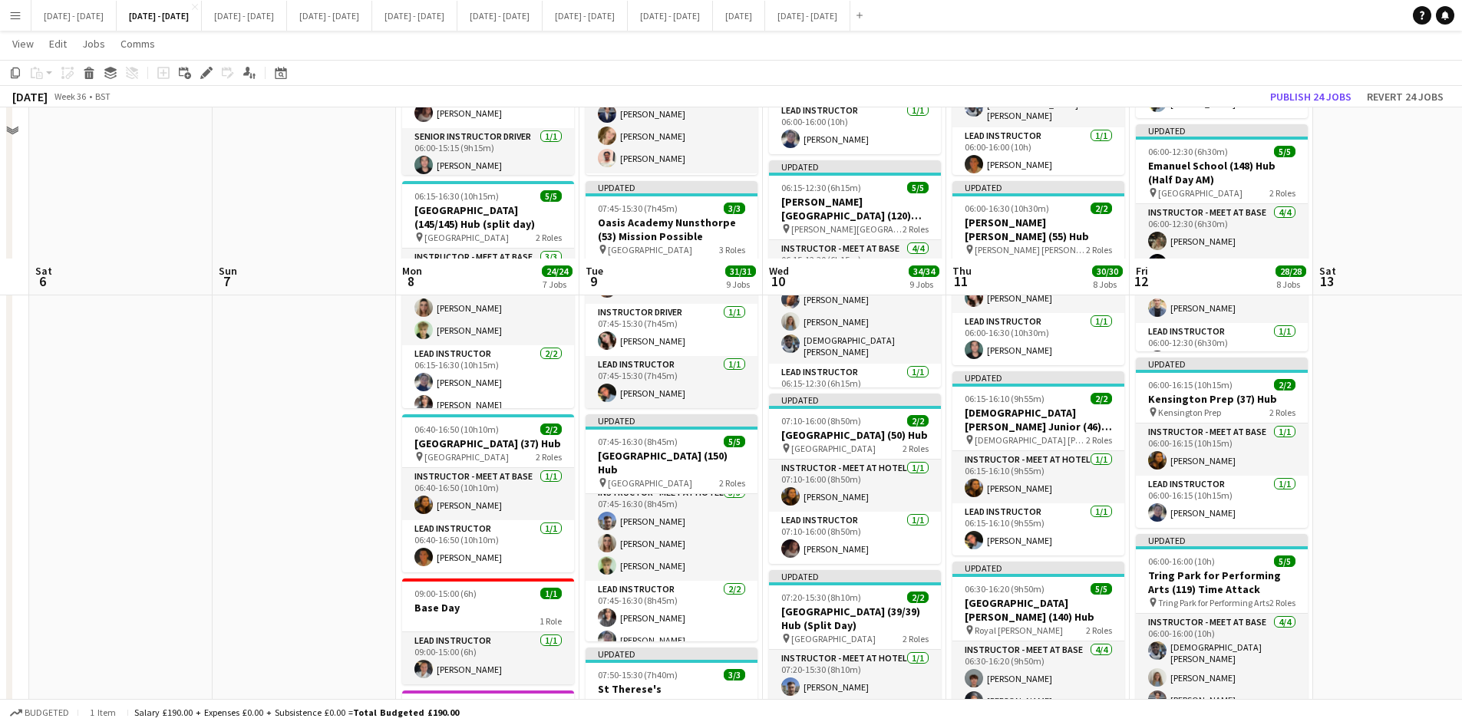
scroll to position [537, 0]
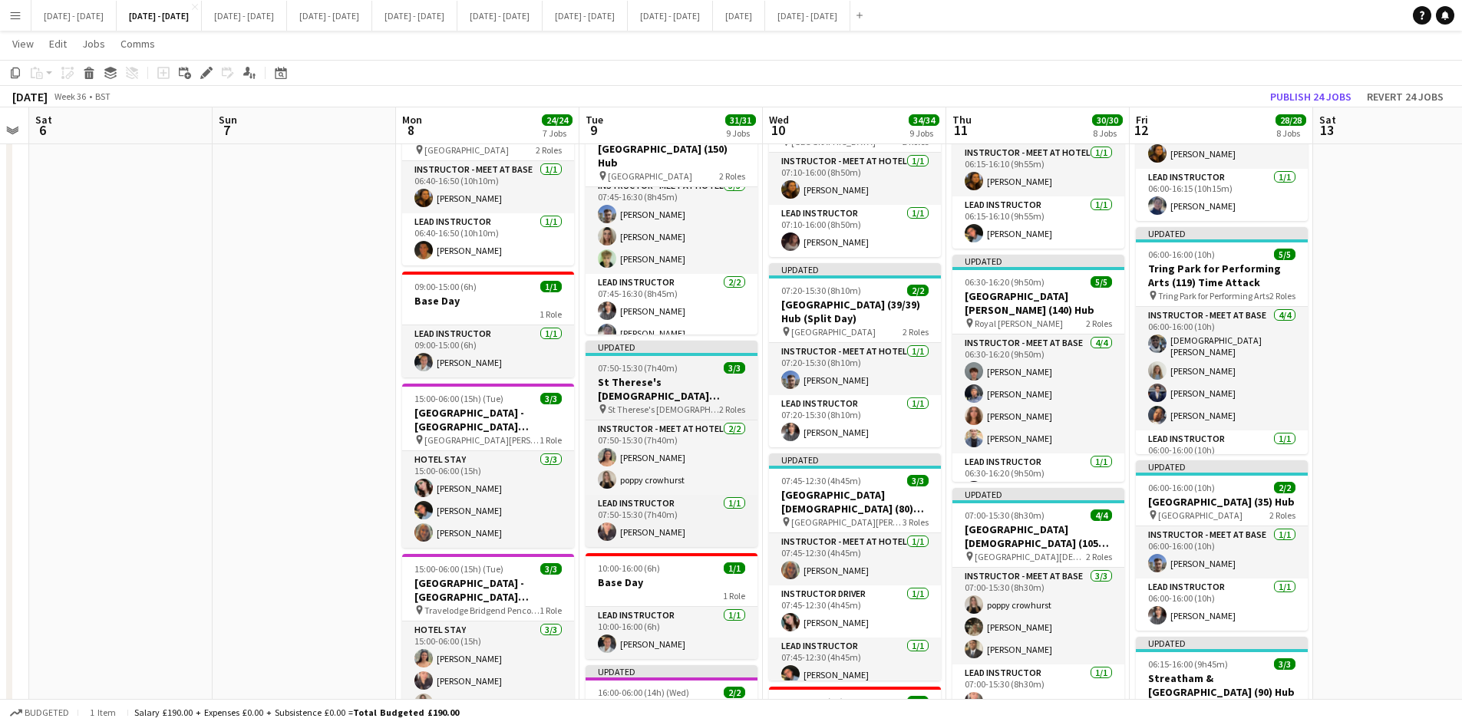
click at [694, 362] on div "07:50-15:30 (7h40m) 3/3" at bounding box center [672, 368] width 172 height 12
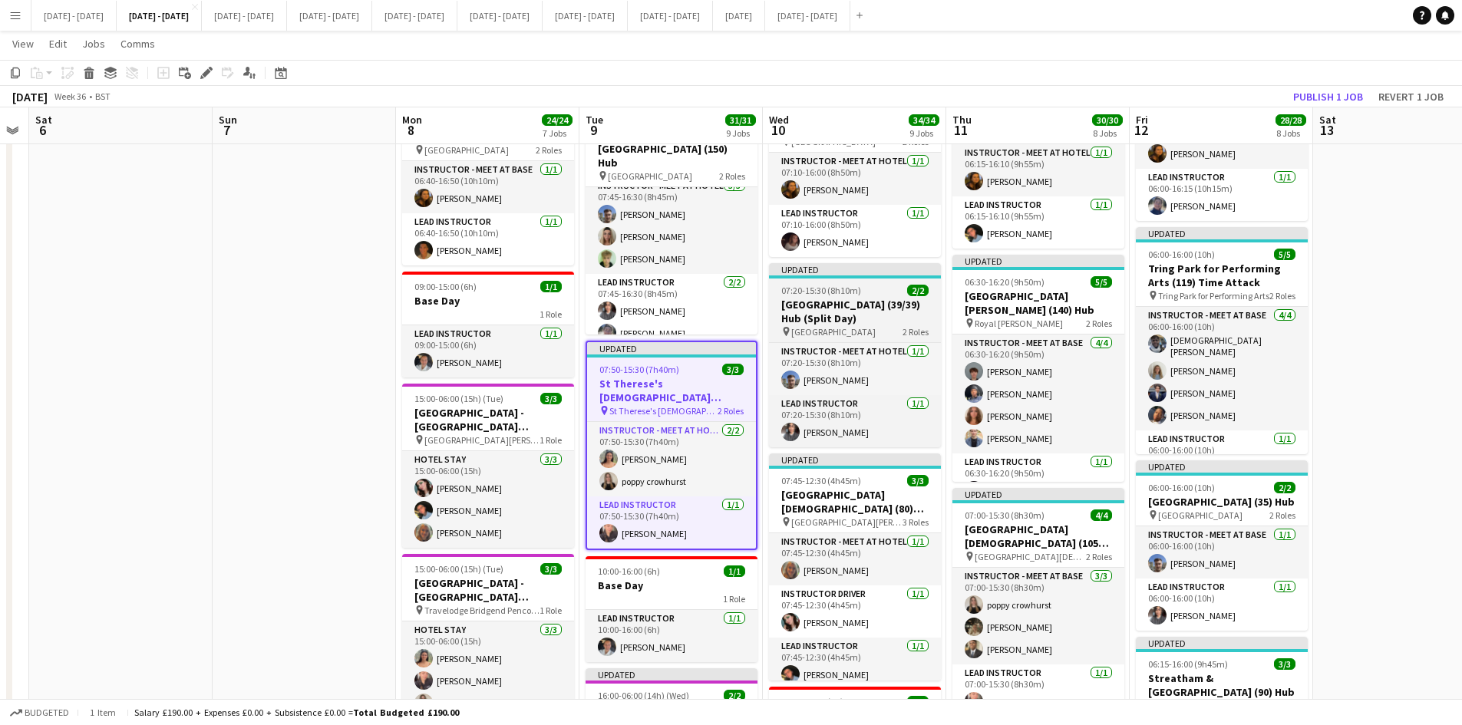
click at [881, 286] on div "07:20-15:30 (8h10m) 2/2" at bounding box center [855, 291] width 172 height 12
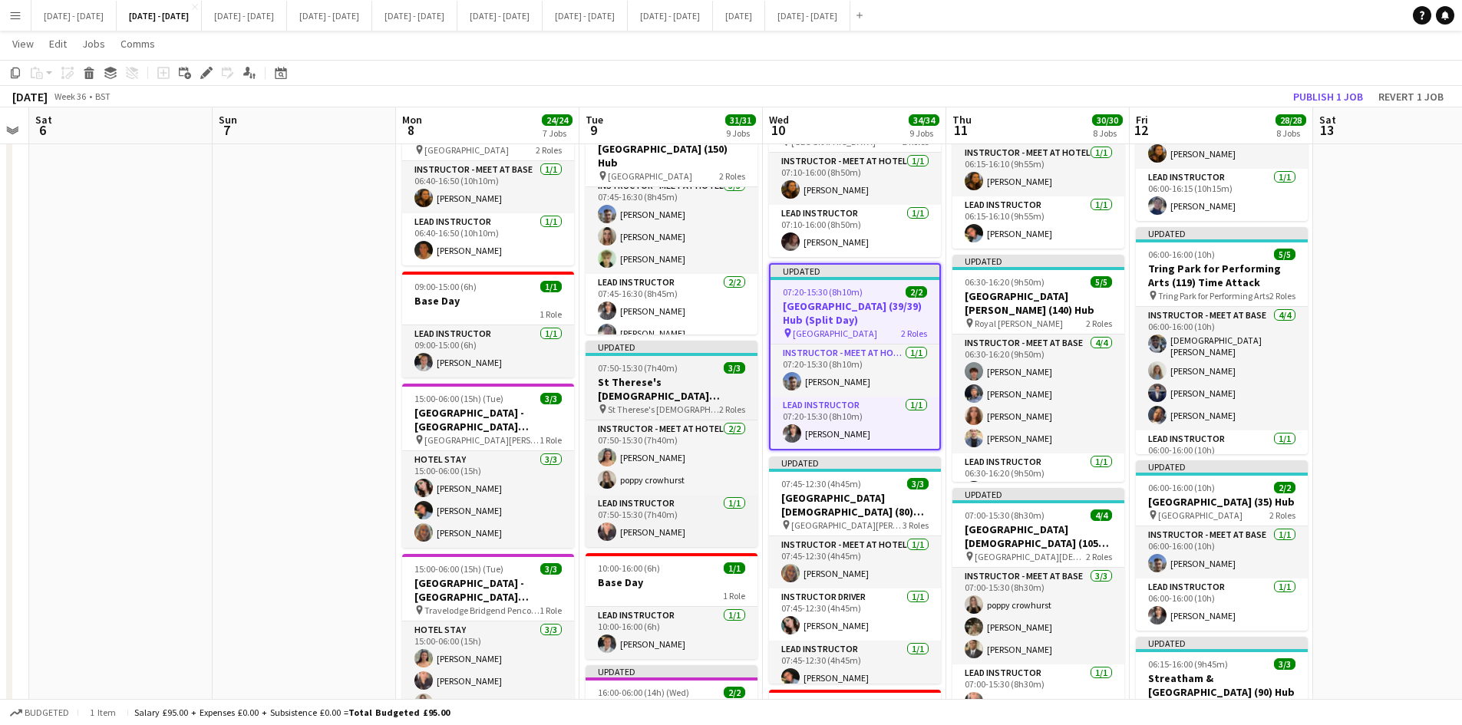
click at [702, 368] on div "07:50-15:30 (7h40m) 3/3" at bounding box center [672, 368] width 172 height 12
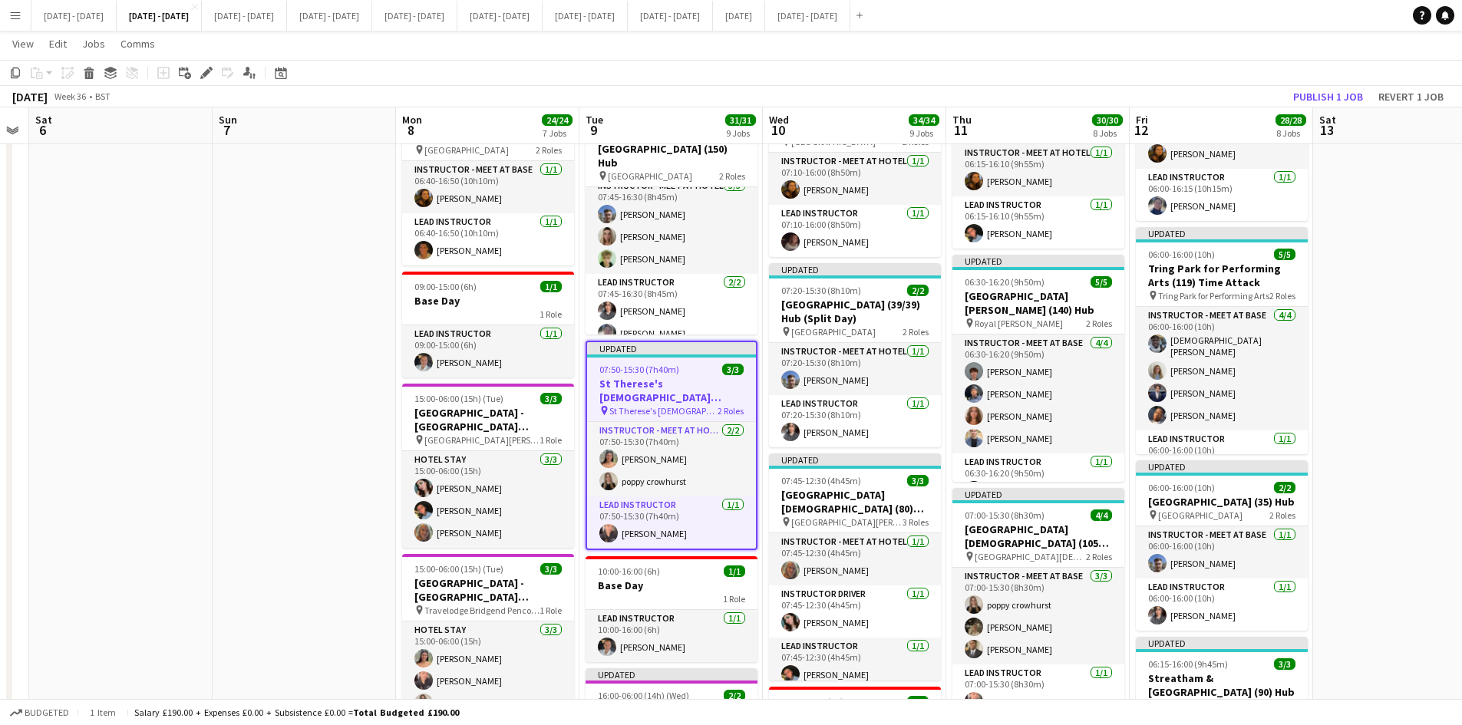
click at [702, 368] on div "07:50-15:30 (7h40m) 3/3" at bounding box center [671, 370] width 169 height 12
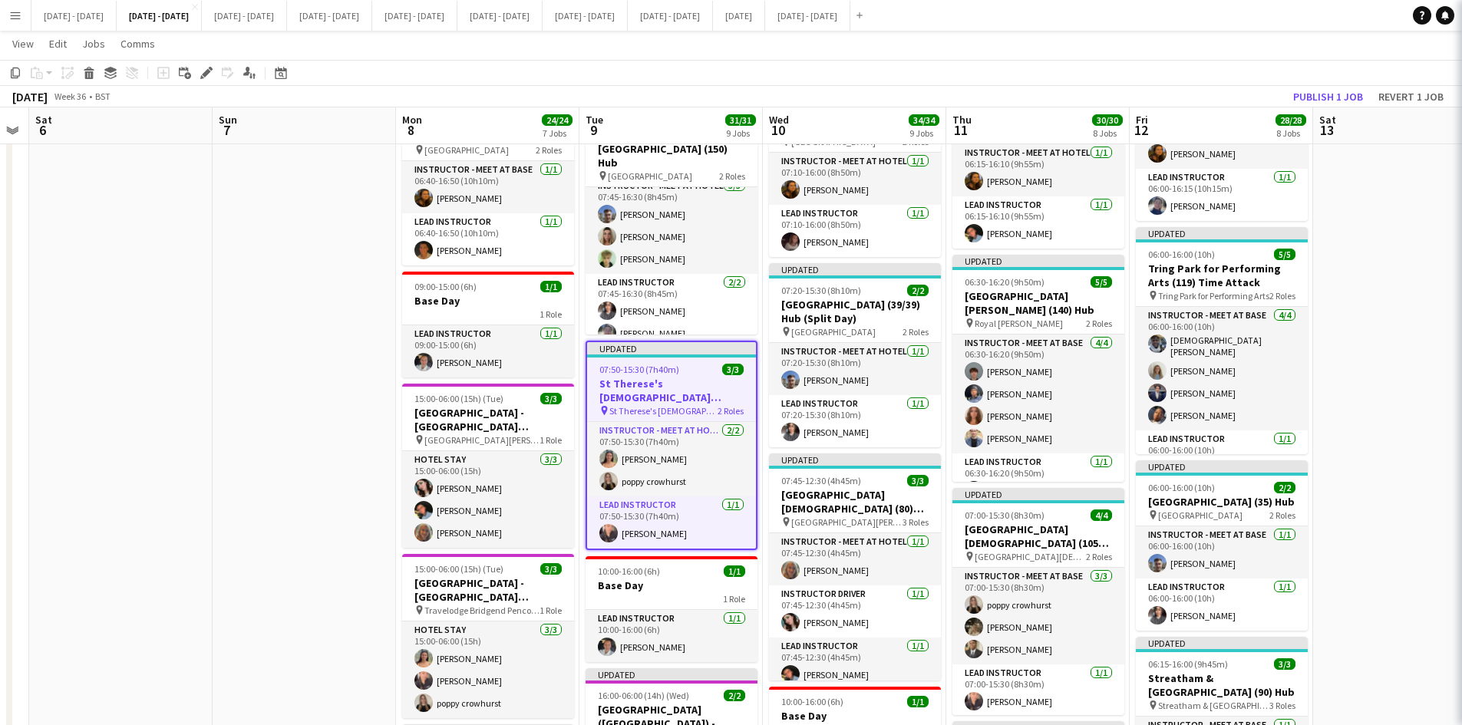
type input "**********"
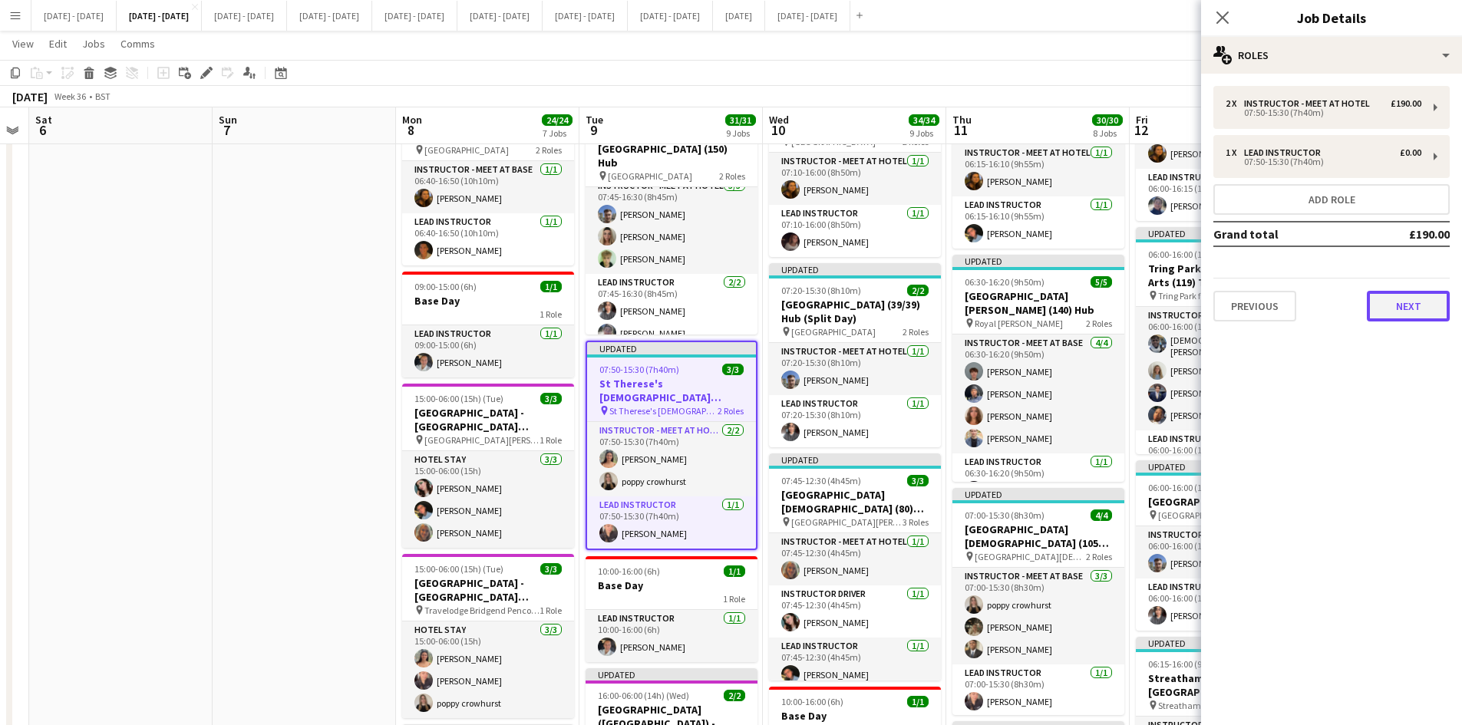
click at [1397, 314] on button "Next" at bounding box center [1408, 306] width 83 height 31
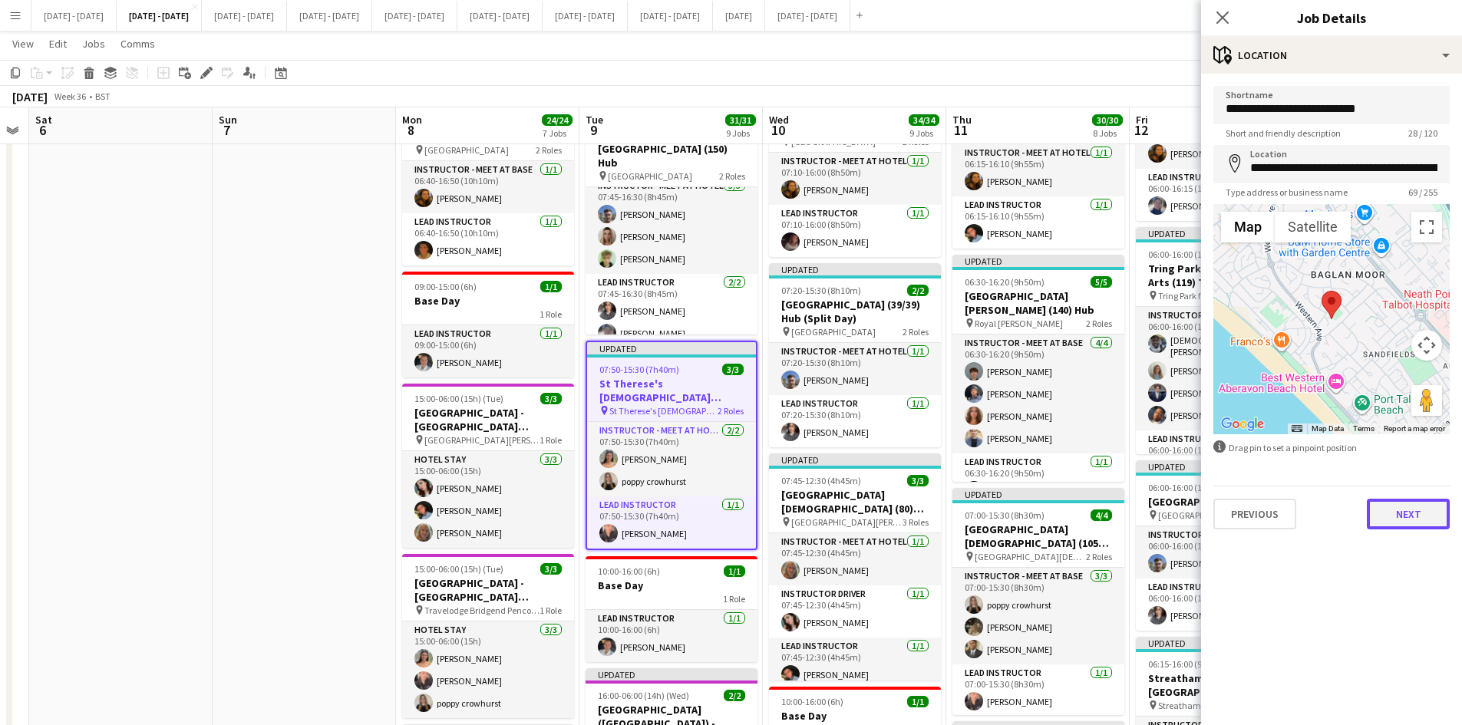
click at [1407, 519] on button "Next" at bounding box center [1408, 514] width 83 height 31
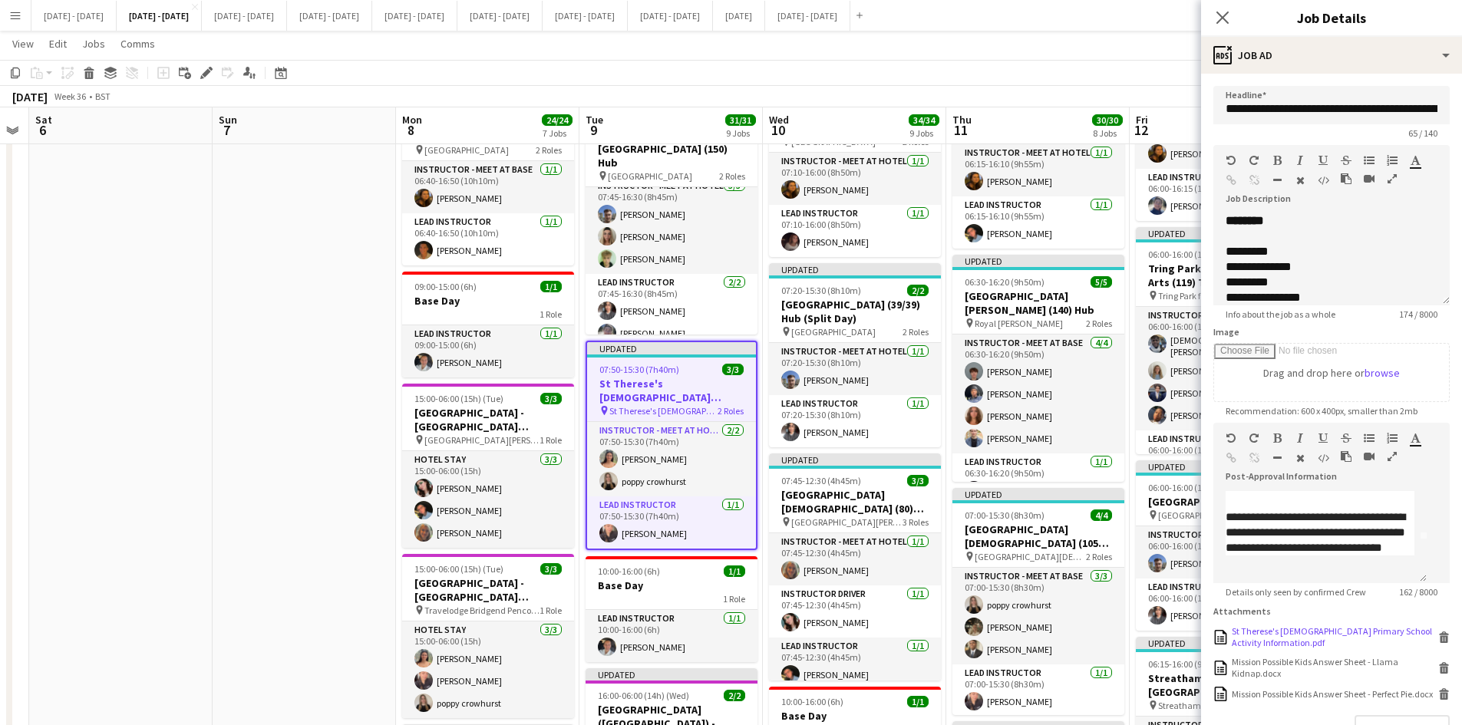
scroll to position [37, 0]
click at [1265, 642] on div "St Therese's [DEMOGRAPHIC_DATA] Primary School Activity Information.pdf" at bounding box center [1333, 637] width 203 height 23
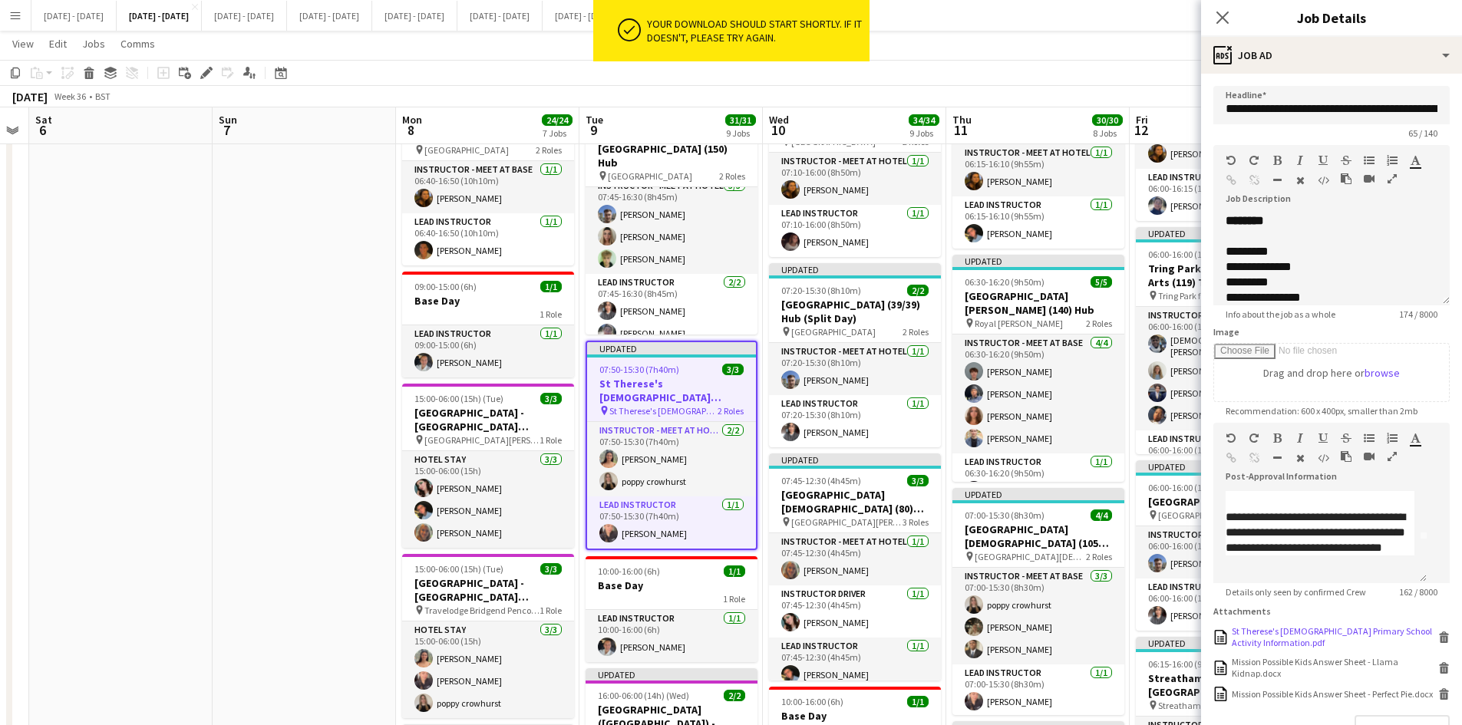
click at [1265, 642] on div "St Therese's [DEMOGRAPHIC_DATA] Primary School Activity Information.pdf" at bounding box center [1333, 637] width 203 height 23
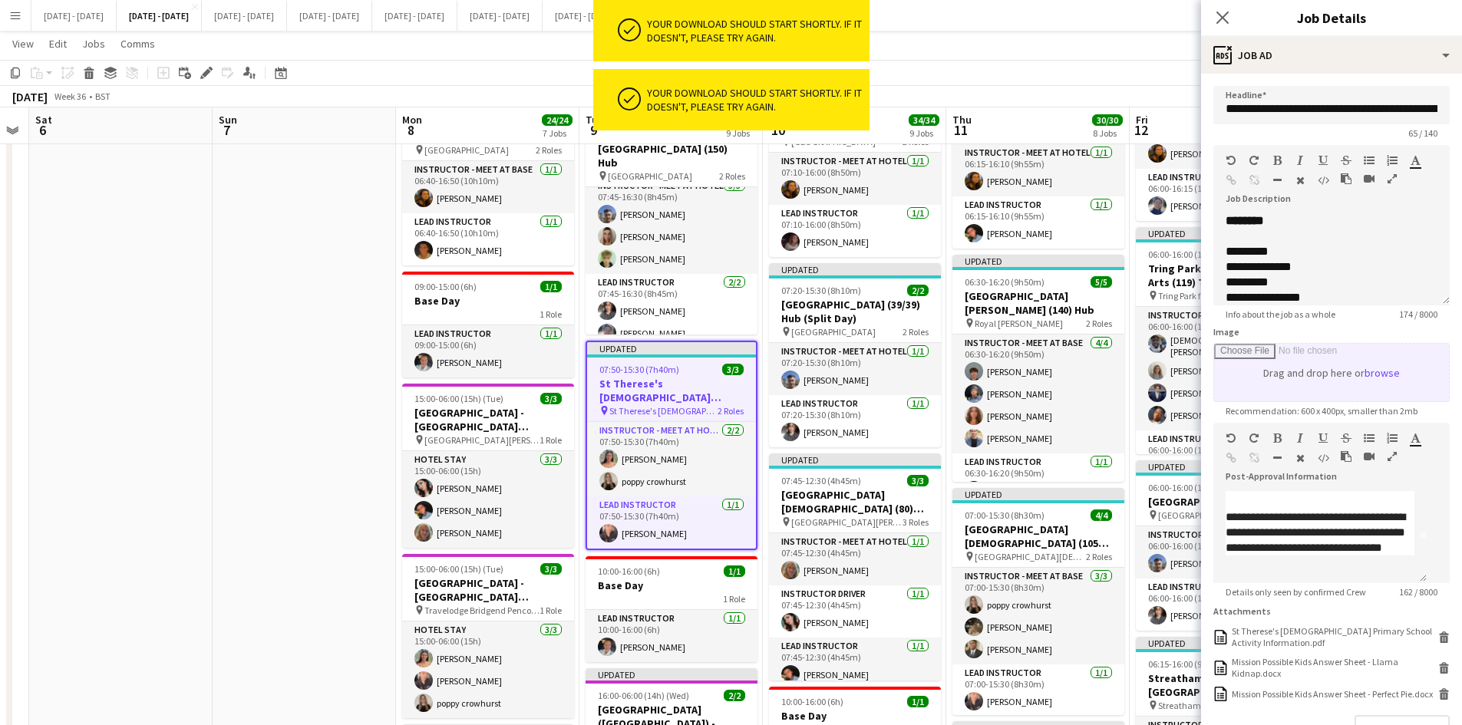
scroll to position [0, 0]
